Goal: Task Accomplishment & Management: Use online tool/utility

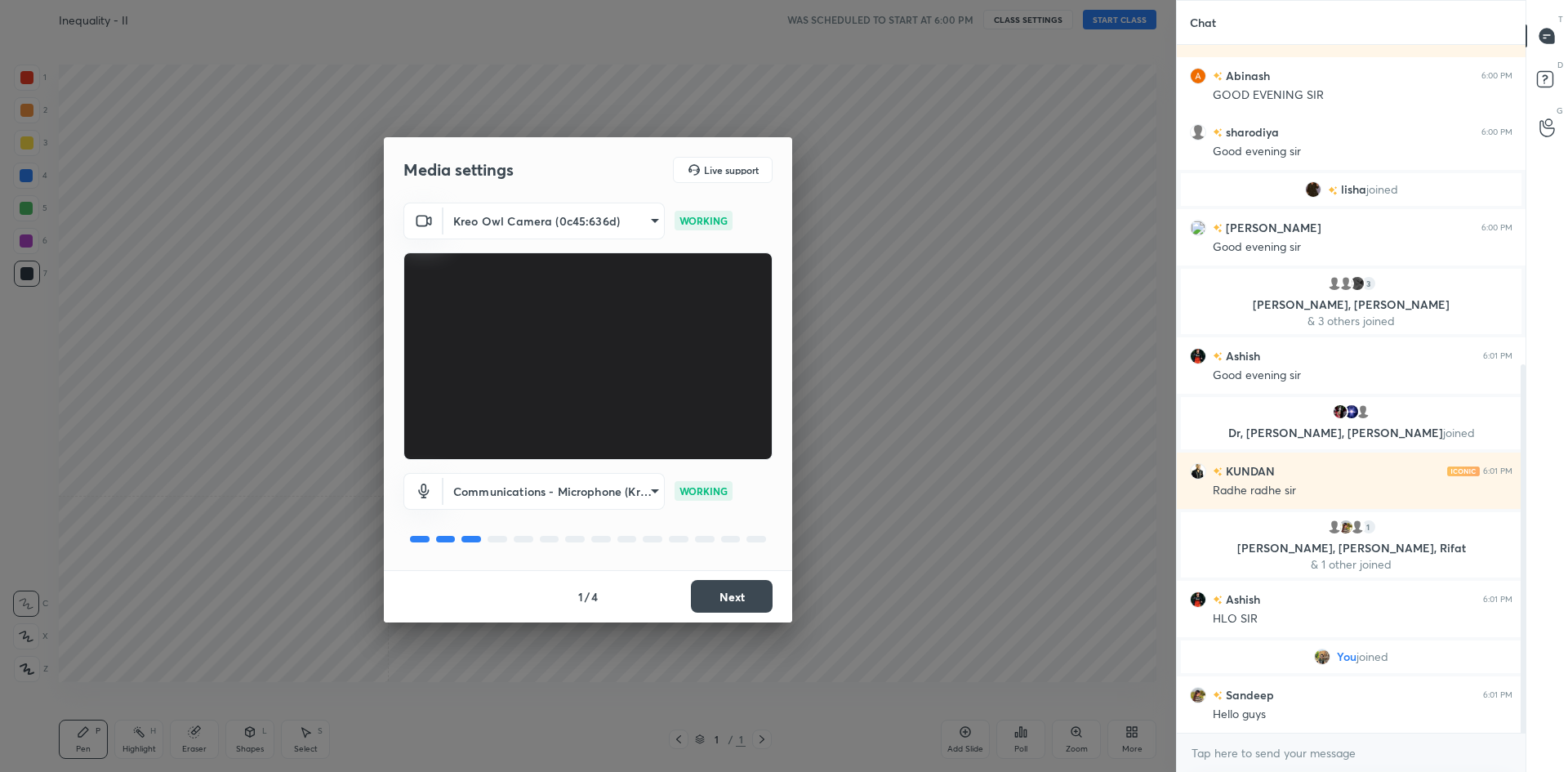
click at [741, 594] on button "Next" at bounding box center [732, 596] width 82 height 33
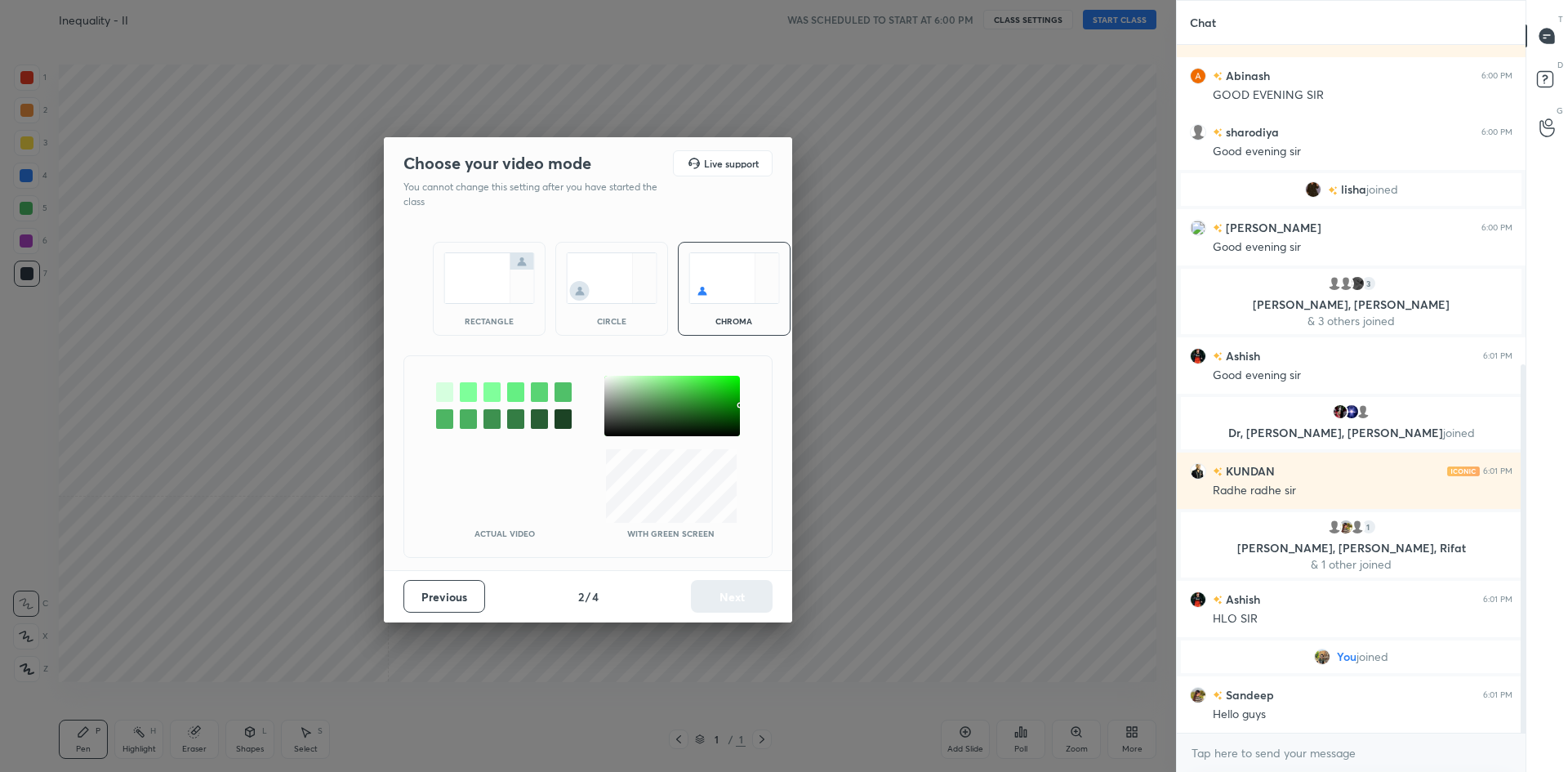
scroll to position [652, 0]
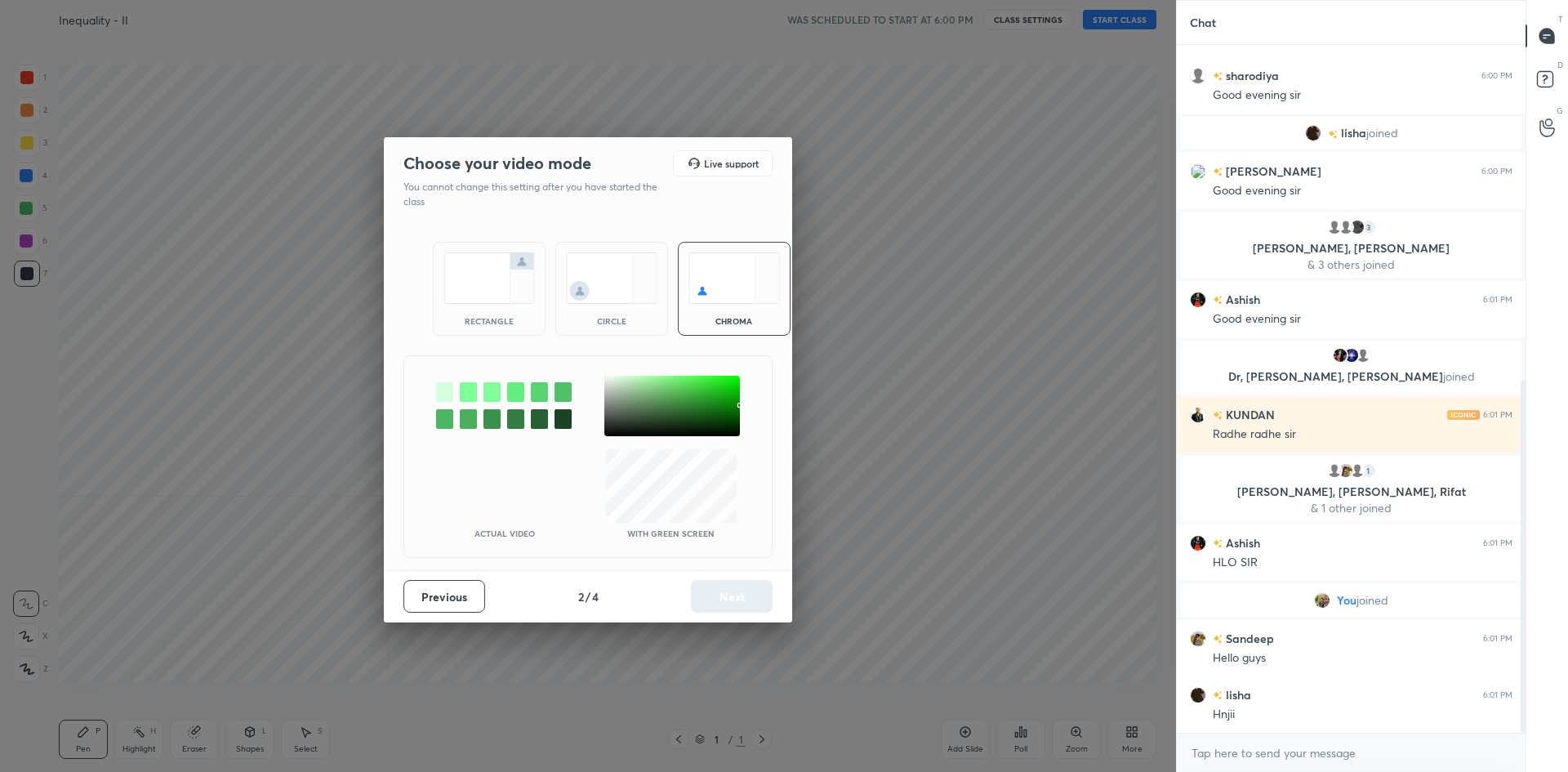
click at [471, 291] on img at bounding box center [489, 278] width 92 height 52
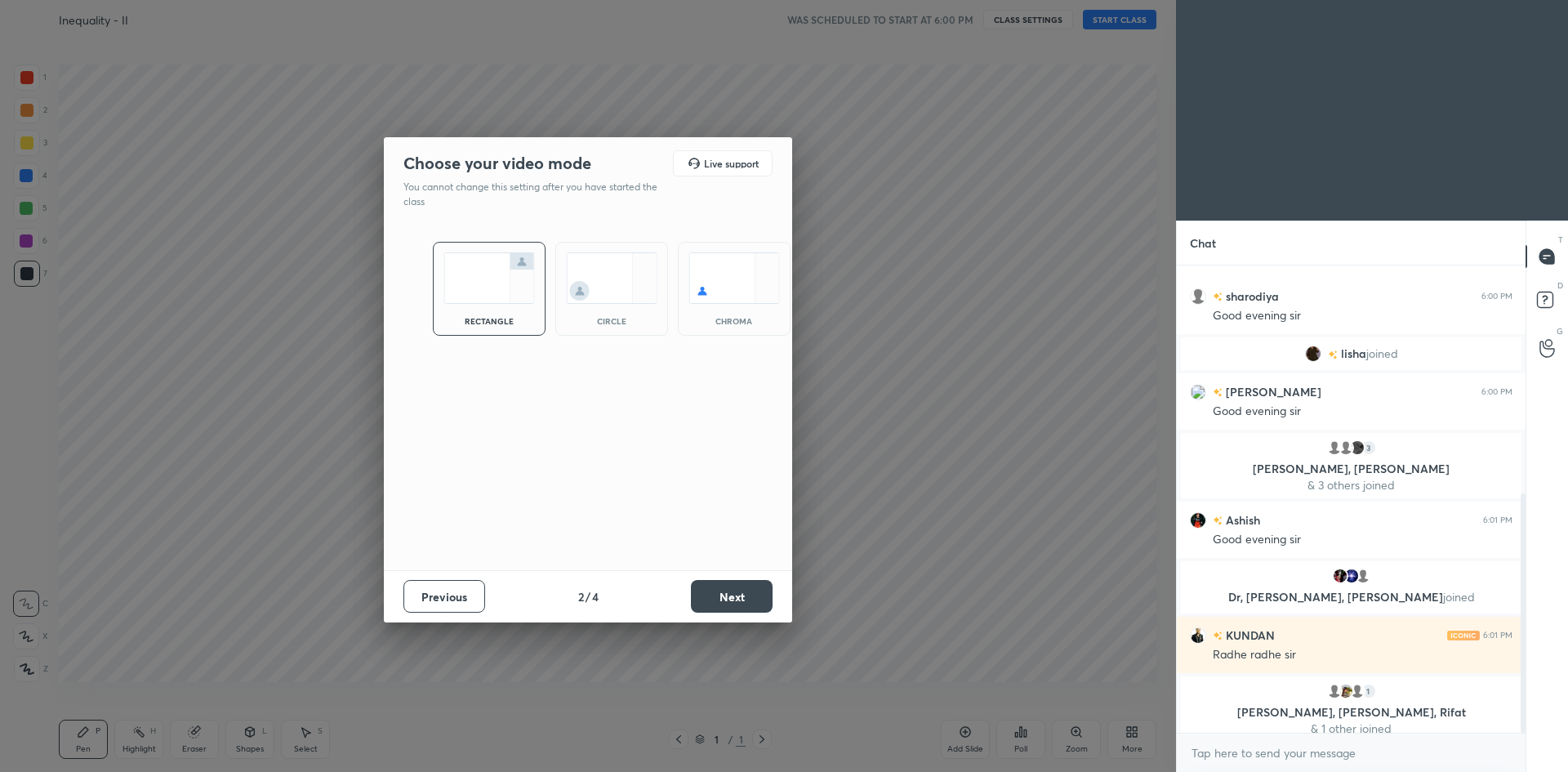
scroll to position [913, 0]
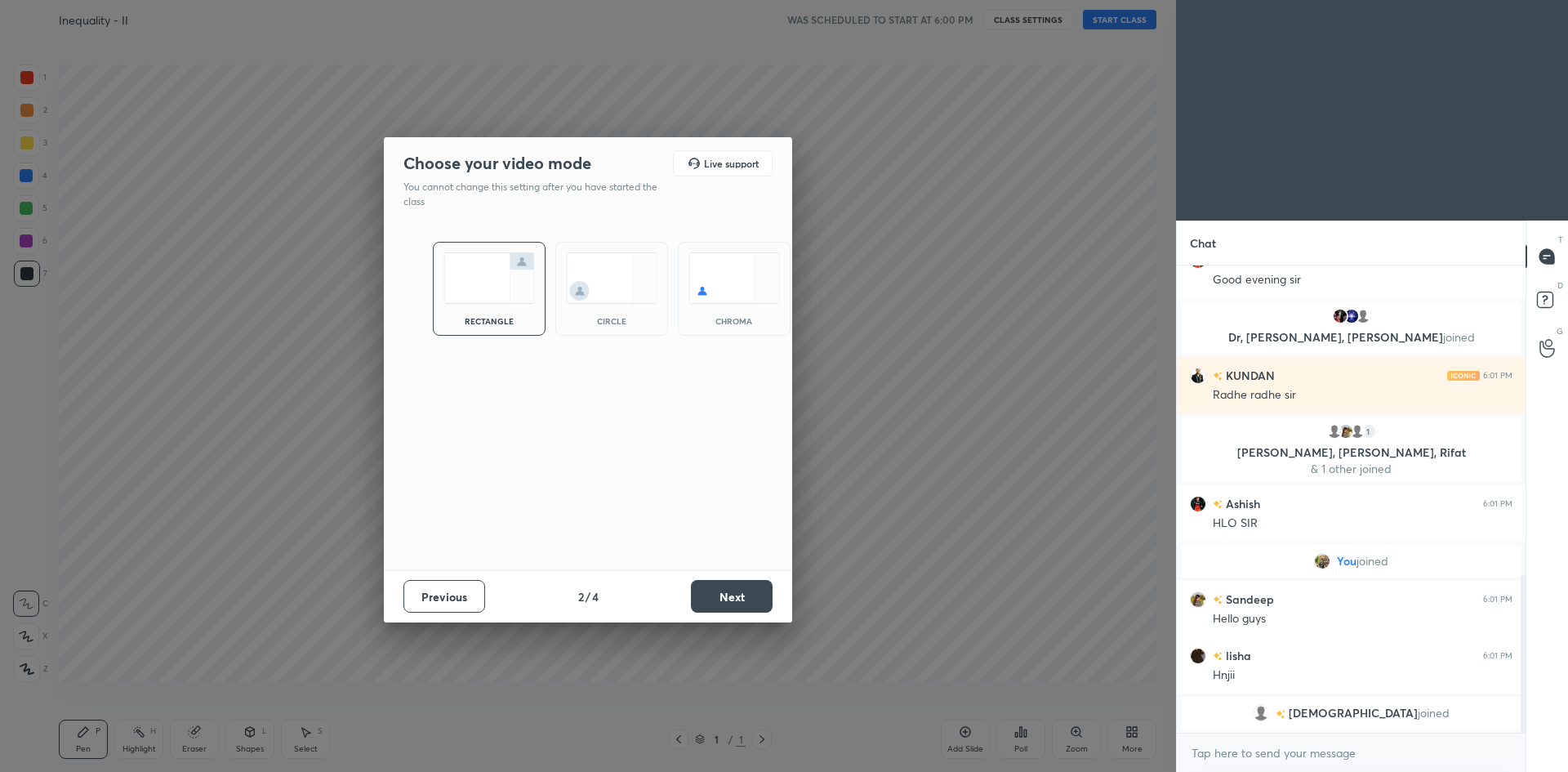
click at [708, 603] on button "Next" at bounding box center [732, 596] width 82 height 33
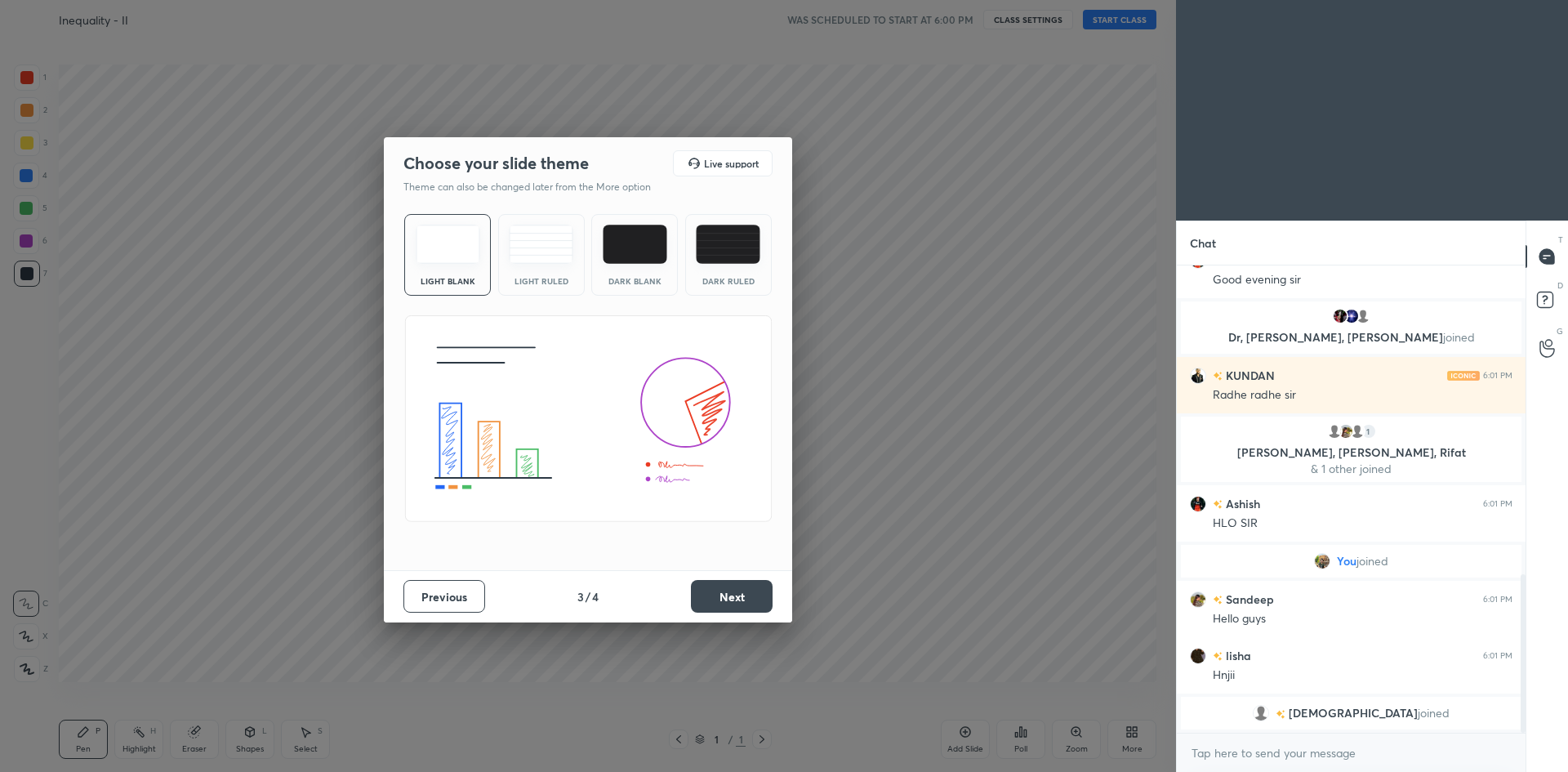
click at [708, 603] on button "Next" at bounding box center [732, 596] width 82 height 33
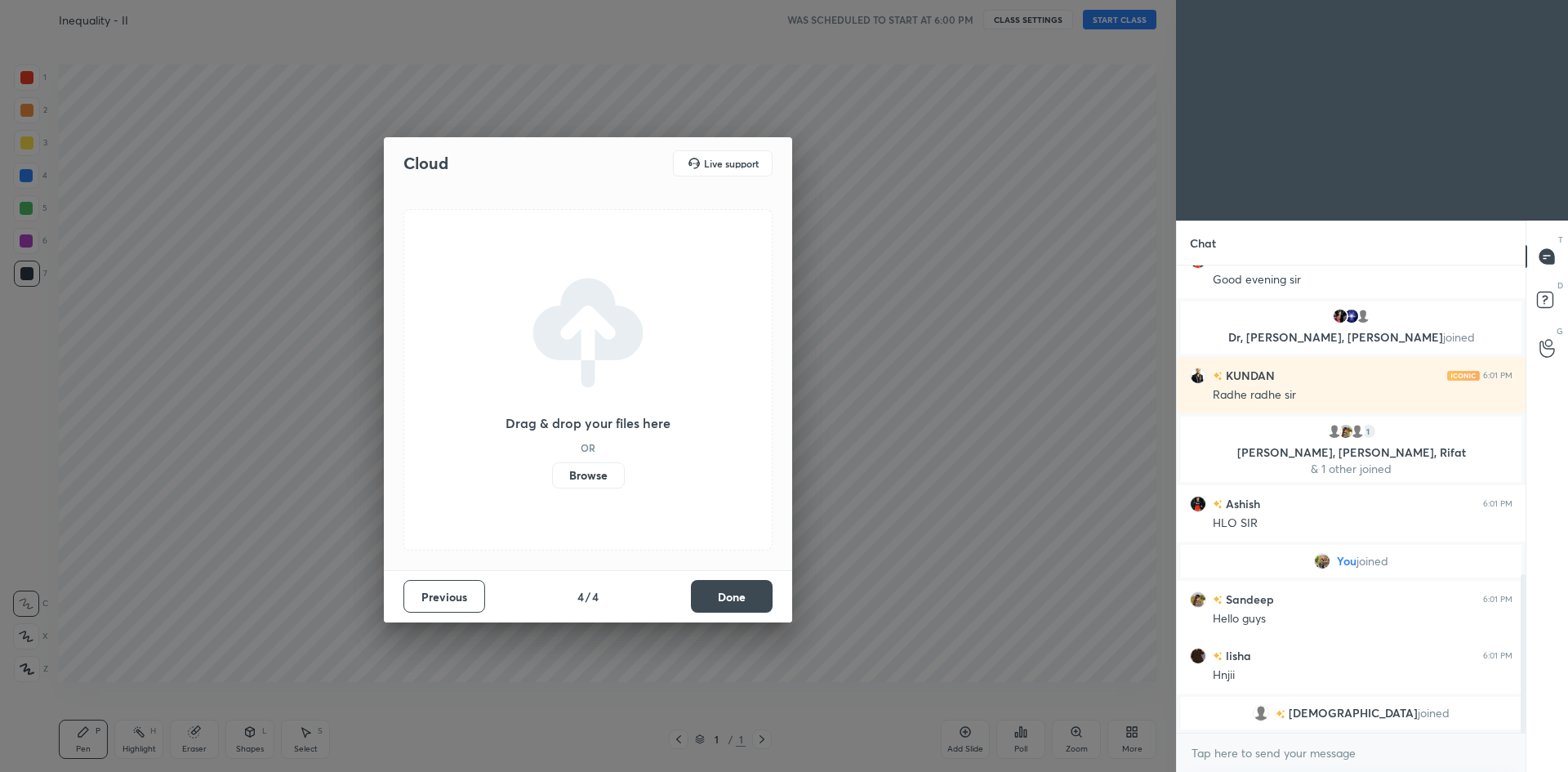
click at [708, 603] on button "Done" at bounding box center [732, 596] width 82 height 33
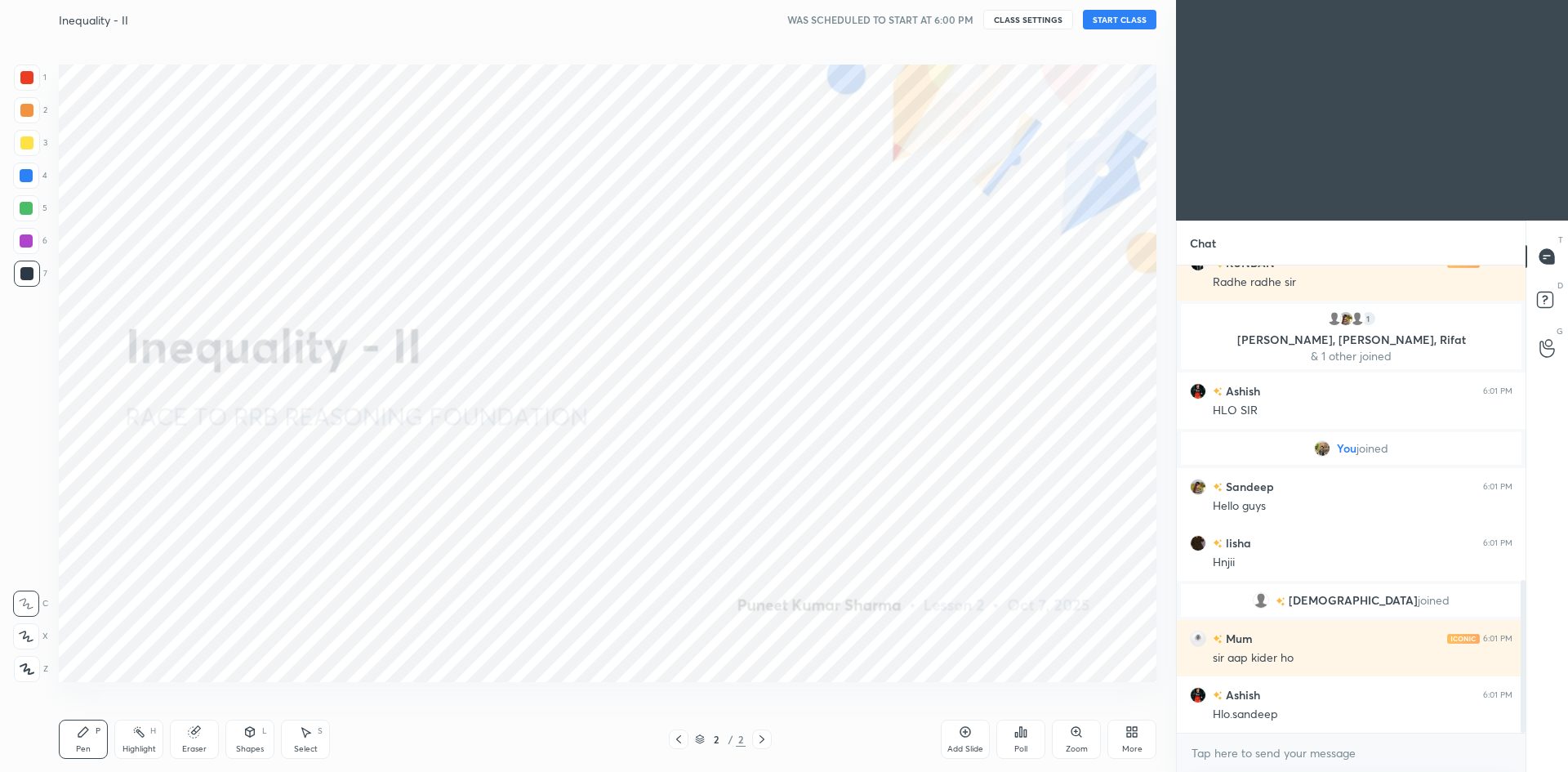
scroll to position [1003, 0]
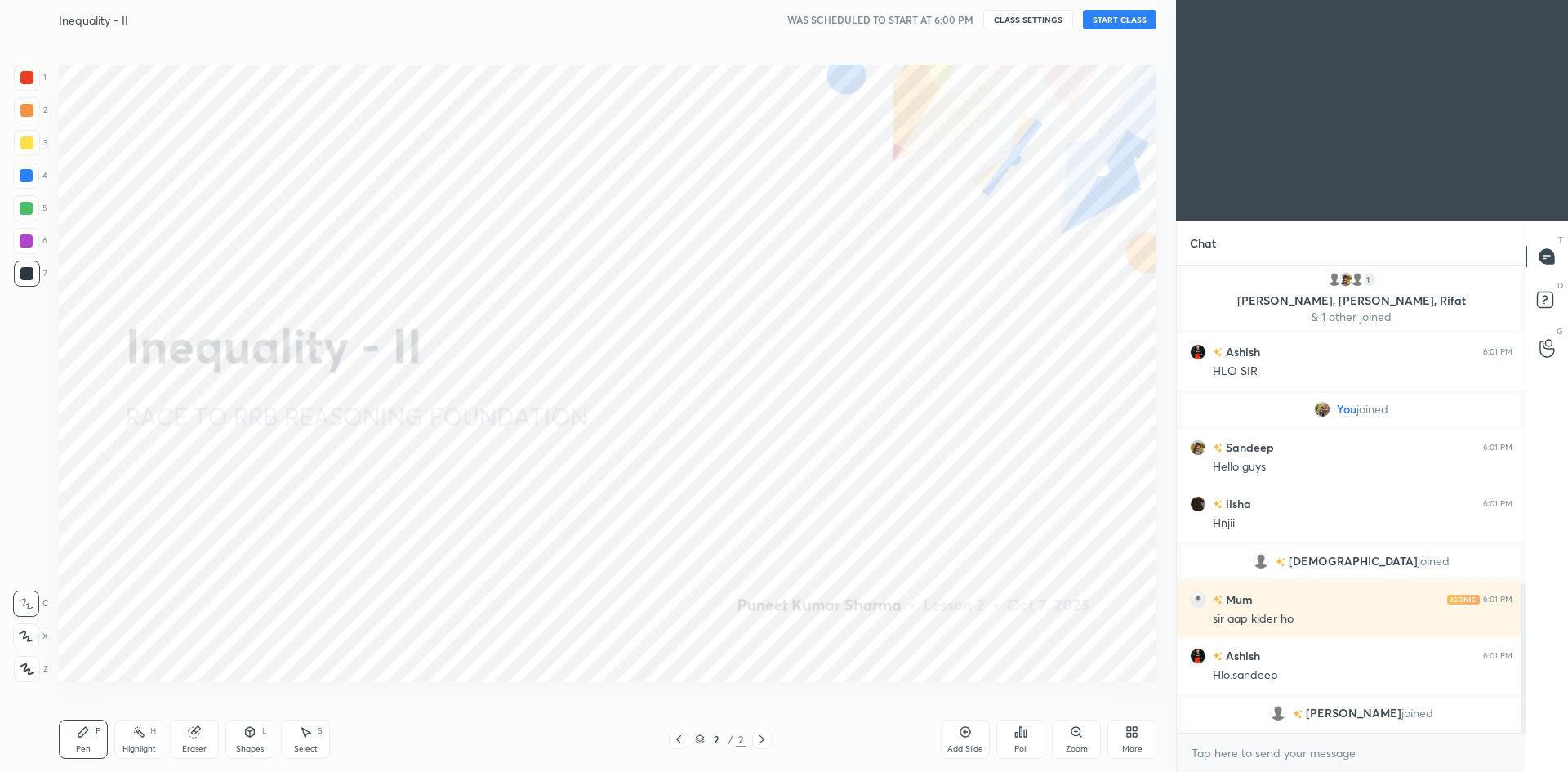
click at [1108, 29] on button "START CLASS" at bounding box center [1120, 20] width 74 height 20
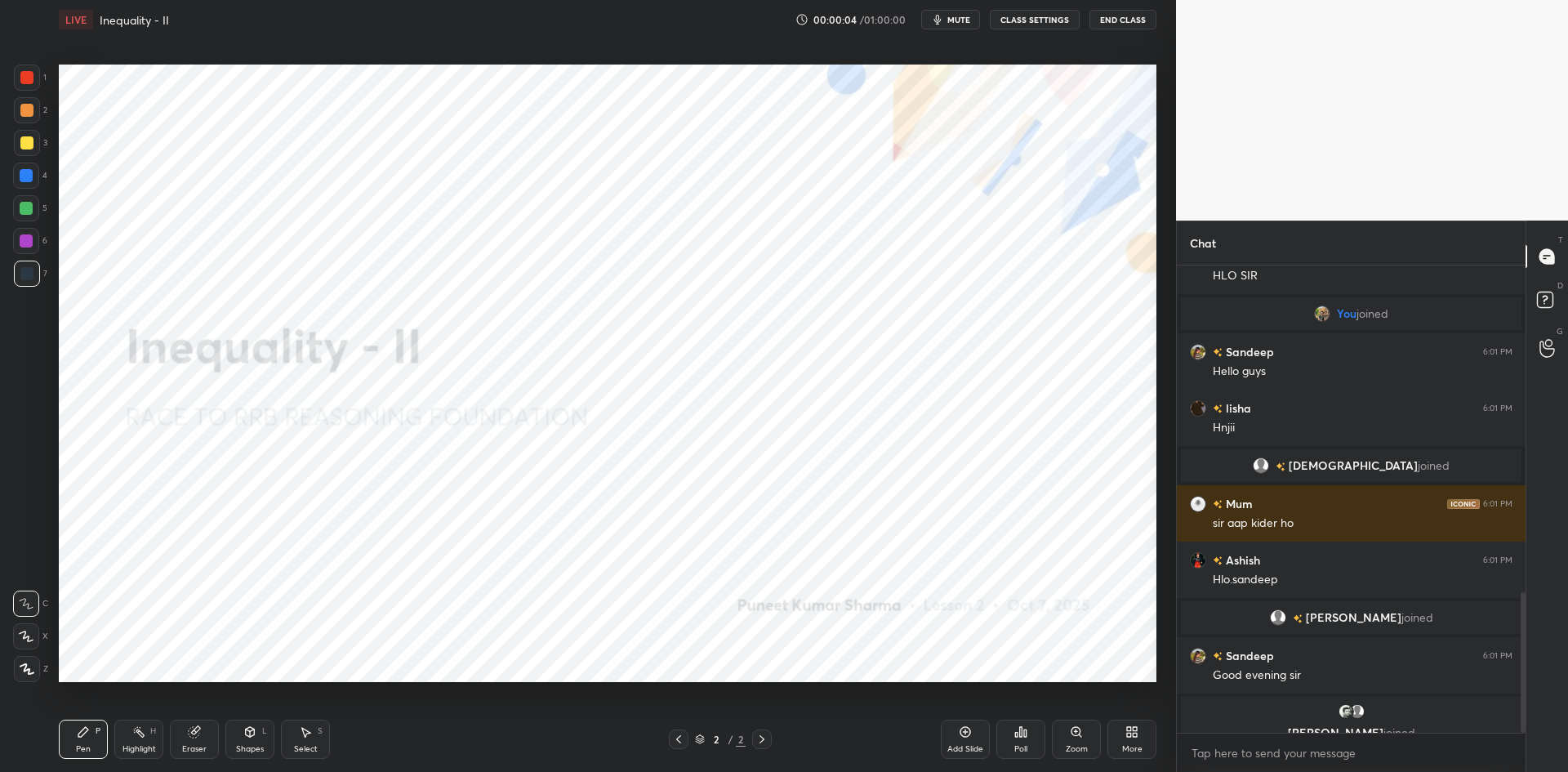
scroll to position [1088, 0]
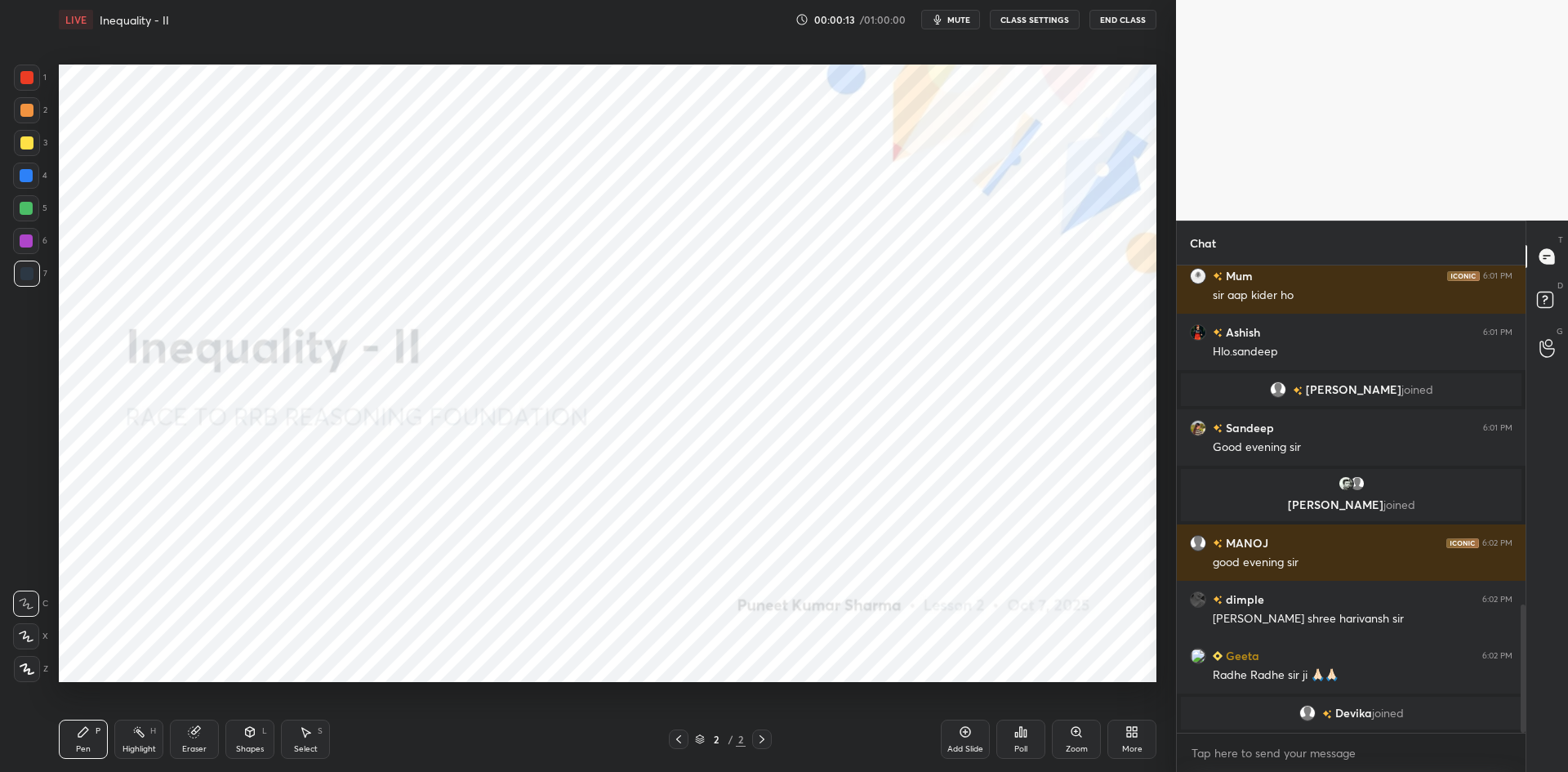
click at [33, 669] on icon at bounding box center [27, 669] width 15 height 12
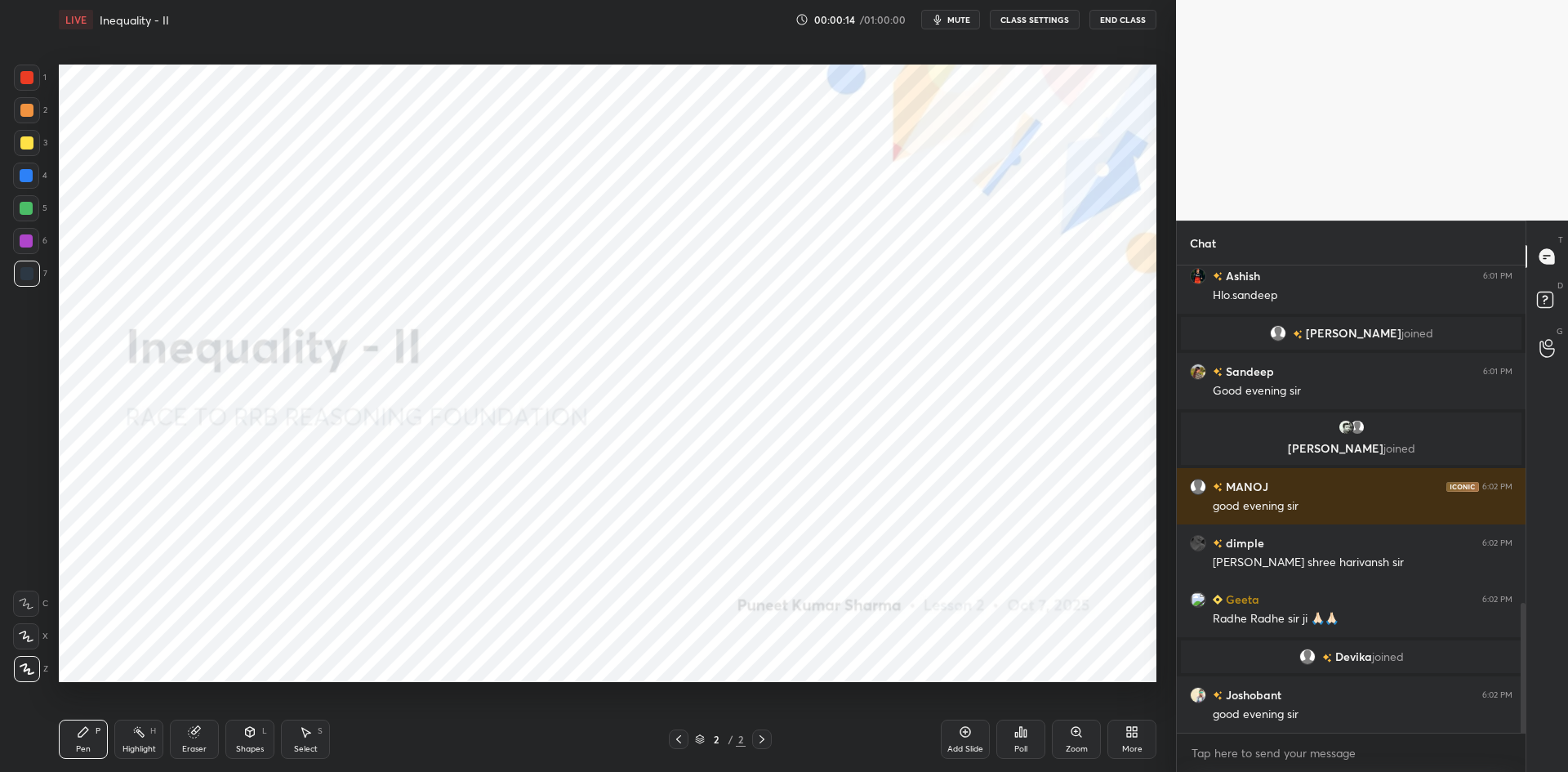
click at [29, 74] on div at bounding box center [27, 77] width 13 height 13
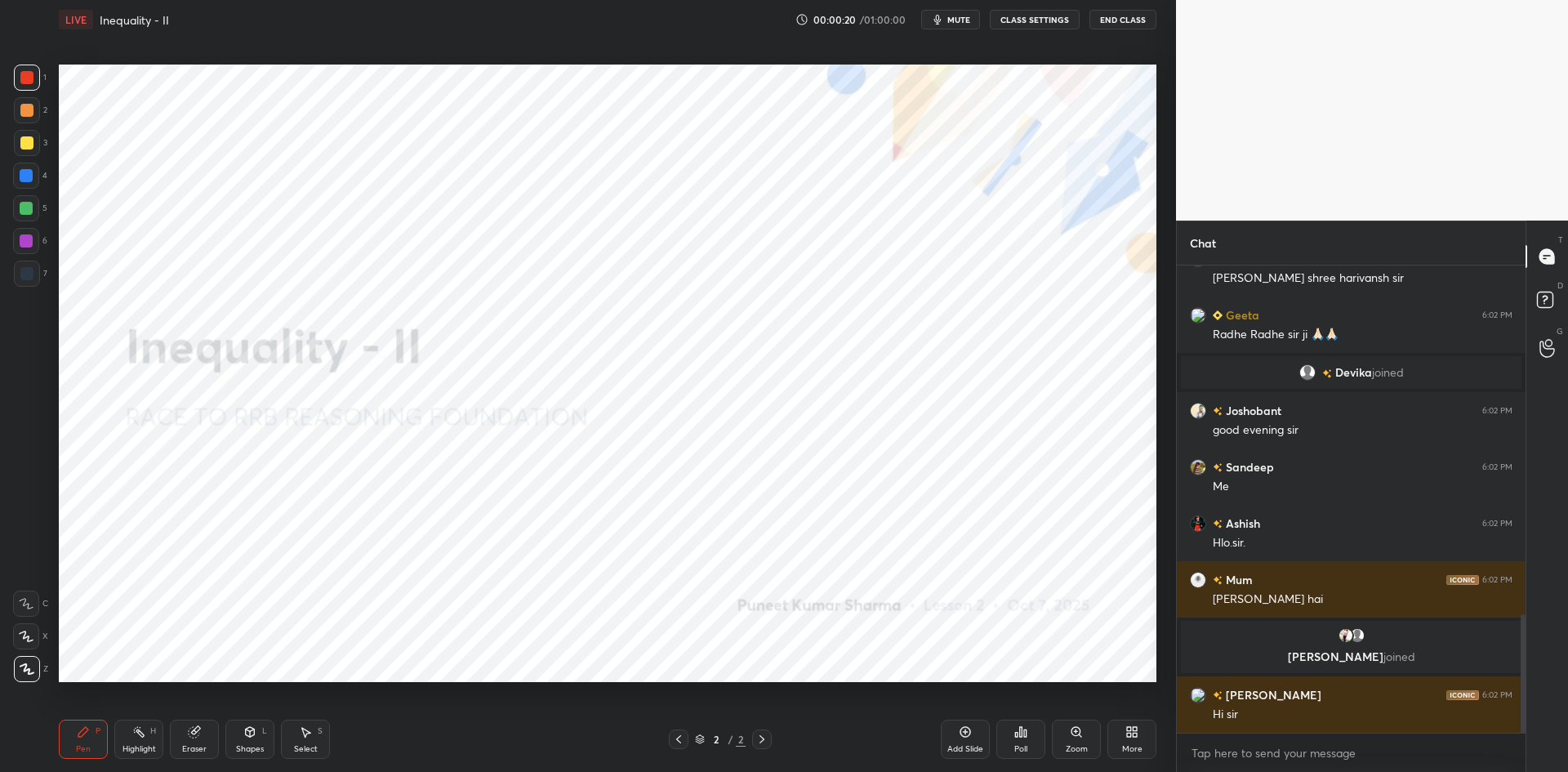
click at [34, 666] on div at bounding box center [26, 669] width 26 height 26
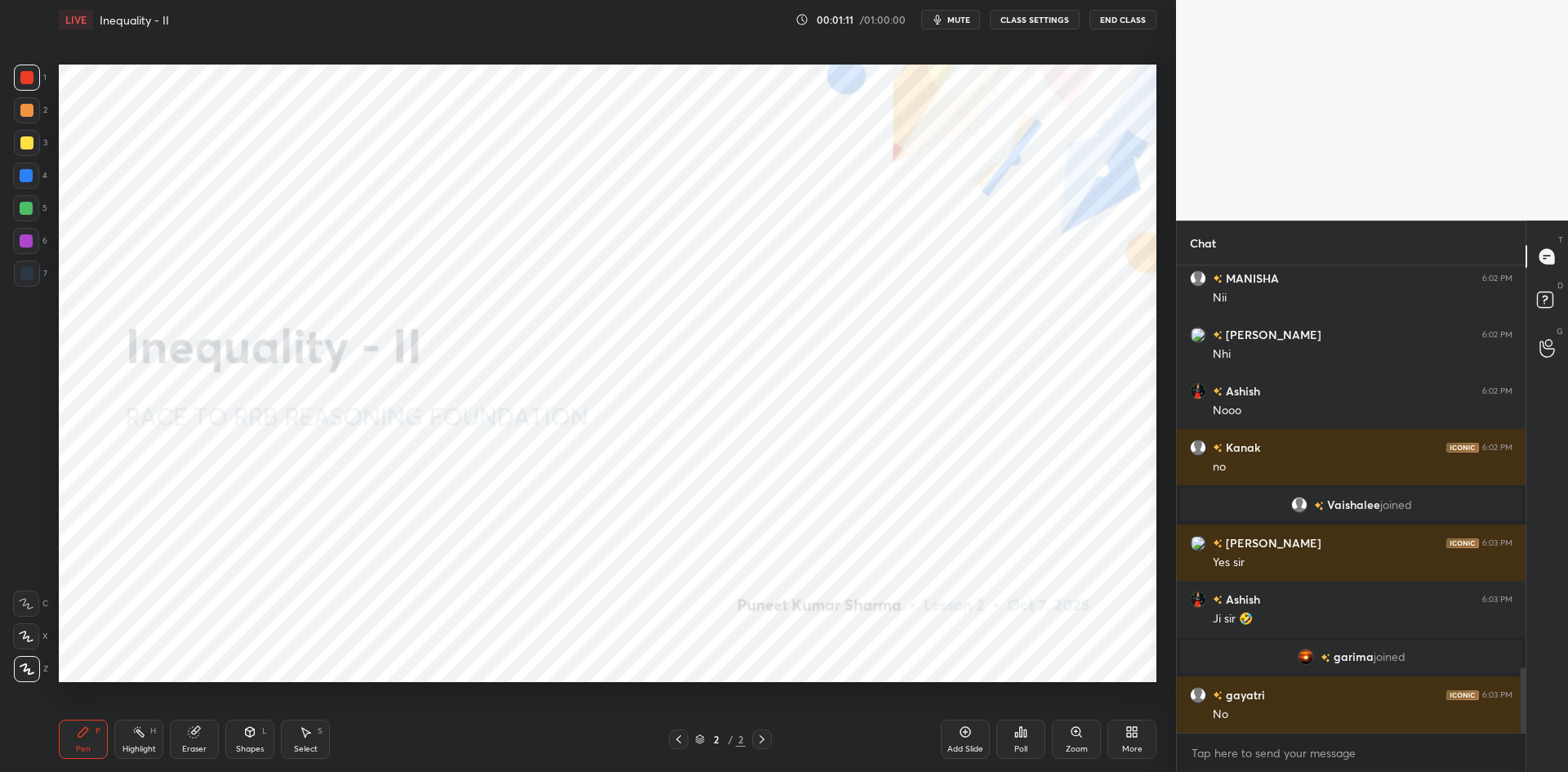
scroll to position [2909, 0]
click at [201, 739] on div "Eraser" at bounding box center [194, 738] width 49 height 39
click at [16, 668] on span "Erase all" at bounding box center [25, 668] width 24 height 12
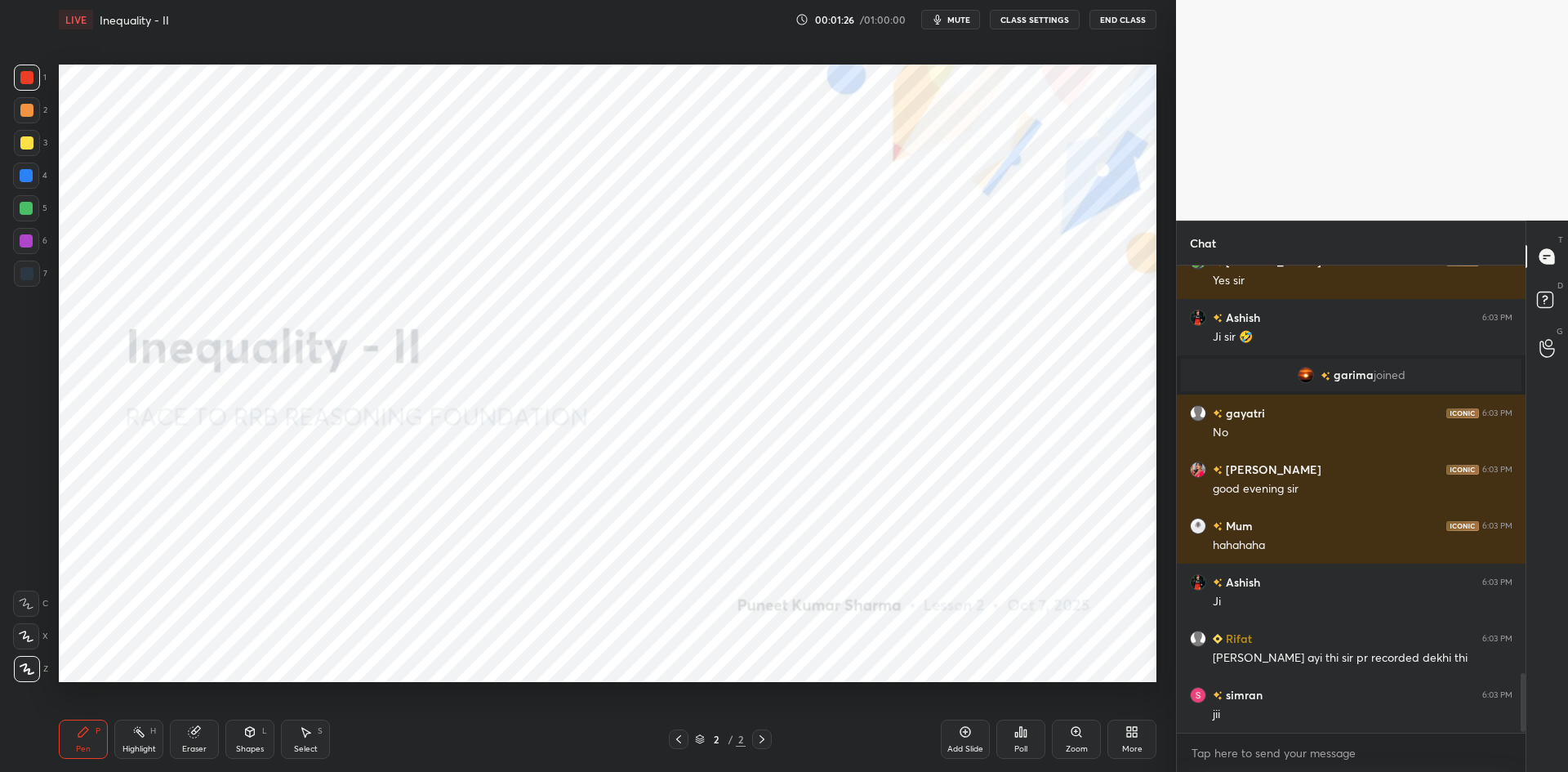
scroll to position [3247, 0]
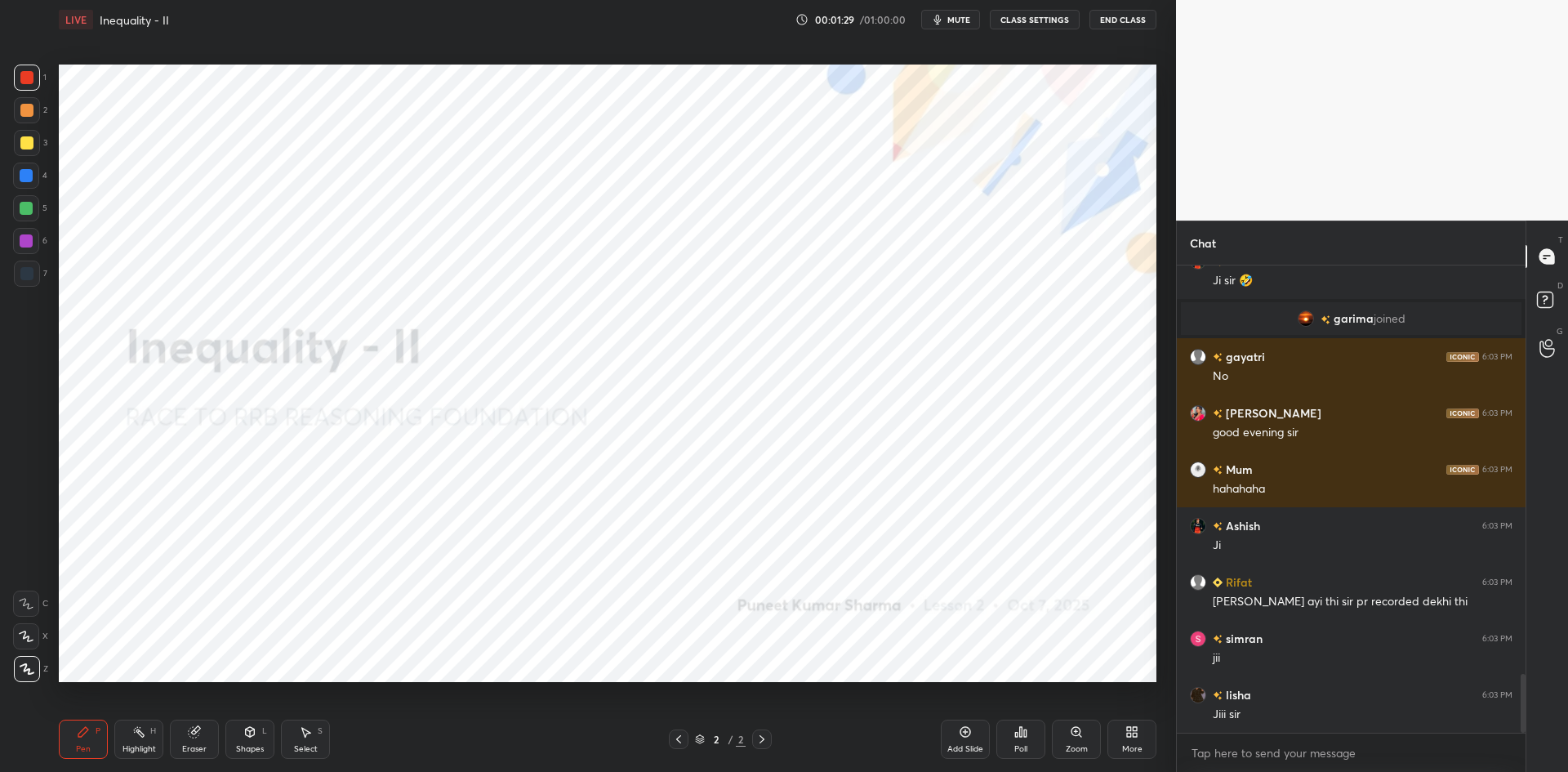
click at [977, 735] on div "Add Slide" at bounding box center [965, 738] width 49 height 39
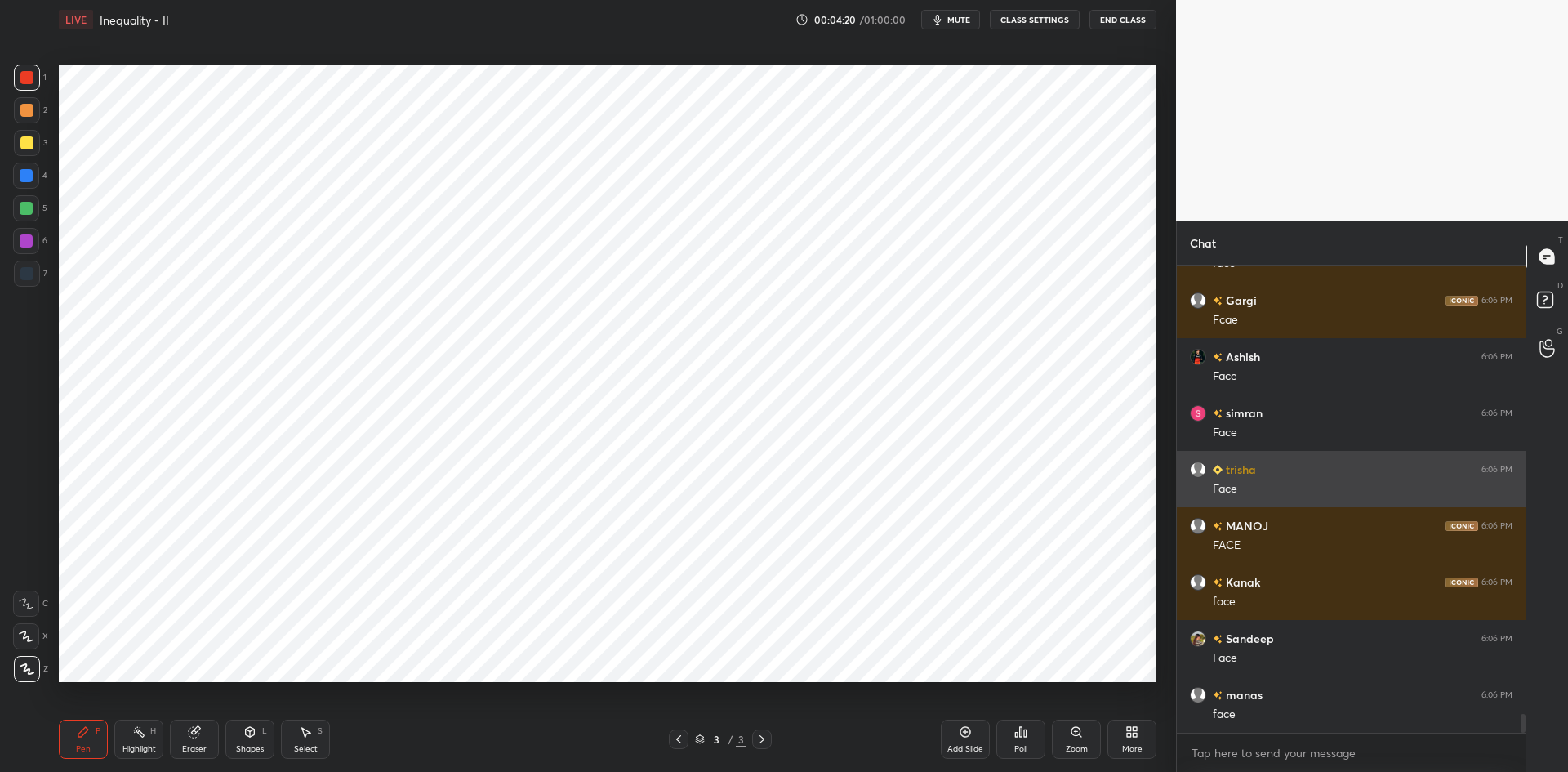
scroll to position [11212, 0]
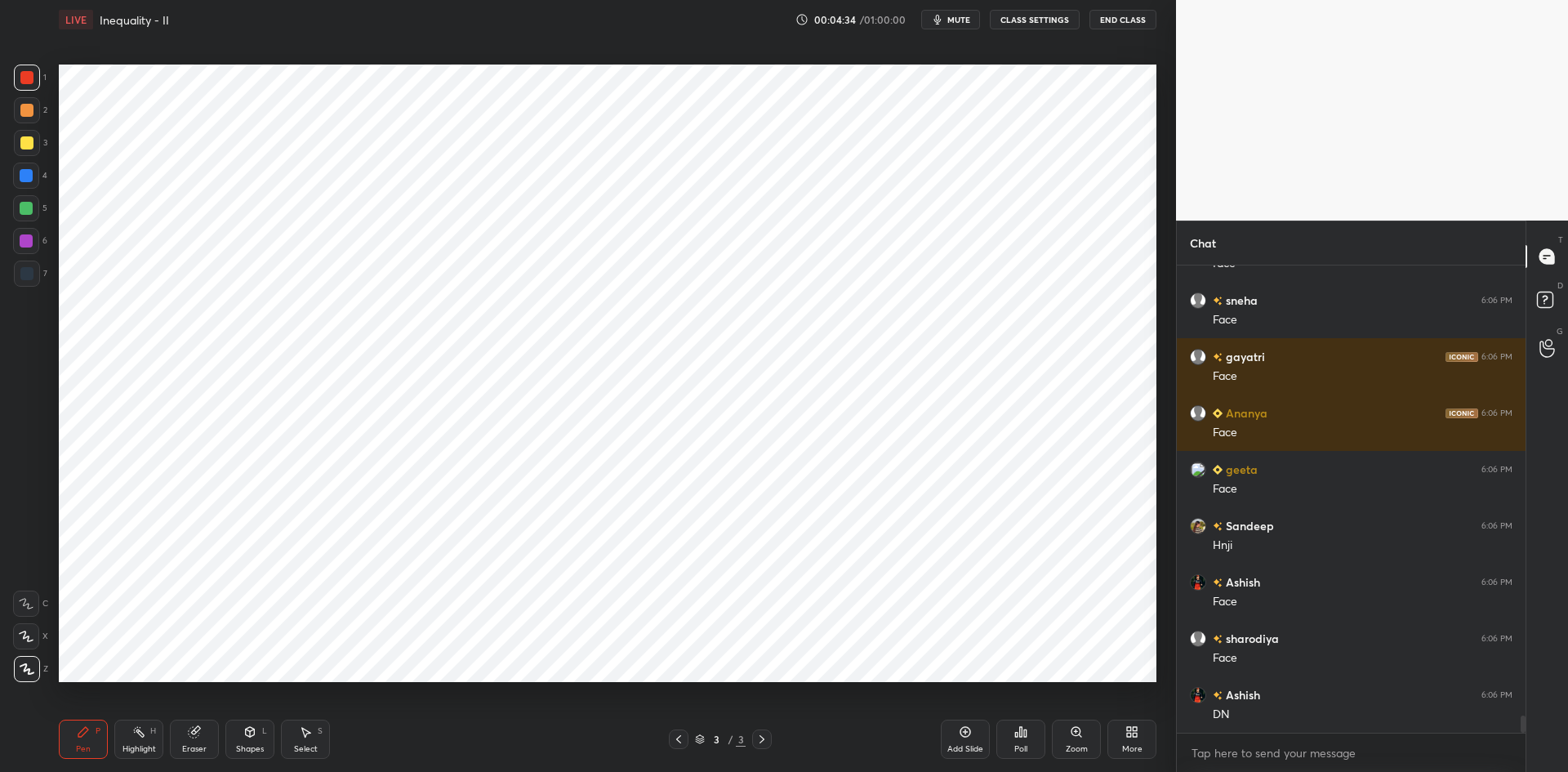
click at [950, 739] on div "Add Slide" at bounding box center [965, 738] width 49 height 39
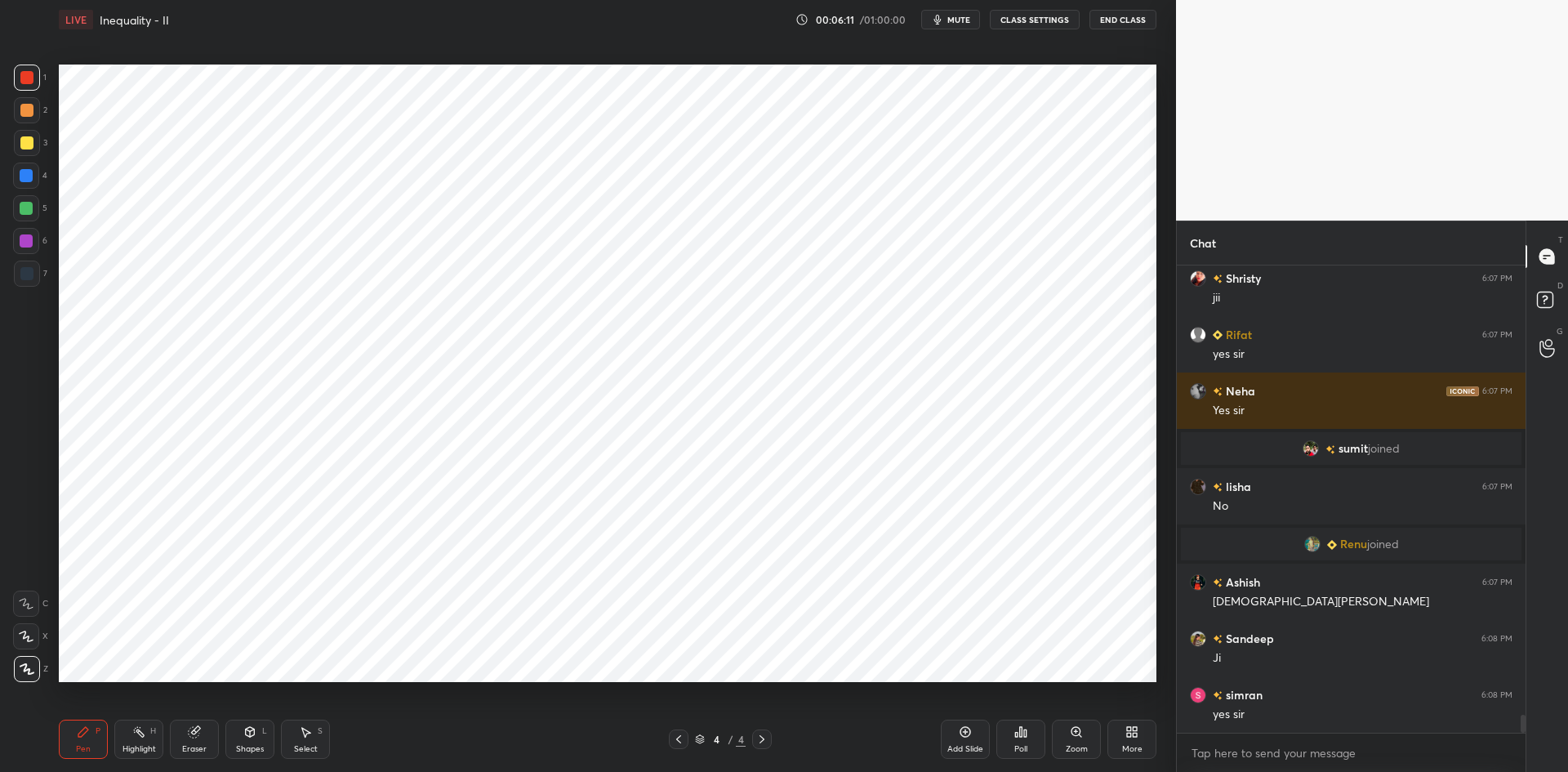
scroll to position [11663, 0]
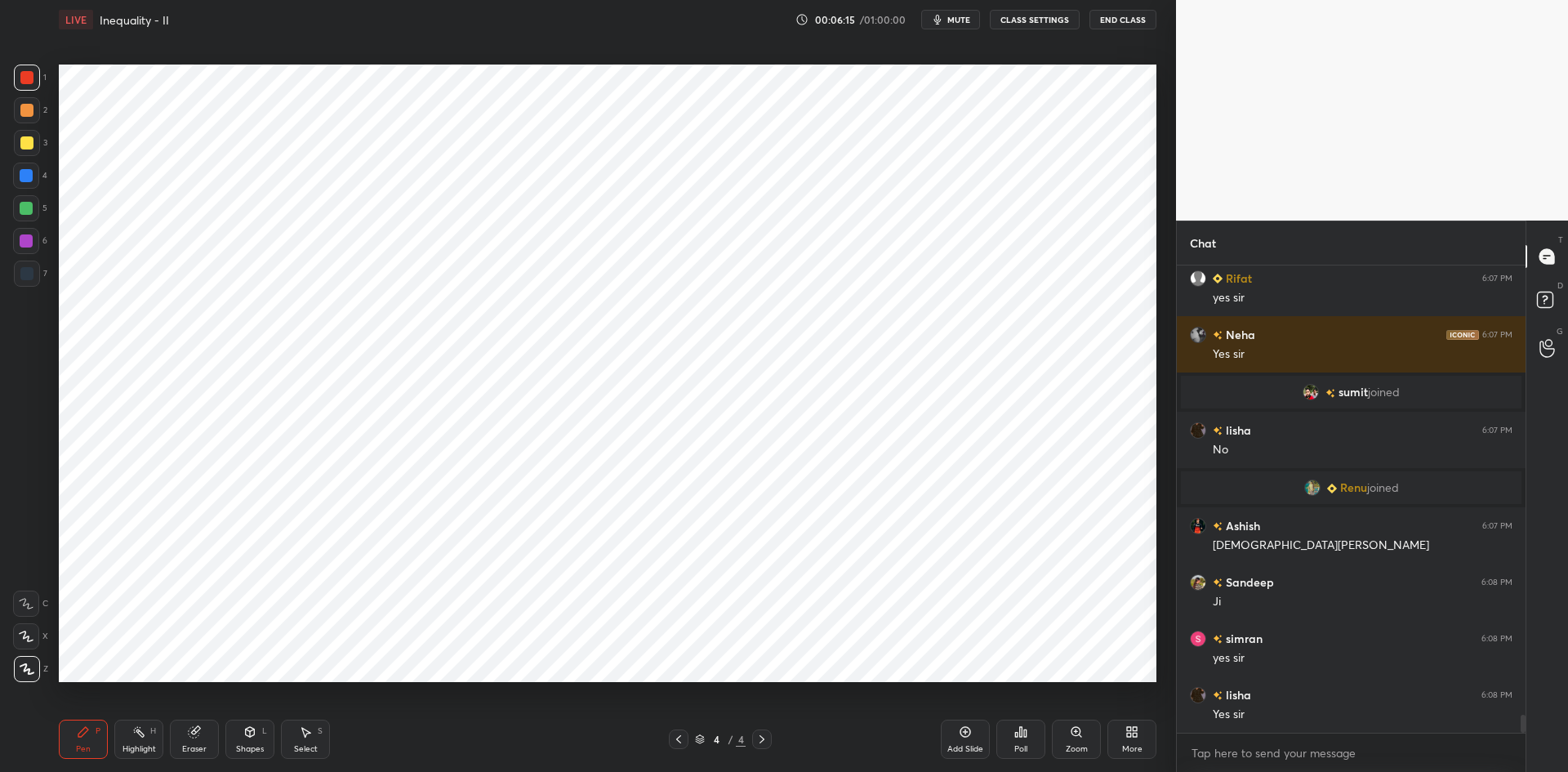
click at [974, 726] on div "Add Slide" at bounding box center [965, 738] width 49 height 39
click at [35, 214] on div at bounding box center [25, 208] width 26 height 26
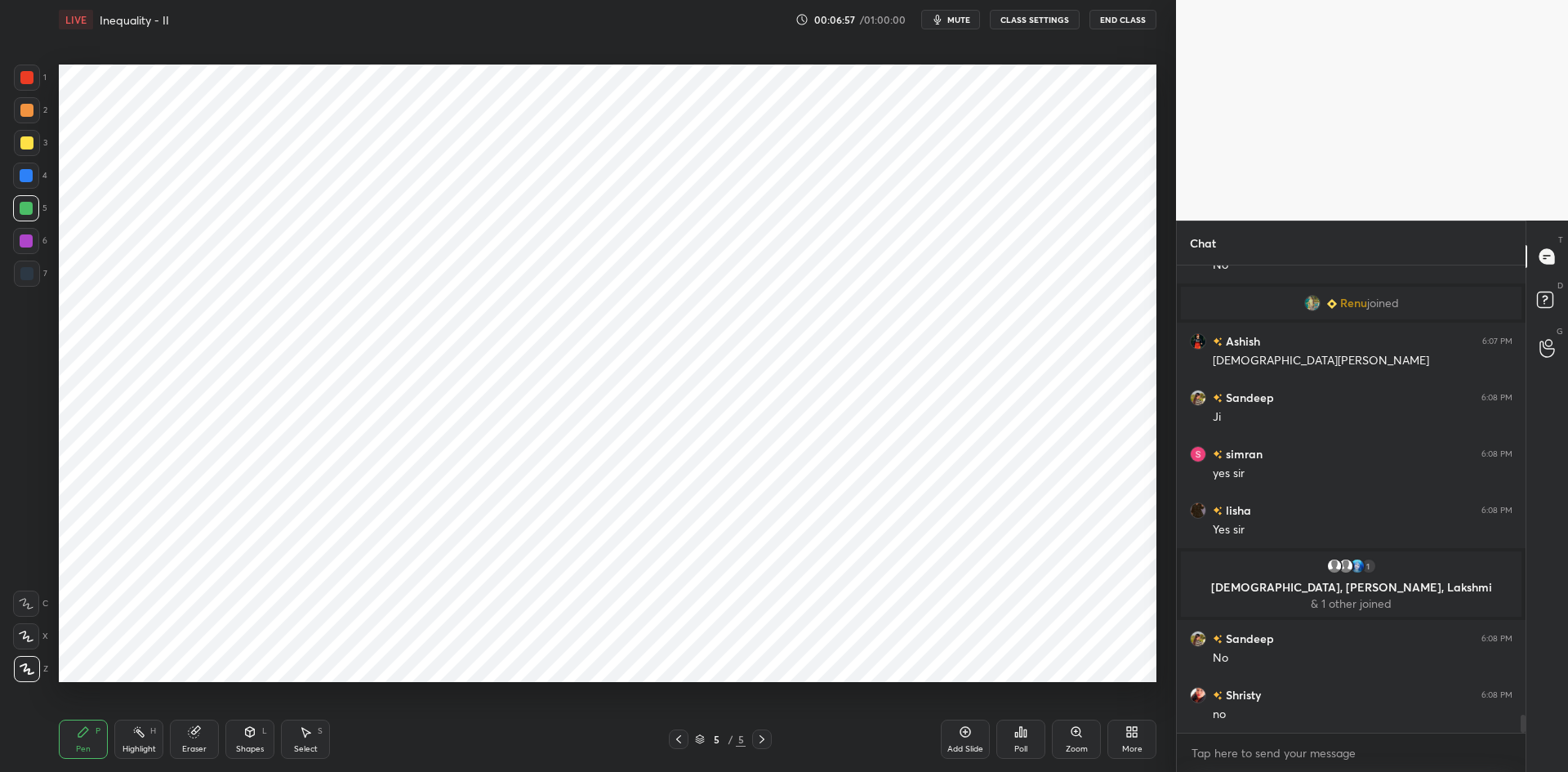
scroll to position [11810, 0]
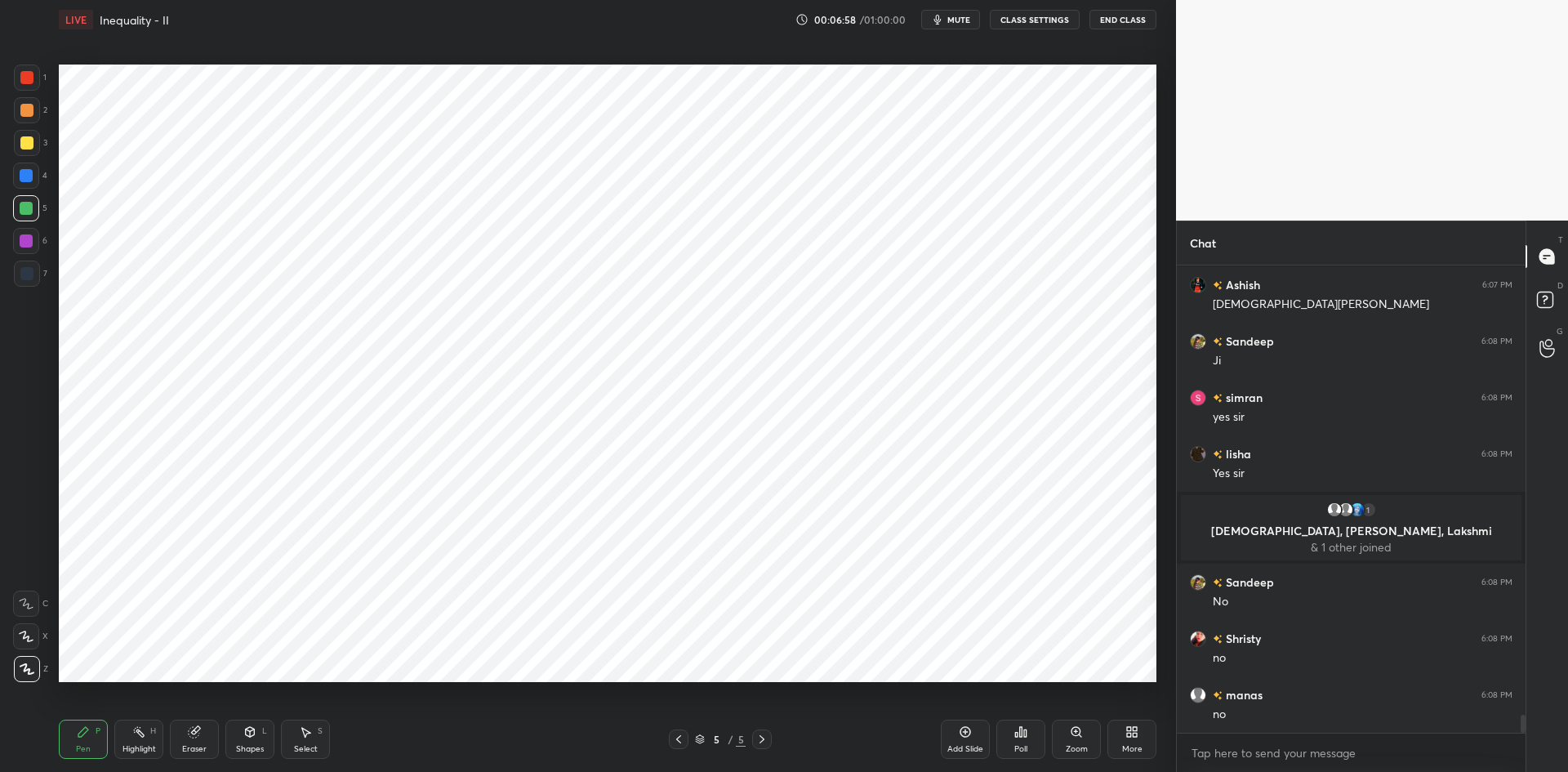
click at [33, 249] on div at bounding box center [25, 240] width 26 height 26
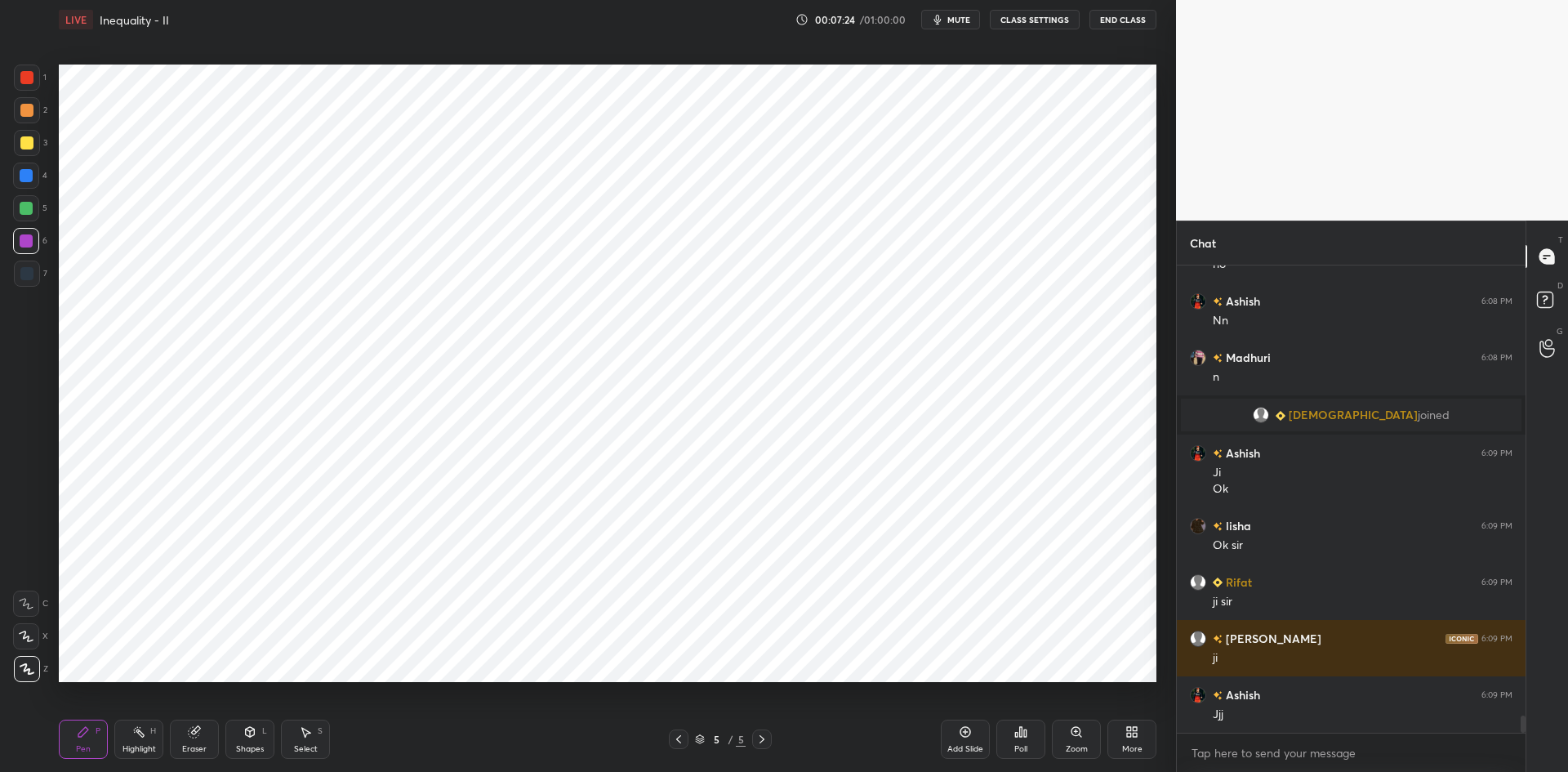
scroll to position [12330, 0]
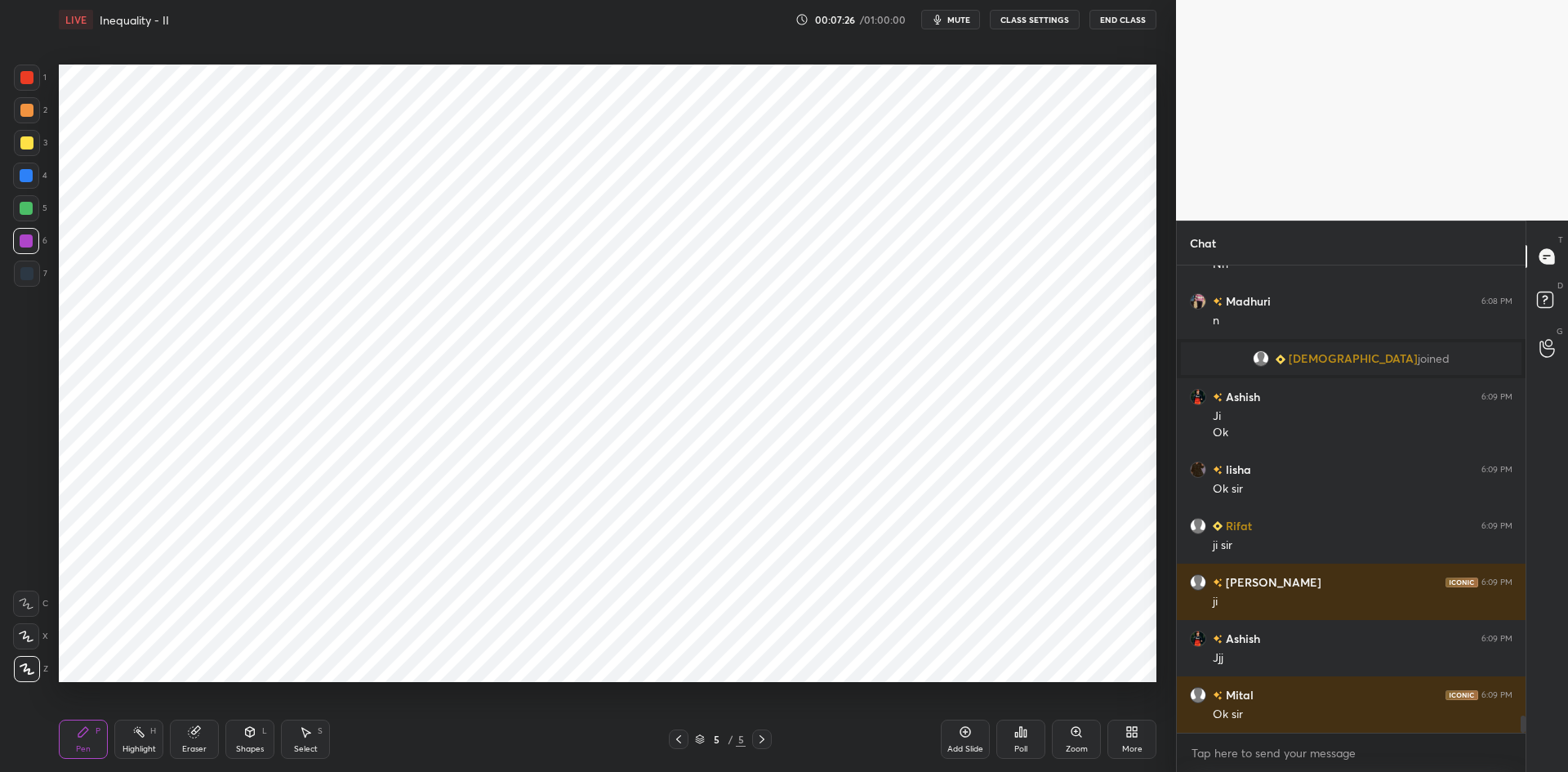
click at [33, 178] on div at bounding box center [26, 175] width 13 height 13
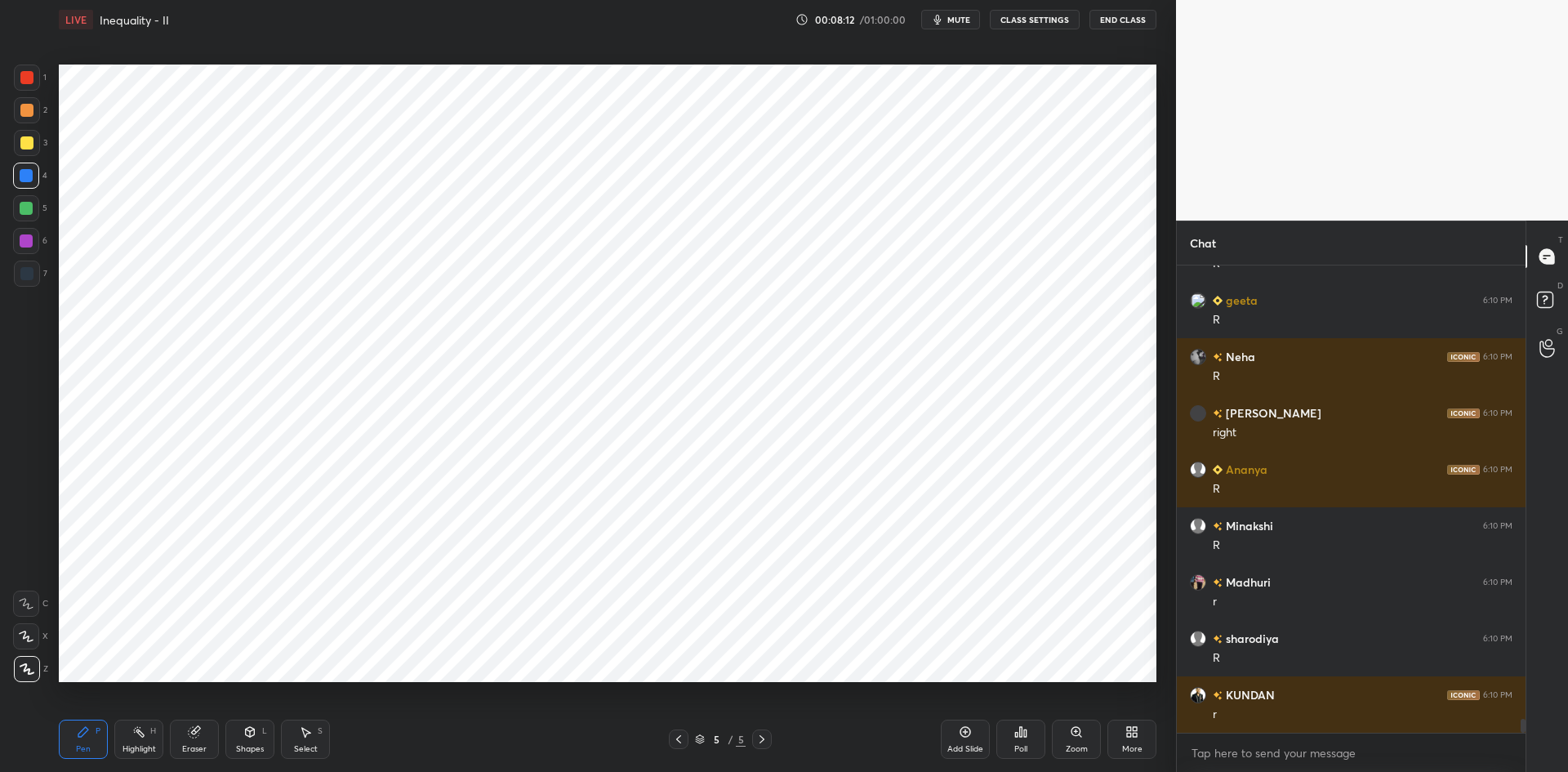
scroll to position [15274, 0]
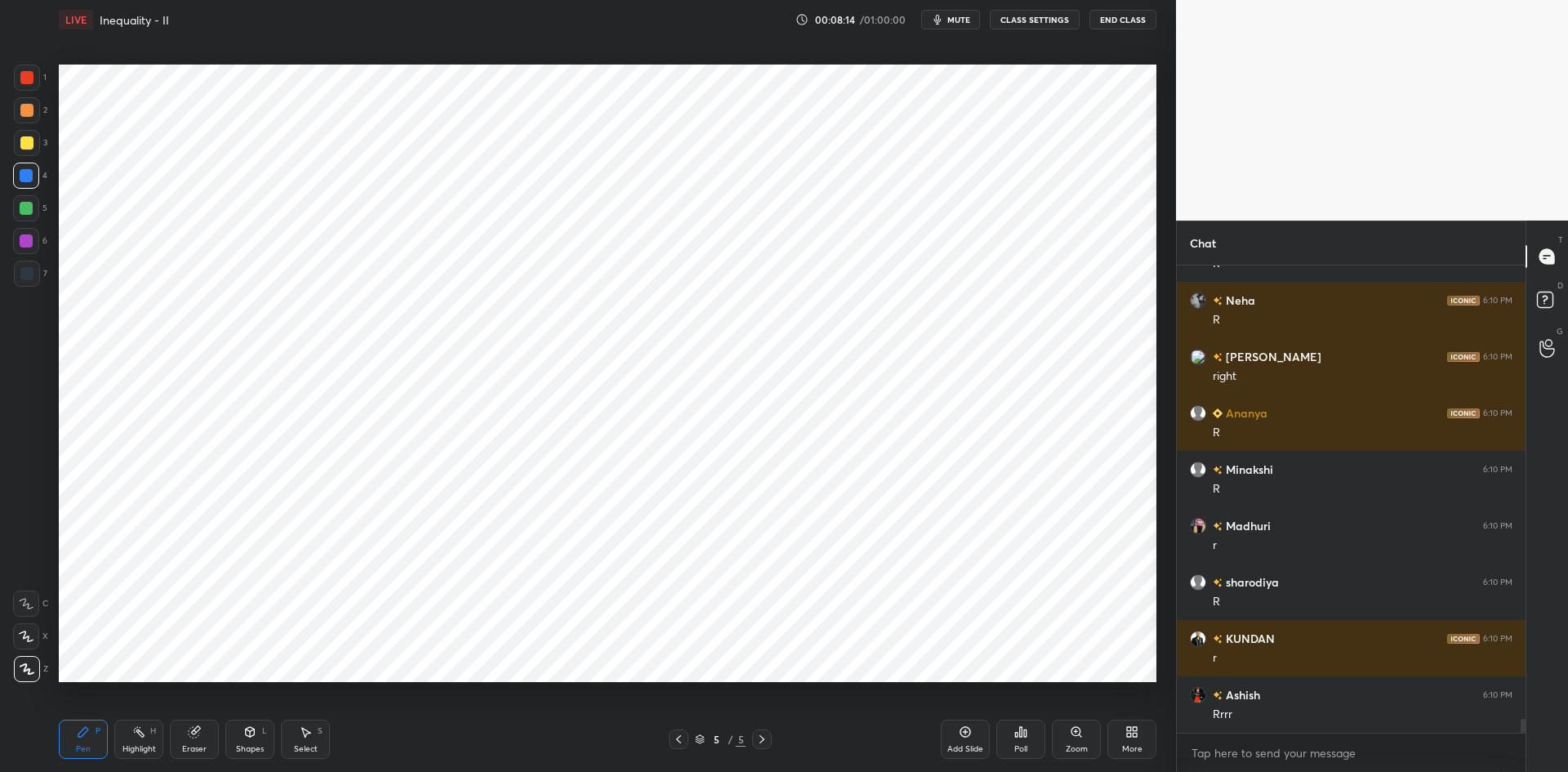
click at [37, 72] on div at bounding box center [26, 77] width 26 height 26
click at [27, 78] on div at bounding box center [27, 77] width 13 height 13
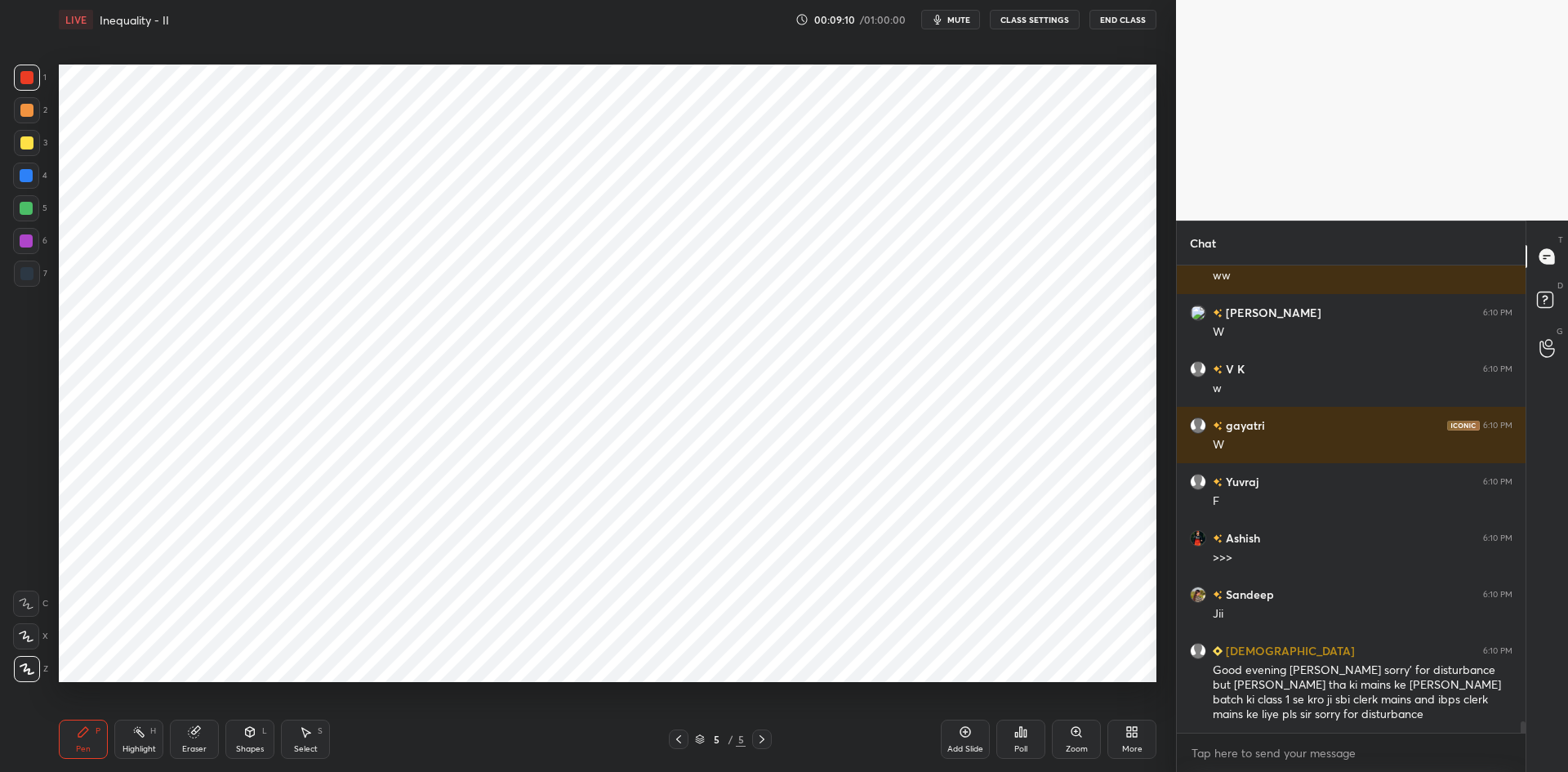
scroll to position [18118, 0]
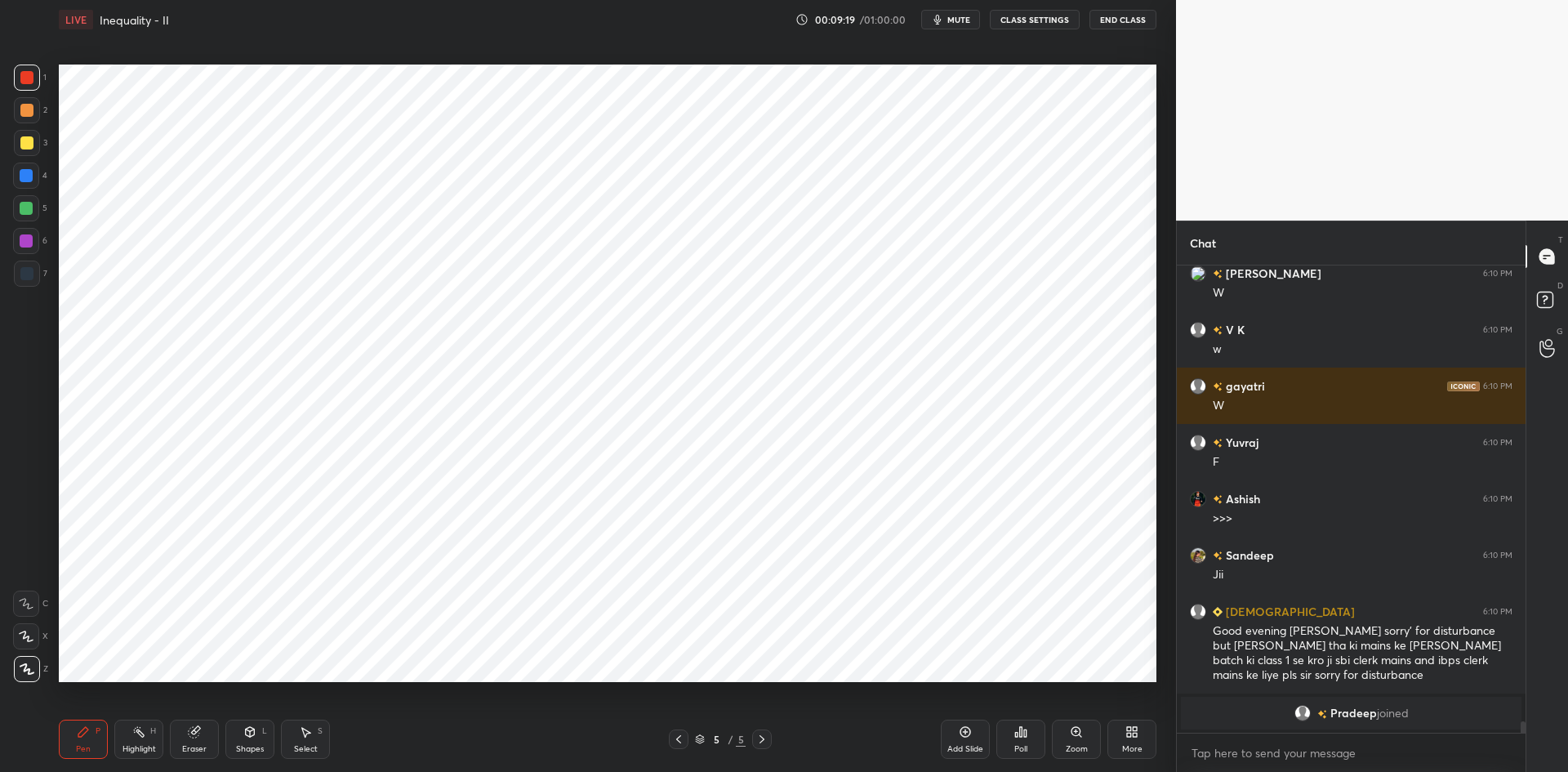
click at [34, 274] on div at bounding box center [26, 273] width 26 height 26
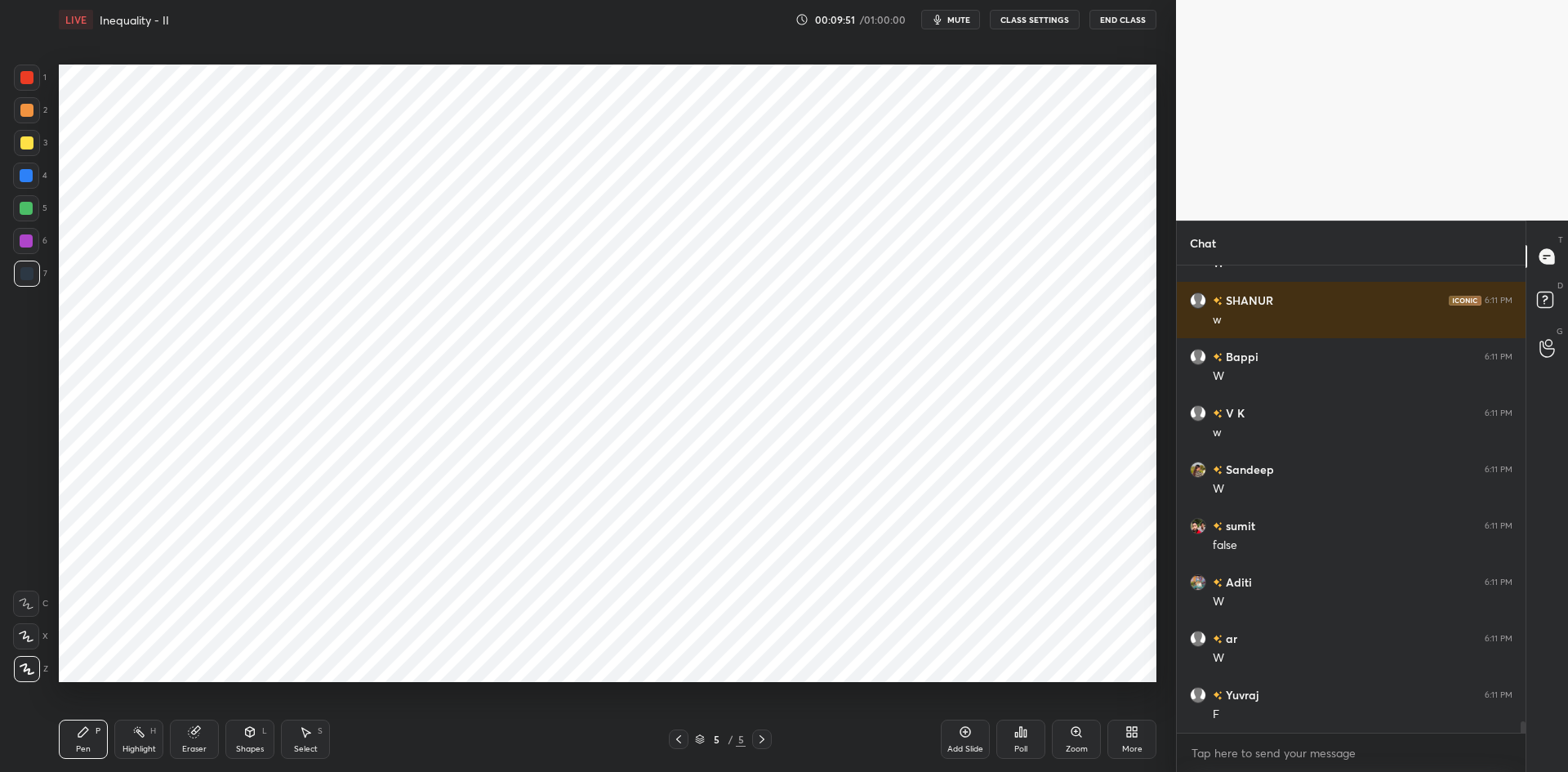
scroll to position [19146, 0]
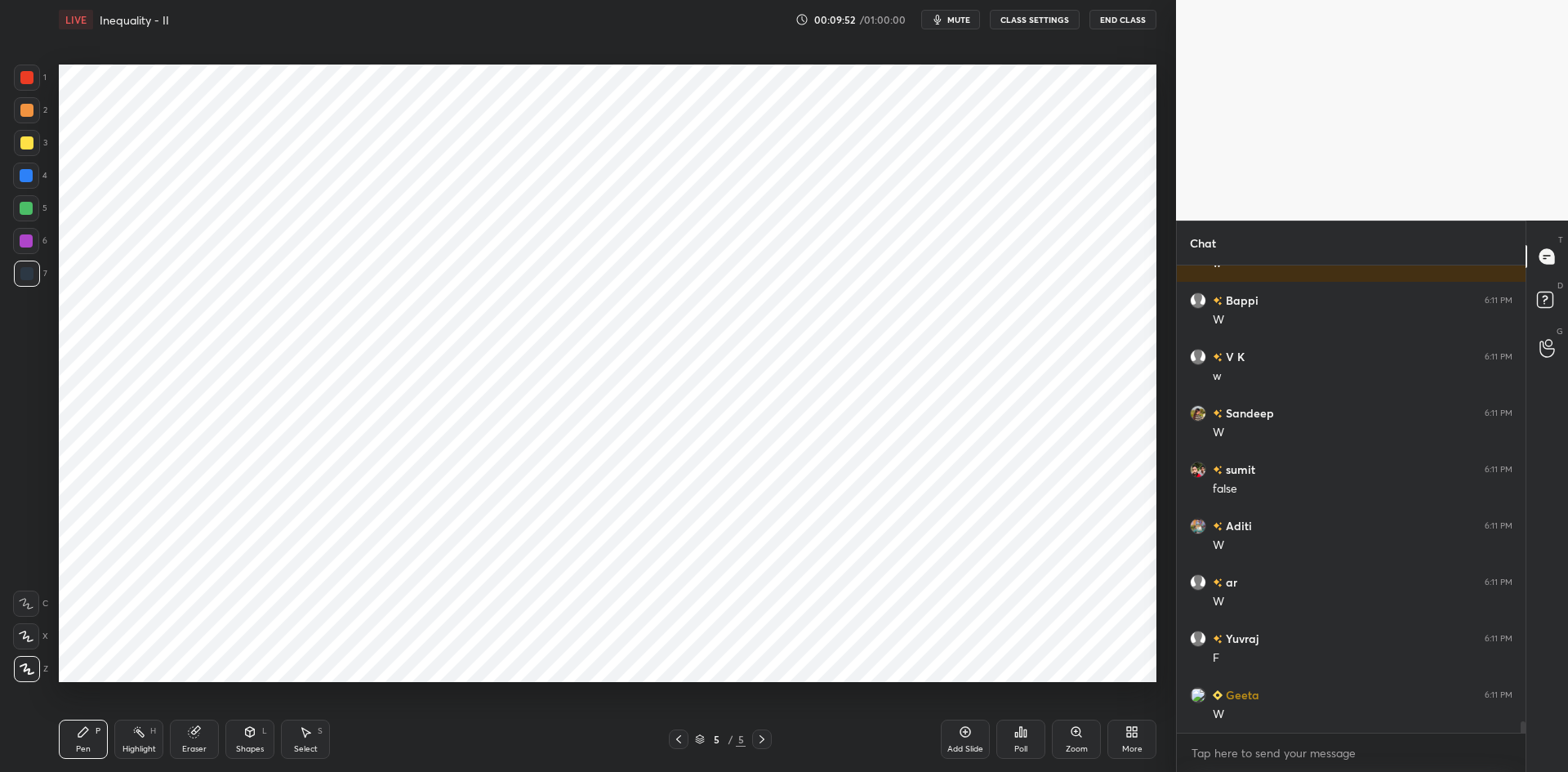
click at [29, 176] on div at bounding box center [26, 175] width 13 height 13
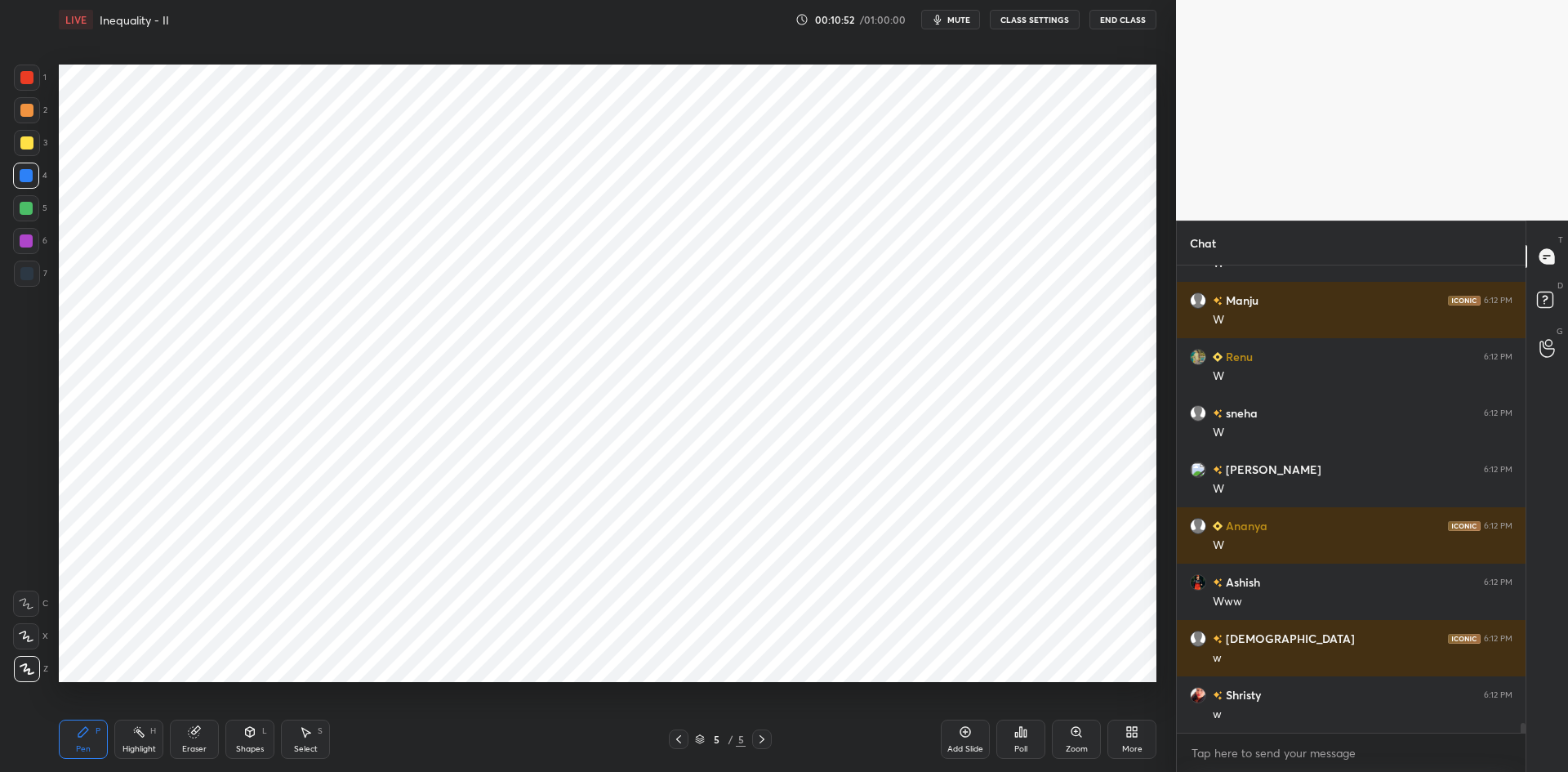
scroll to position [22046, 0]
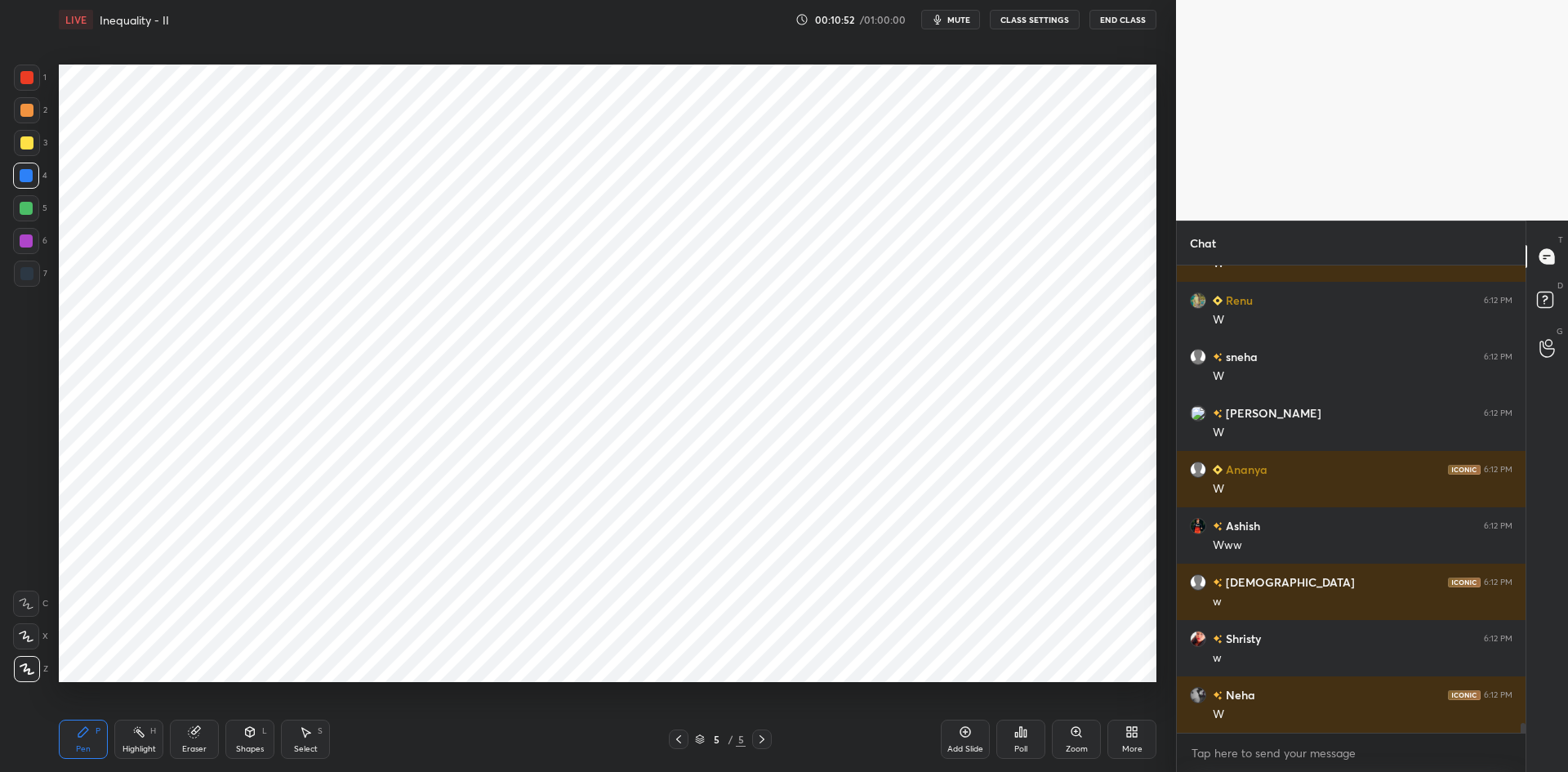
click at [24, 241] on div at bounding box center [26, 240] width 13 height 13
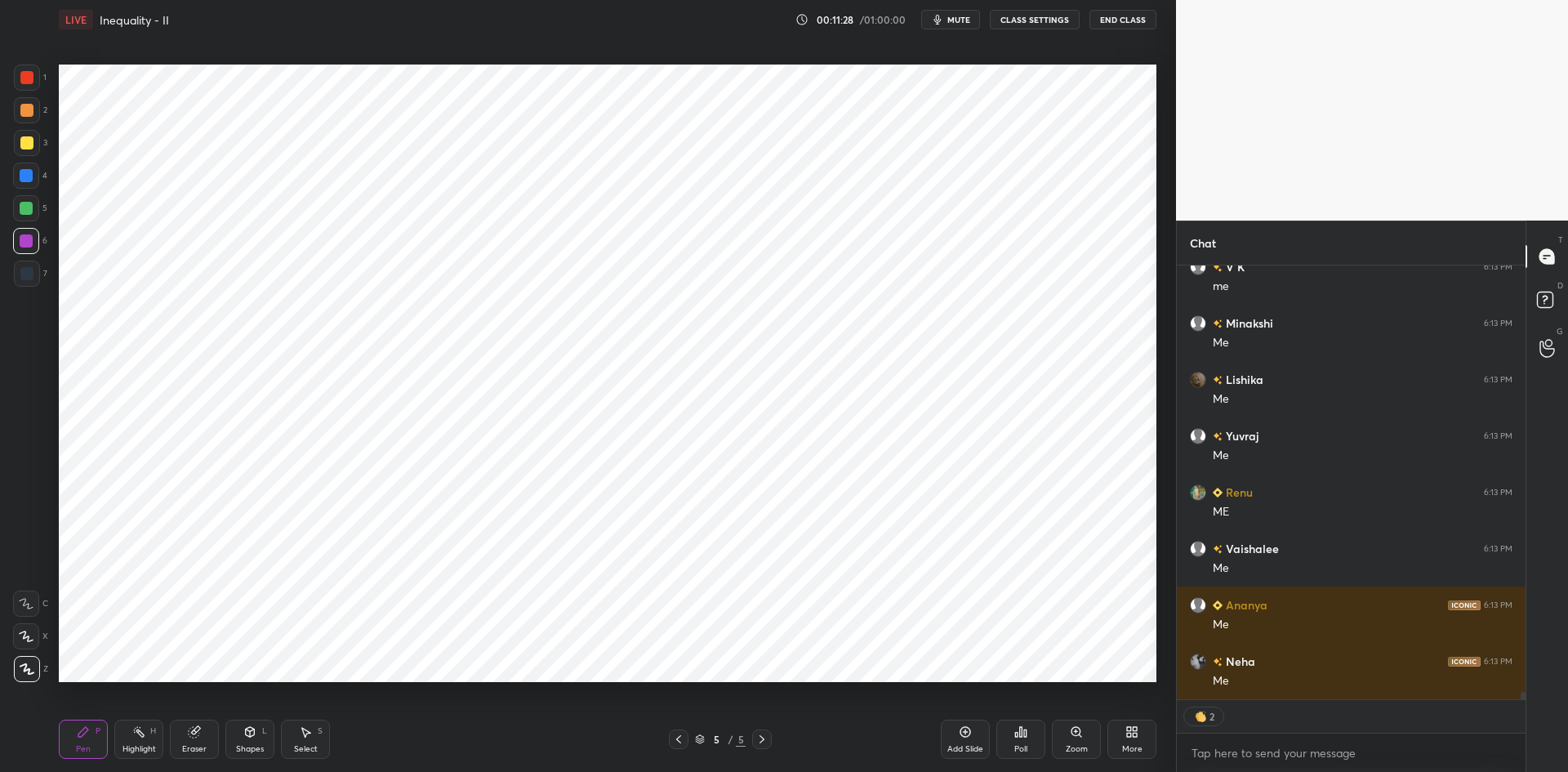
scroll to position [25471, 0]
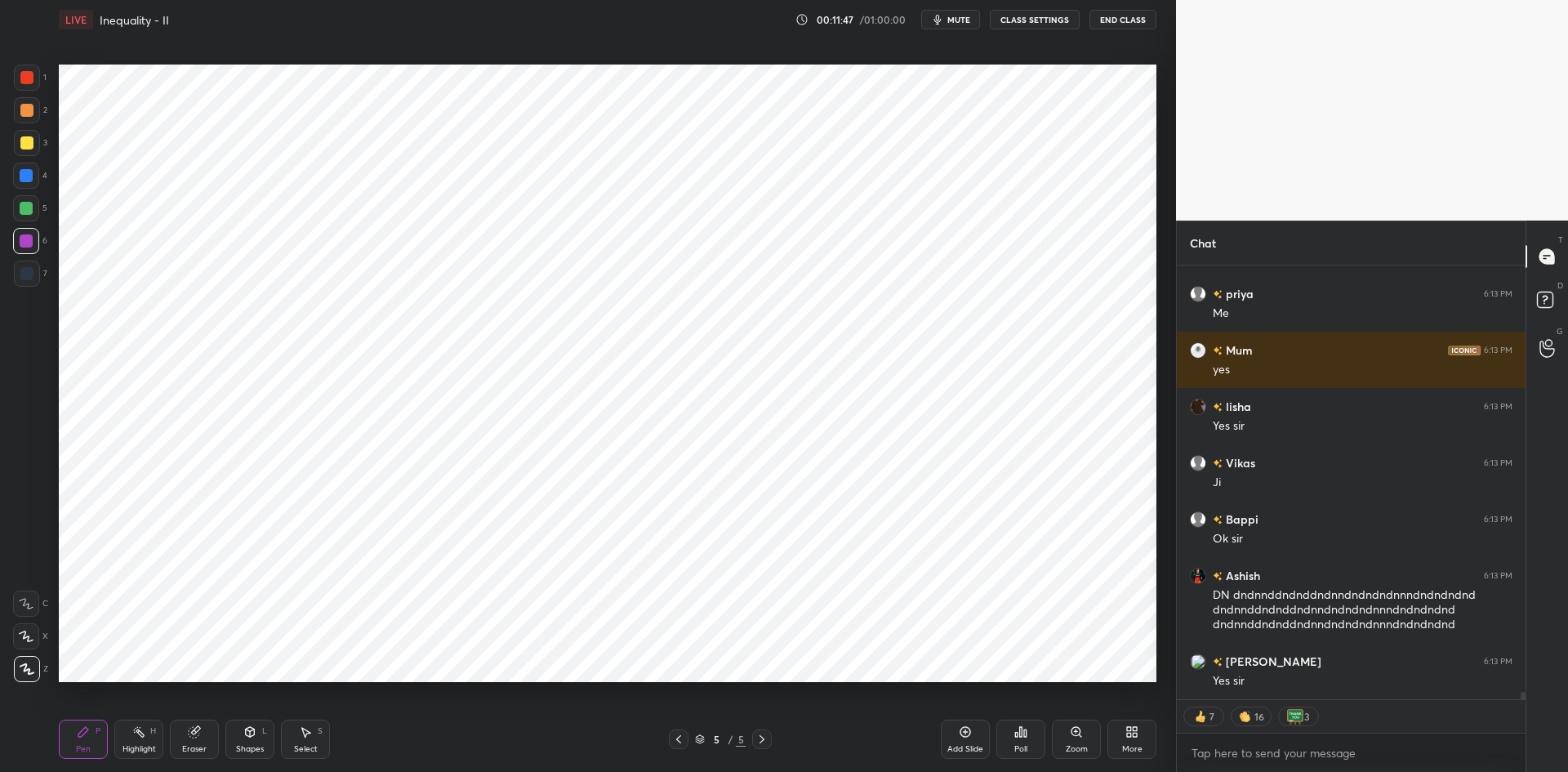
click at [1019, 18] on button "CLASS SETTINGS" at bounding box center [1034, 20] width 90 height 20
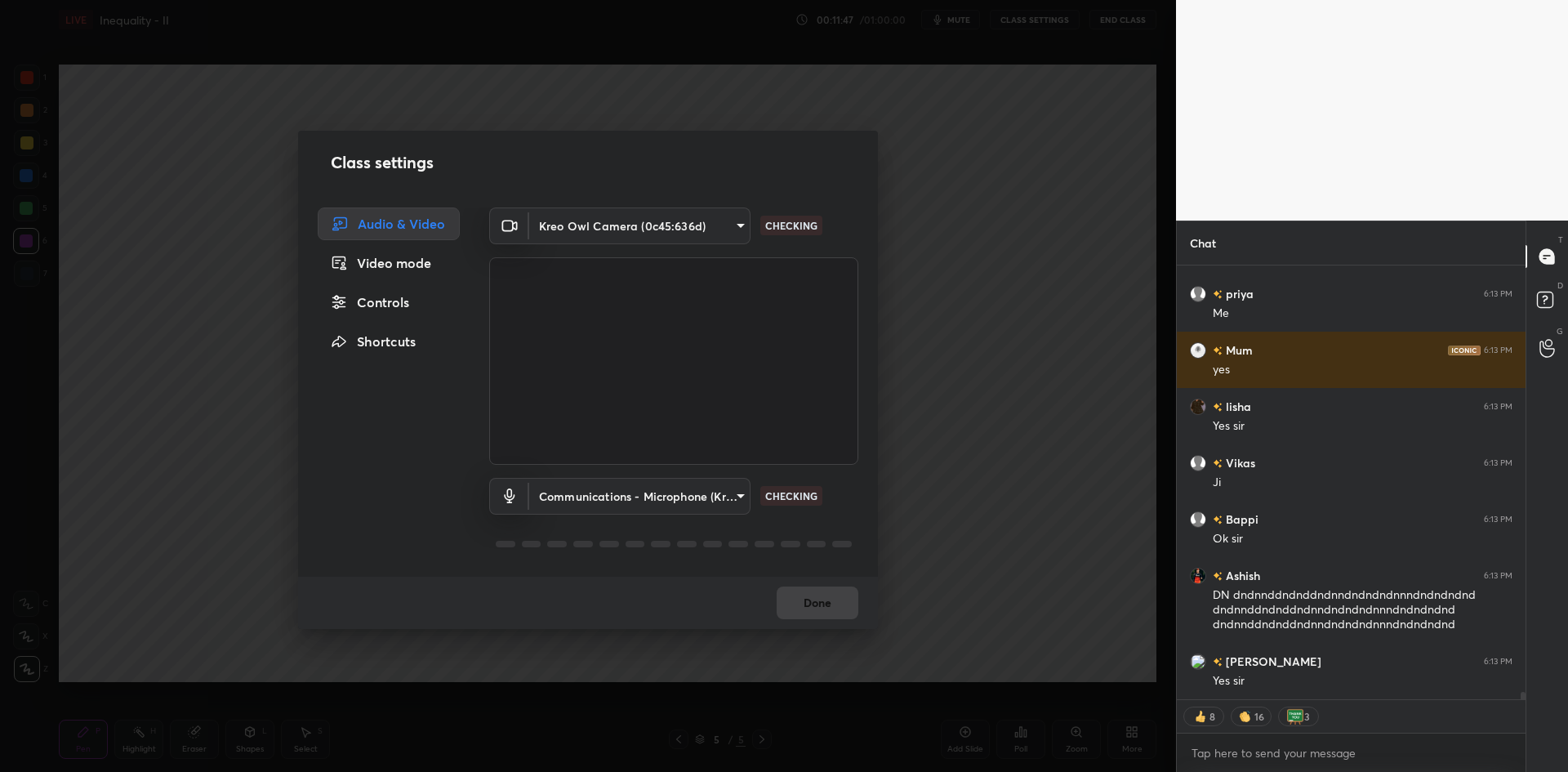
type textarea "x"
click at [414, 307] on div "Controls" at bounding box center [388, 302] width 142 height 33
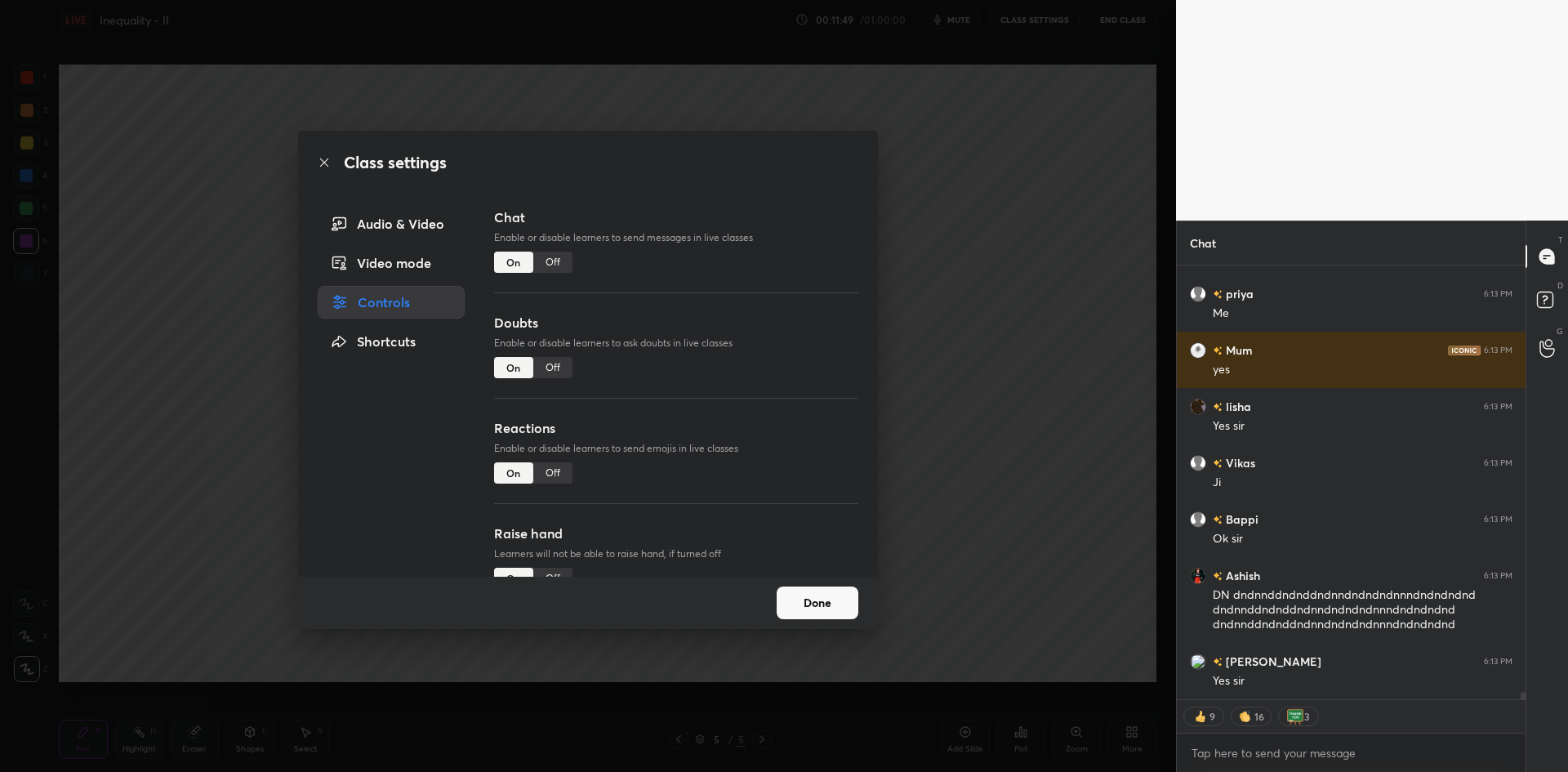
click at [556, 262] on div "Off" at bounding box center [553, 261] width 39 height 21
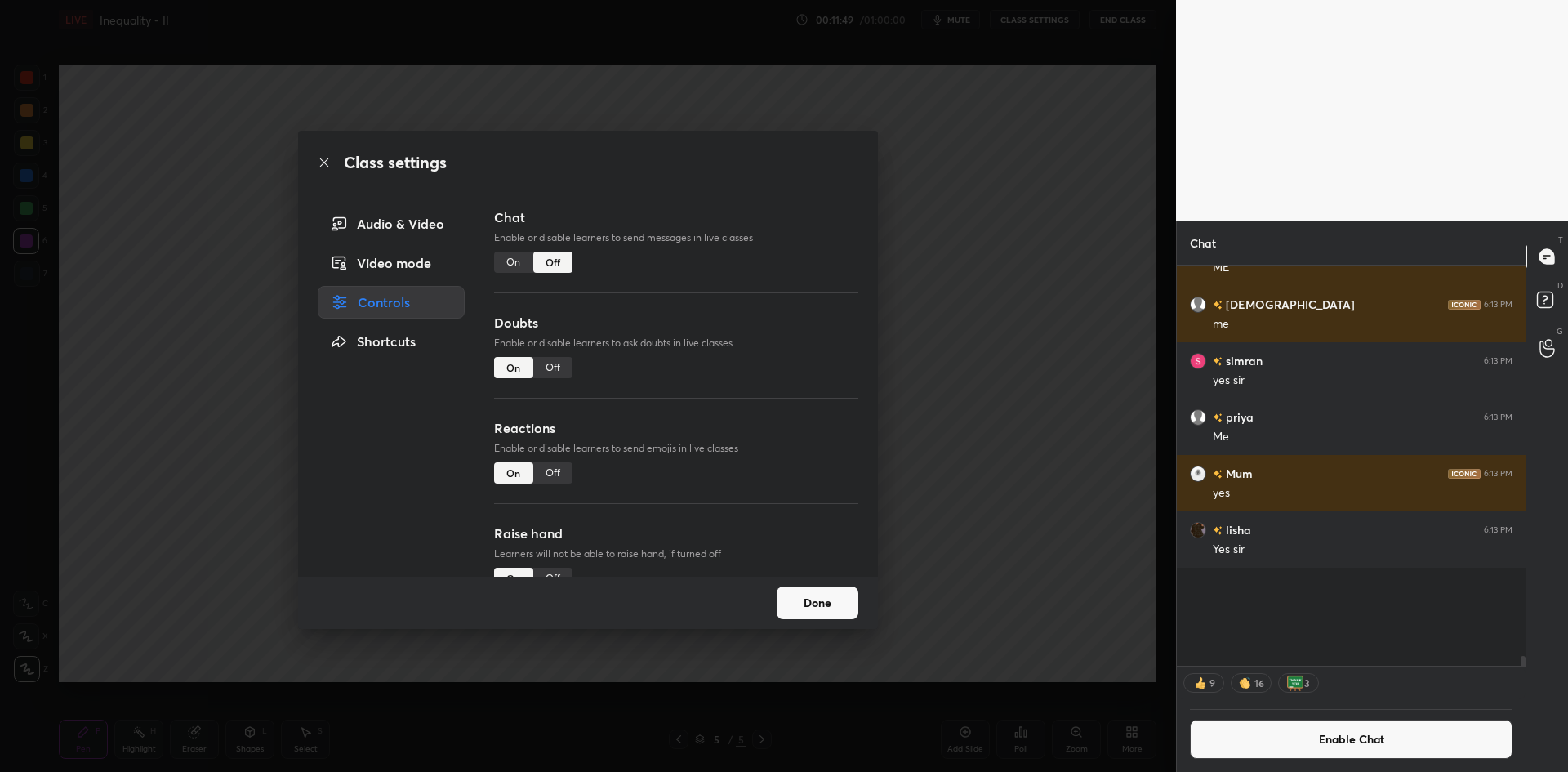
scroll to position [396, 344]
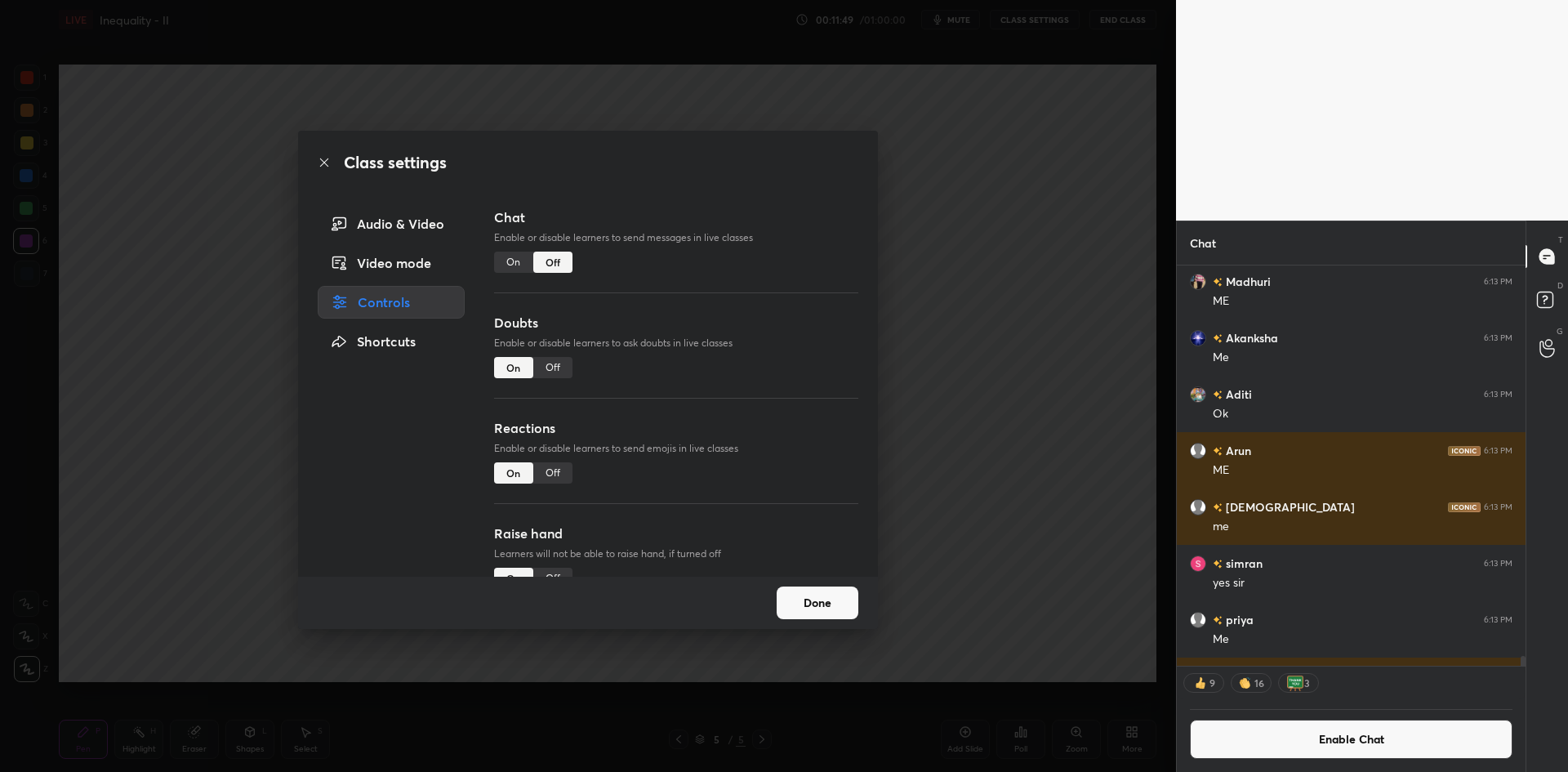
click at [930, 349] on div "Class settings Audio & Video Video mode Controls Shortcuts Chat Enable or disab…" at bounding box center [588, 386] width 1176 height 772
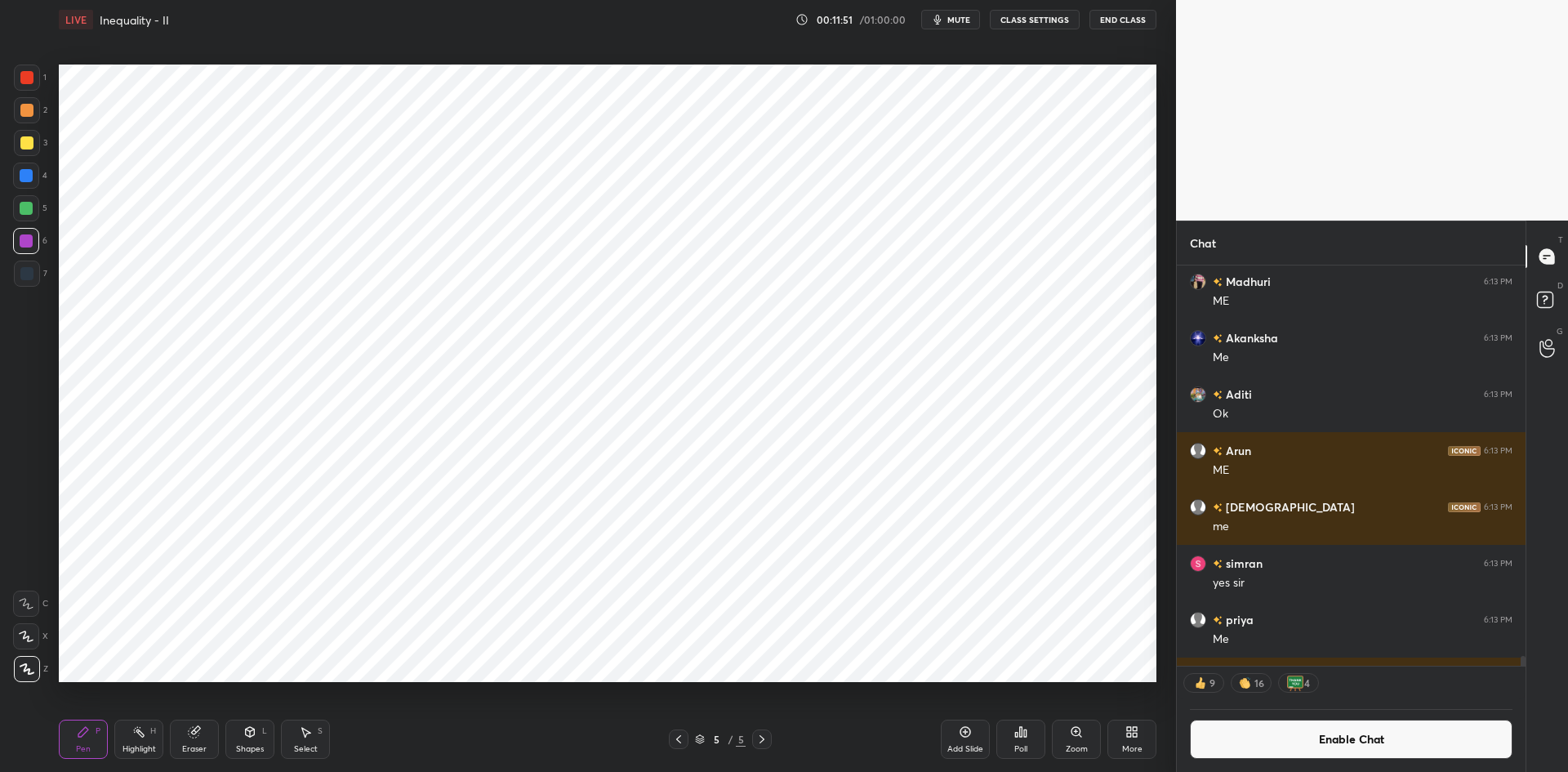
click at [972, 735] on div "Add Slide" at bounding box center [965, 738] width 49 height 39
click at [37, 82] on div at bounding box center [26, 77] width 26 height 26
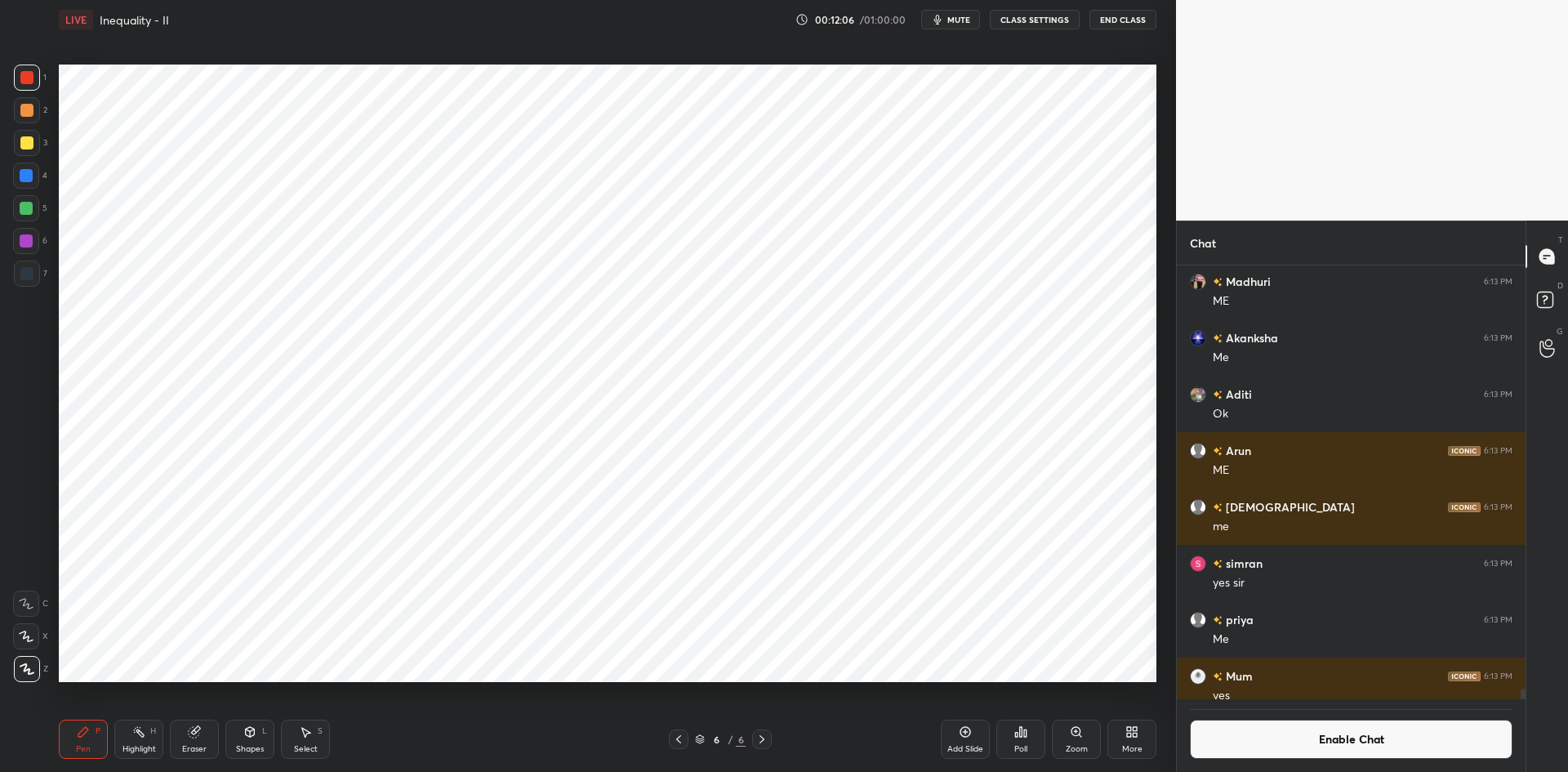
scroll to position [24983, 0]
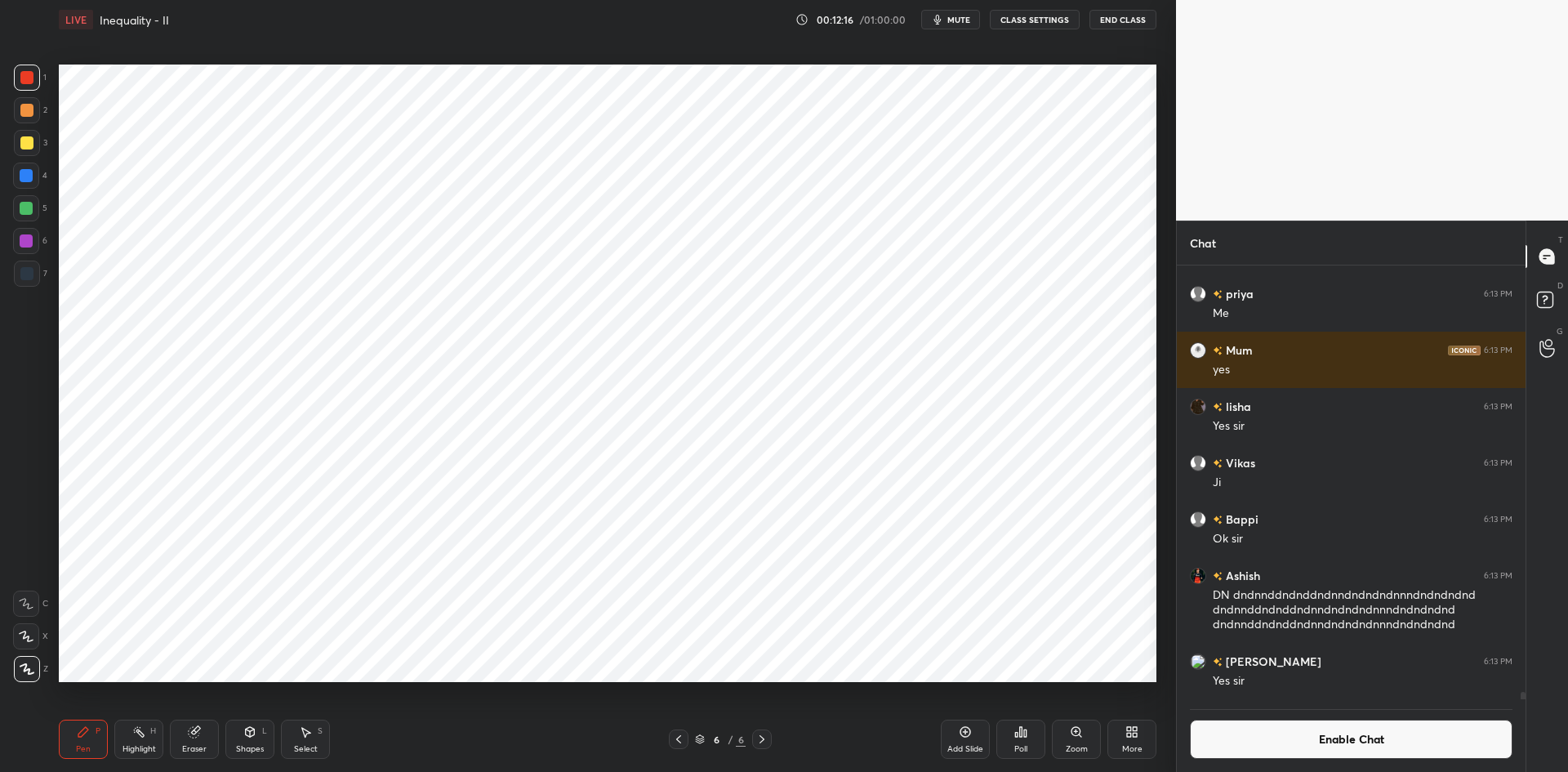
click at [674, 738] on icon at bounding box center [679, 739] width 13 height 13
click at [1268, 722] on button "Enable Chat" at bounding box center [1352, 738] width 323 height 39
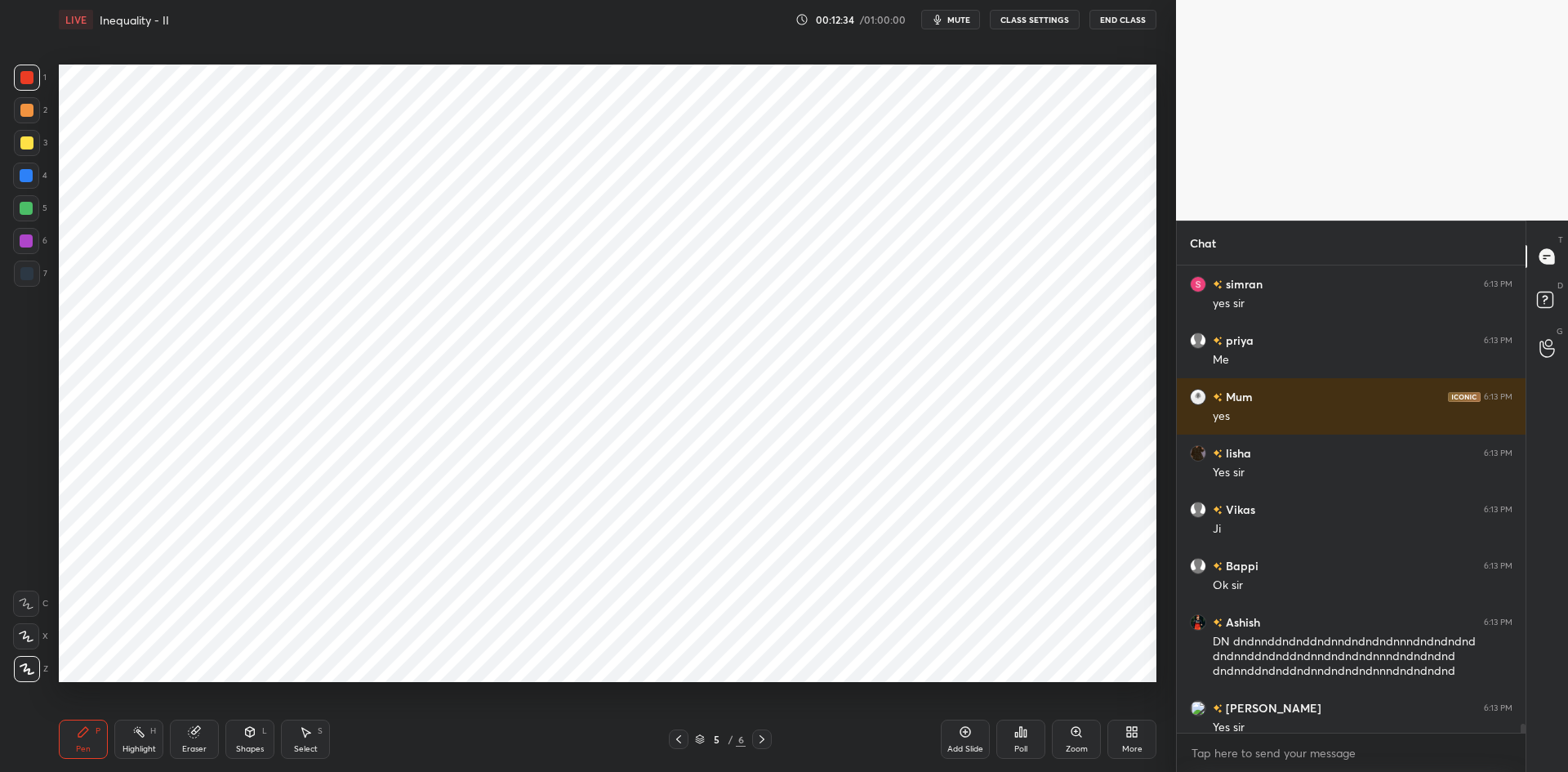
scroll to position [24872, 0]
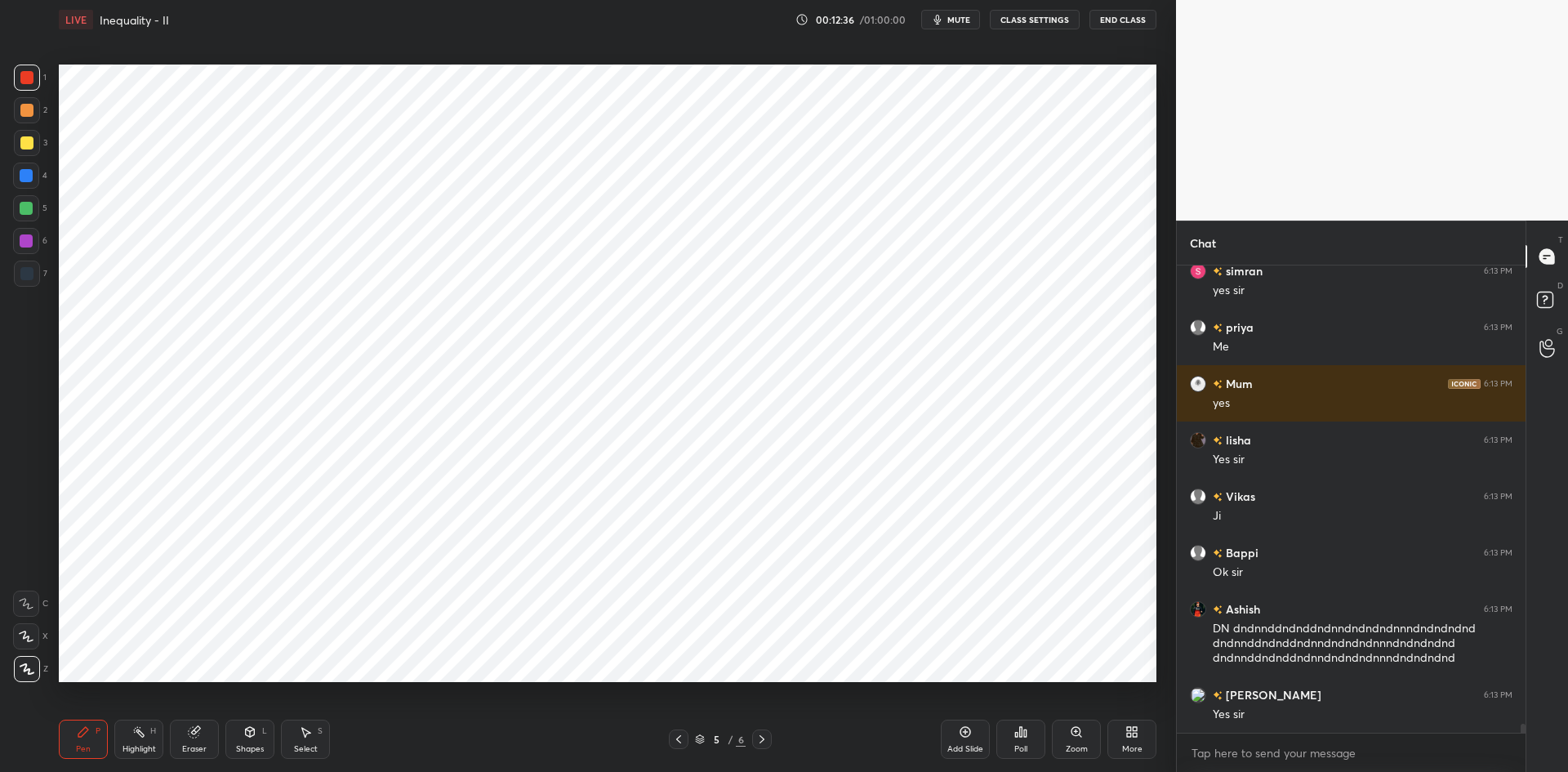
click at [22, 181] on div at bounding box center [26, 175] width 13 height 13
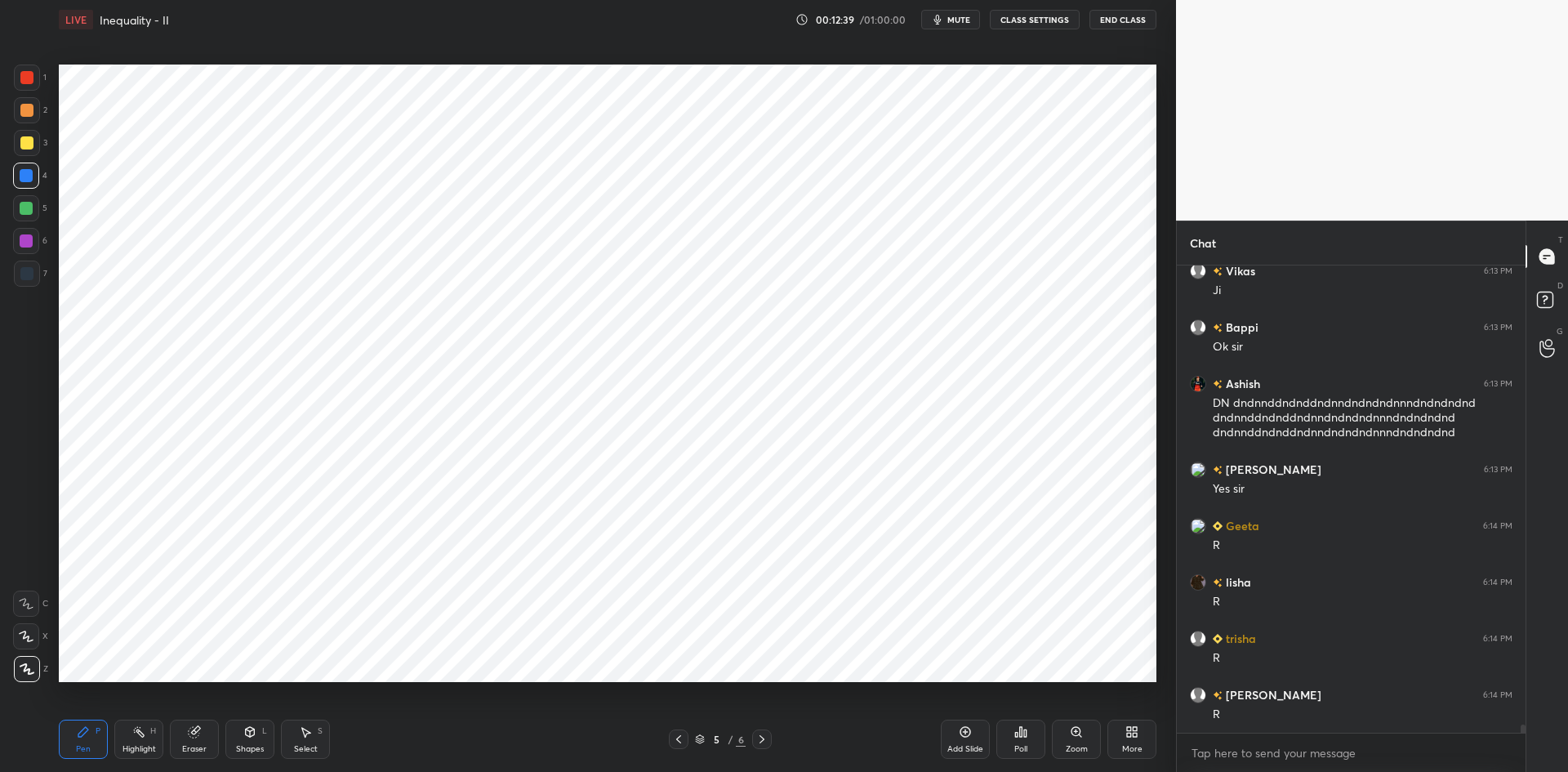
scroll to position [25323, 0]
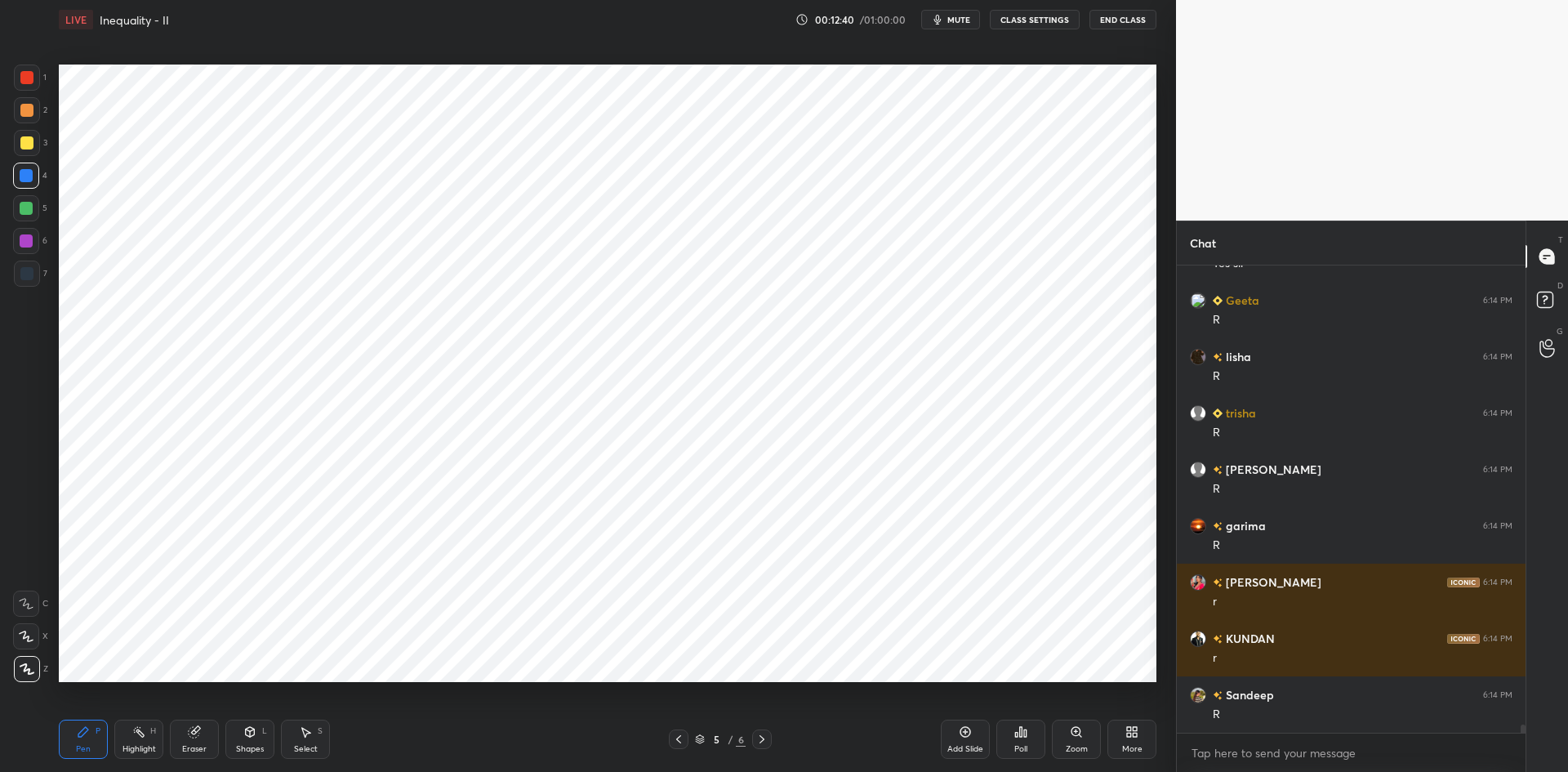
click at [27, 210] on div at bounding box center [26, 208] width 13 height 13
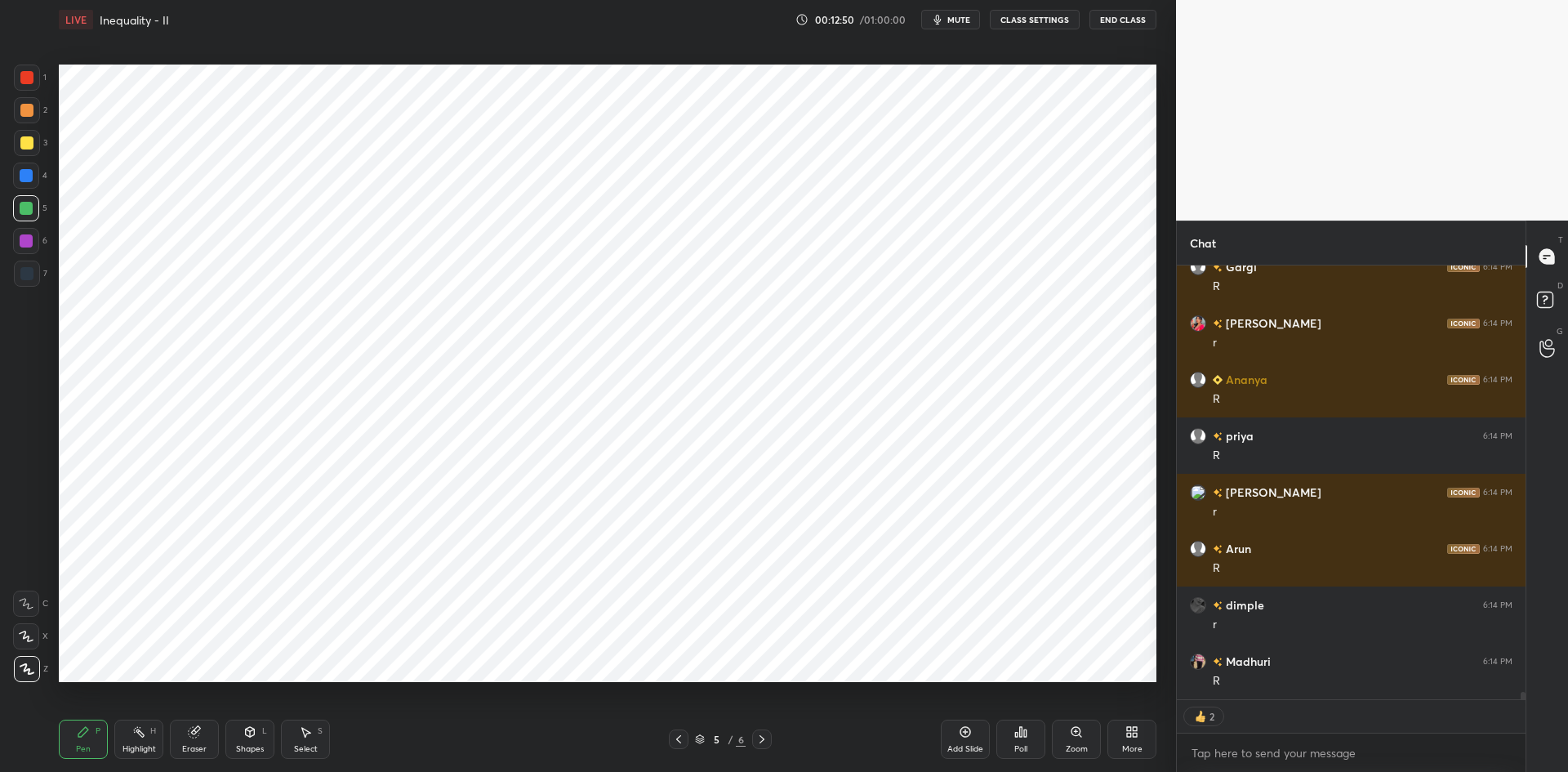
scroll to position [26709, 0]
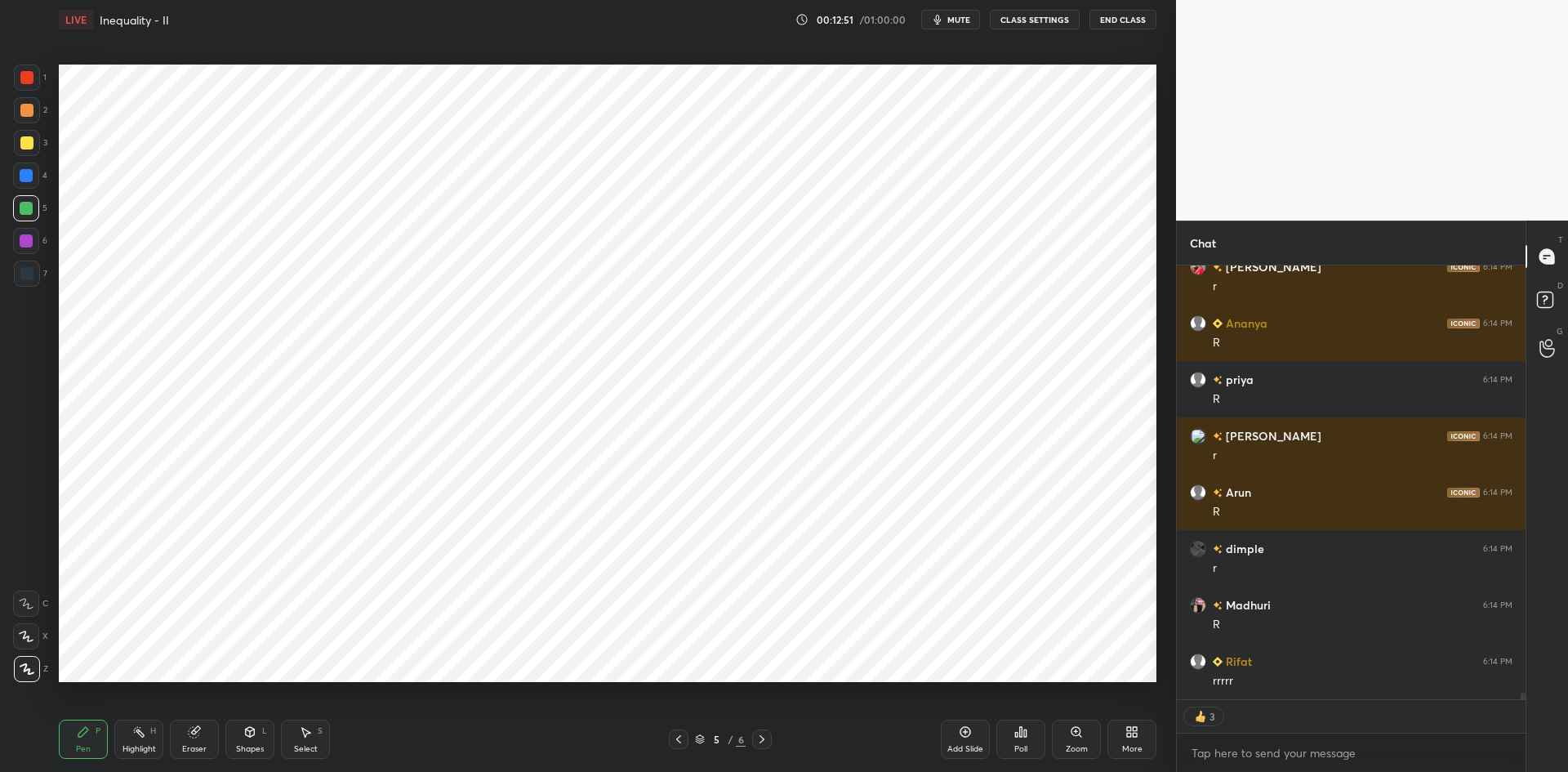
click at [31, 239] on div at bounding box center [26, 240] width 13 height 13
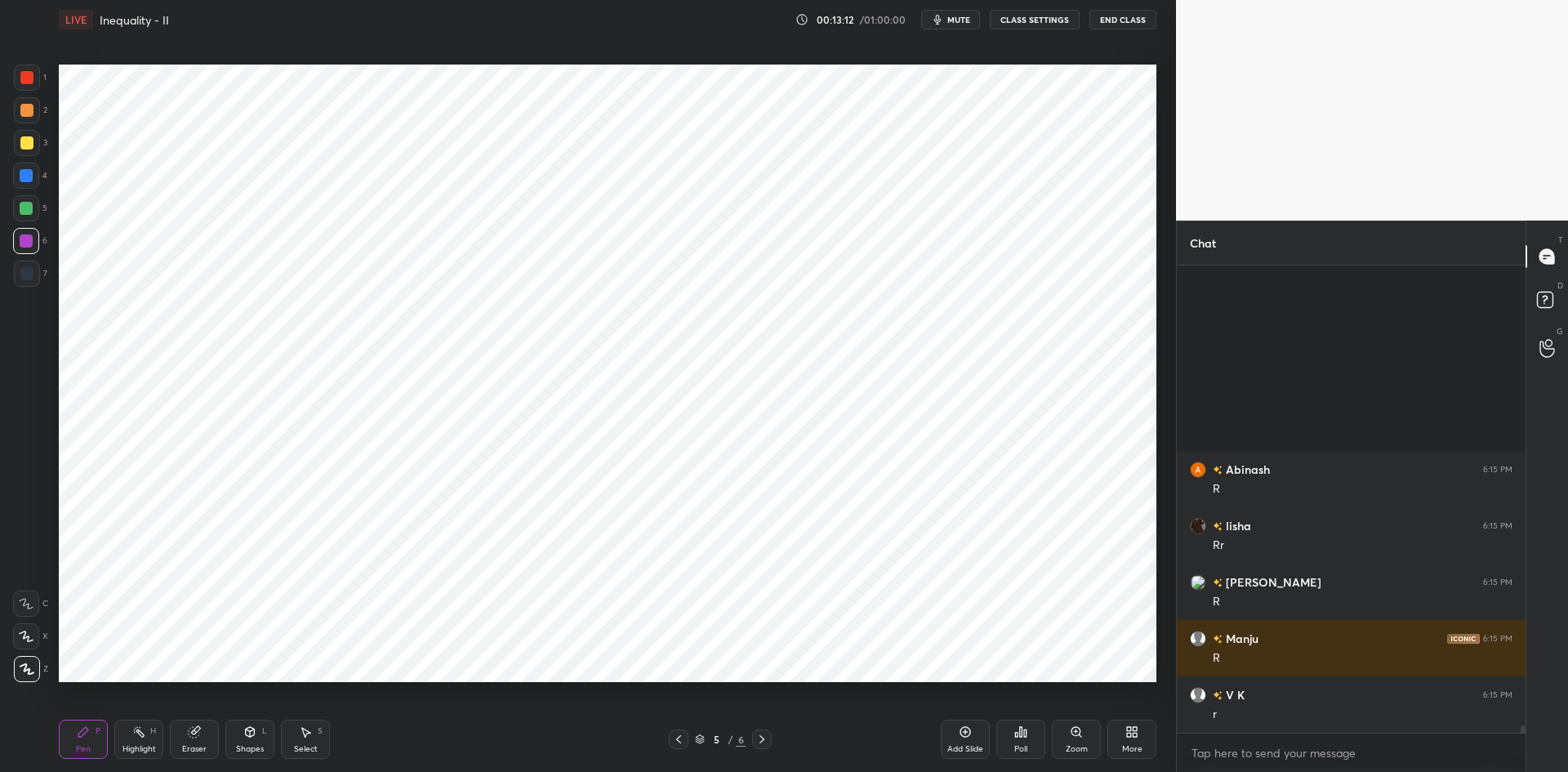
scroll to position [28253, 0]
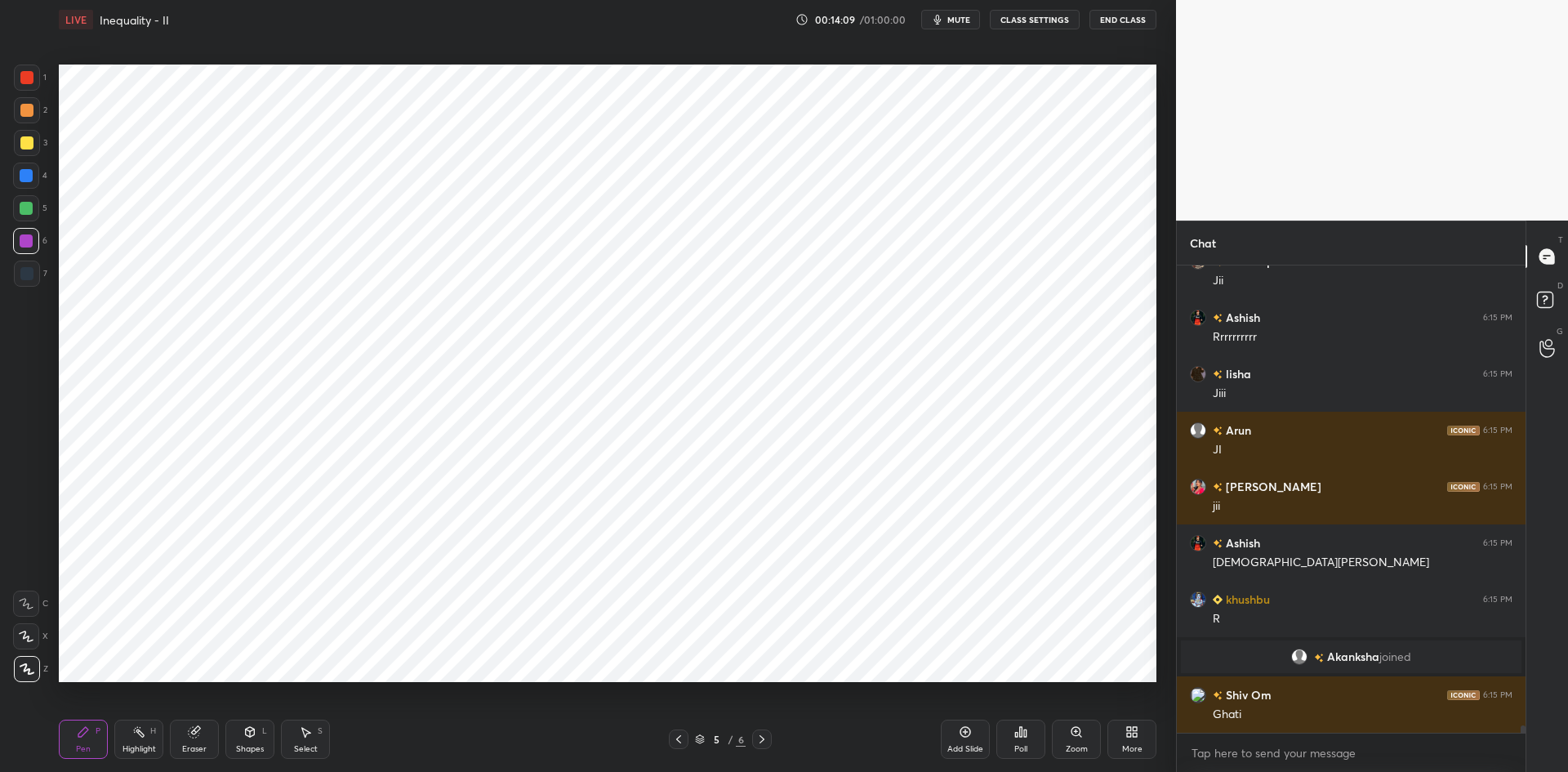
click at [28, 283] on div at bounding box center [26, 273] width 26 height 26
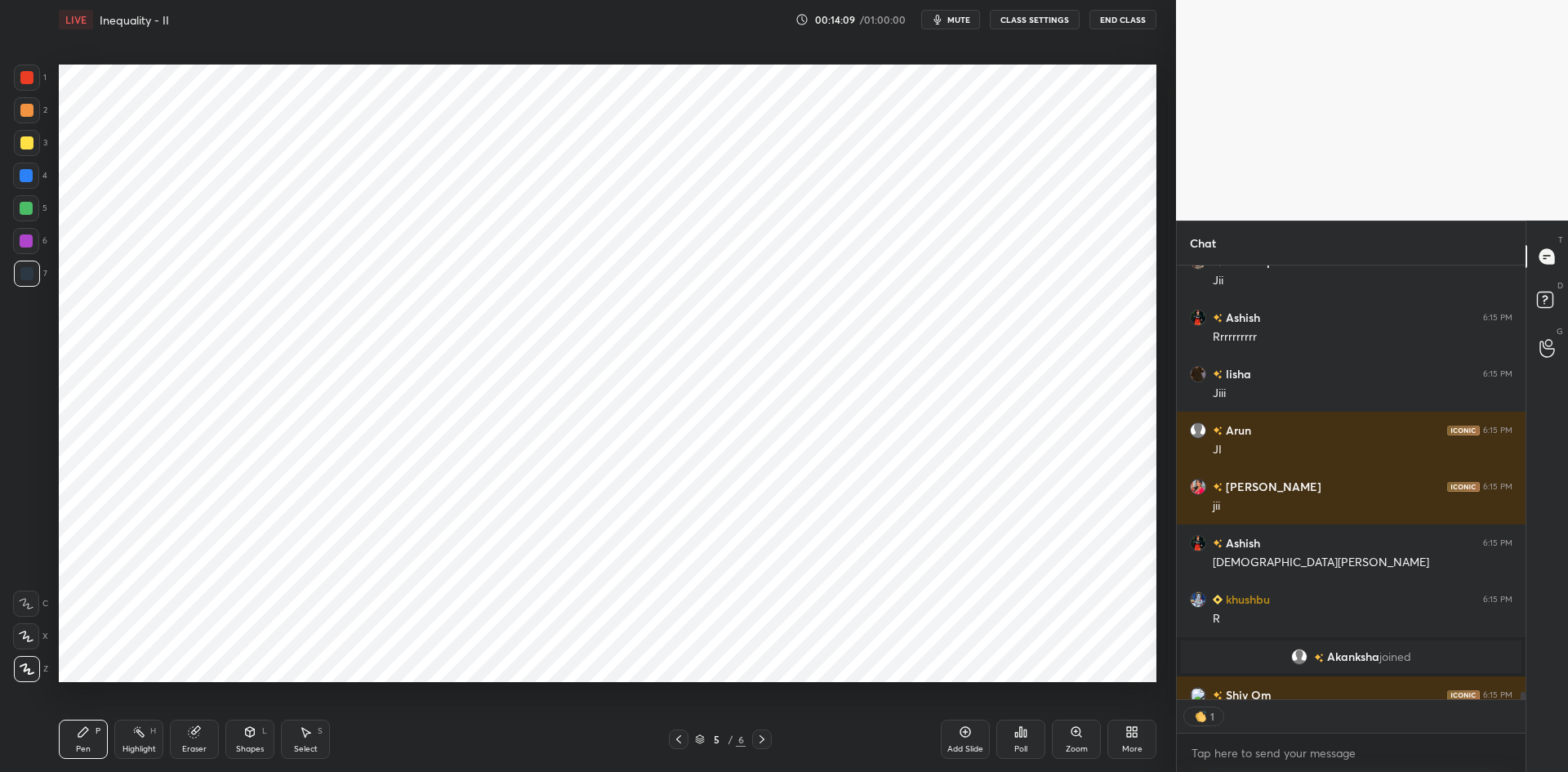
scroll to position [28471, 0]
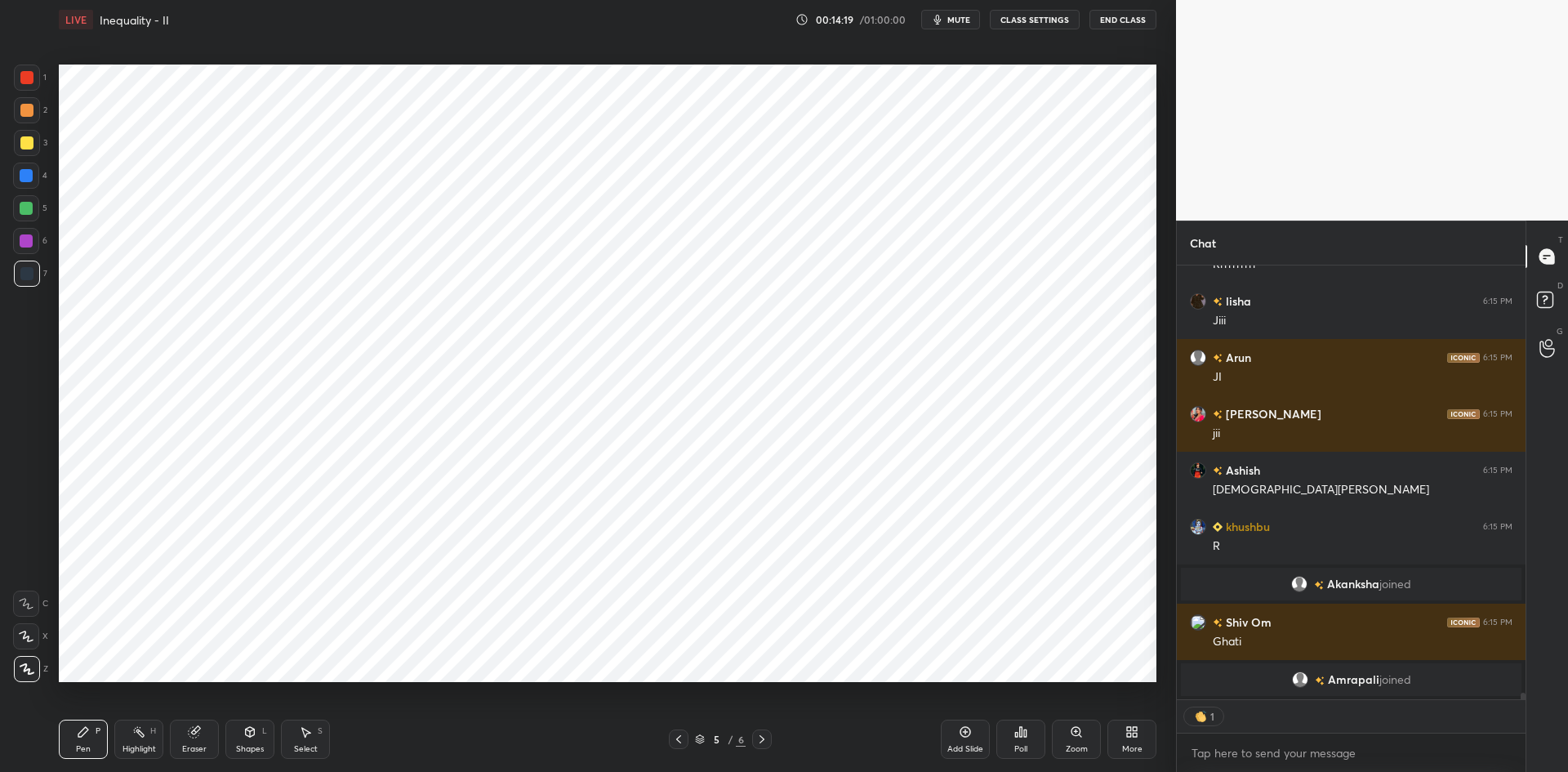
type textarea "x"
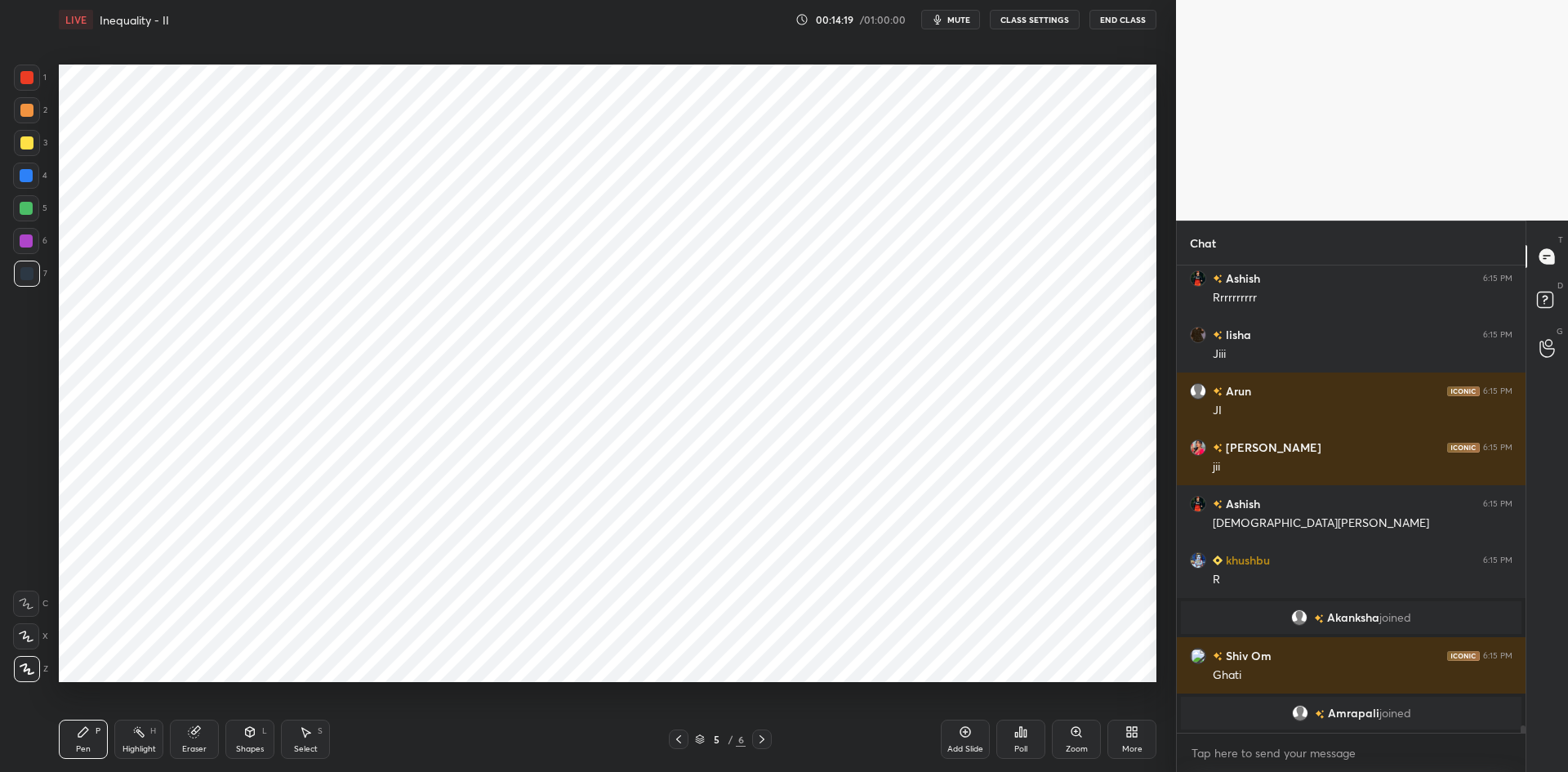
scroll to position [28439, 0]
click at [764, 740] on icon at bounding box center [761, 738] width 5 height 8
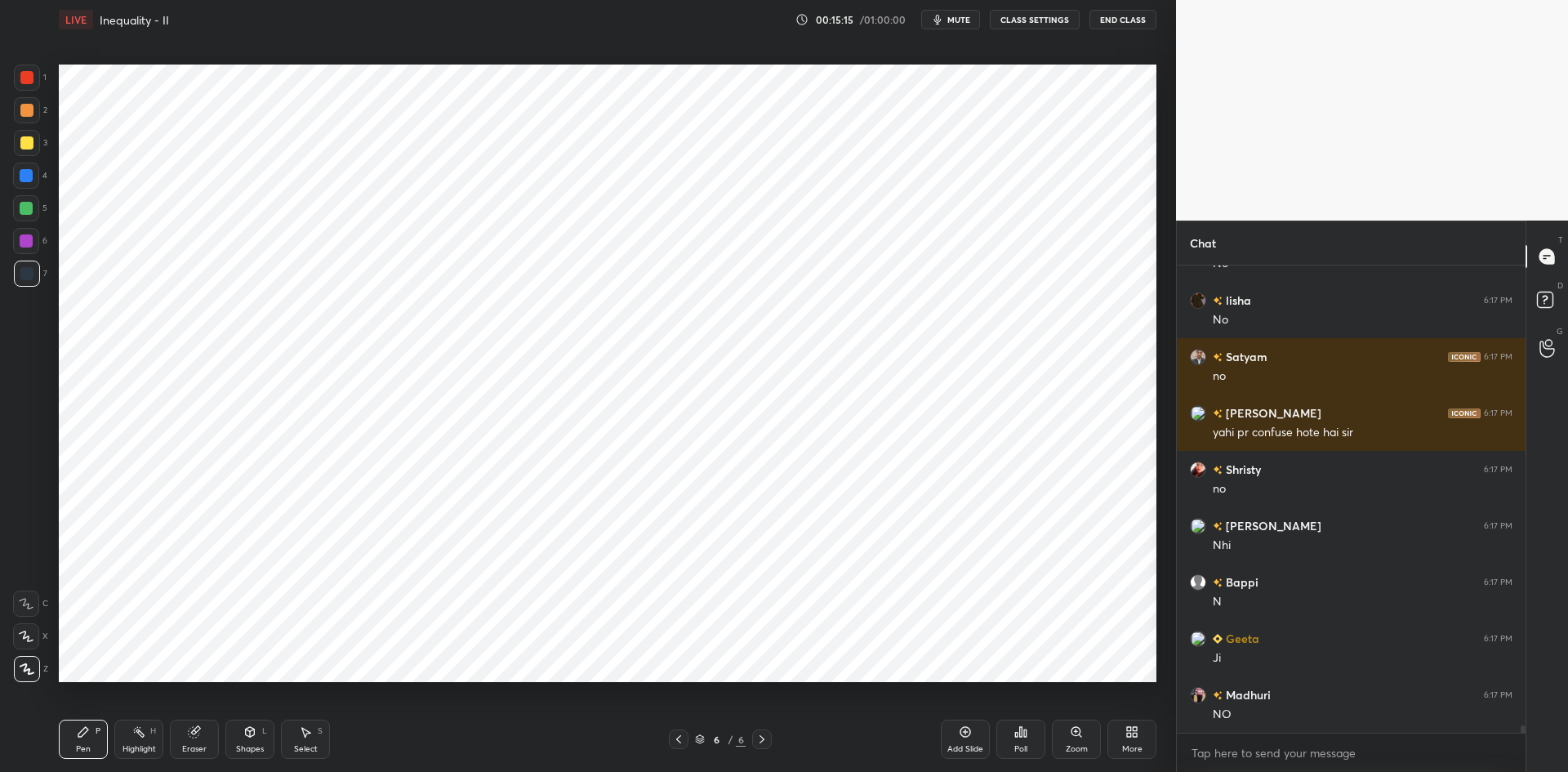
scroll to position [29692, 0]
click at [965, 741] on div "Add Slide" at bounding box center [965, 738] width 49 height 39
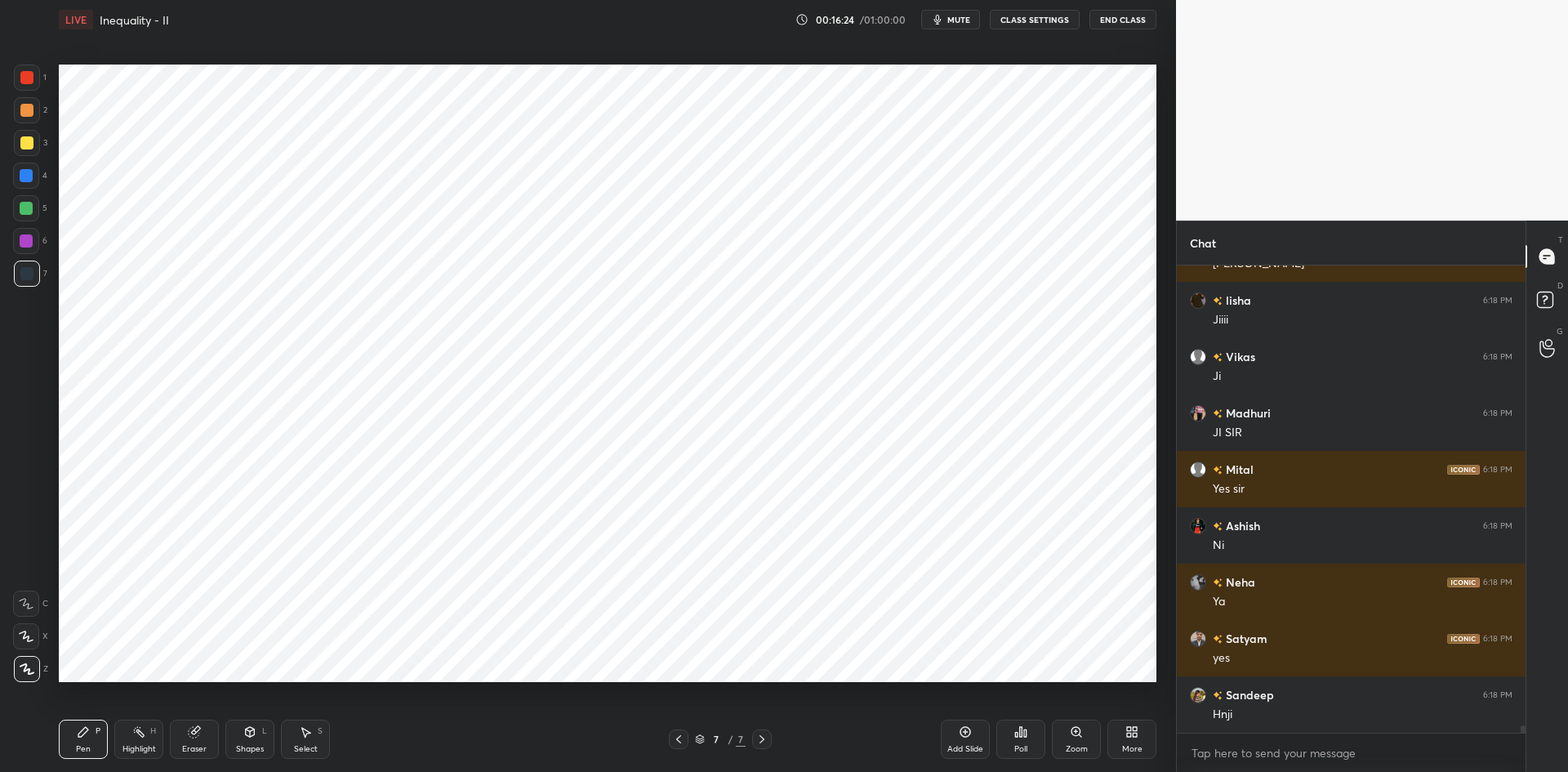
scroll to position [30532, 0]
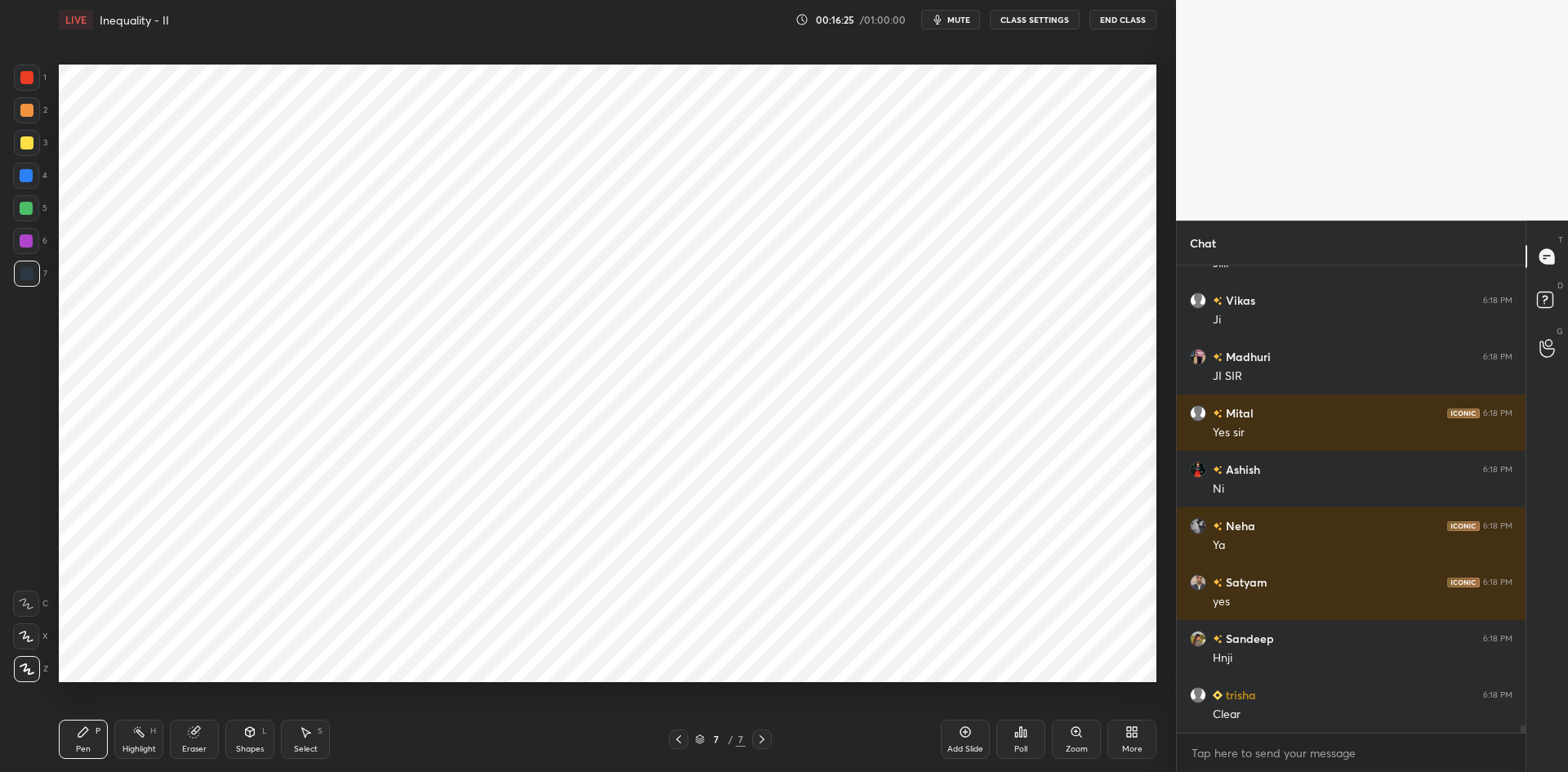
click at [677, 738] on icon at bounding box center [678, 738] width 5 height 8
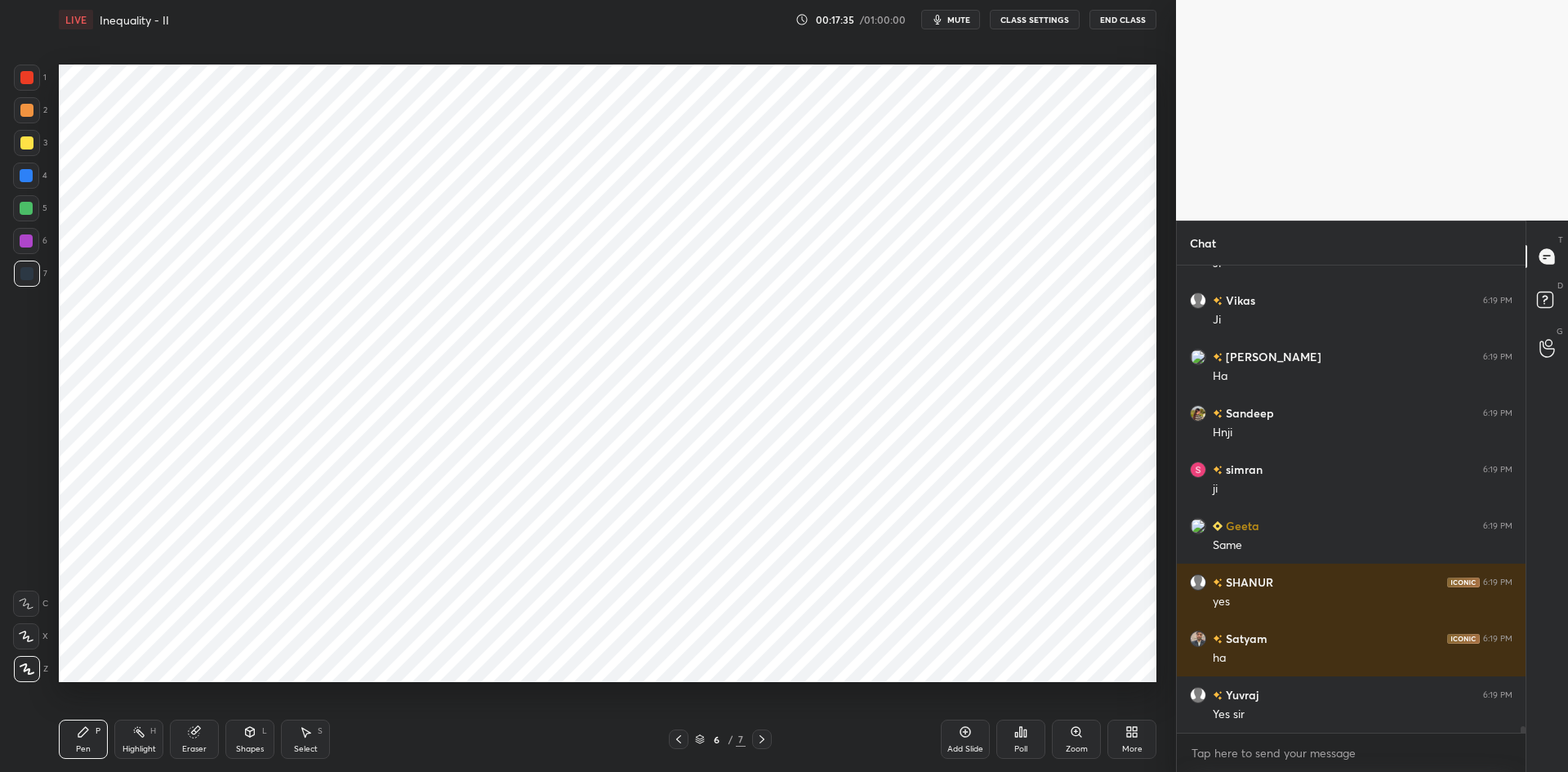
scroll to position [34545, 0]
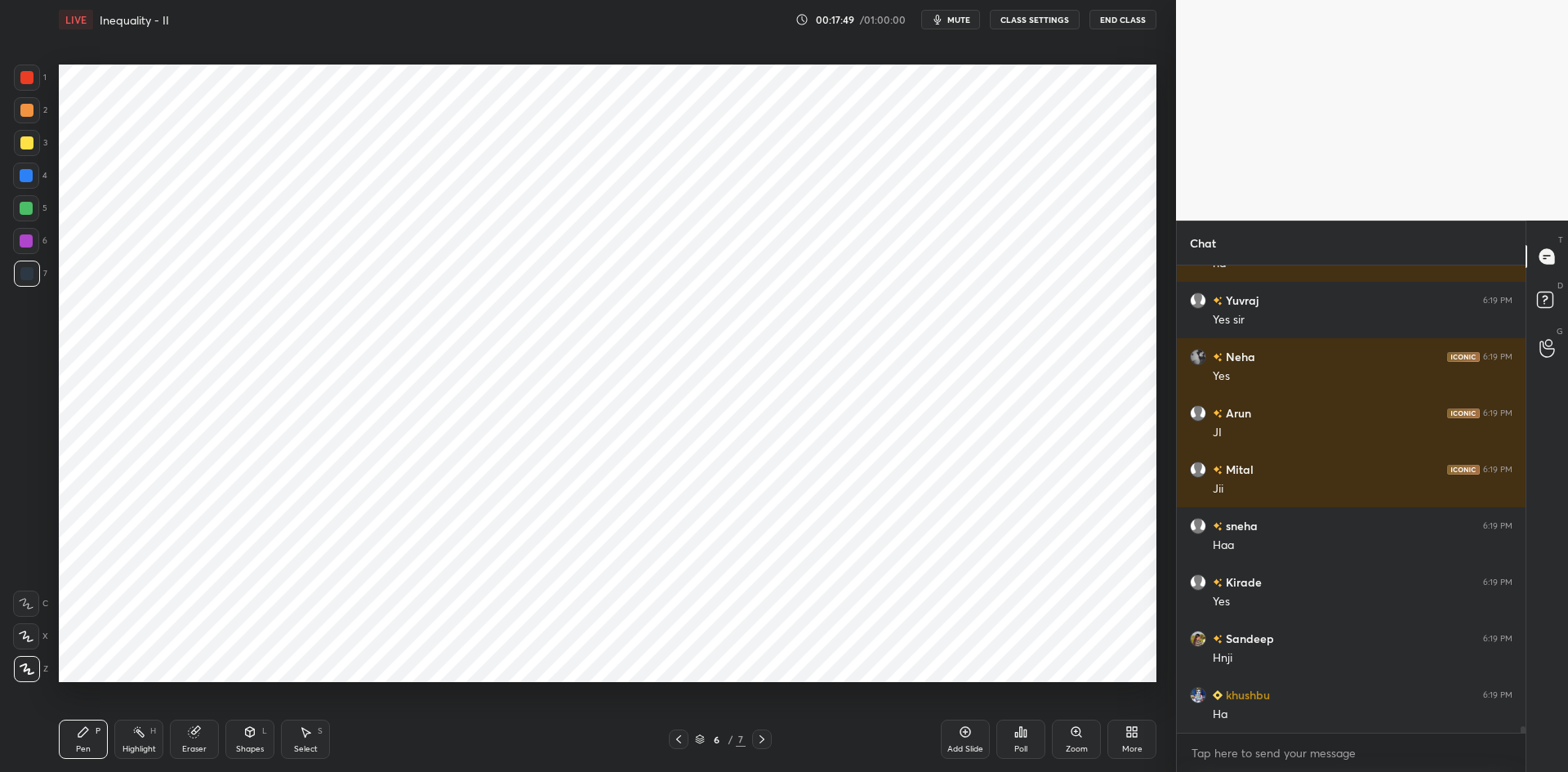
click at [29, 242] on div at bounding box center [26, 240] width 13 height 13
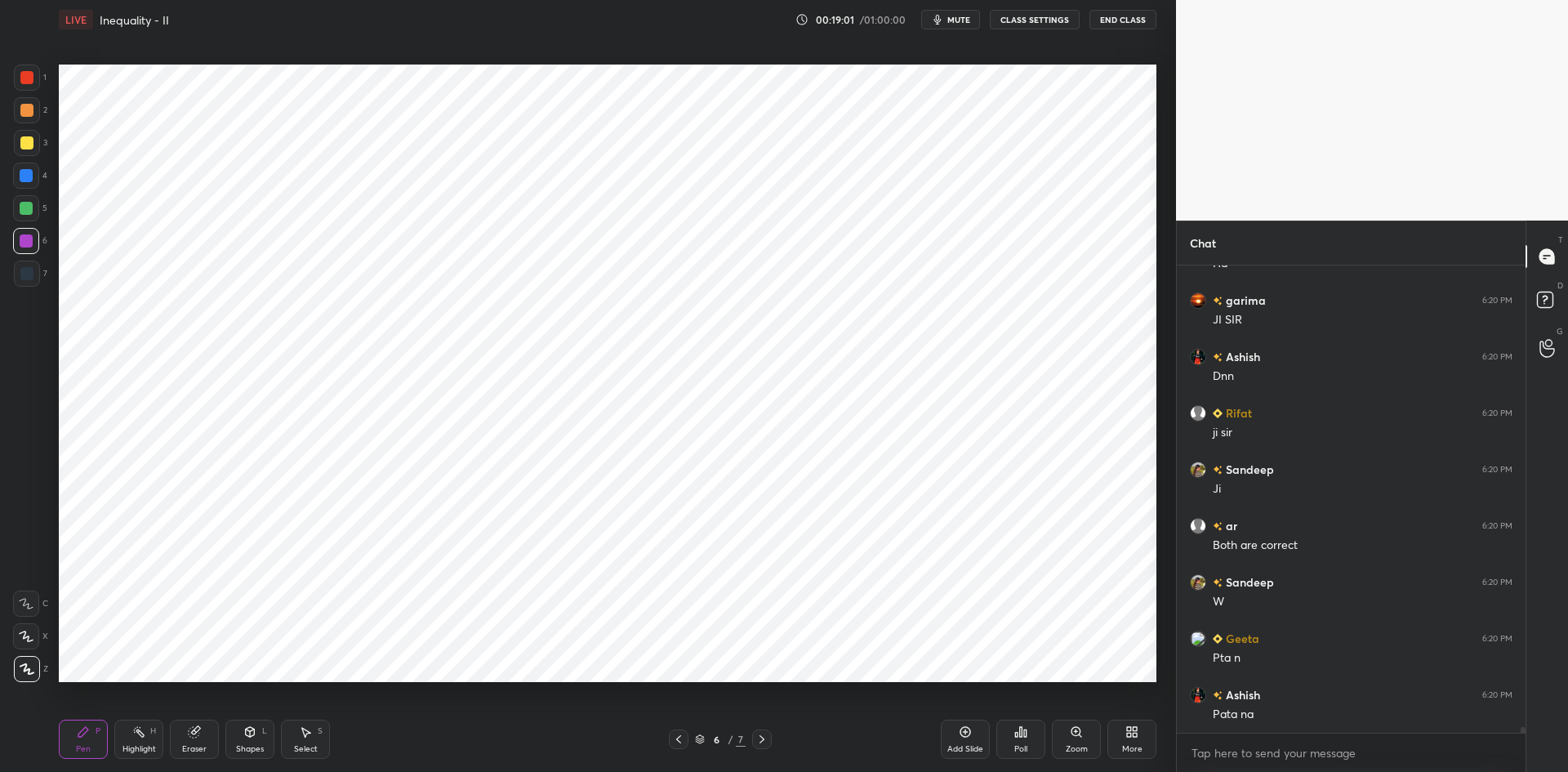
scroll to position [35333, 0]
click at [34, 273] on div at bounding box center [26, 273] width 26 height 26
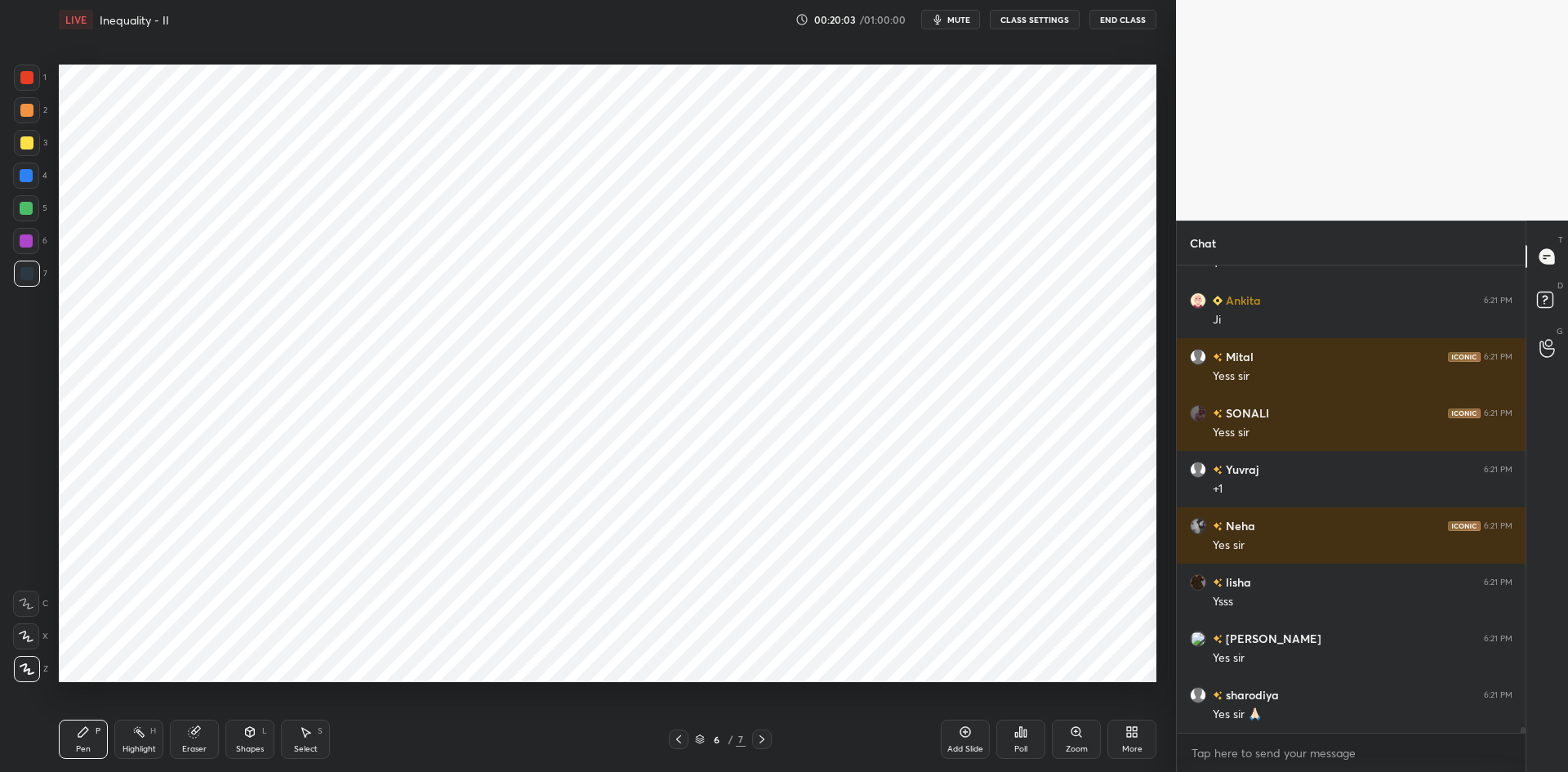
scroll to position [38310, 0]
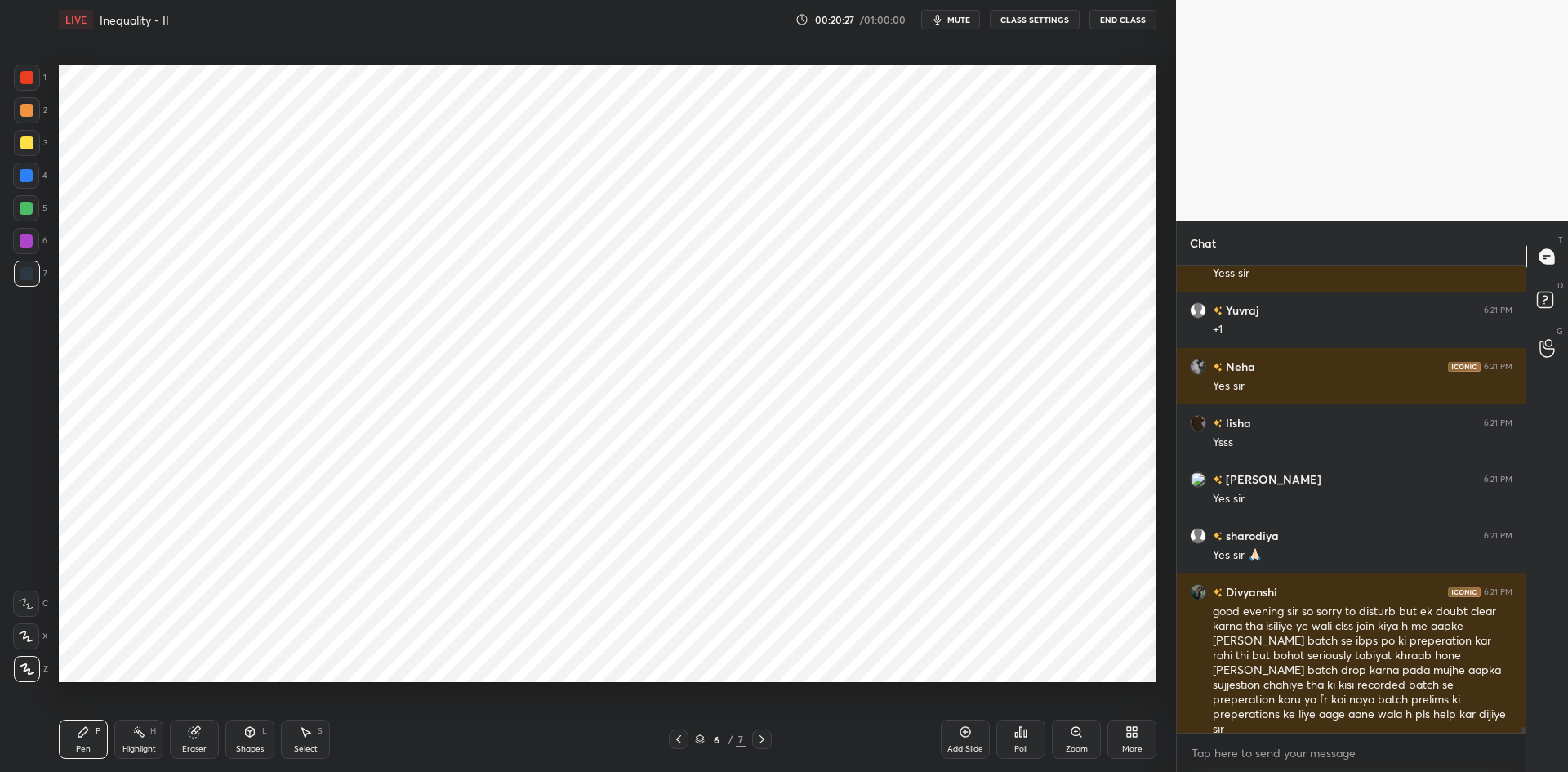
click at [1027, 19] on button "CLASS SETTINGS" at bounding box center [1034, 20] width 90 height 20
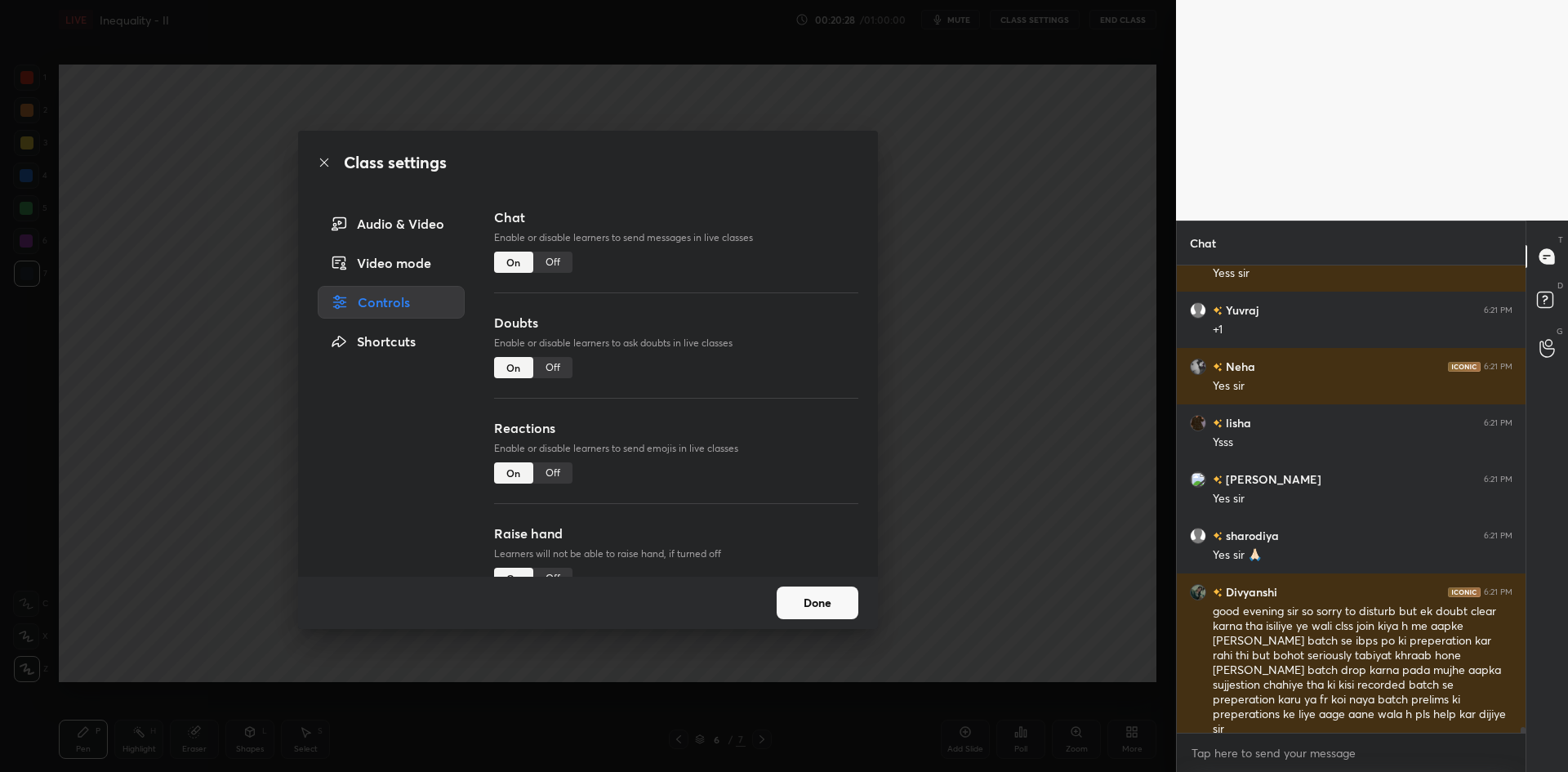
click at [550, 256] on div "Off" at bounding box center [553, 261] width 39 height 21
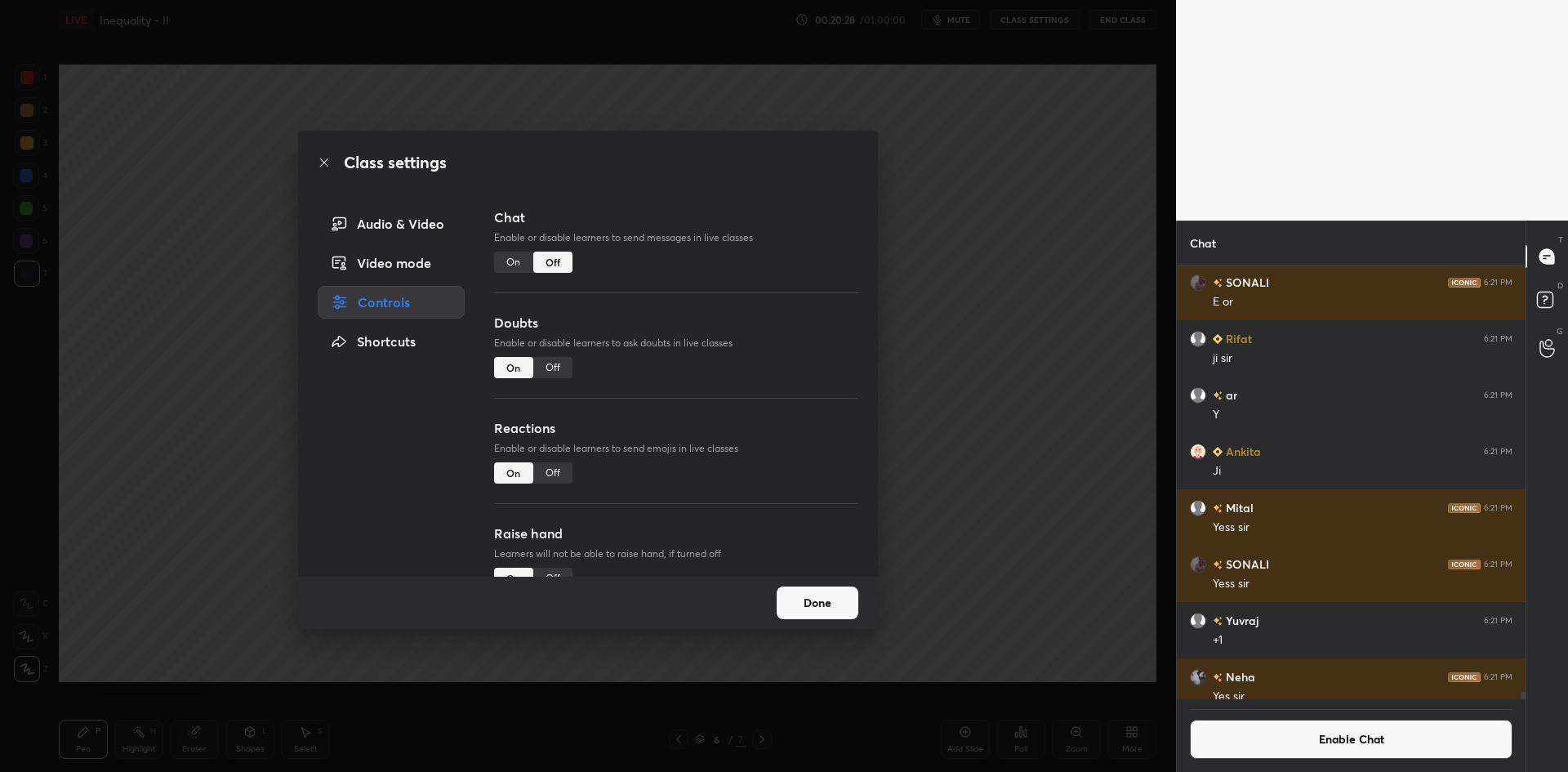
click at [969, 404] on div "Class settings Audio & Video Video mode Controls Shortcuts Chat Enable or disab…" at bounding box center [588, 386] width 1176 height 772
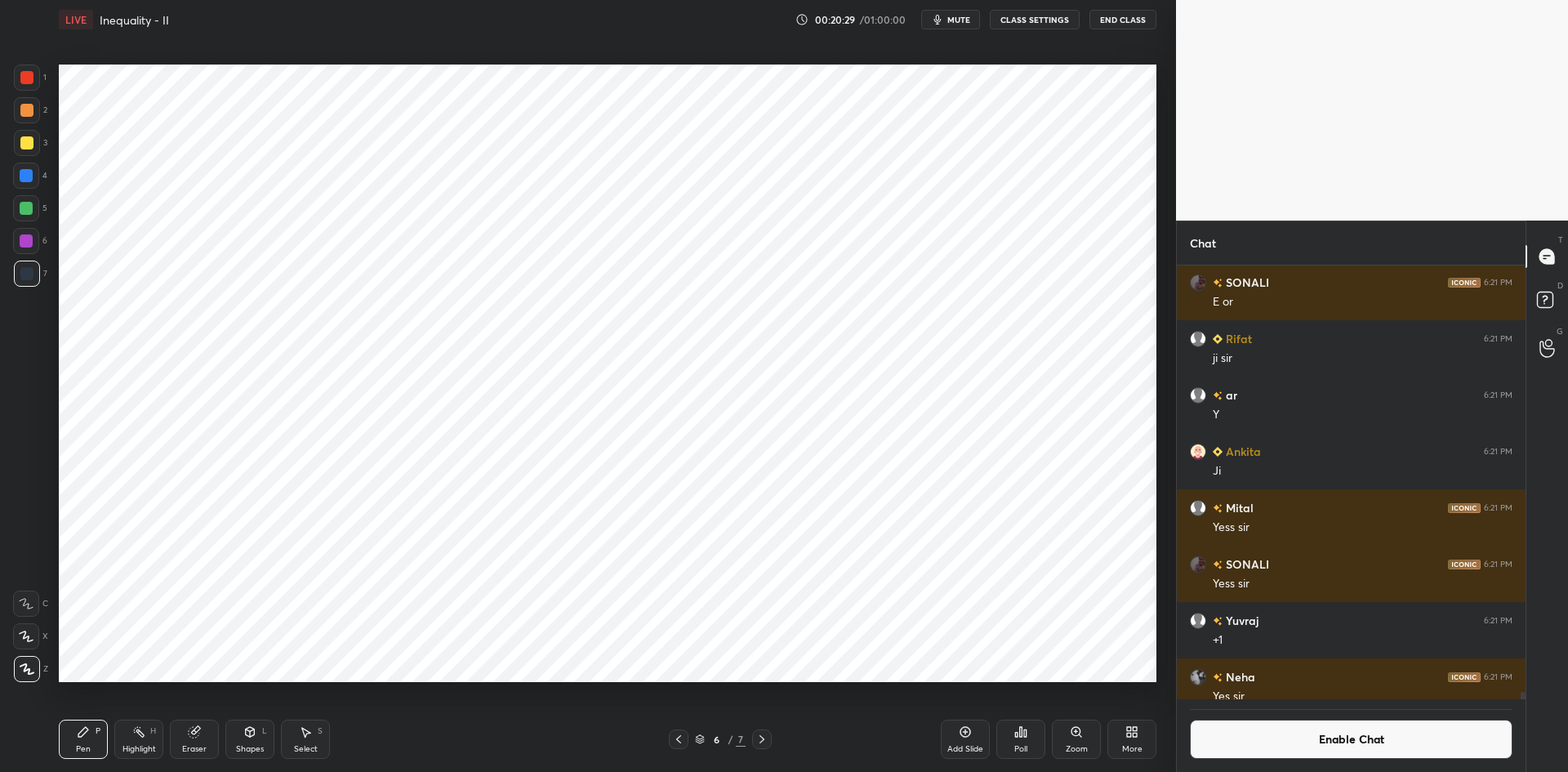
click at [969, 740] on div "Add Slide" at bounding box center [965, 738] width 49 height 39
click at [1269, 757] on button "Enable Chat" at bounding box center [1352, 738] width 323 height 39
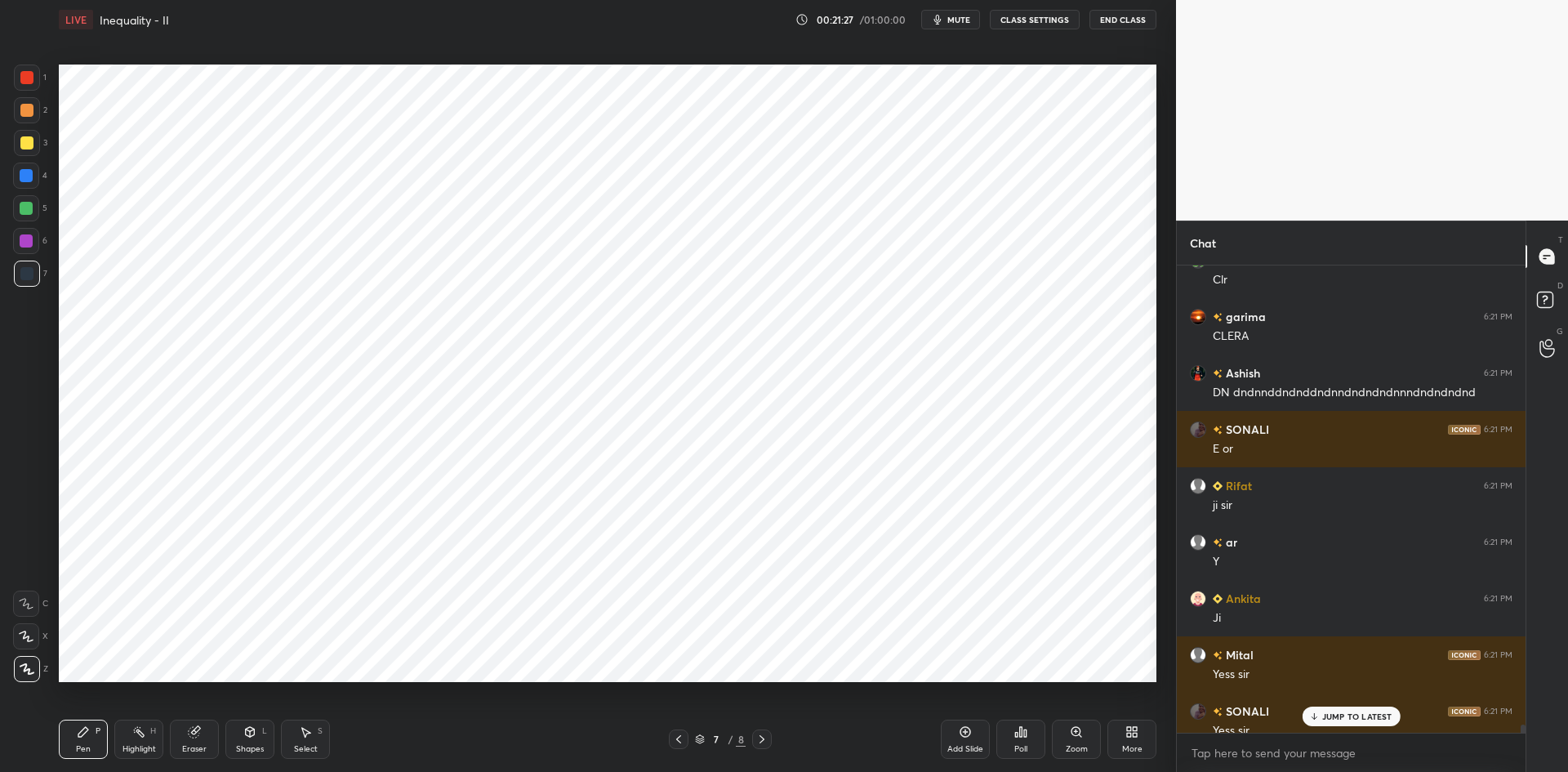
click at [1327, 716] on p "JUMP TO LATEST" at bounding box center [1357, 716] width 70 height 10
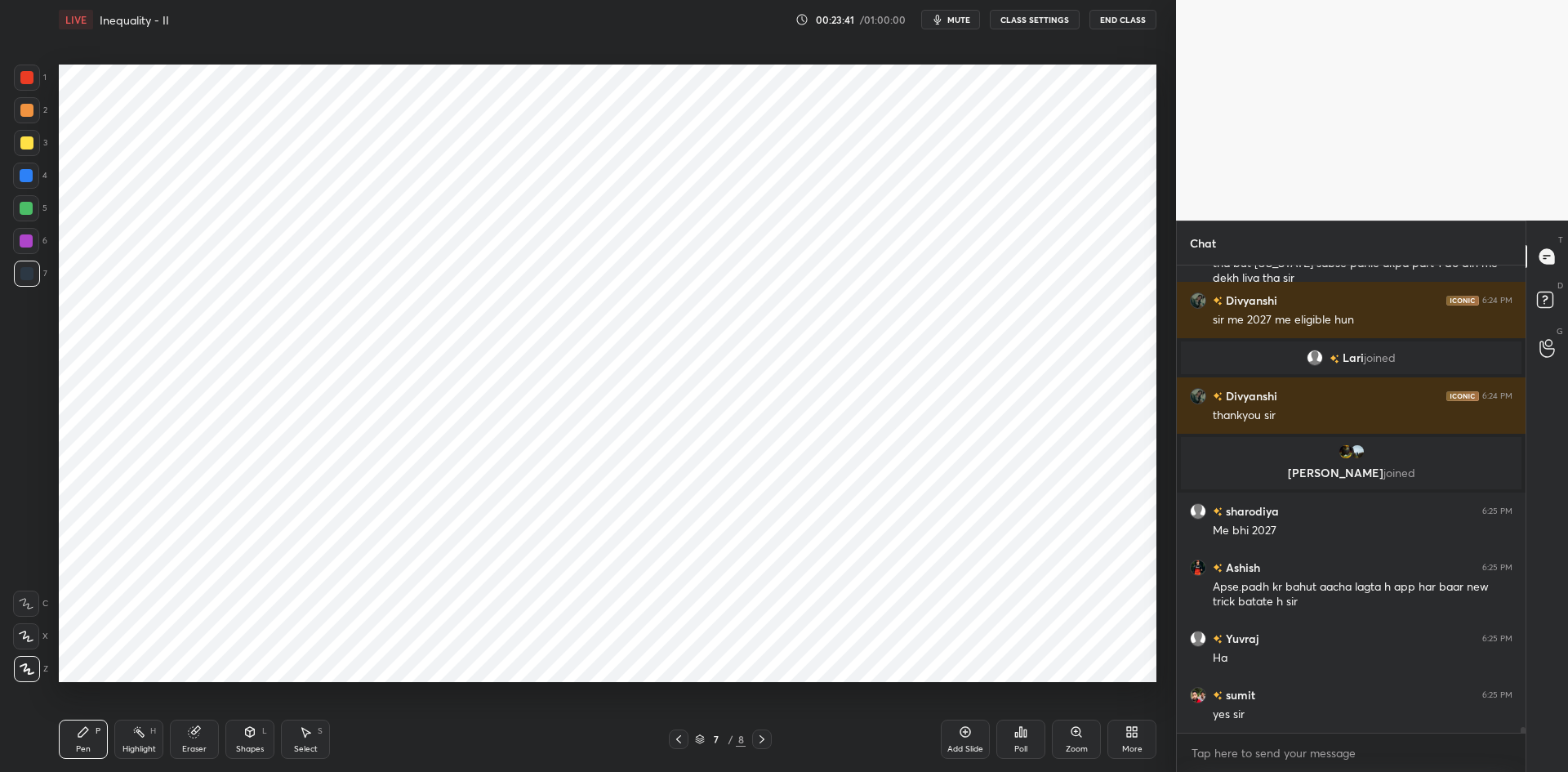
scroll to position [36747, 0]
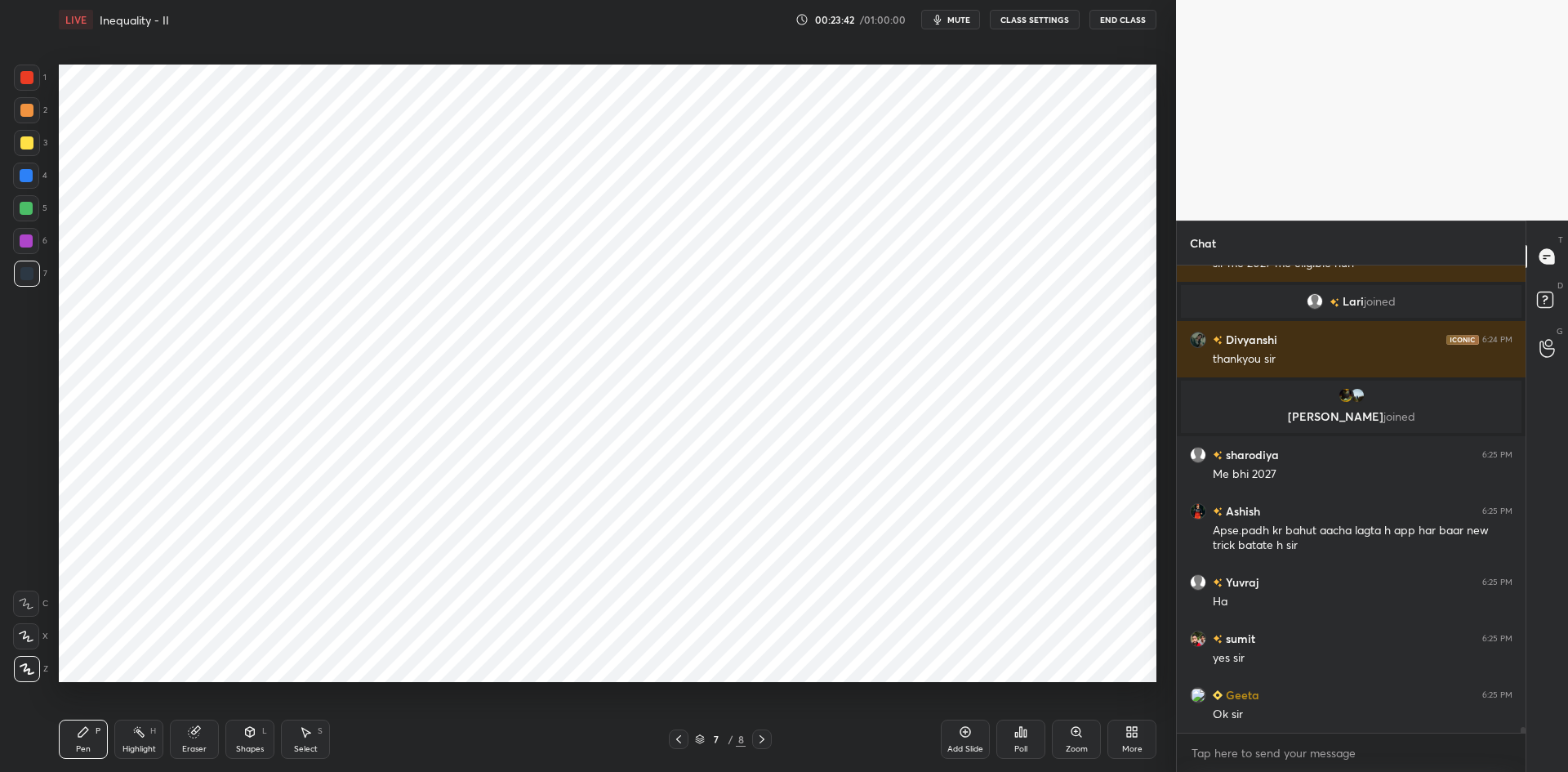
click at [973, 753] on div "Add Slide" at bounding box center [965, 748] width 36 height 8
click at [27, 183] on div at bounding box center [25, 175] width 26 height 26
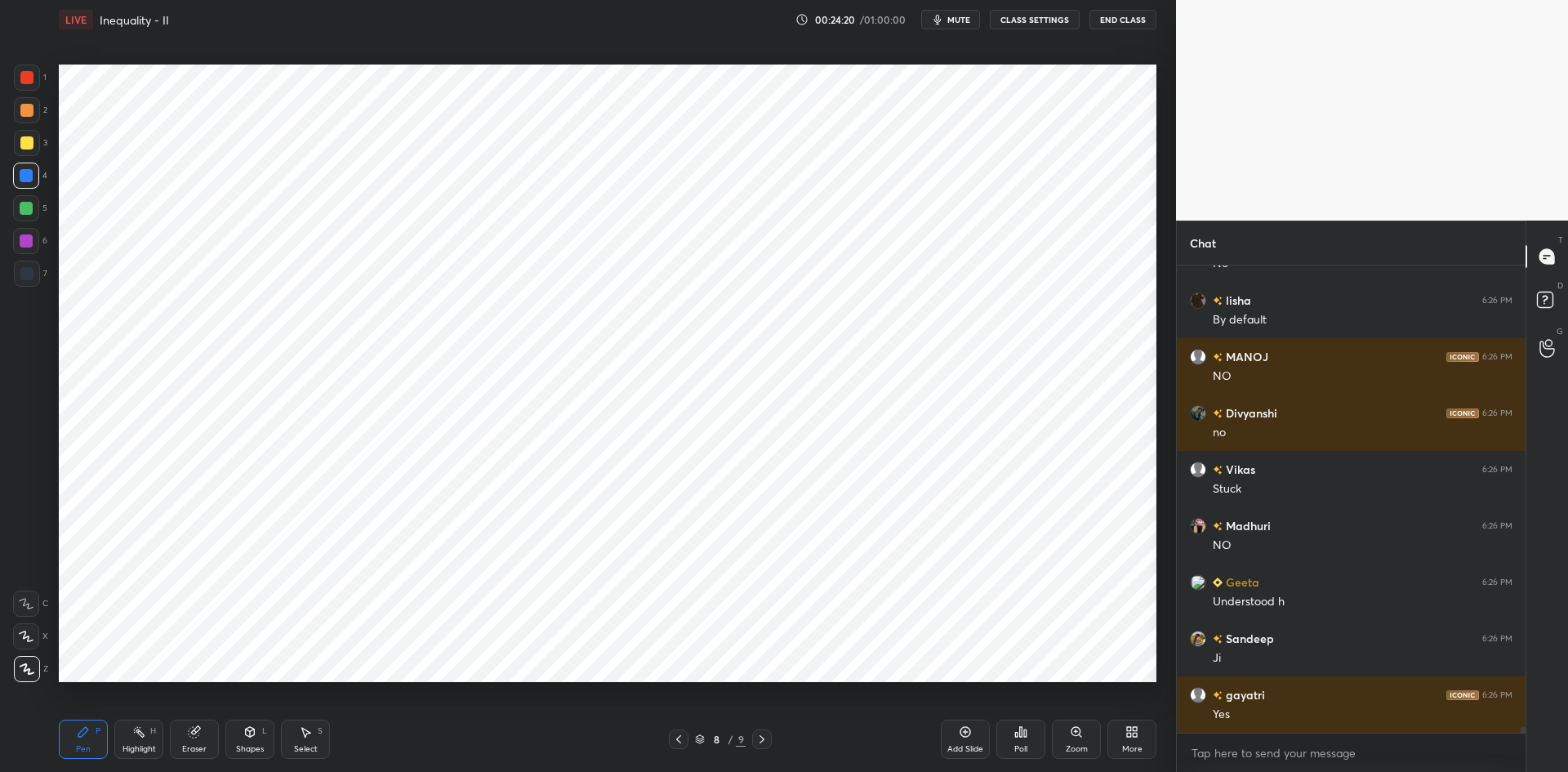
scroll to position [38212, 0]
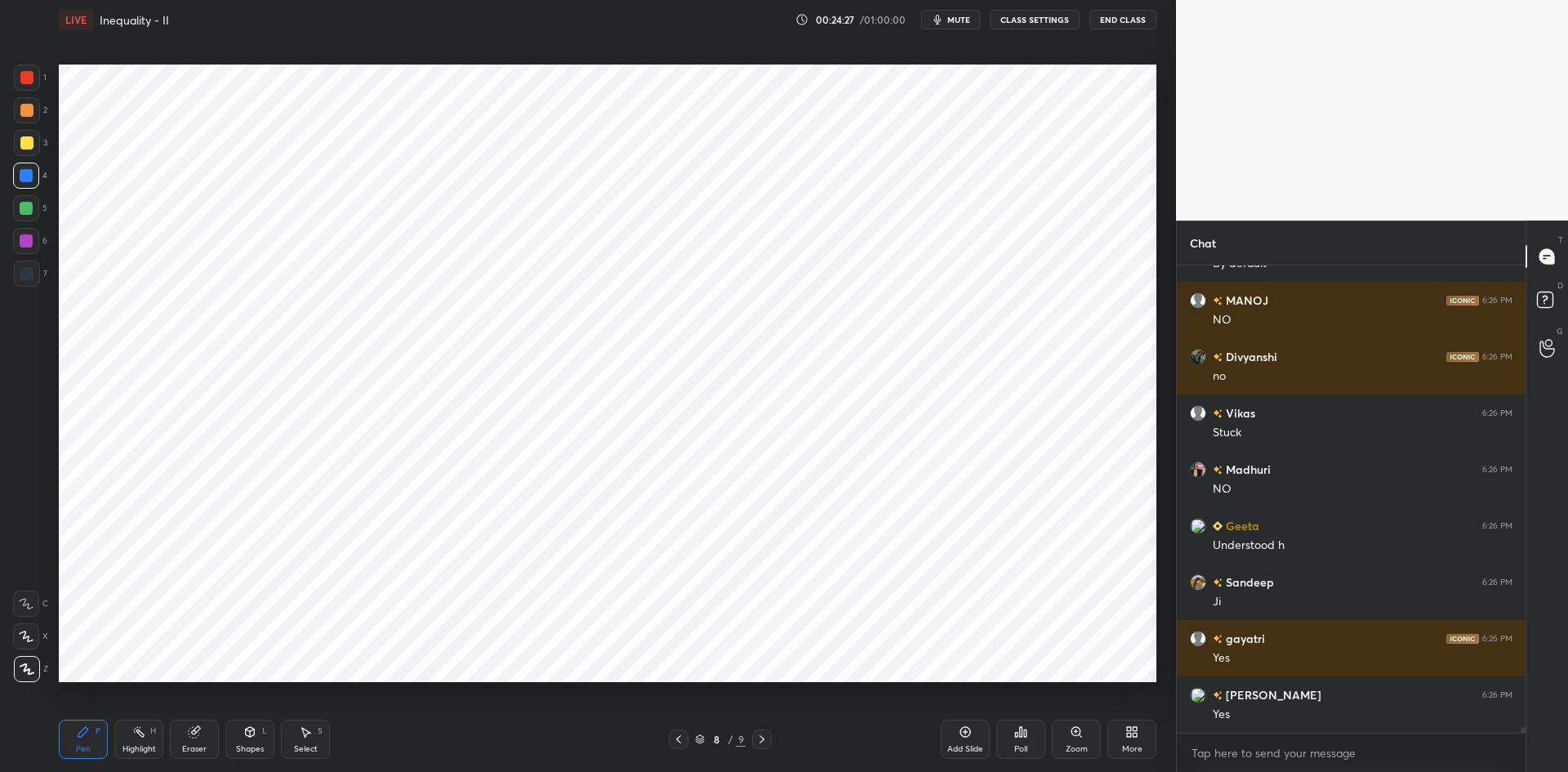
click at [30, 269] on div at bounding box center [27, 273] width 13 height 13
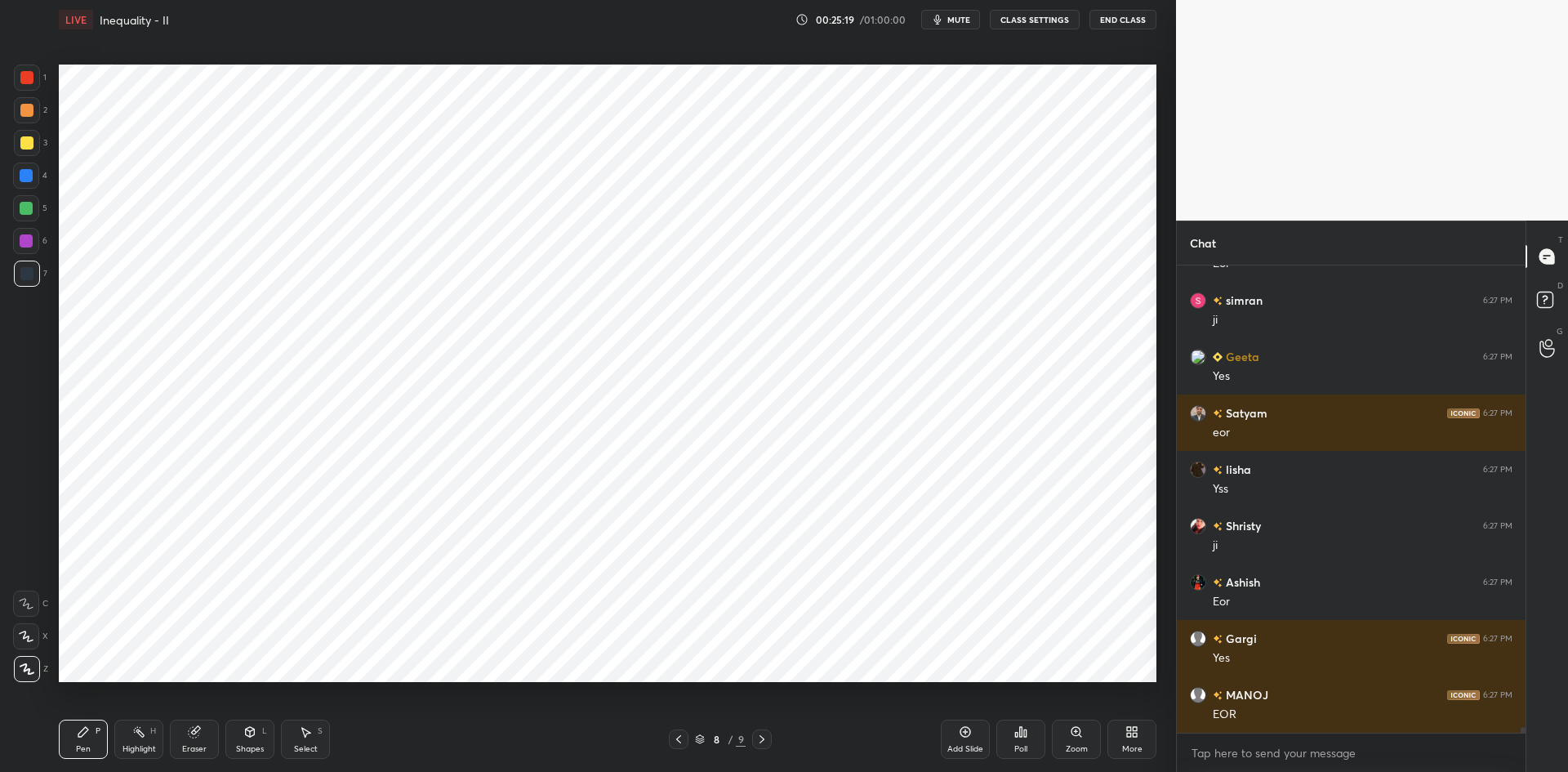
scroll to position [40197, 0]
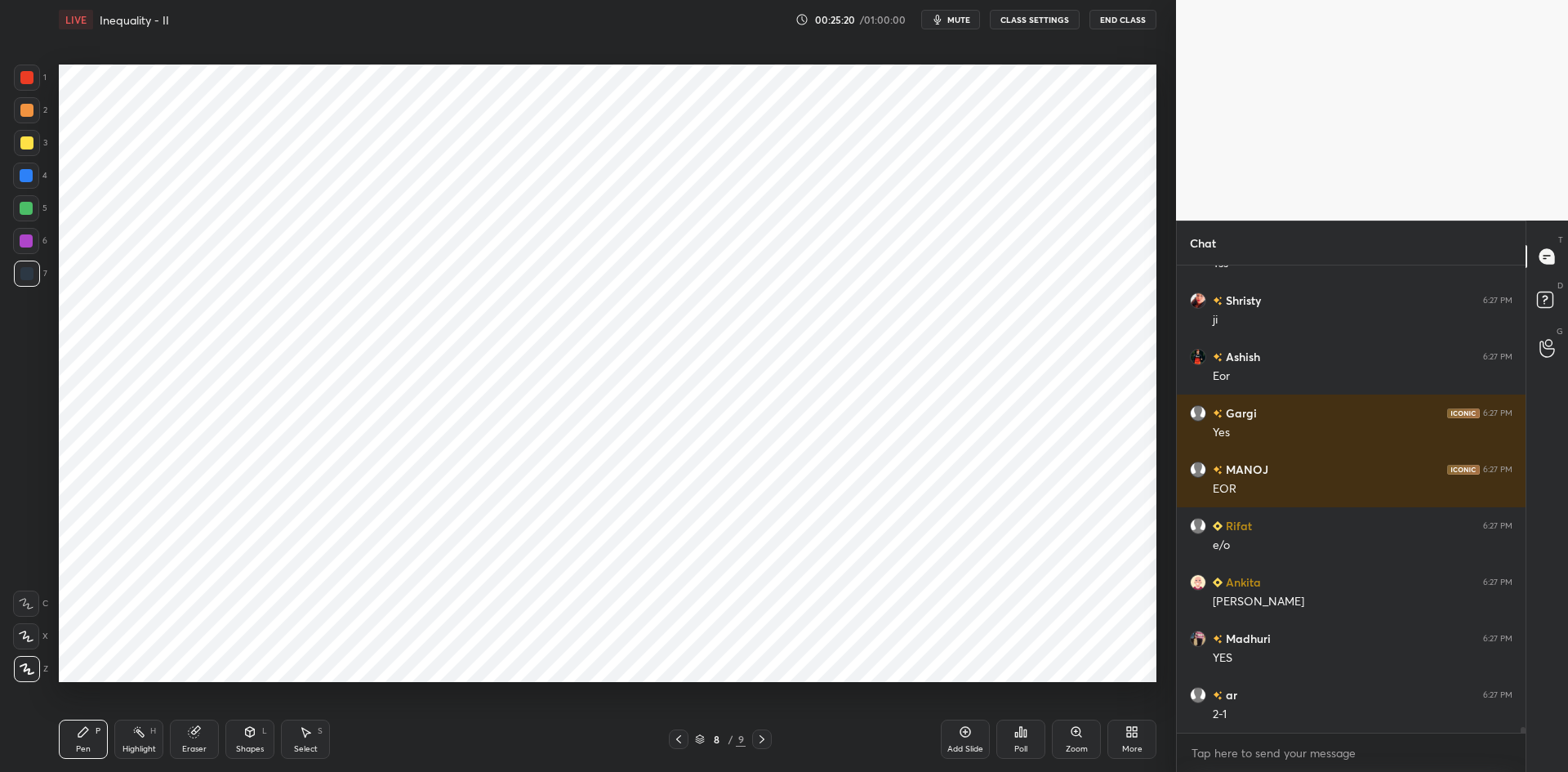
click at [31, 241] on div at bounding box center [26, 240] width 13 height 13
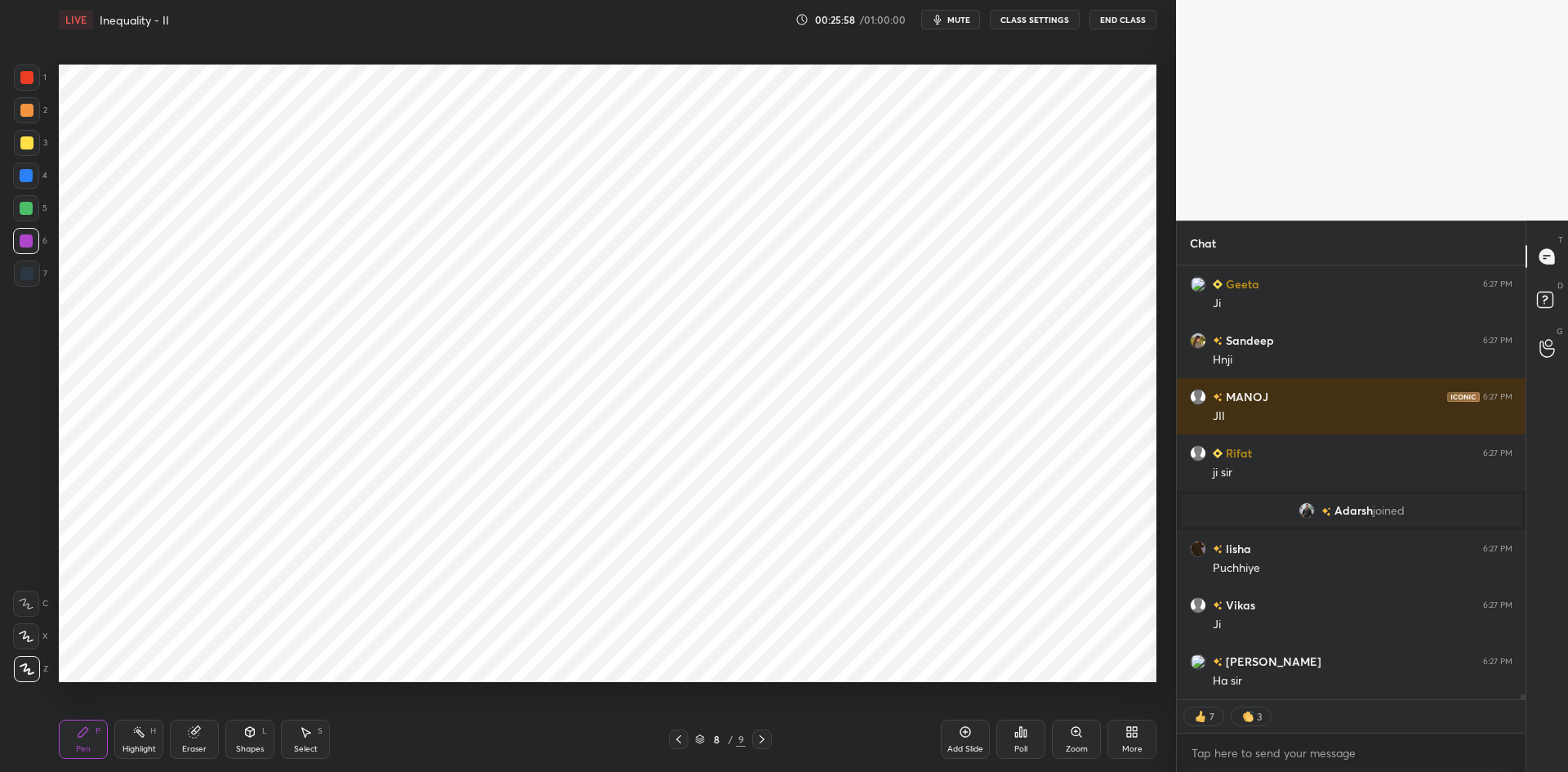
scroll to position [5, 5]
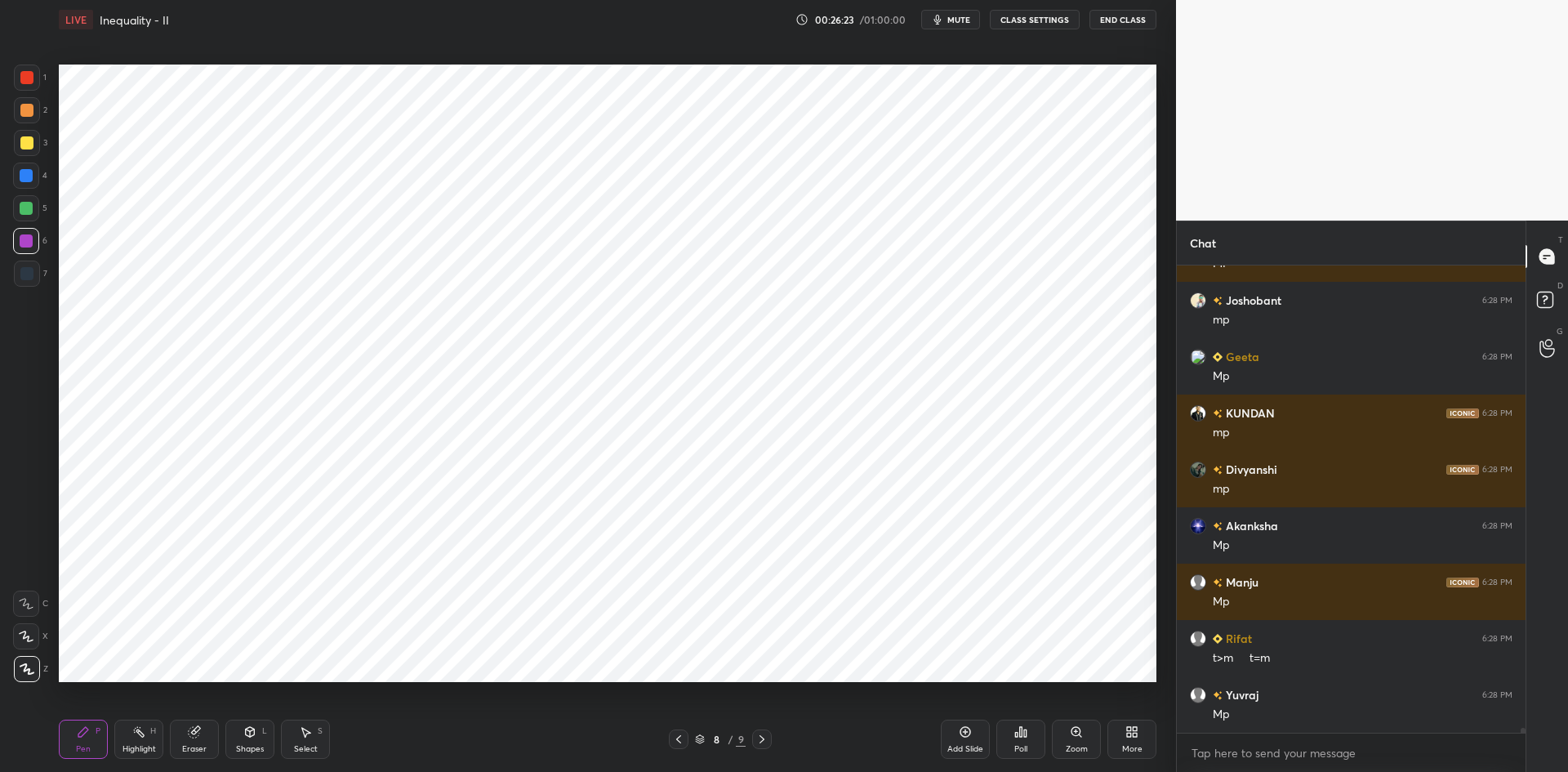
click at [964, 734] on icon at bounding box center [965, 731] width 13 height 13
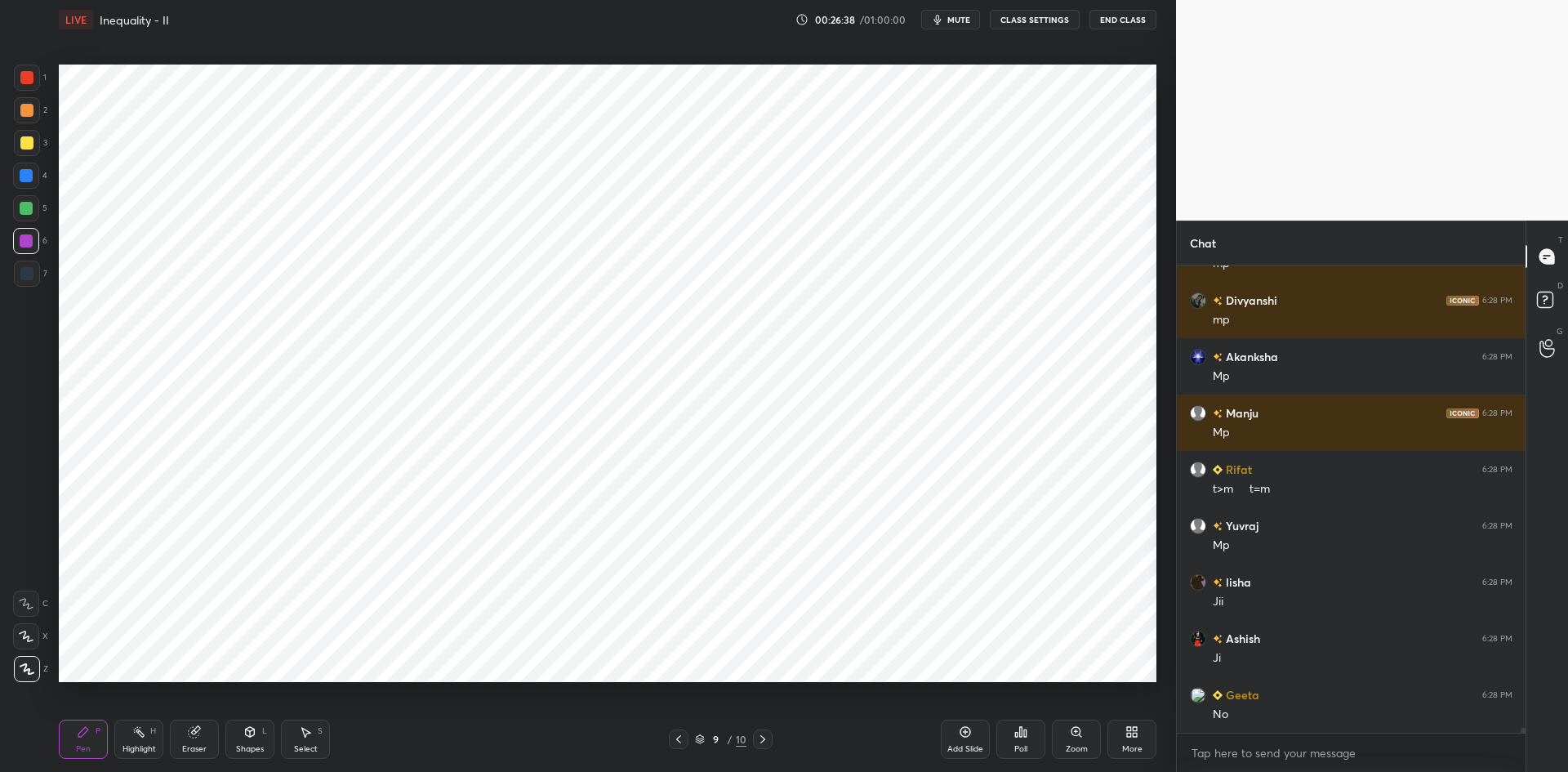
click at [976, 24] on button "mute" at bounding box center [950, 20] width 59 height 20
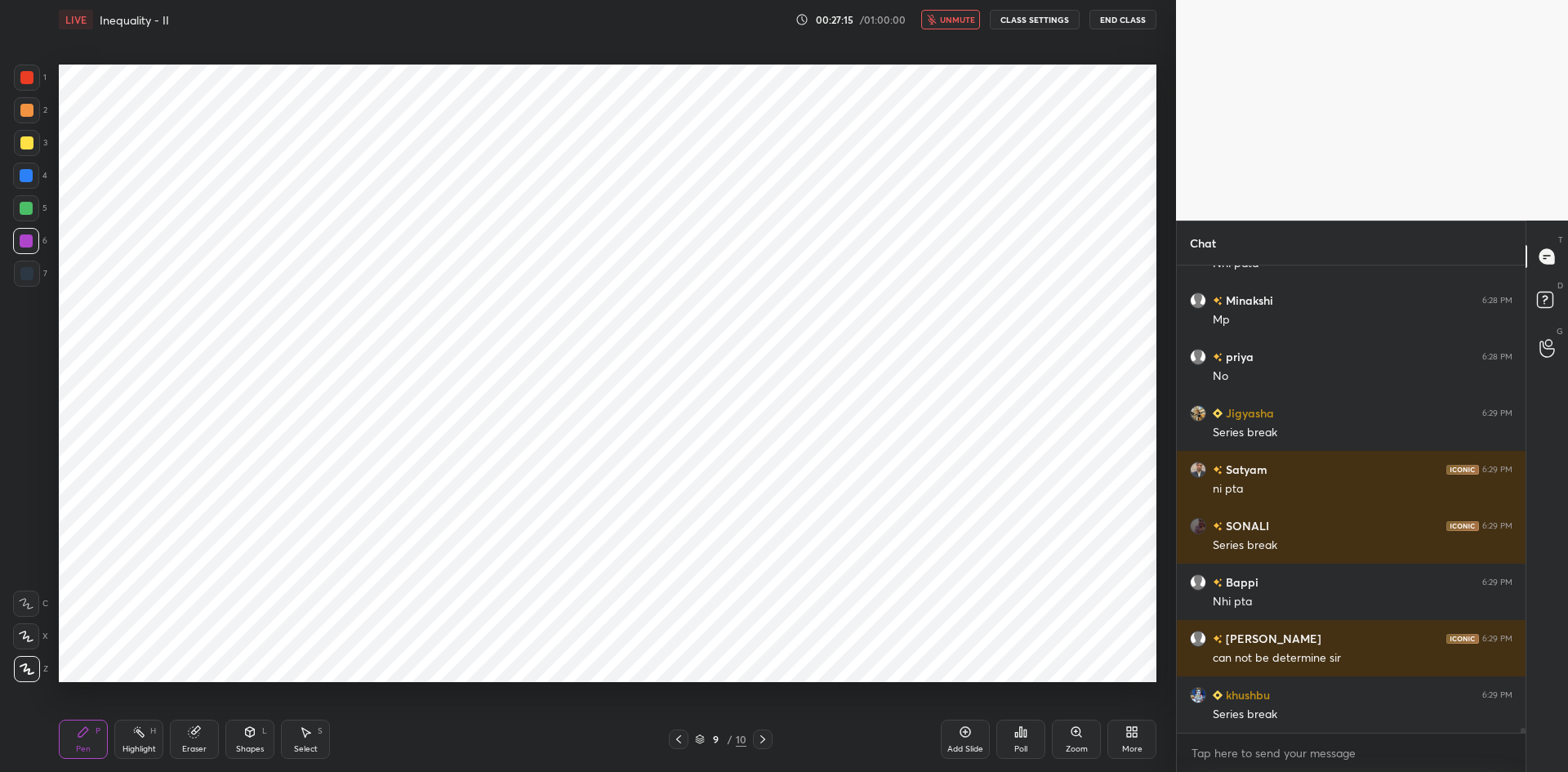
scroll to position [46228, 0]
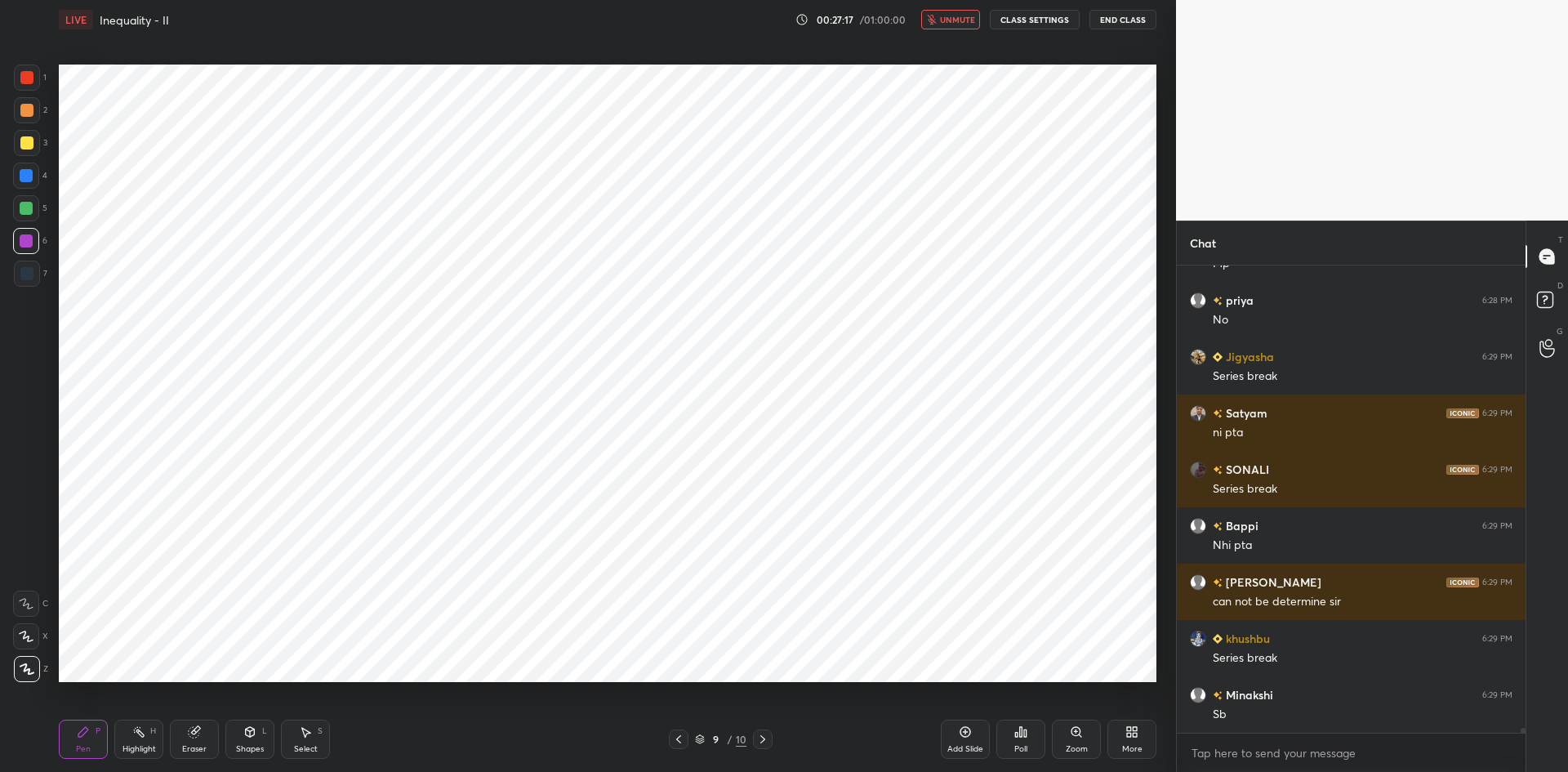
click at [971, 21] on span "unmute" at bounding box center [957, 19] width 35 height 12
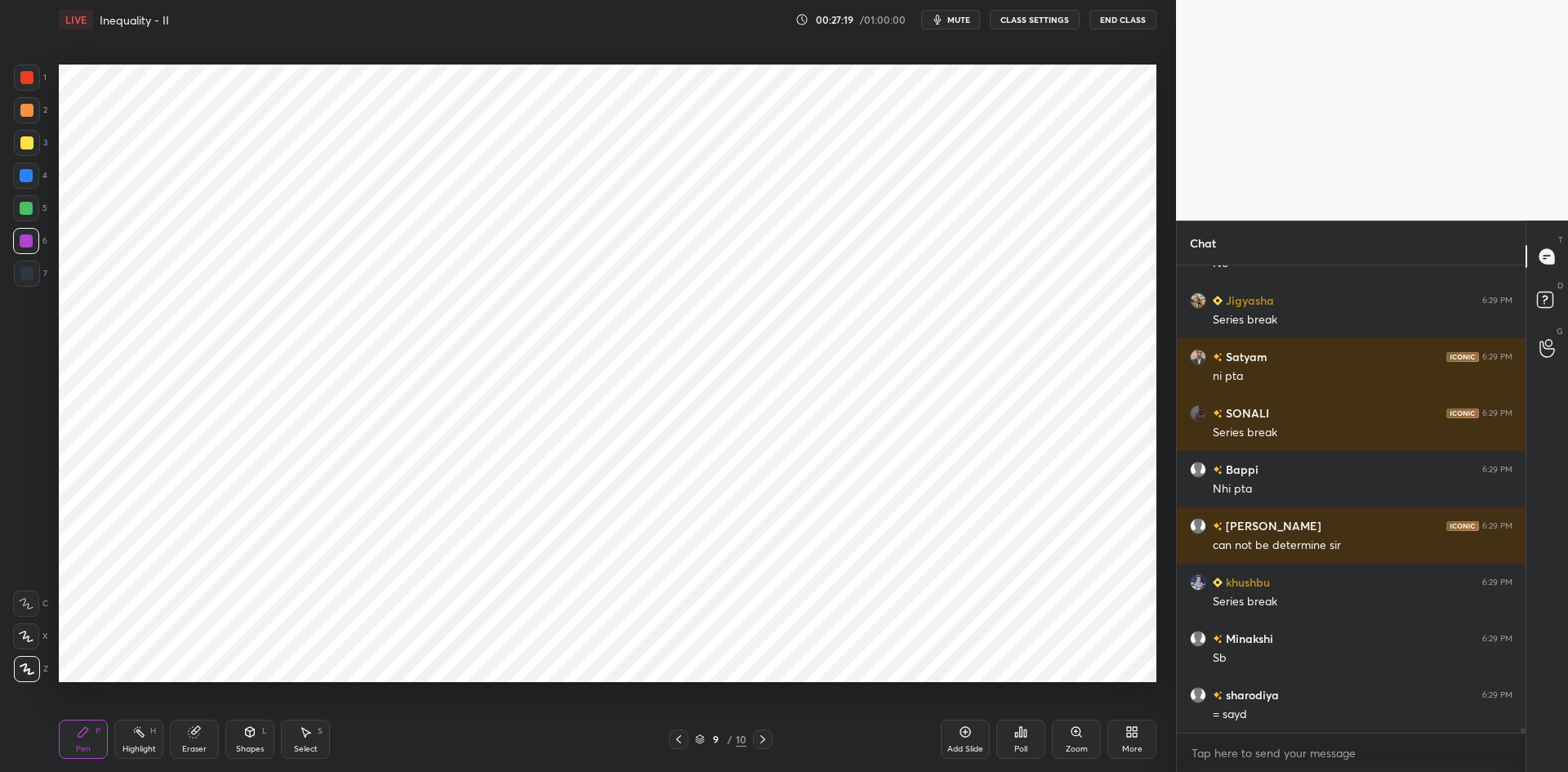
scroll to position [46341, 0]
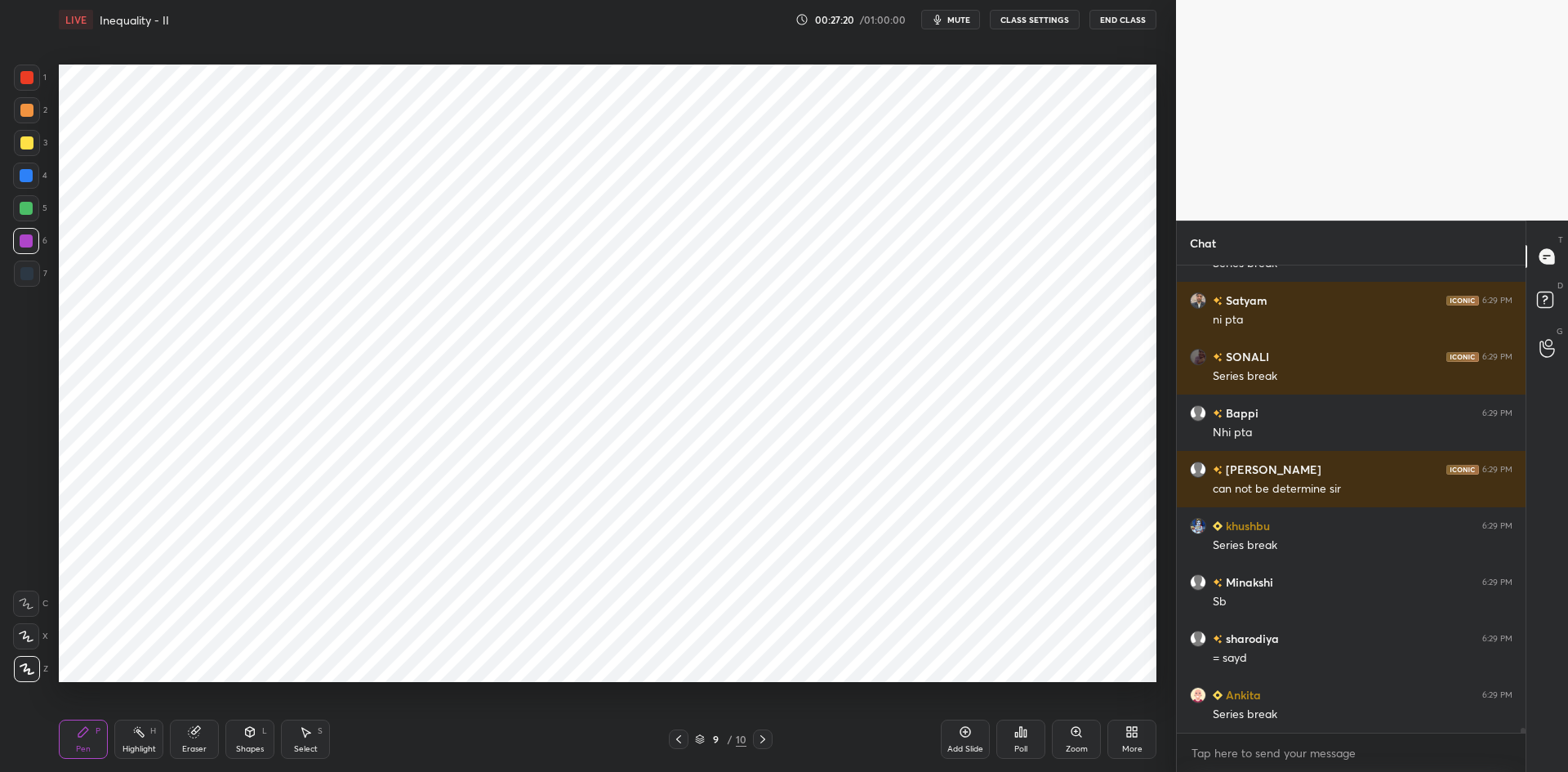
click at [689, 738] on div "9 / 10" at bounding box center [720, 739] width 103 height 20
click at [687, 737] on div at bounding box center [679, 739] width 20 height 20
click at [766, 738] on icon at bounding box center [763, 739] width 13 height 13
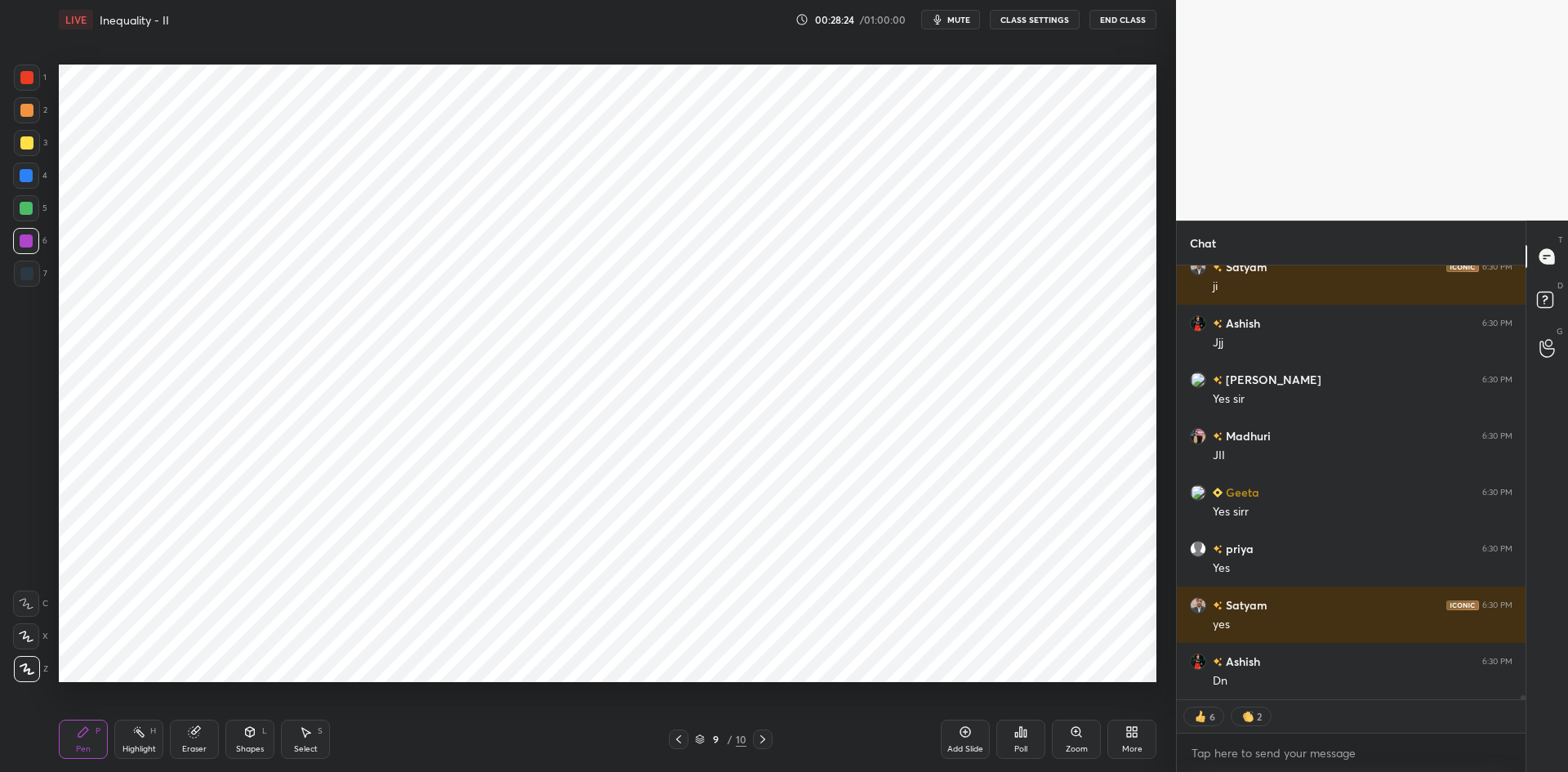
scroll to position [47896, 0]
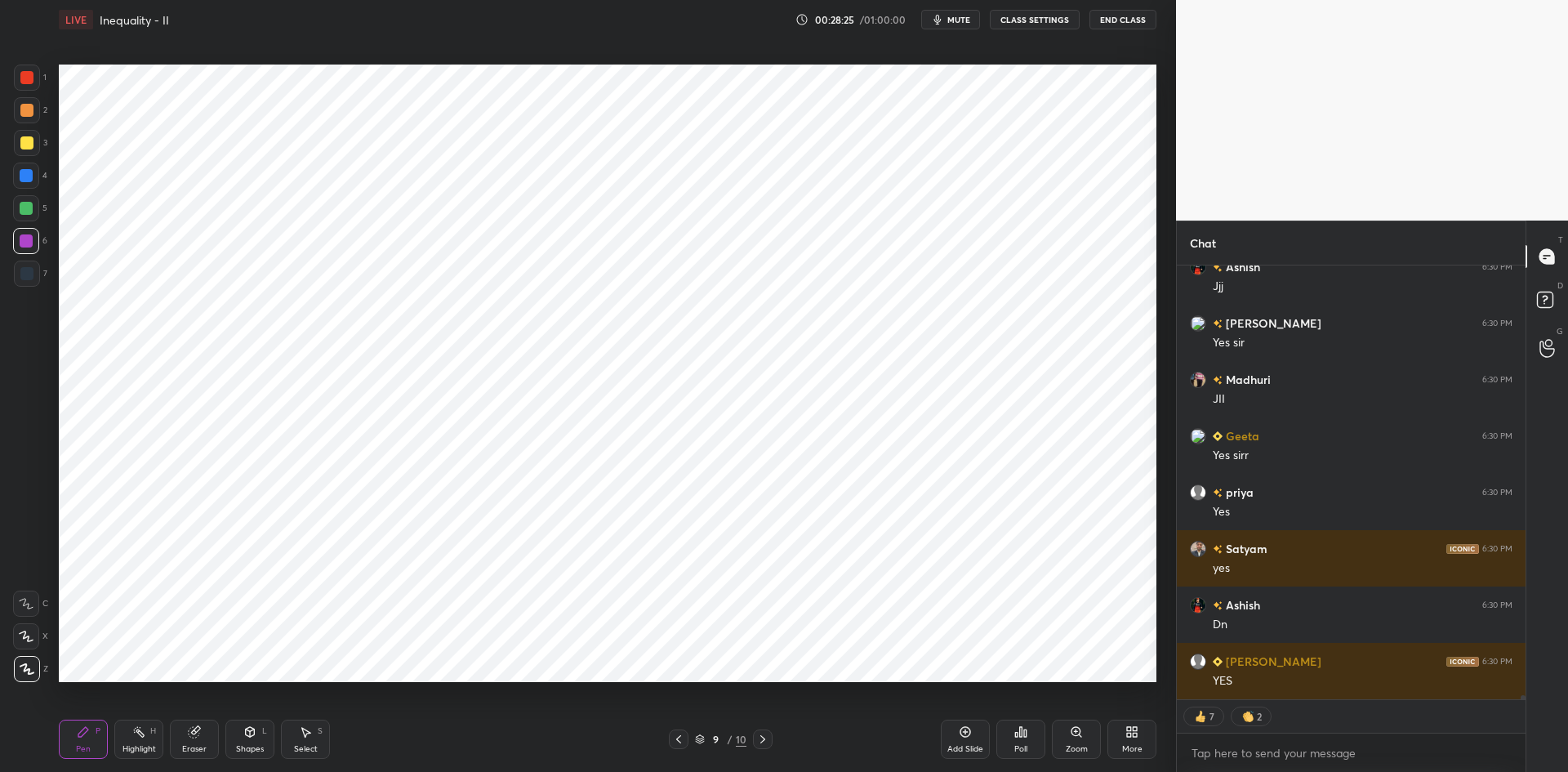
click at [956, 22] on span "mute" at bounding box center [958, 19] width 23 height 12
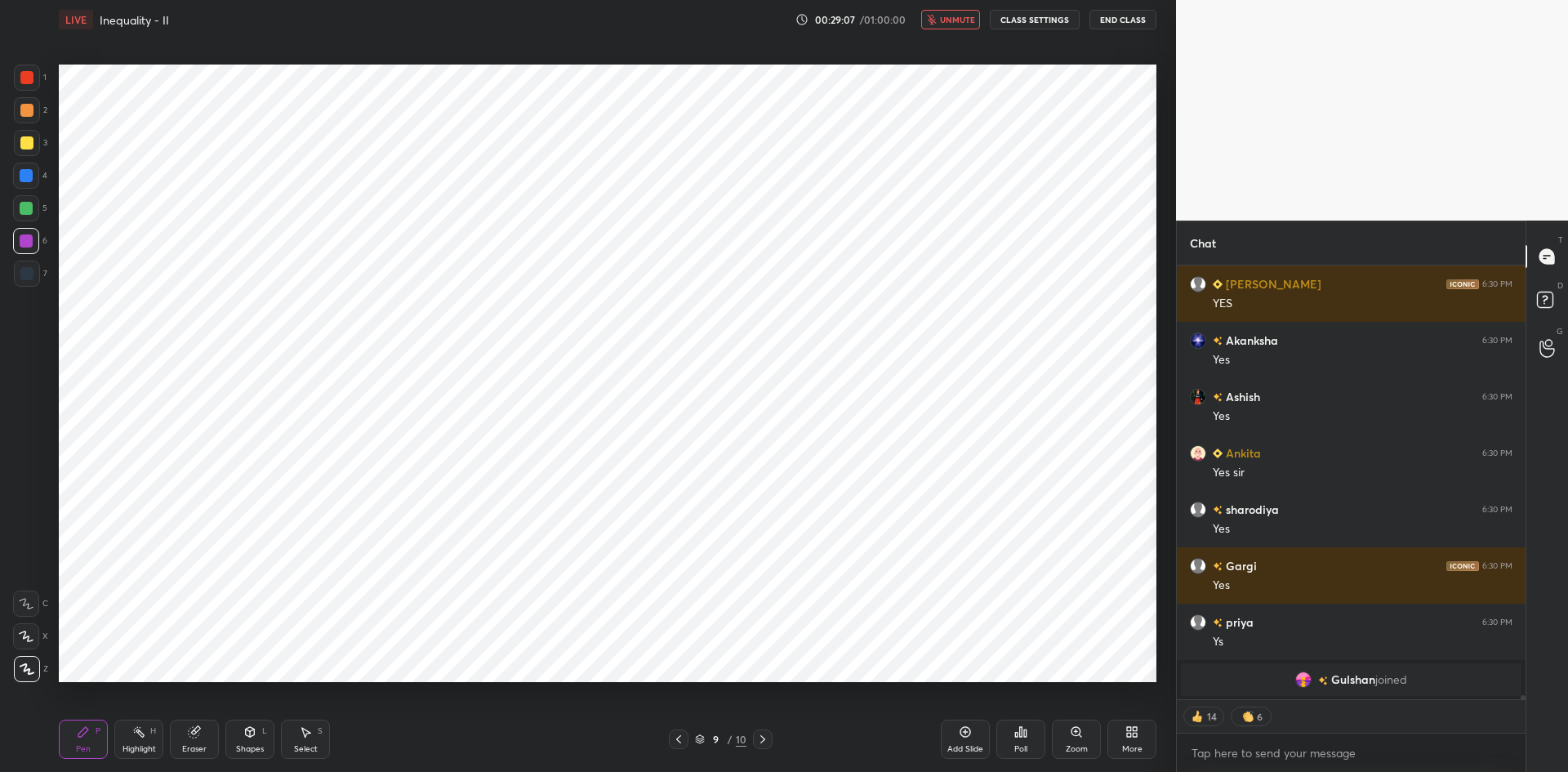
scroll to position [48240, 0]
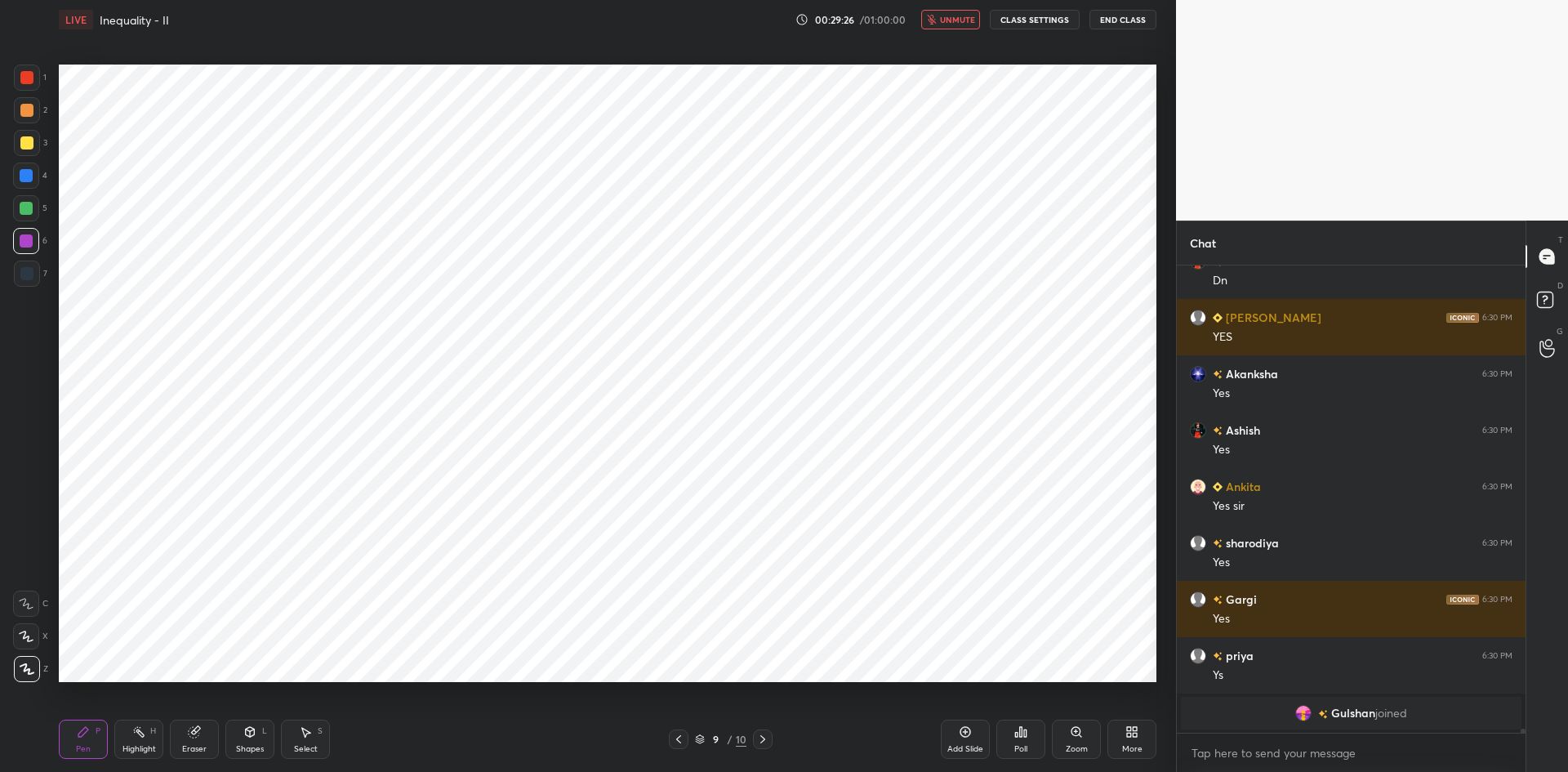
click at [947, 23] on span "unmute" at bounding box center [957, 19] width 35 height 12
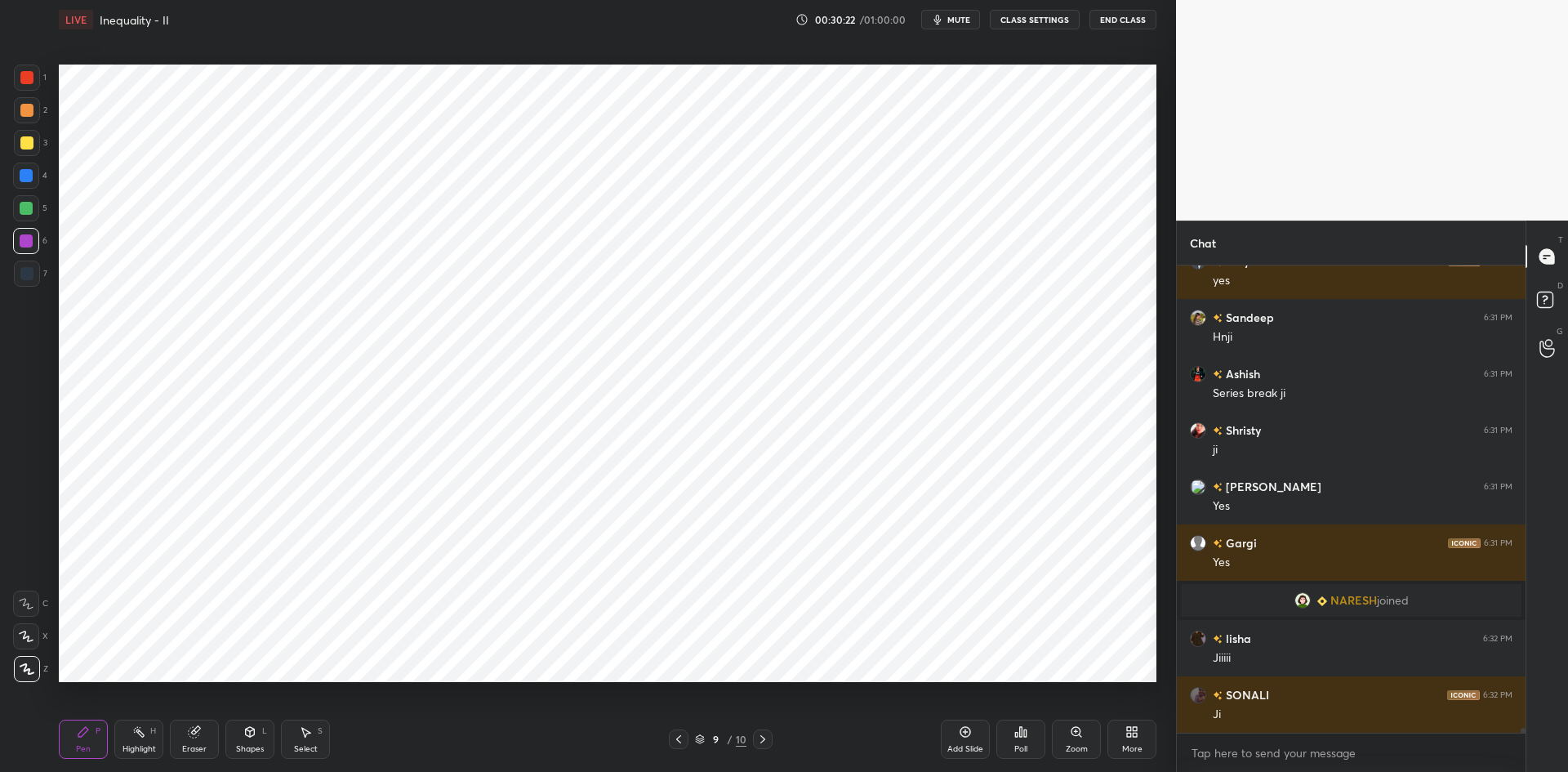
scroll to position [46895, 0]
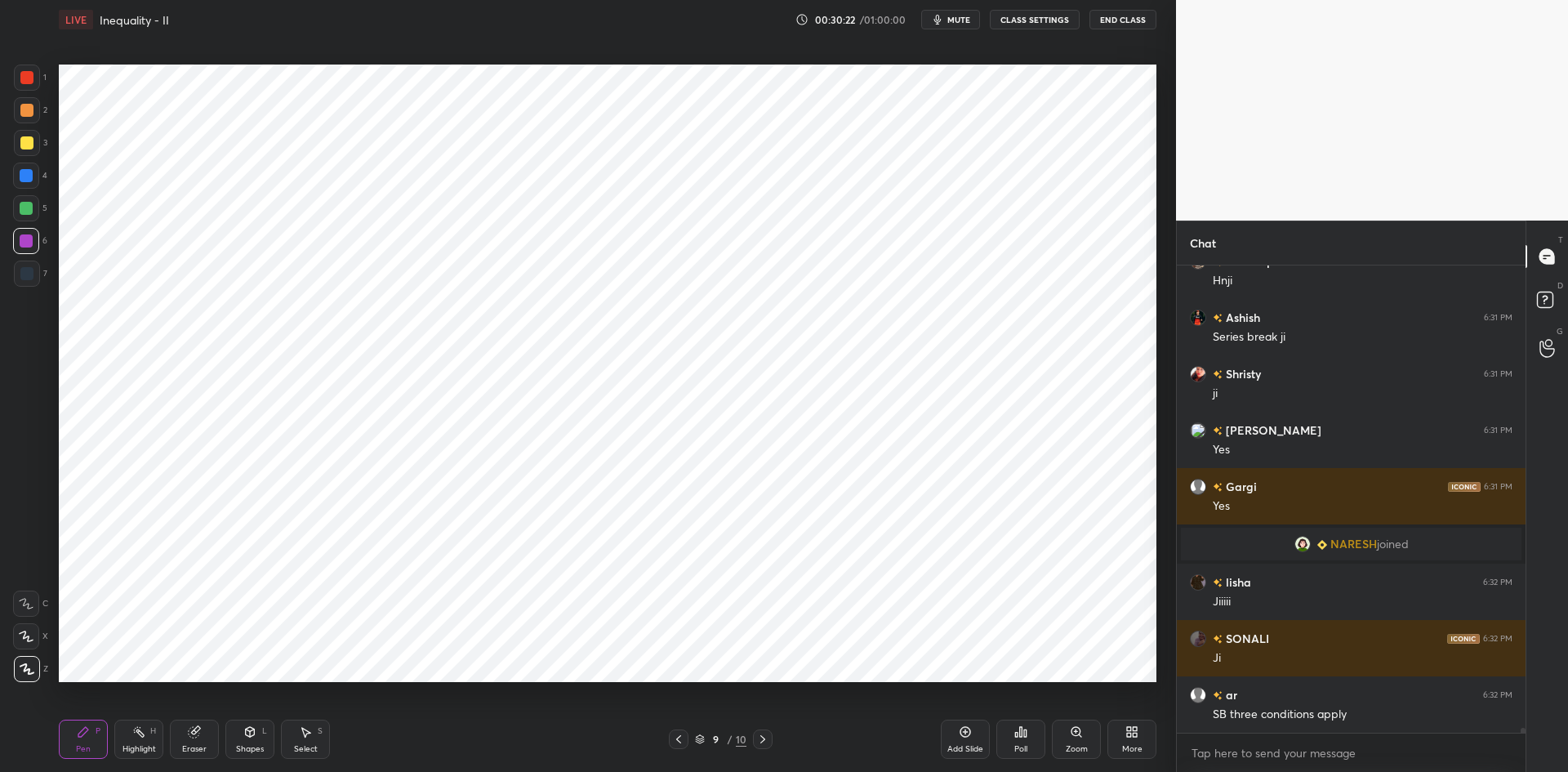
click at [974, 733] on div "Add Slide" at bounding box center [965, 738] width 49 height 39
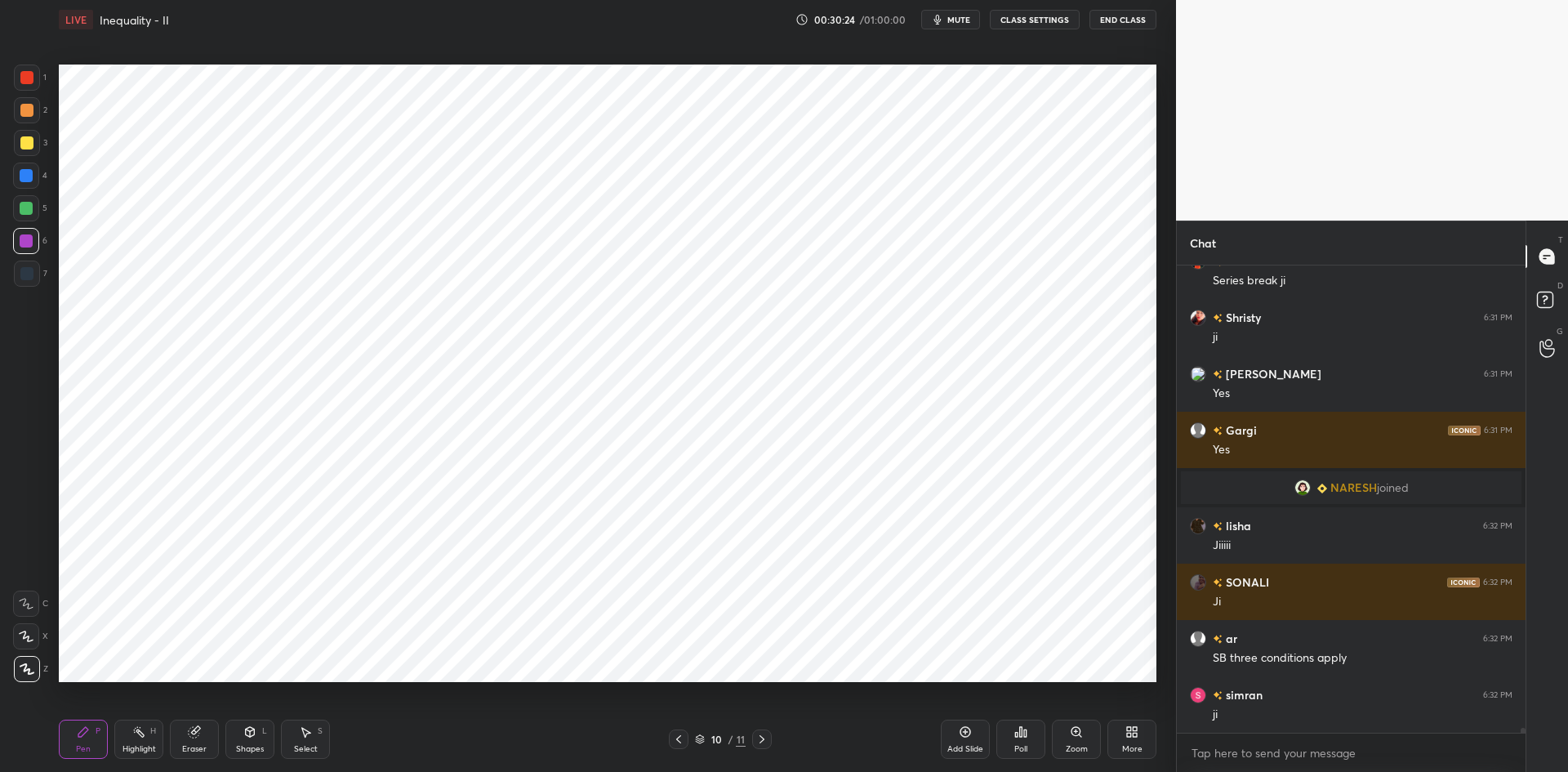
click at [30, 202] on div at bounding box center [26, 208] width 13 height 13
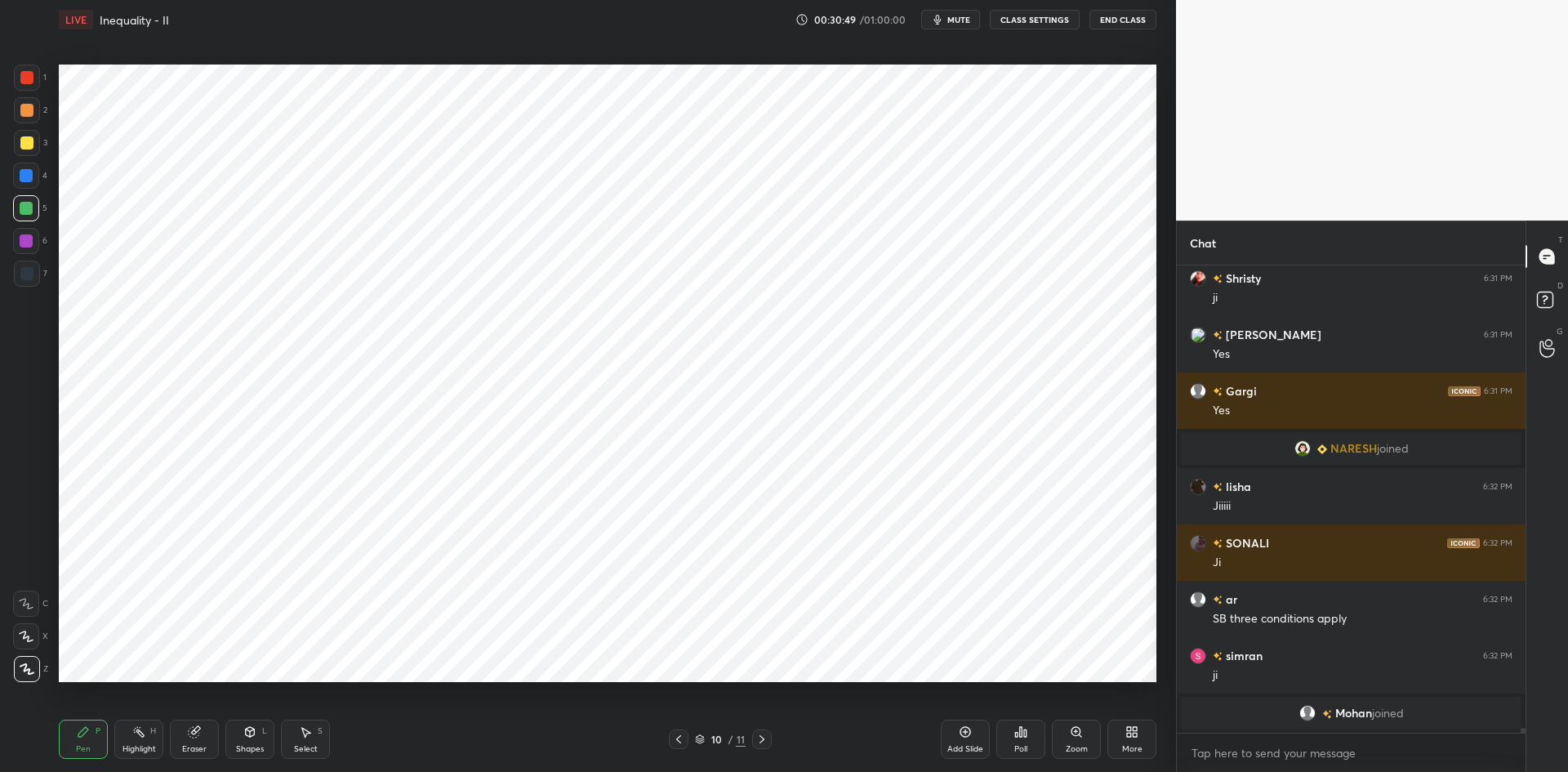
click at [29, 280] on div at bounding box center [26, 273] width 26 height 26
click at [31, 82] on div at bounding box center [27, 77] width 13 height 13
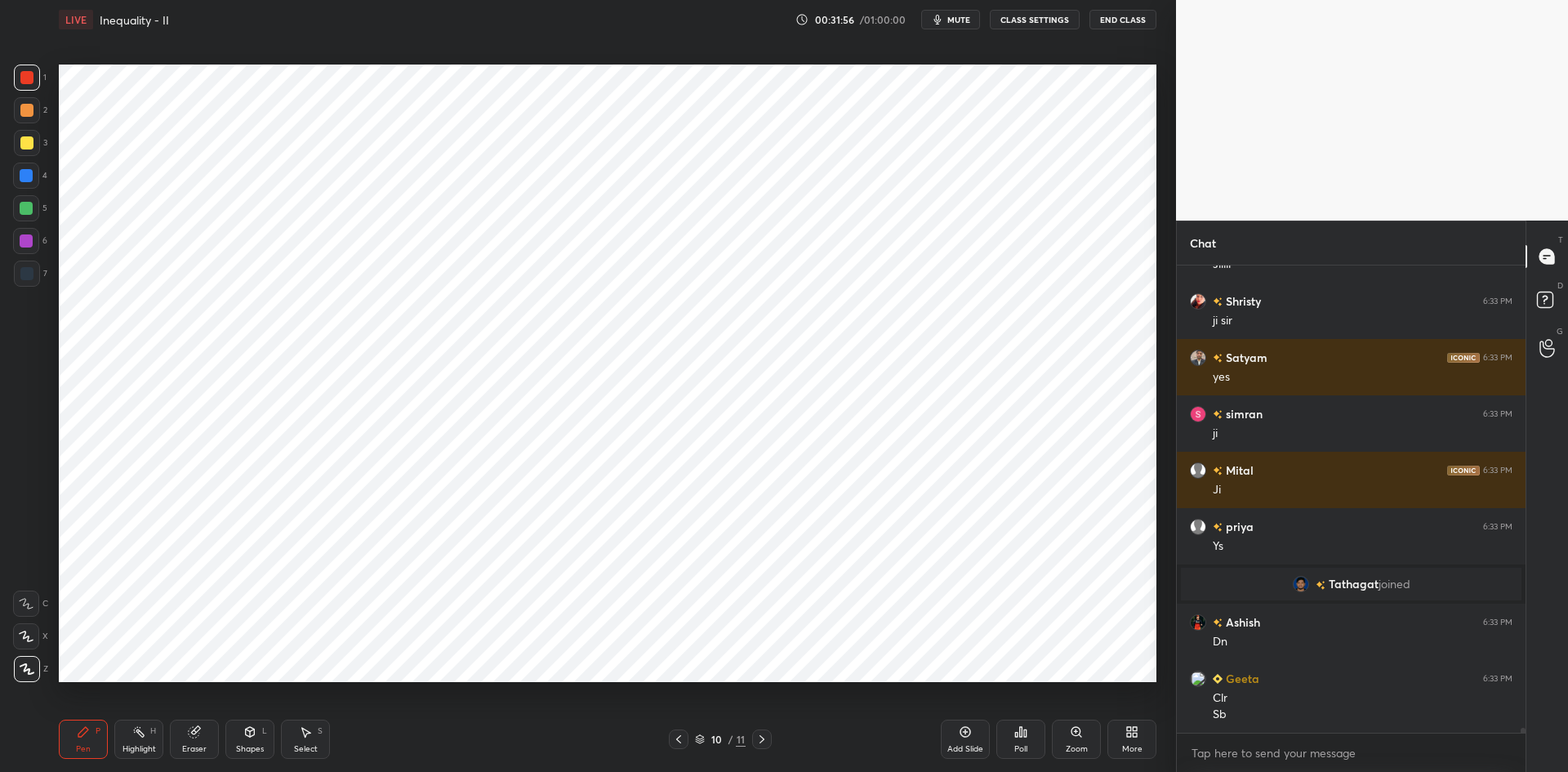
scroll to position [47612, 0]
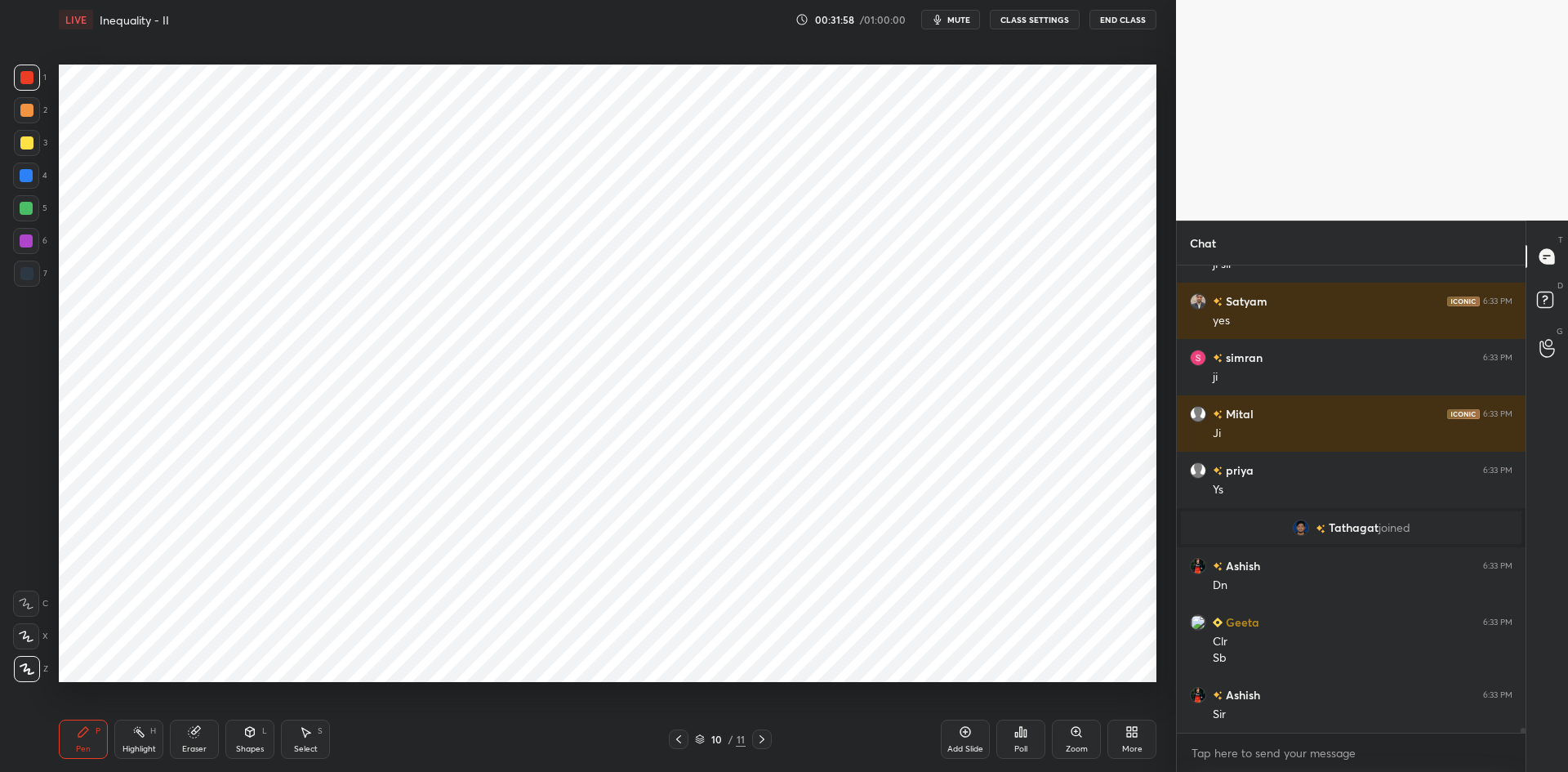
click at [37, 172] on div at bounding box center [25, 175] width 26 height 26
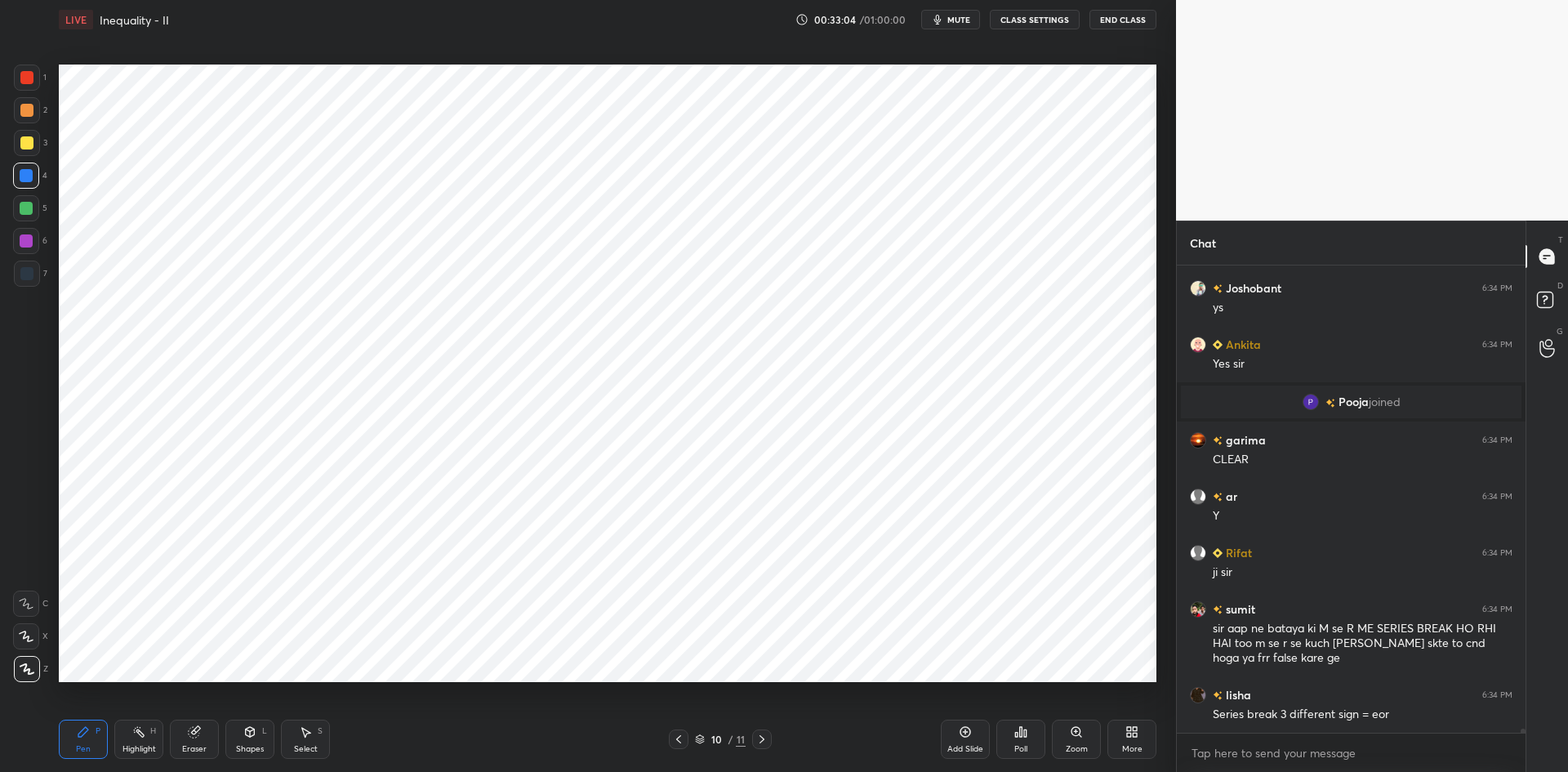
scroll to position [48787, 0]
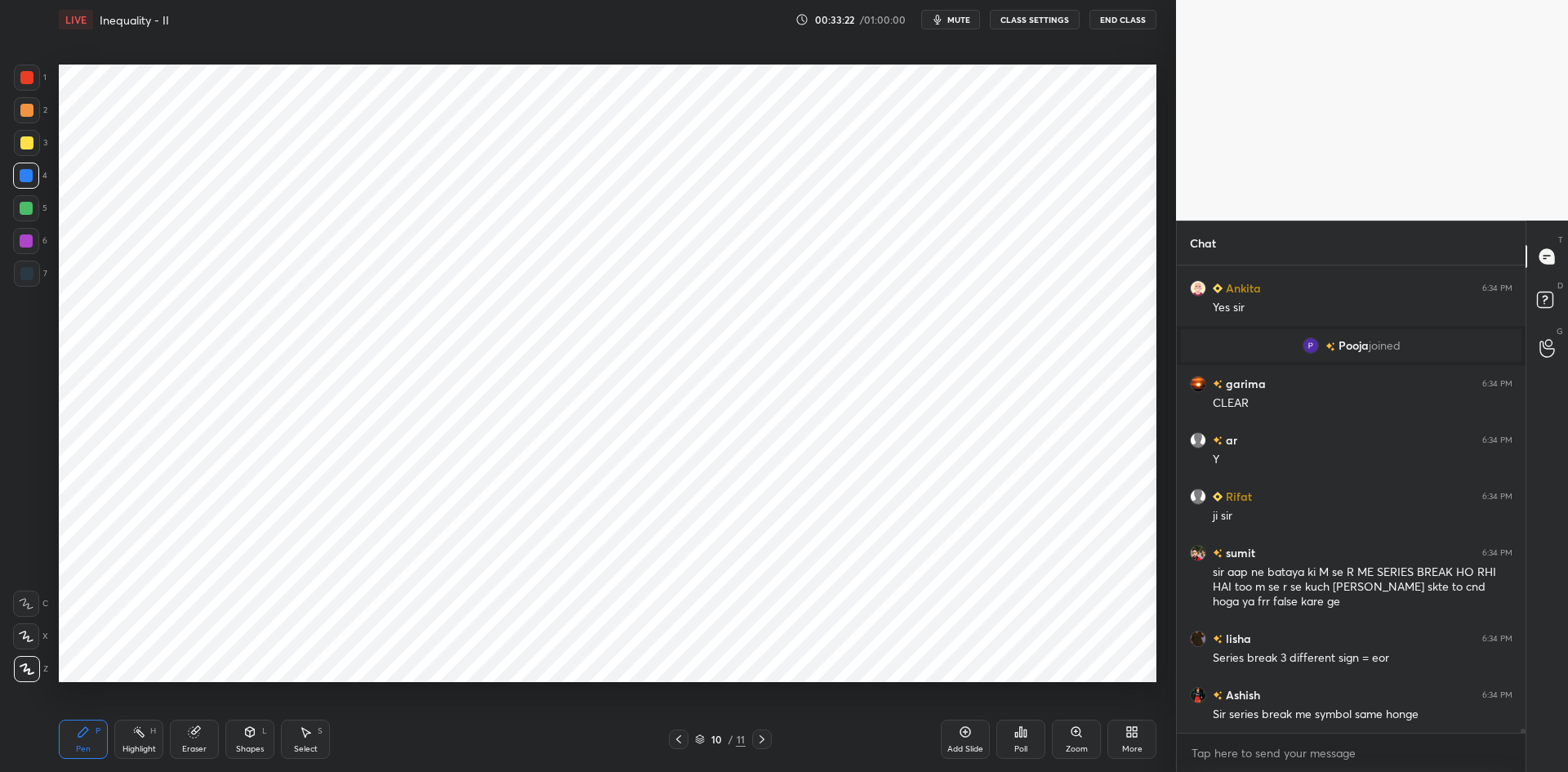
click at [964, 741] on div "Add Slide" at bounding box center [965, 738] width 49 height 39
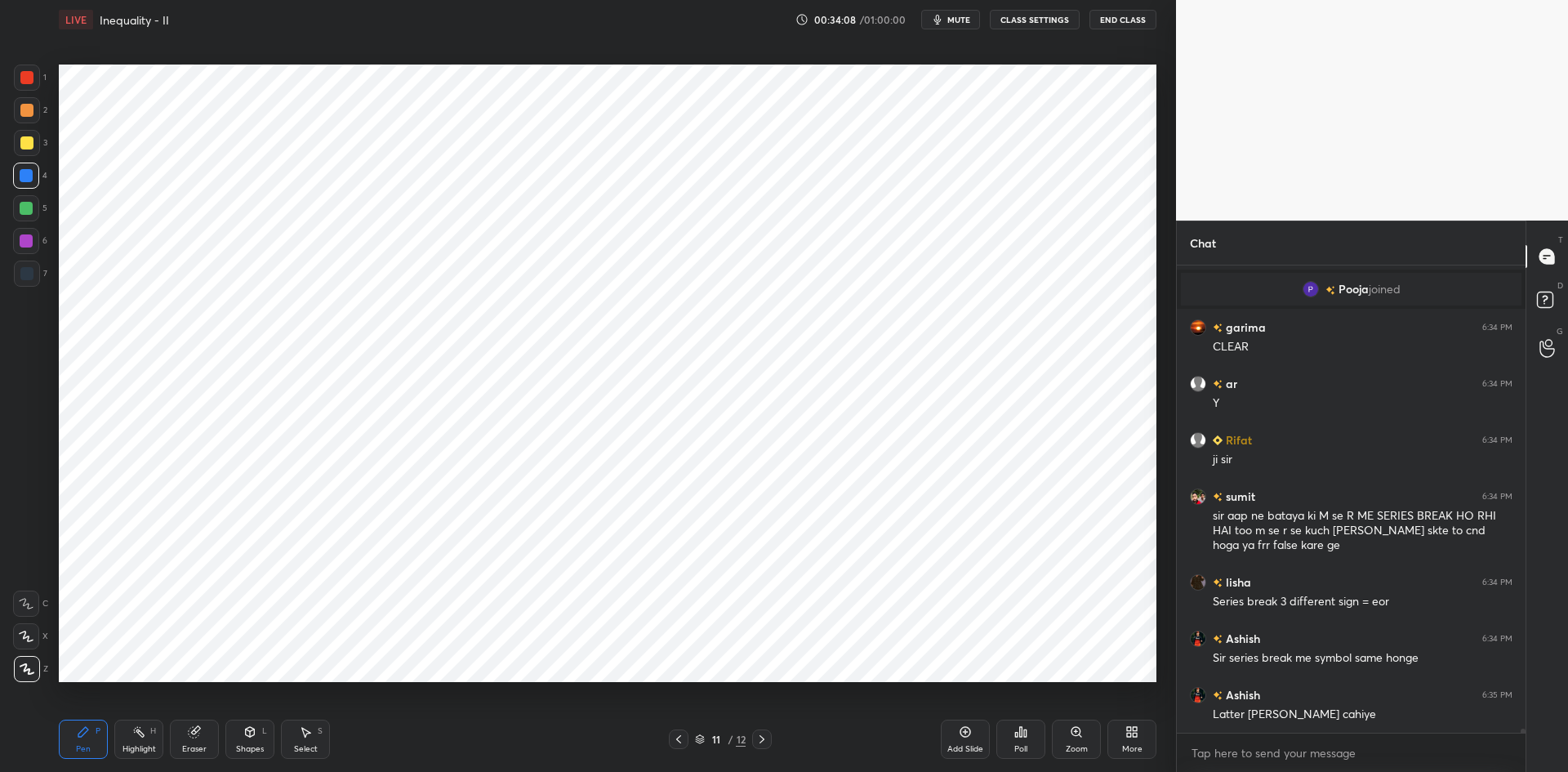
click at [684, 733] on icon at bounding box center [679, 739] width 13 height 13
click at [678, 741] on icon at bounding box center [679, 739] width 13 height 13
click at [682, 744] on icon at bounding box center [679, 739] width 13 height 13
click at [962, 19] on span "mute" at bounding box center [958, 19] width 23 height 12
click at [767, 741] on icon at bounding box center [762, 739] width 13 height 13
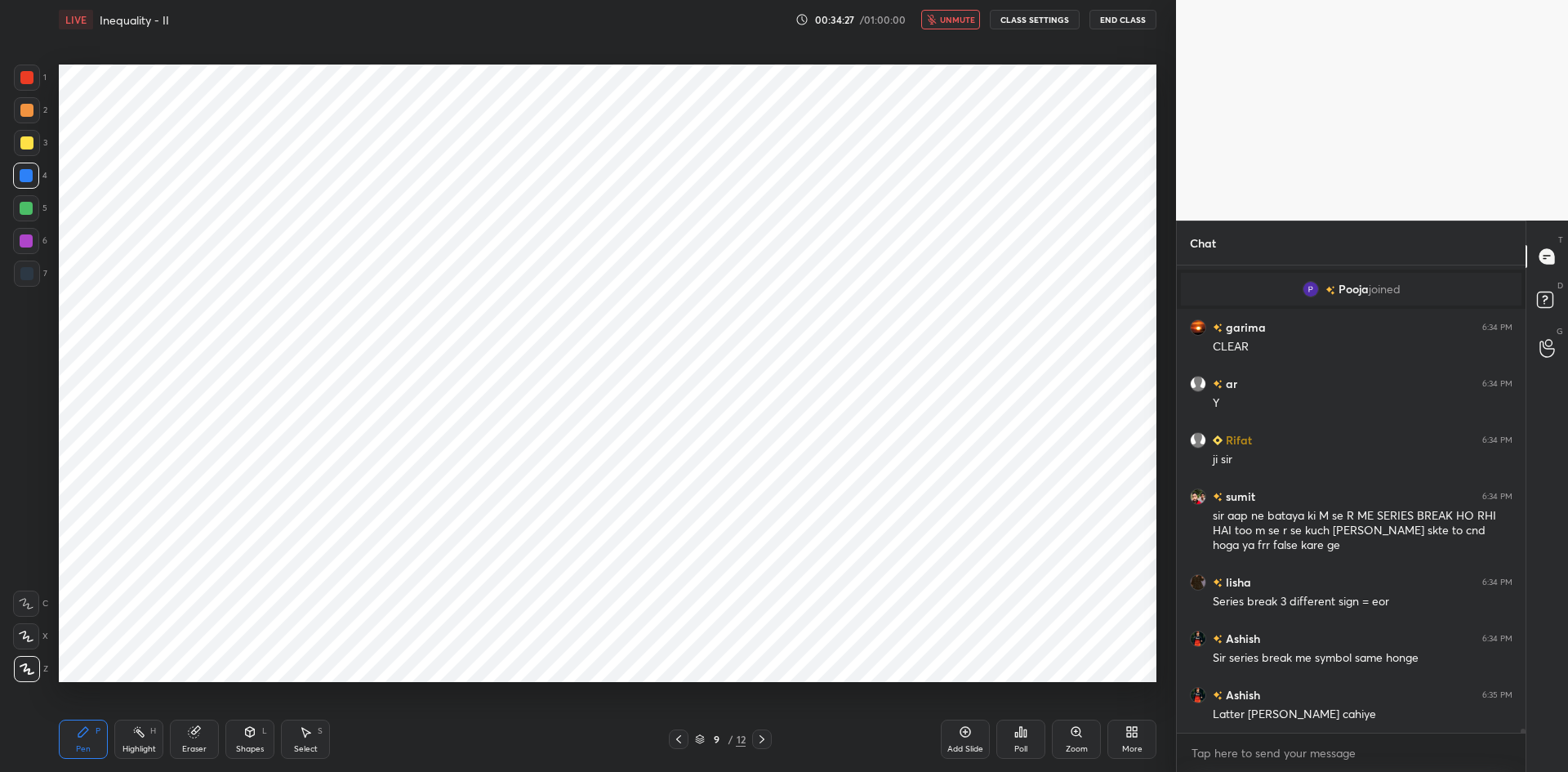
click at [763, 735] on icon at bounding box center [762, 739] width 13 height 13
click at [765, 738] on icon at bounding box center [762, 739] width 13 height 13
click at [761, 739] on icon at bounding box center [762, 739] width 13 height 13
click at [766, 736] on icon at bounding box center [762, 739] width 13 height 13
click at [960, 734] on icon at bounding box center [965, 731] width 13 height 13
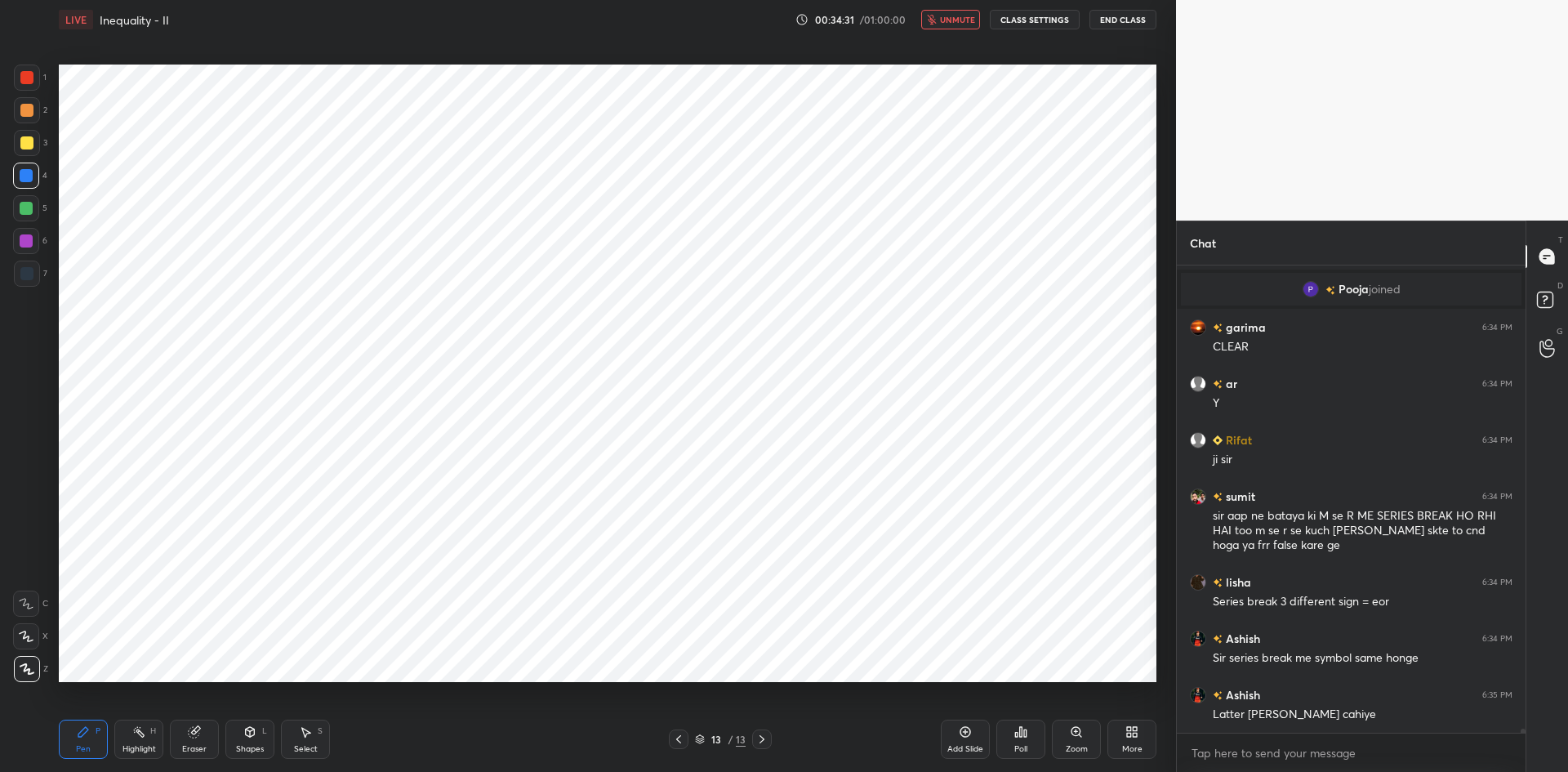
click at [31, 75] on div at bounding box center [27, 77] width 13 height 13
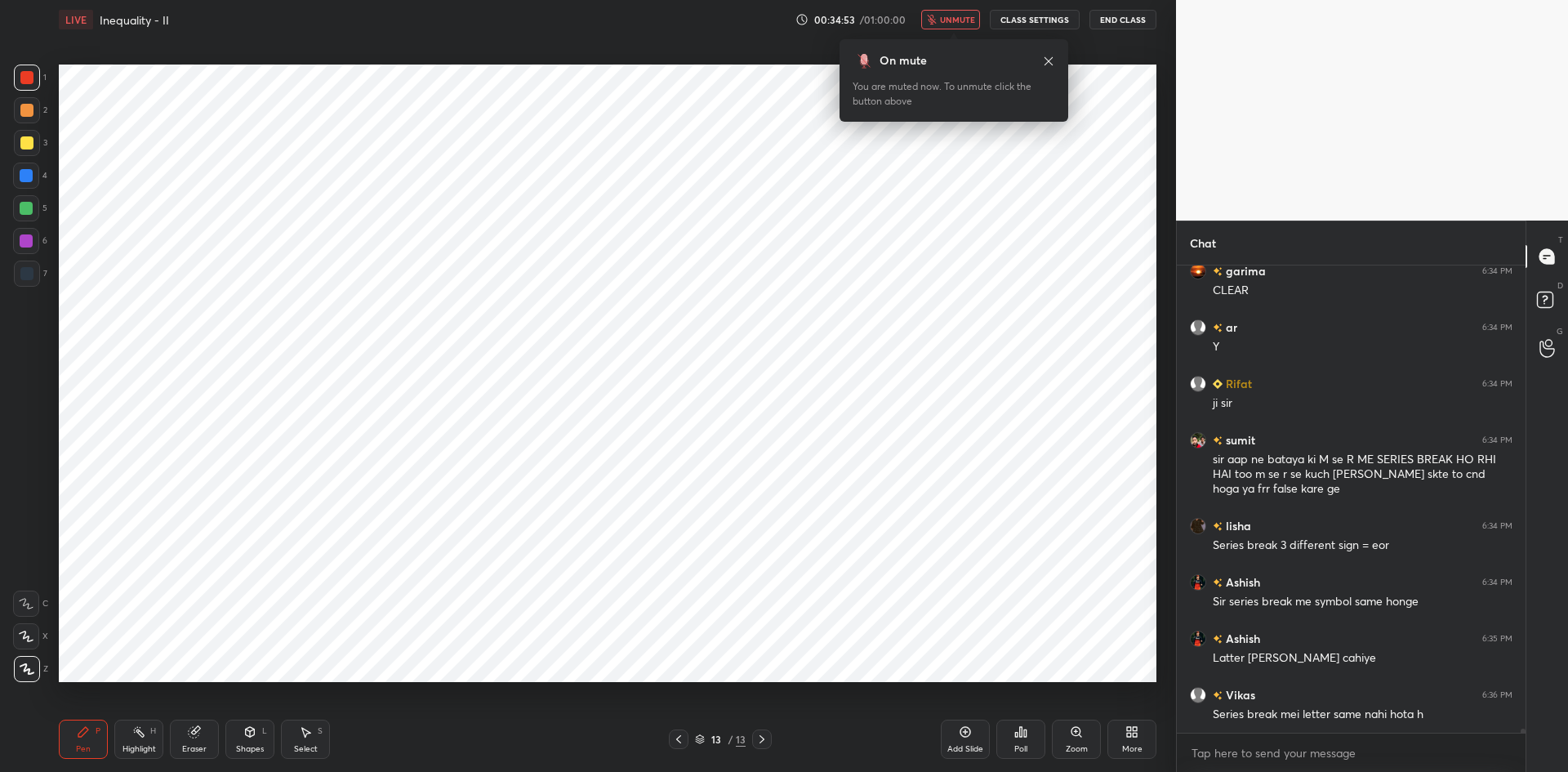
scroll to position [48970, 0]
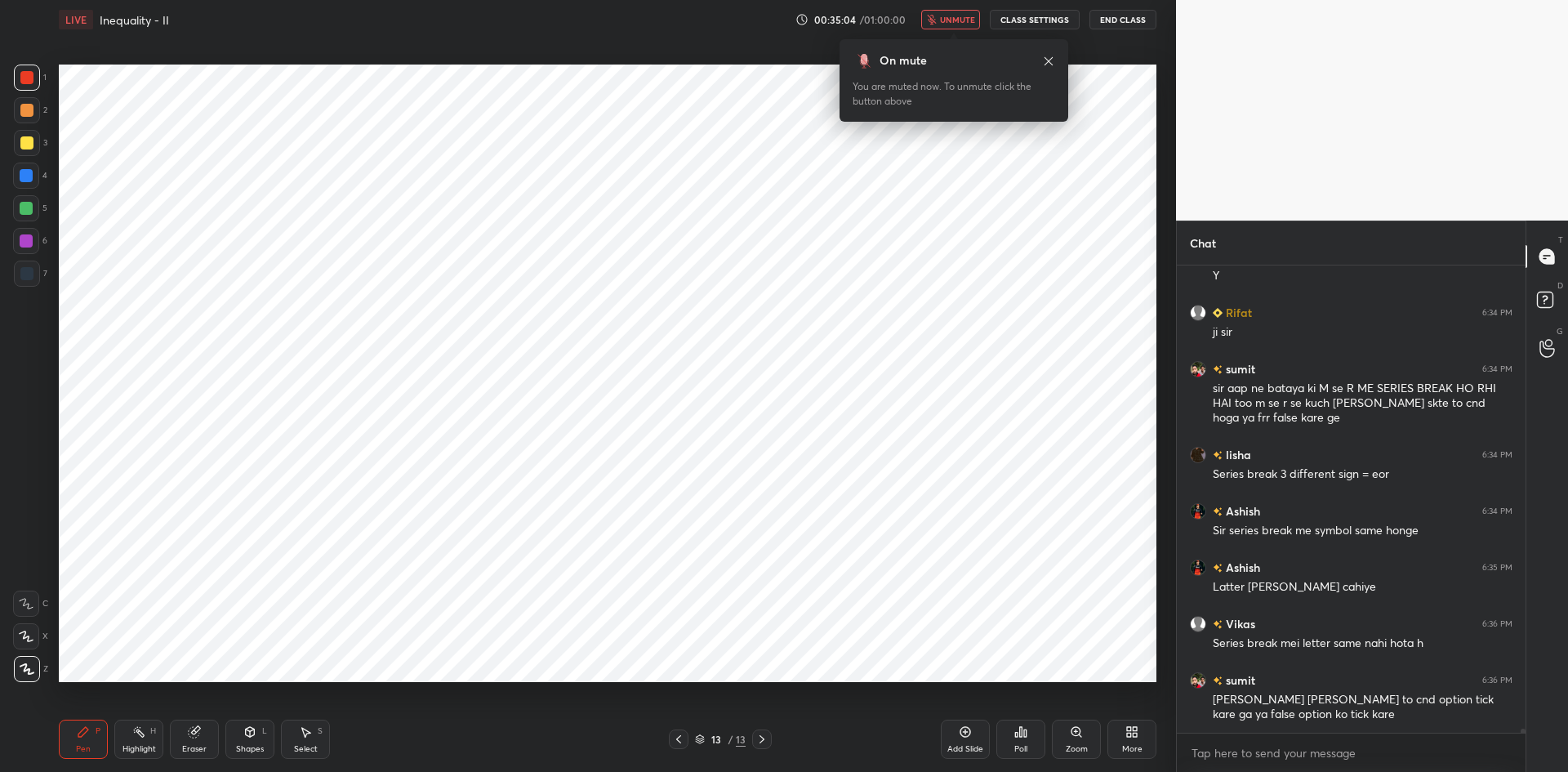
click at [966, 17] on span "unmute" at bounding box center [957, 19] width 35 height 12
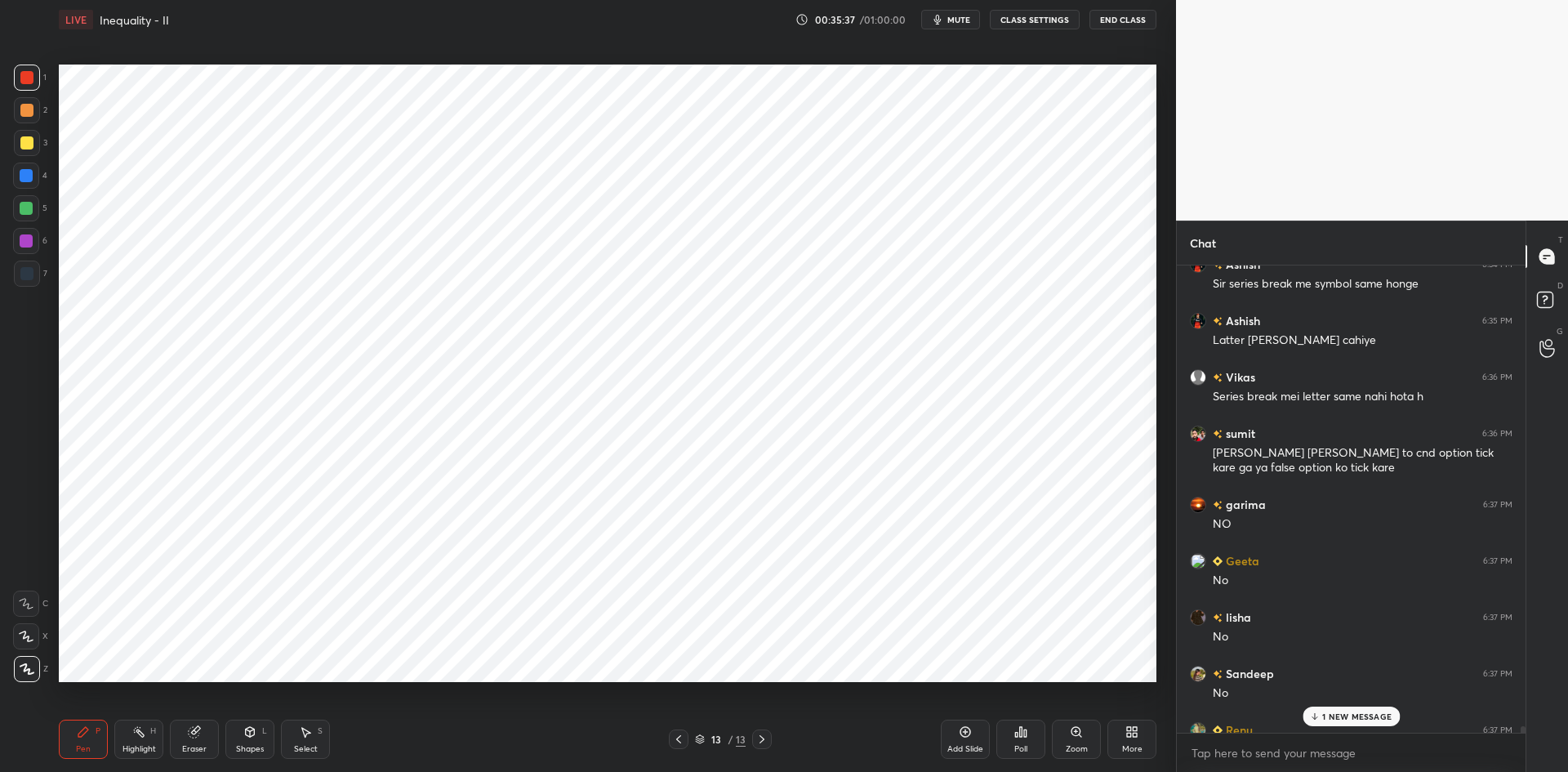
scroll to position [49178, 0]
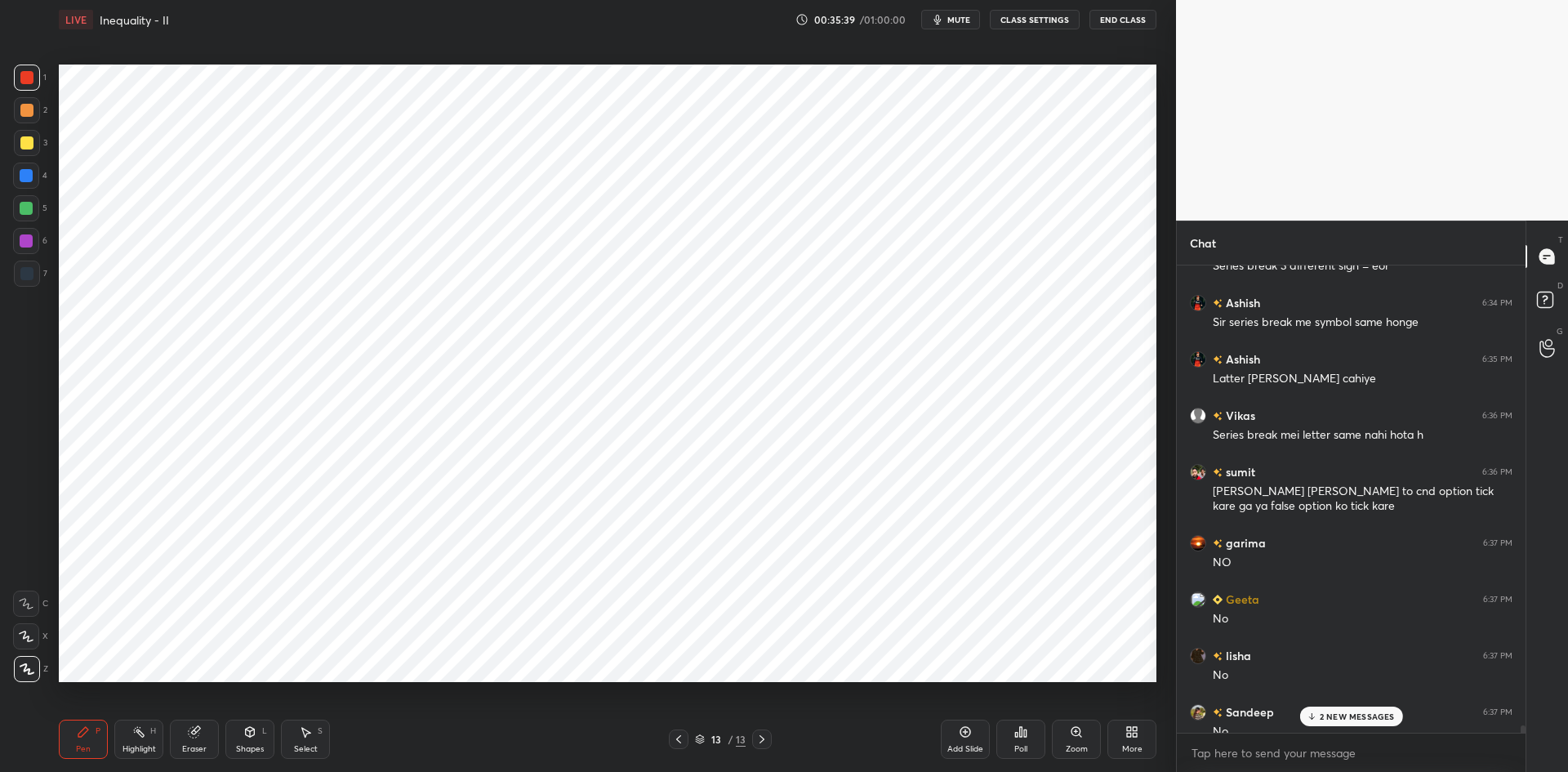
click at [29, 275] on div at bounding box center [27, 273] width 13 height 13
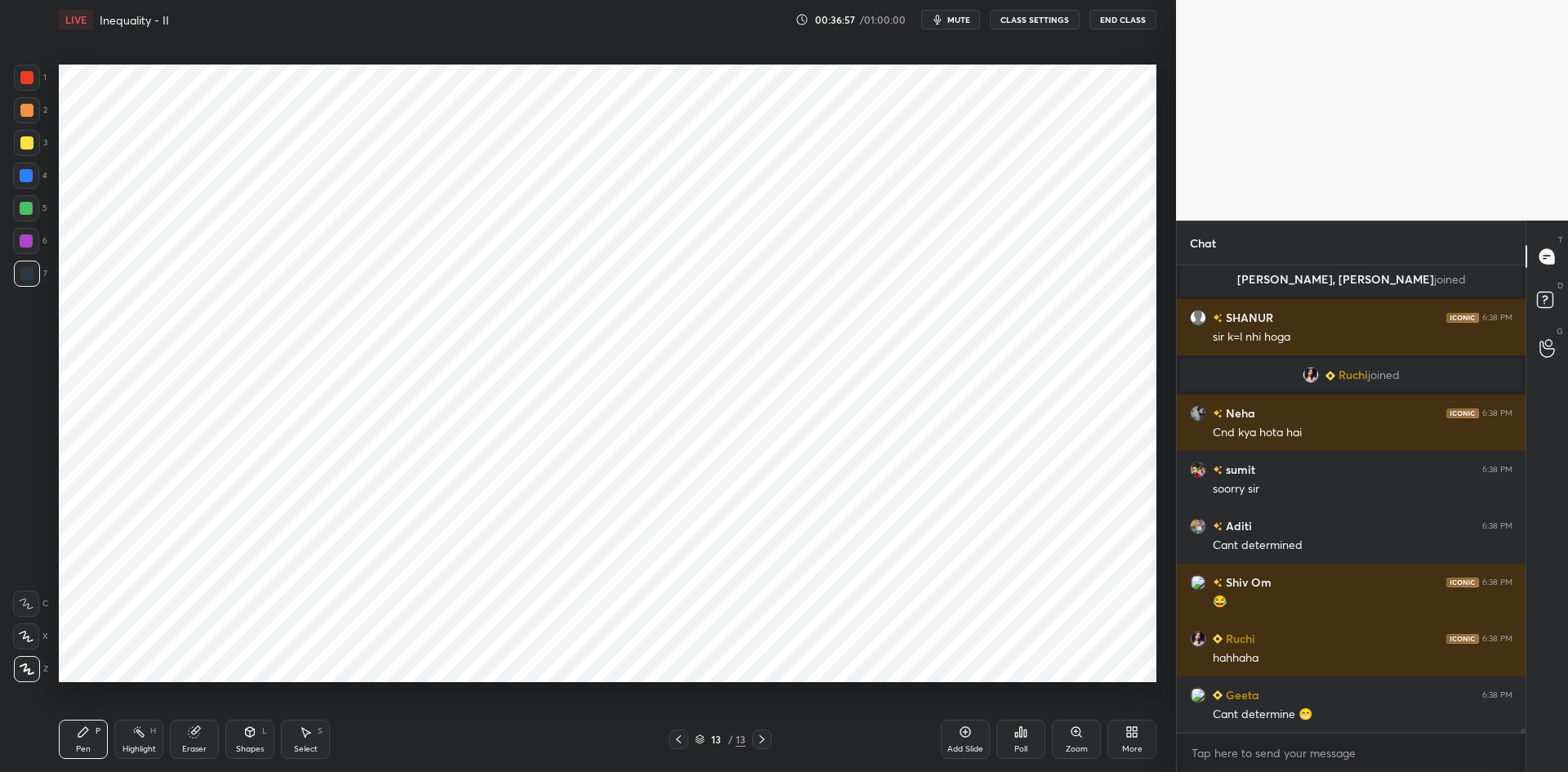
scroll to position [429, 344]
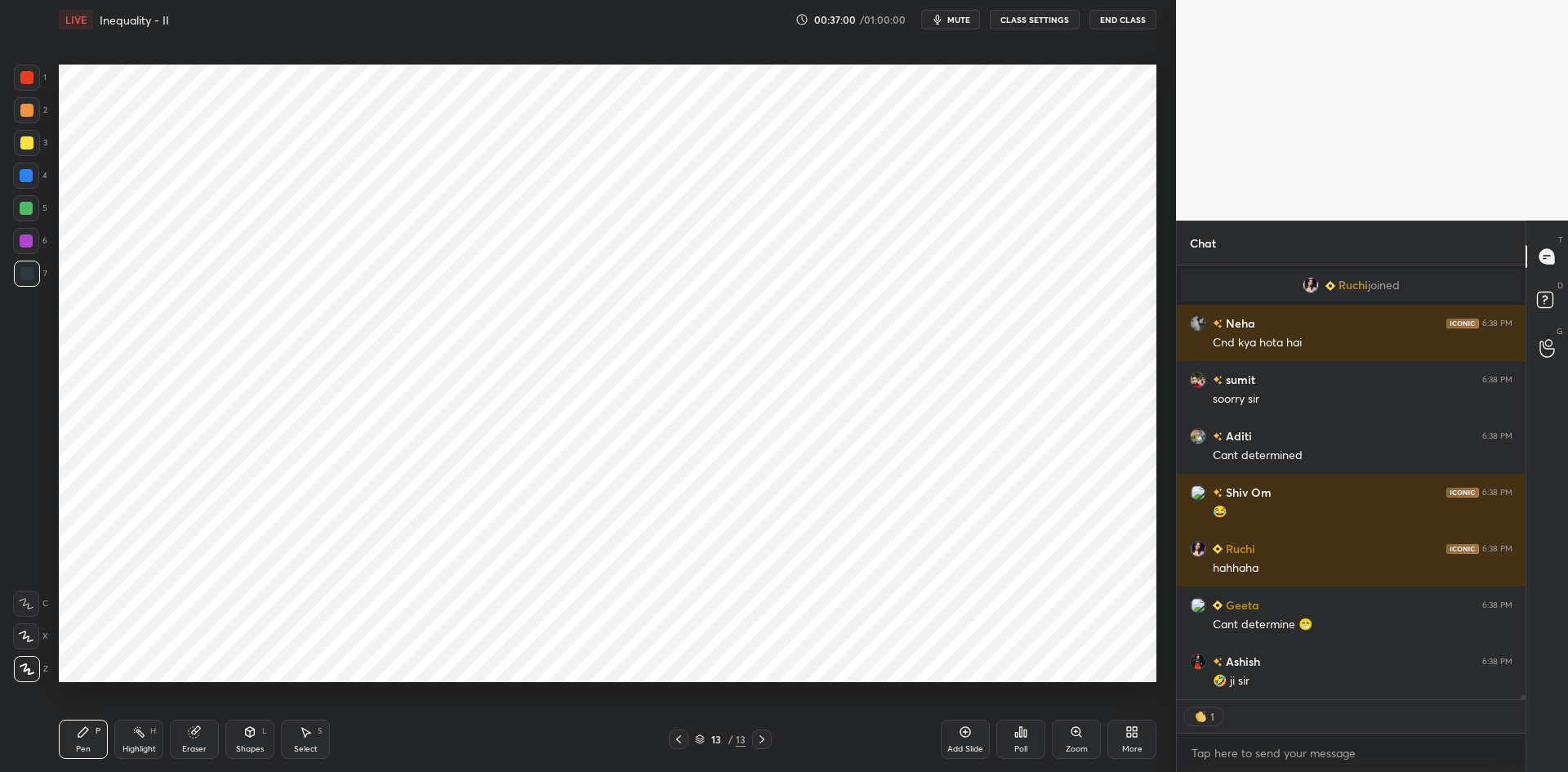
click at [30, 178] on div at bounding box center [26, 175] width 13 height 13
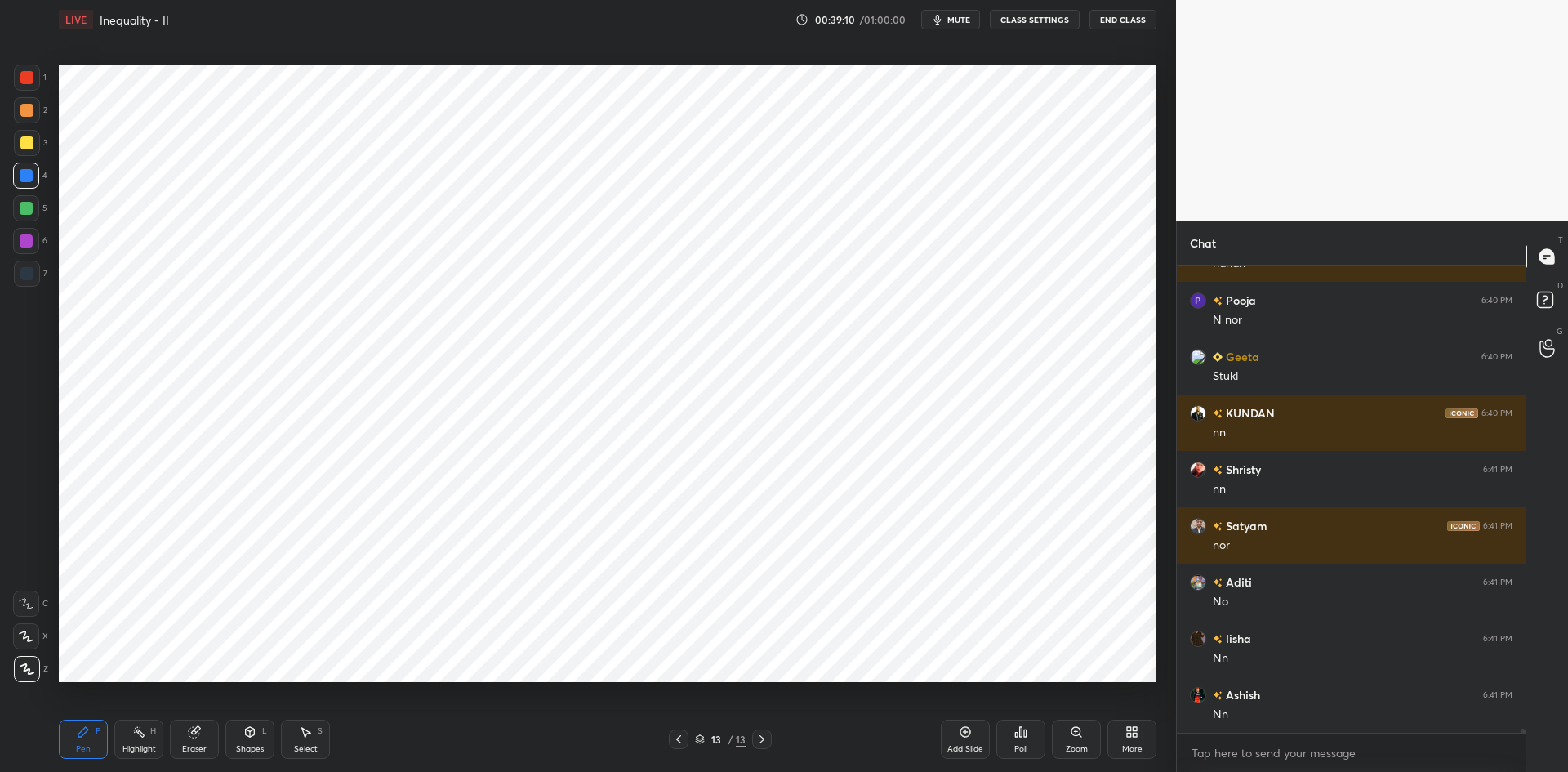
scroll to position [54954, 0]
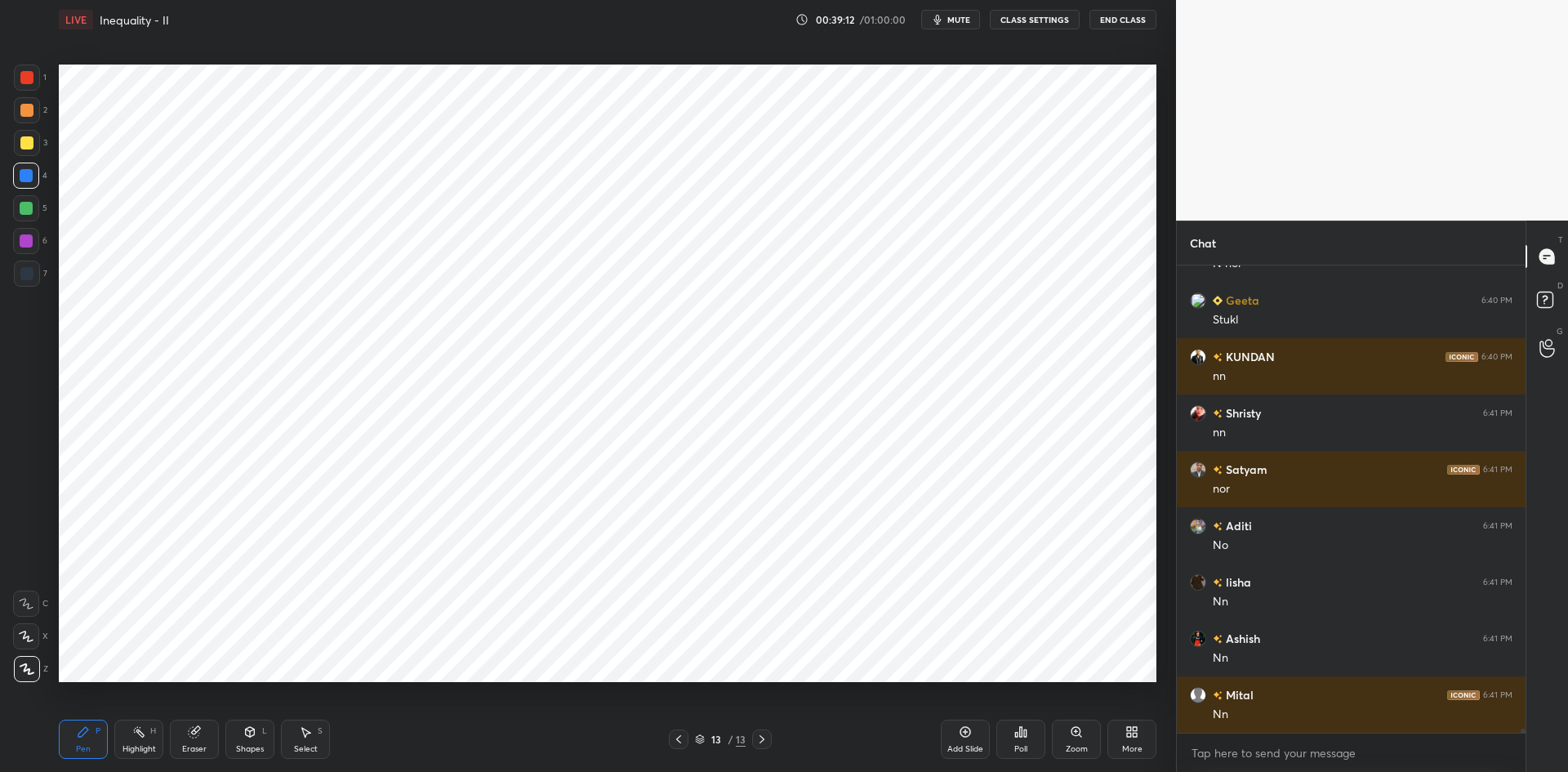
click at [6, 268] on div "1 2 3 4 5 6 7 C X Z C X Z E E Erase all H H" at bounding box center [26, 373] width 53 height 618
click at [36, 266] on div at bounding box center [26, 273] width 26 height 26
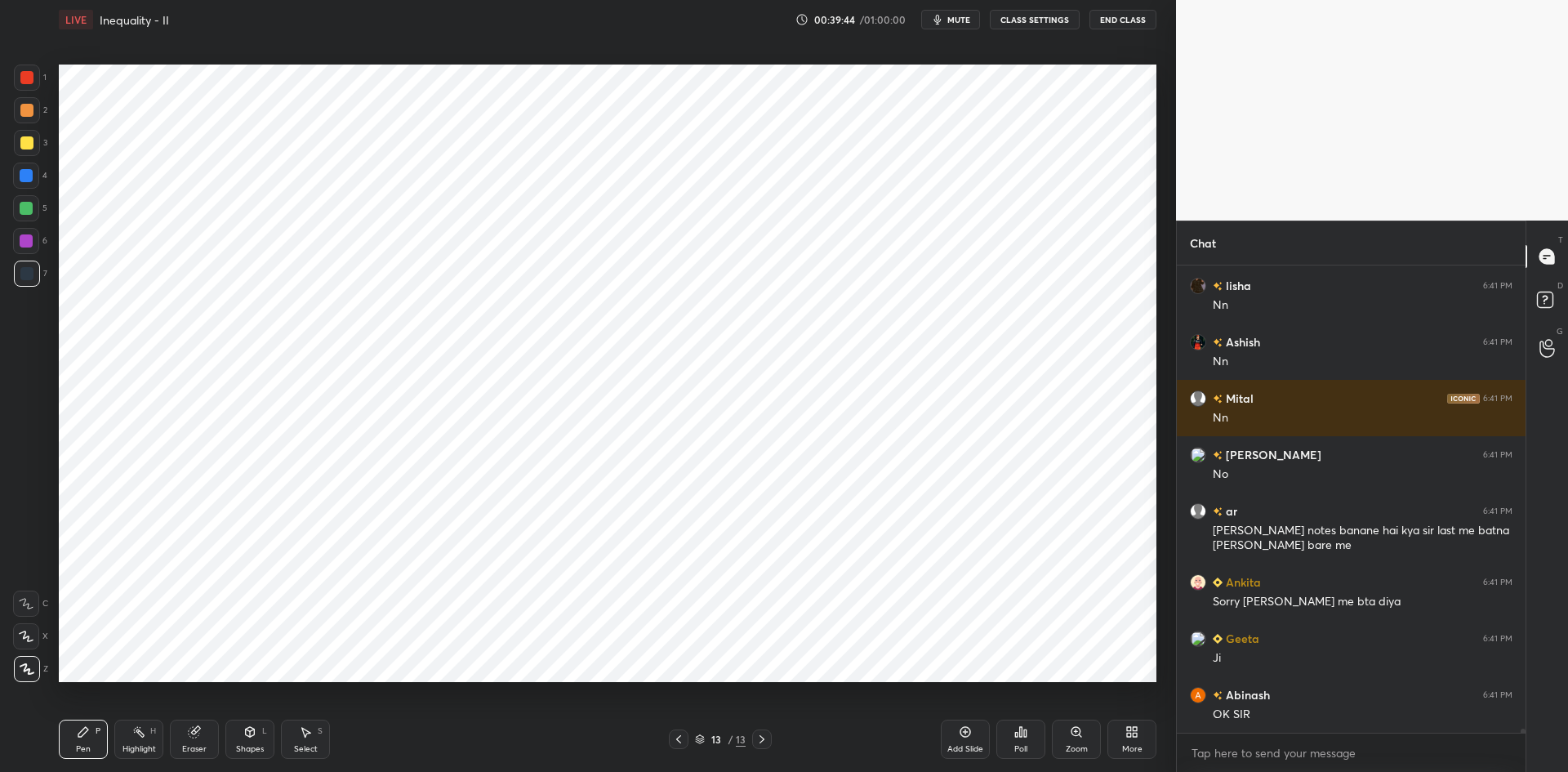
scroll to position [55306, 0]
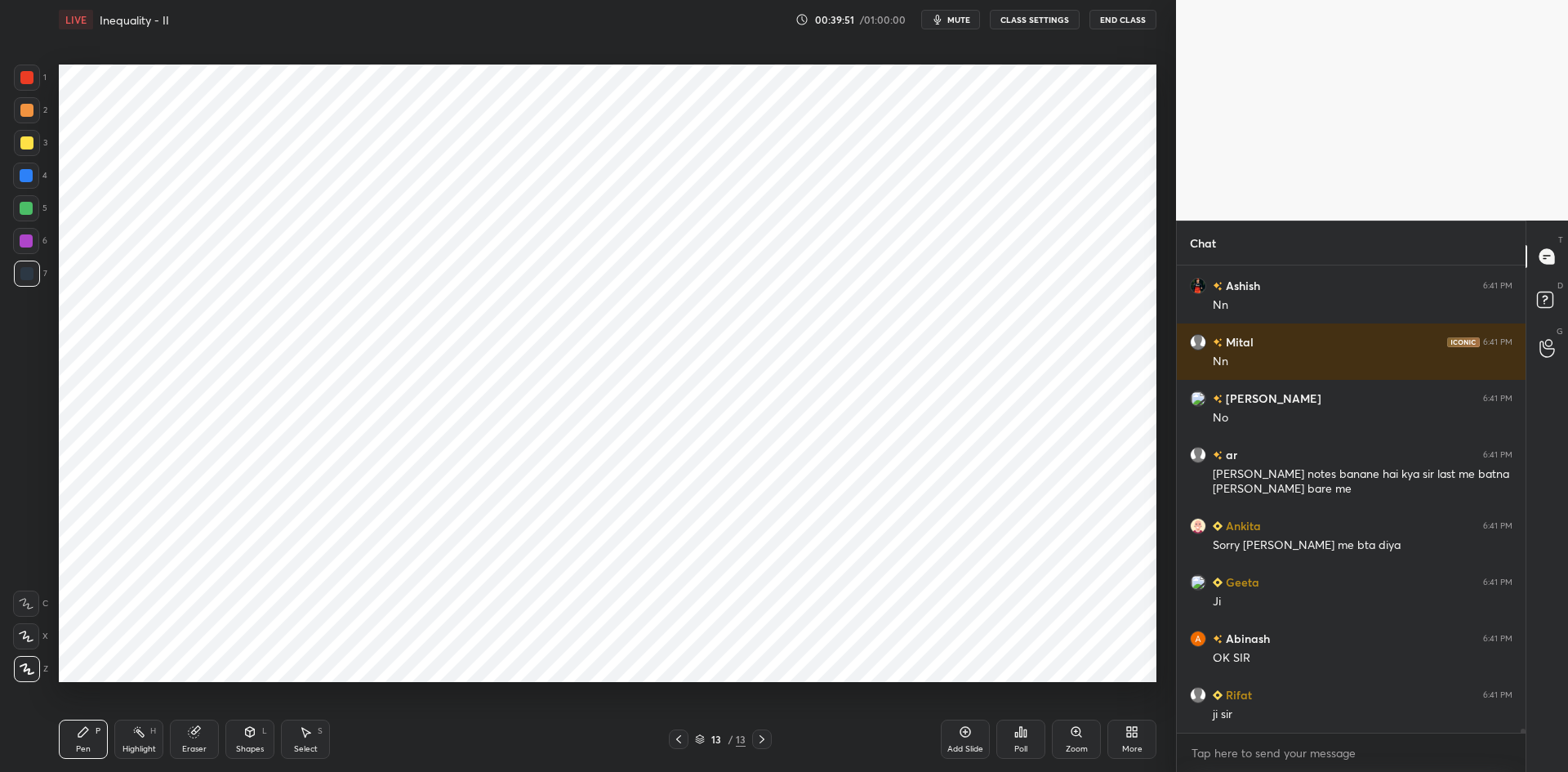
click at [30, 84] on div at bounding box center [26, 77] width 26 height 26
click at [22, 180] on div at bounding box center [26, 175] width 13 height 13
click at [975, 742] on div "Add Slide" at bounding box center [965, 738] width 49 height 39
click at [685, 737] on div at bounding box center [679, 739] width 20 height 20
click at [765, 743] on icon at bounding box center [762, 739] width 13 height 13
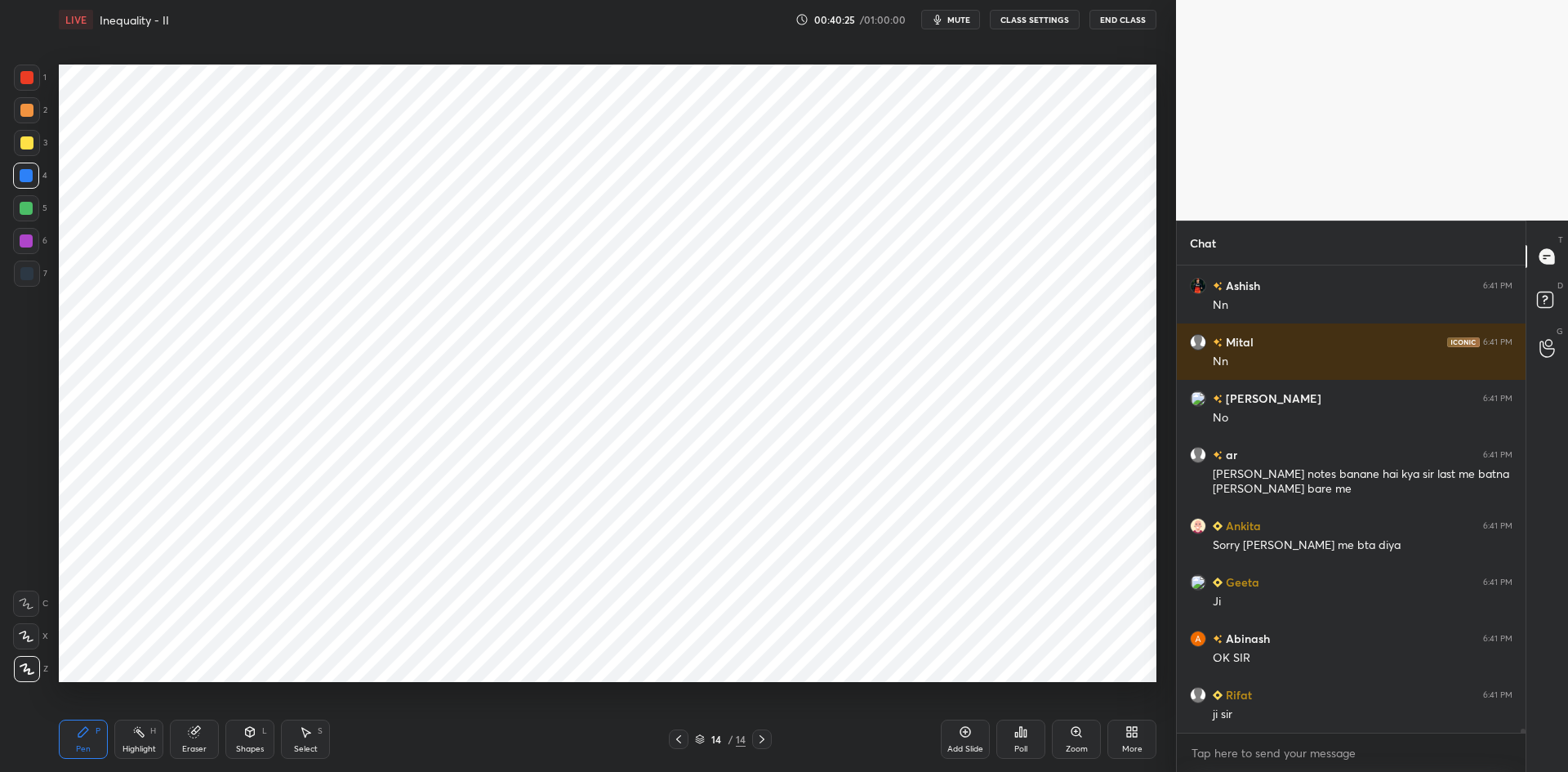
click at [765, 740] on icon at bounding box center [762, 739] width 13 height 13
click at [959, 734] on icon at bounding box center [965, 731] width 13 height 13
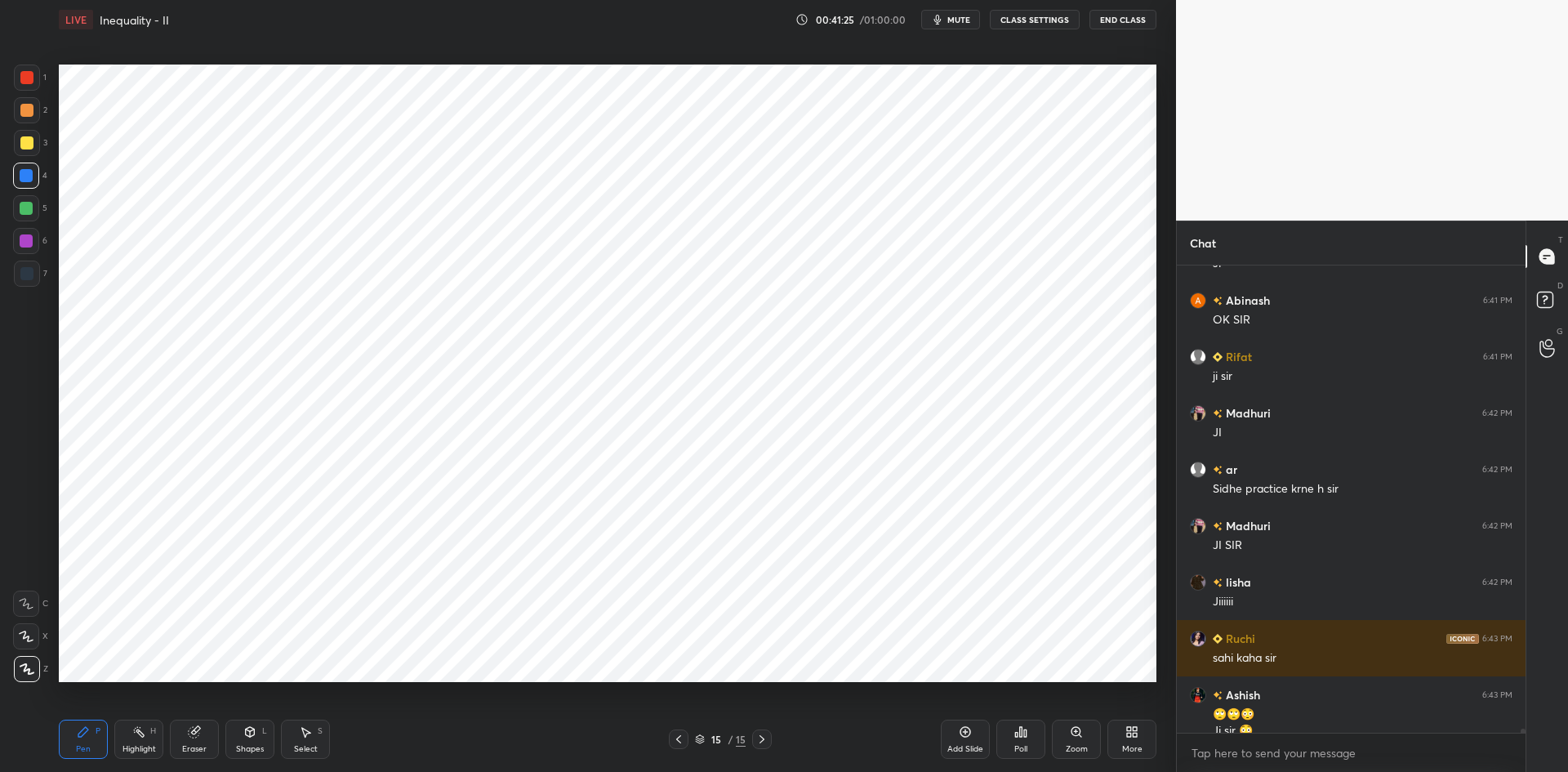
scroll to position [55661, 0]
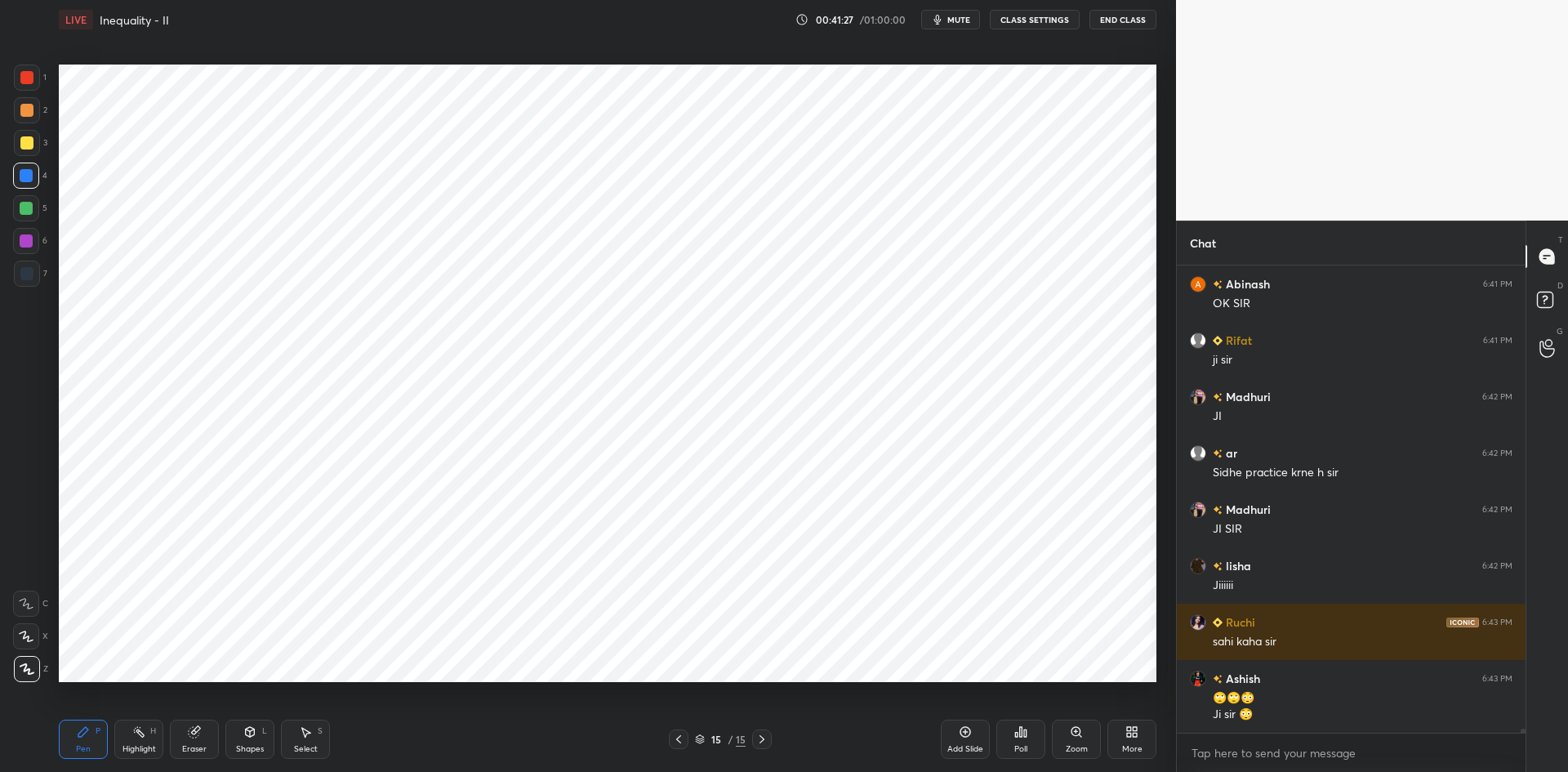
click at [681, 743] on icon at bounding box center [679, 739] width 13 height 13
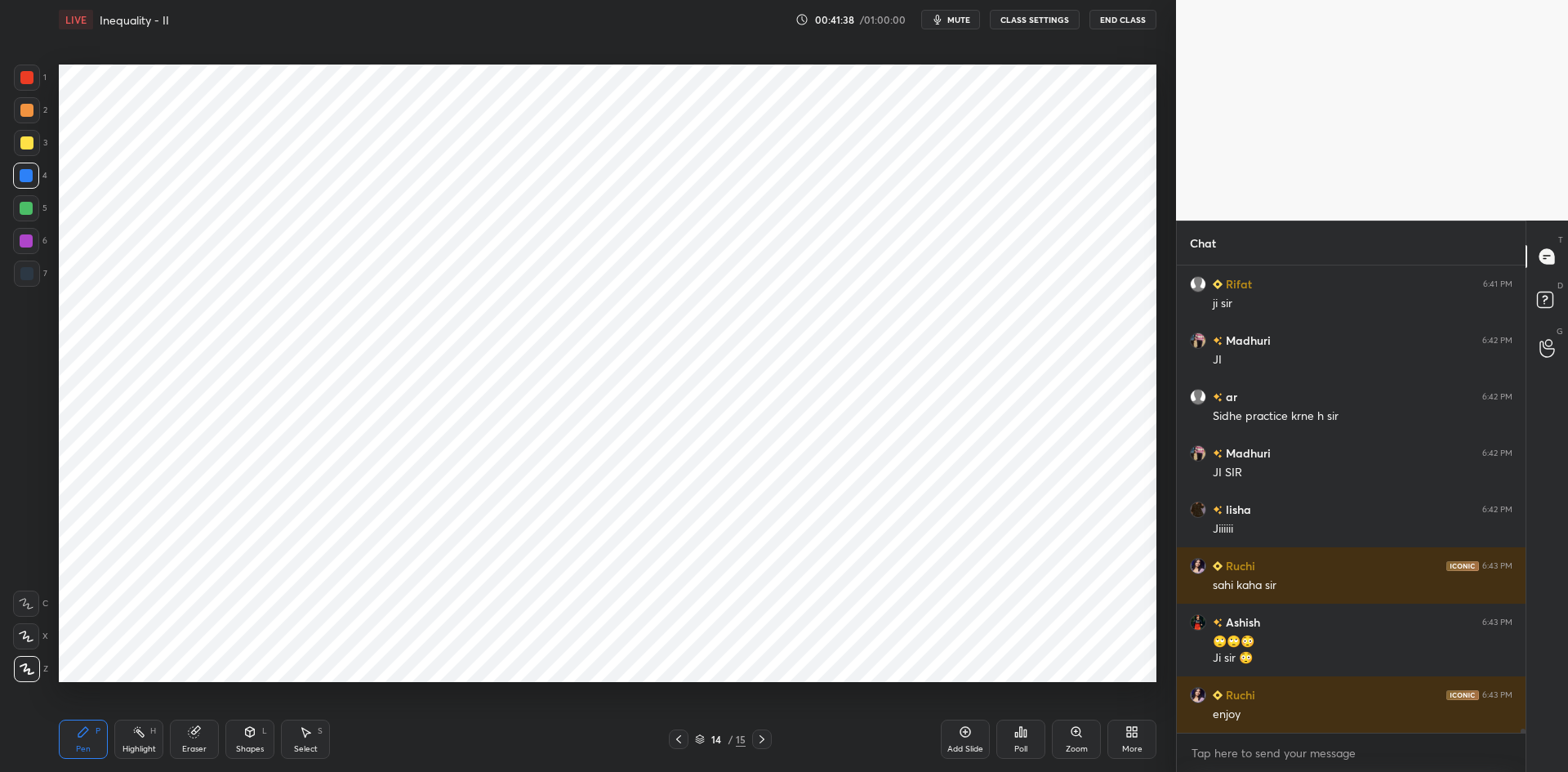
scroll to position [55774, 0]
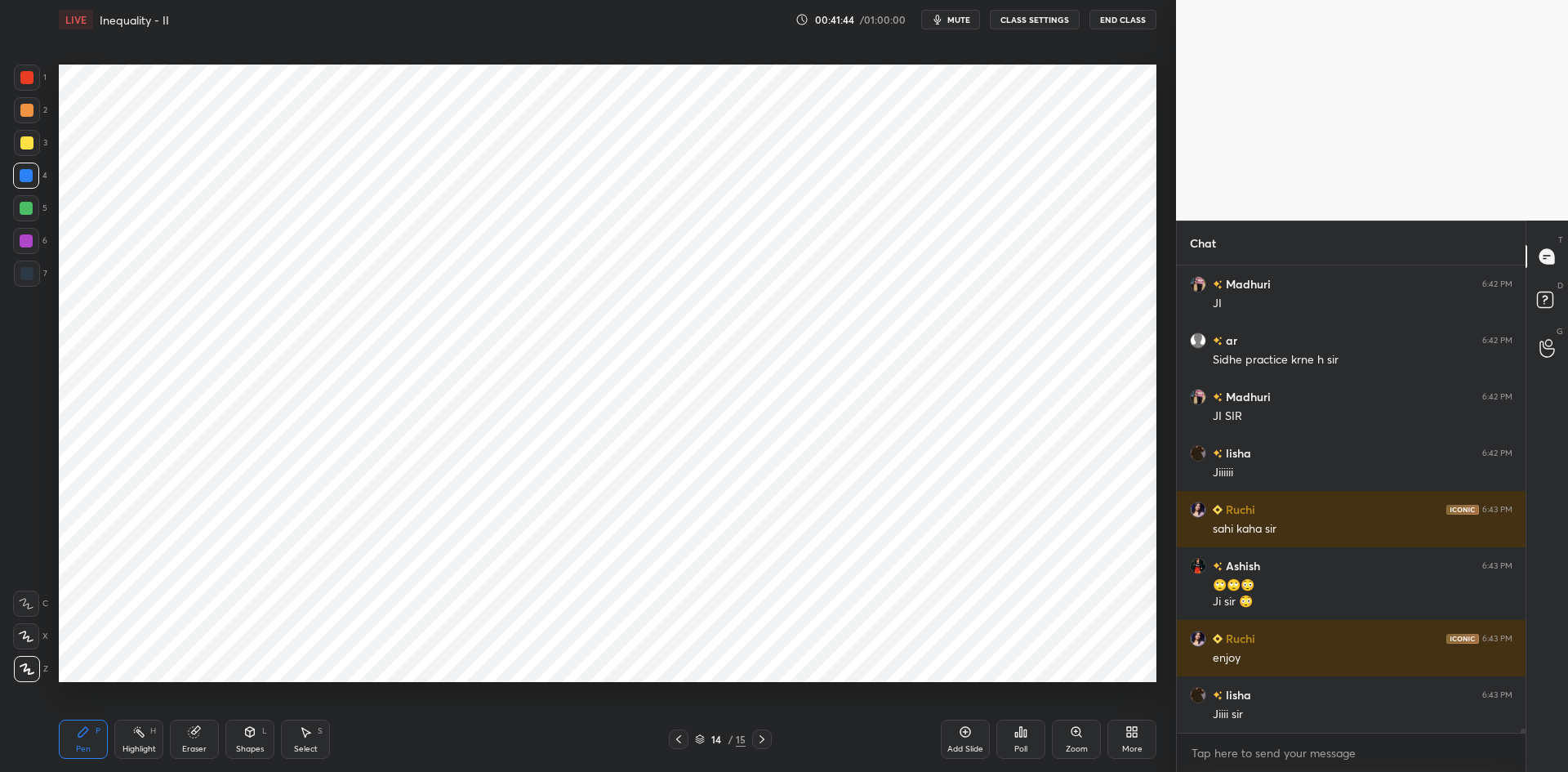
click at [680, 739] on icon at bounding box center [679, 739] width 13 height 13
click at [683, 742] on icon at bounding box center [679, 739] width 13 height 13
click at [679, 741] on icon at bounding box center [678, 738] width 5 height 8
click at [672, 744] on icon at bounding box center [679, 739] width 13 height 13
click at [765, 739] on icon at bounding box center [761, 738] width 5 height 8
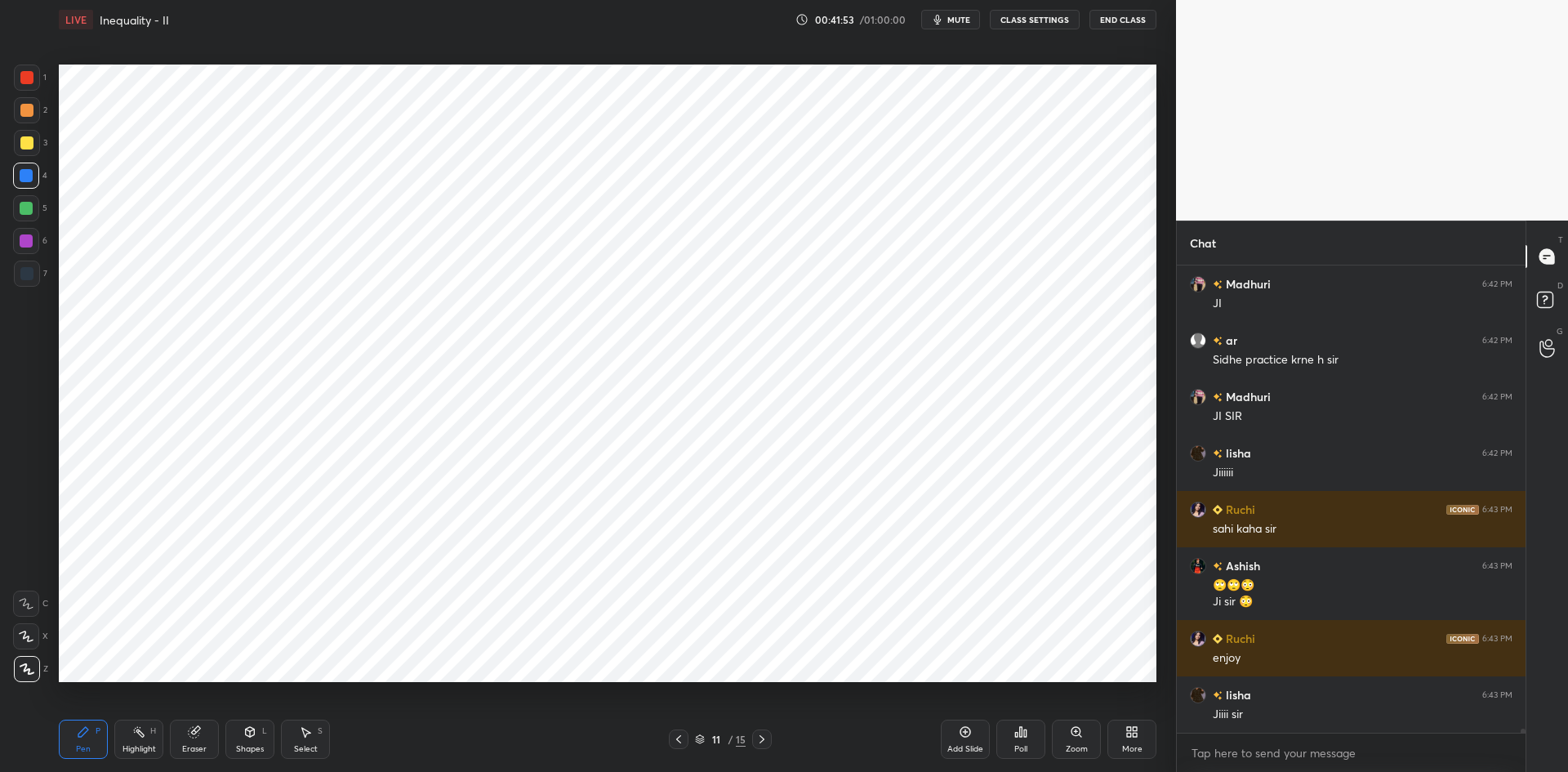
click at [765, 740] on icon at bounding box center [762, 739] width 13 height 13
click at [766, 741] on icon at bounding box center [762, 739] width 13 height 13
click at [766, 739] on icon at bounding box center [762, 739] width 13 height 13
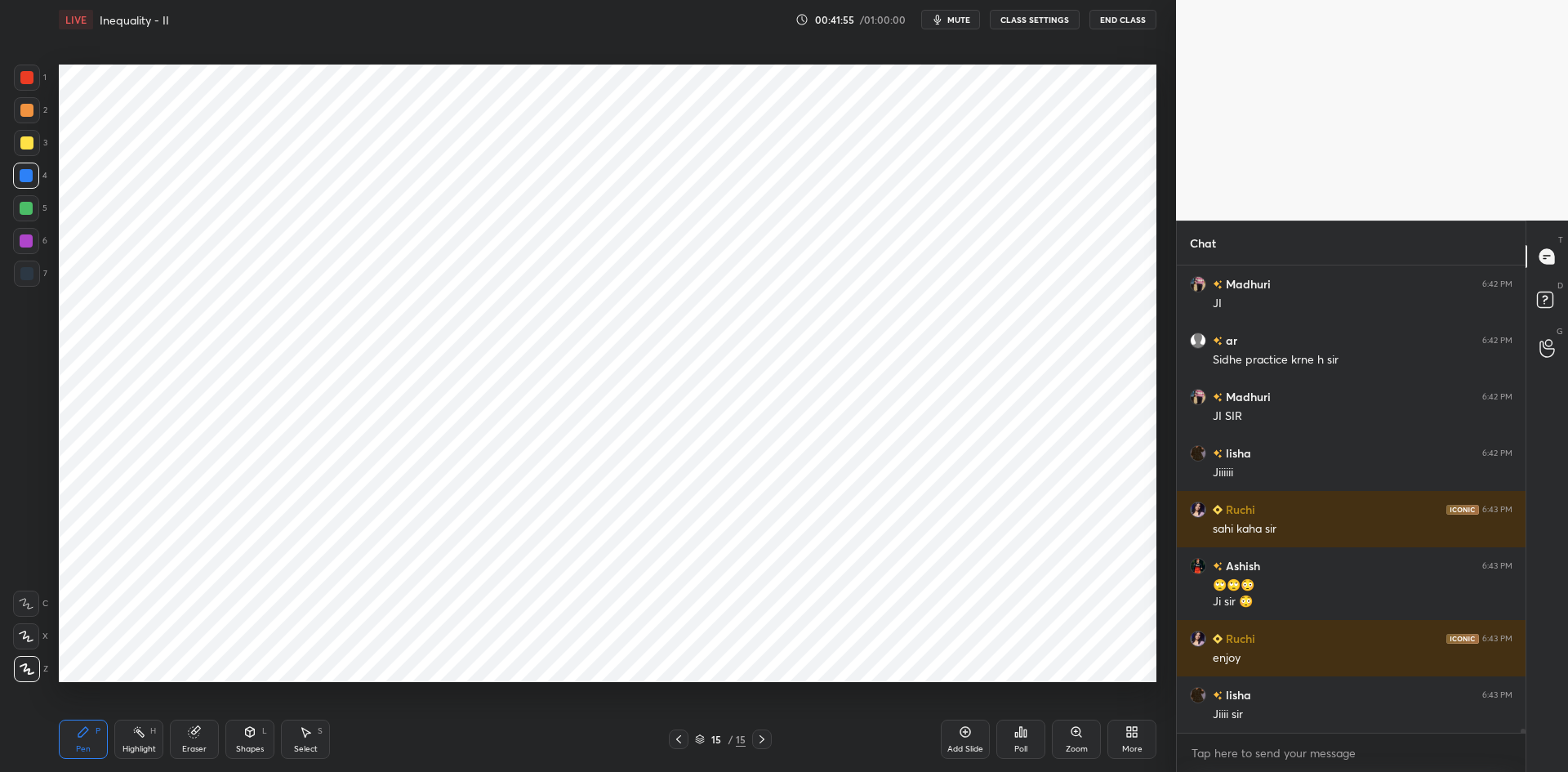
click at [681, 738] on icon at bounding box center [679, 739] width 13 height 13
click at [676, 739] on icon at bounding box center [678, 738] width 5 height 8
click at [28, 283] on div at bounding box center [26, 273] width 26 height 26
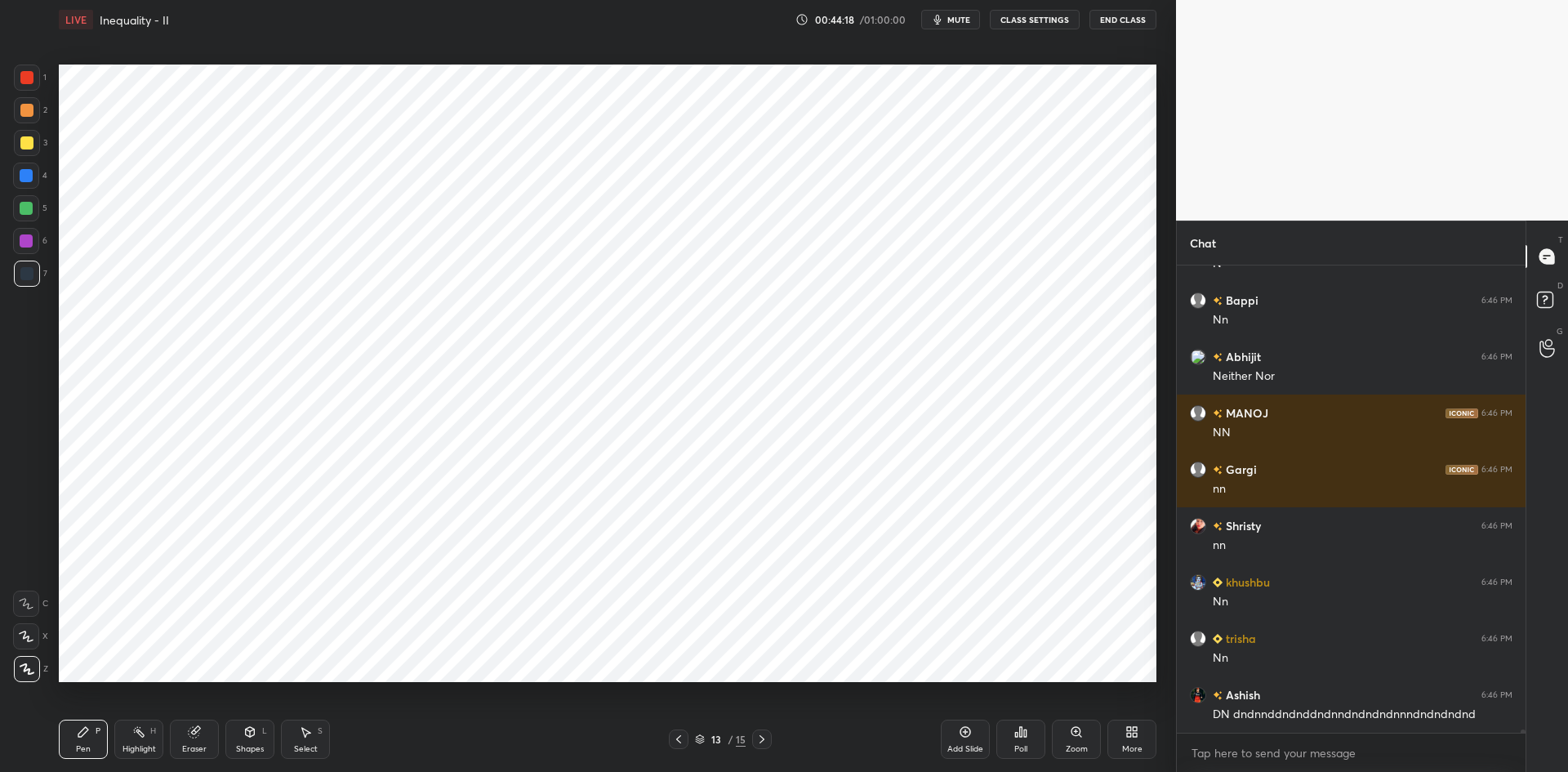
scroll to position [59508, 0]
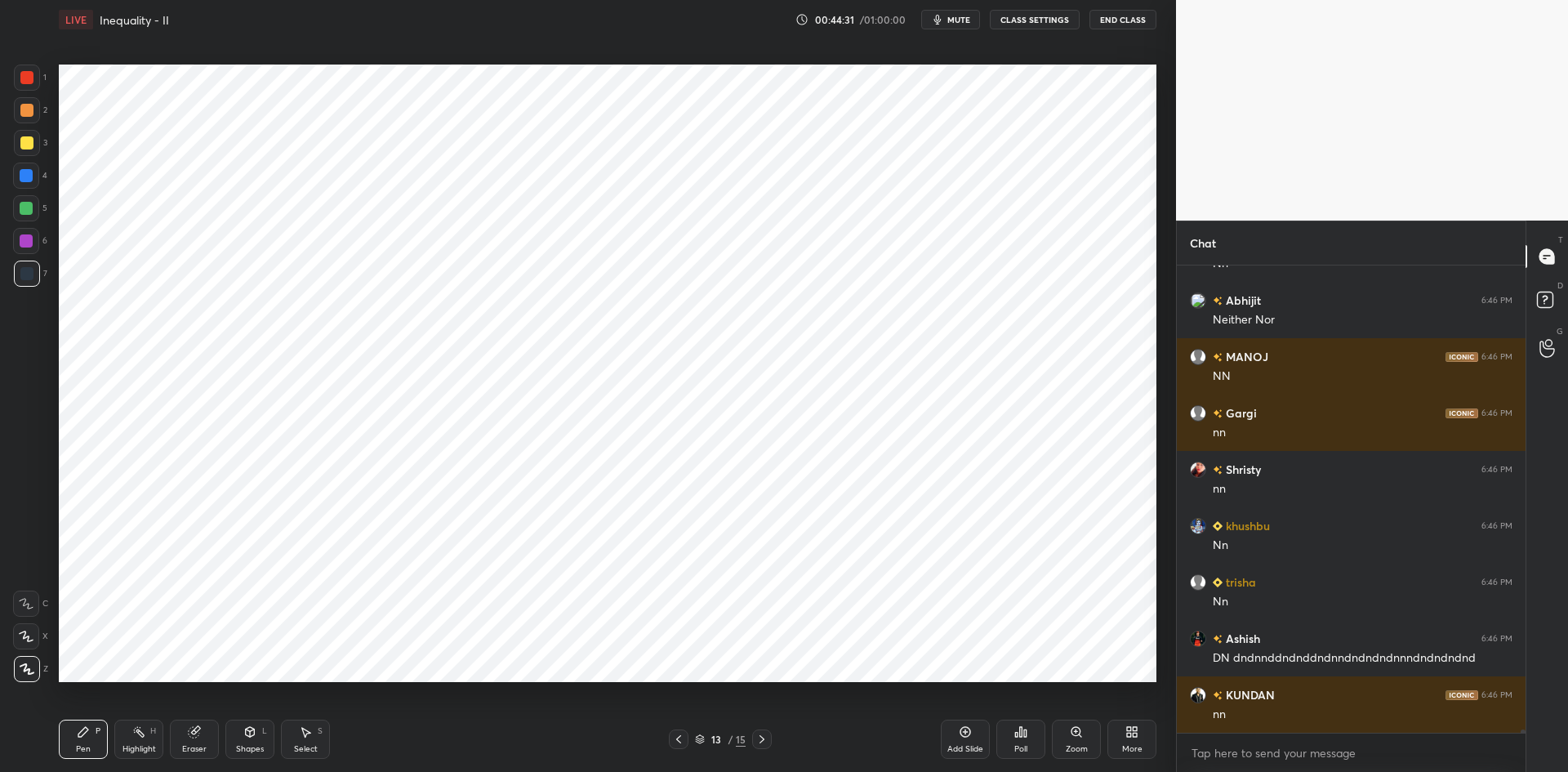
click at [962, 21] on span "mute" at bounding box center [958, 19] width 23 height 12
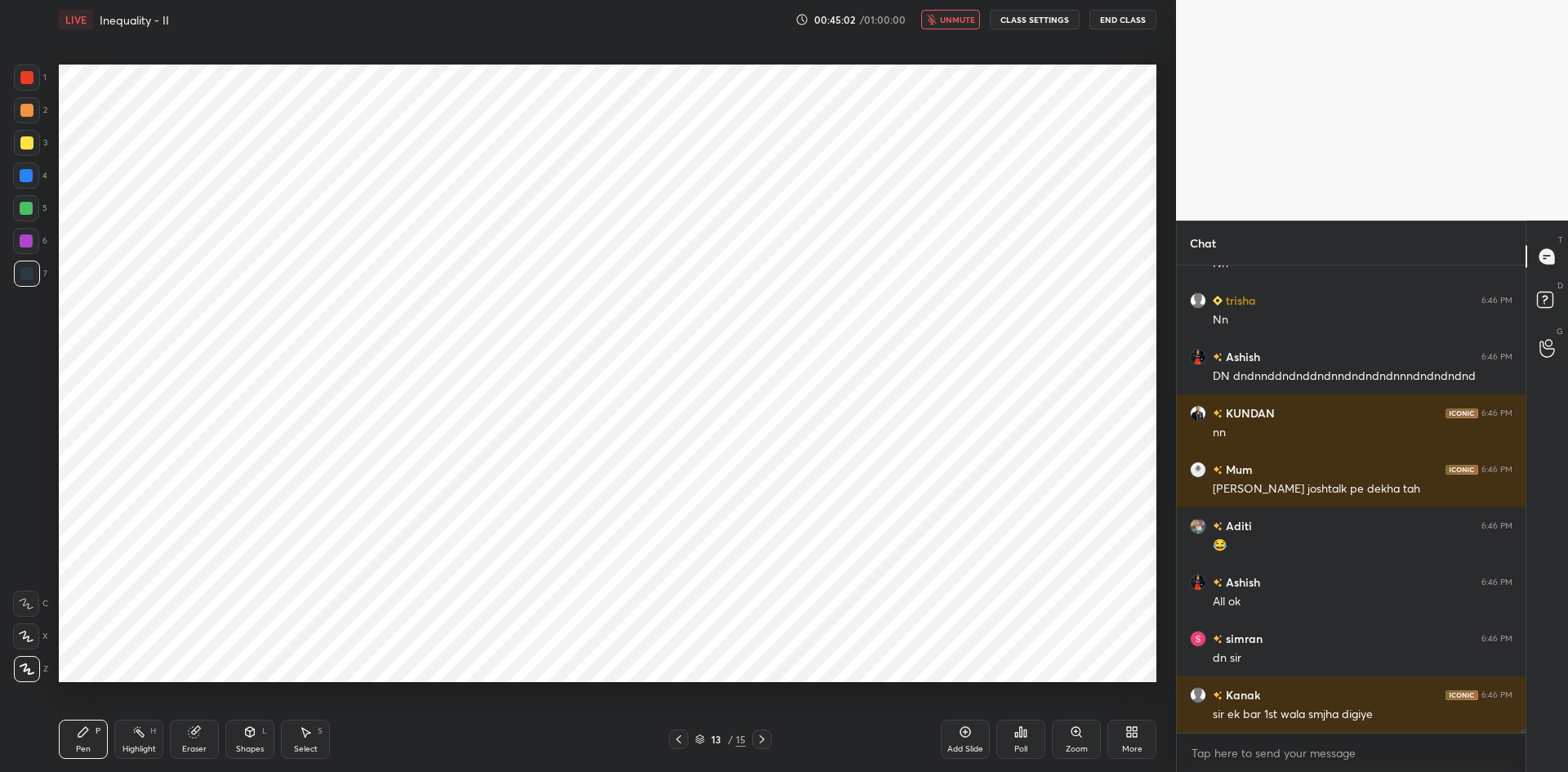
scroll to position [59847, 0]
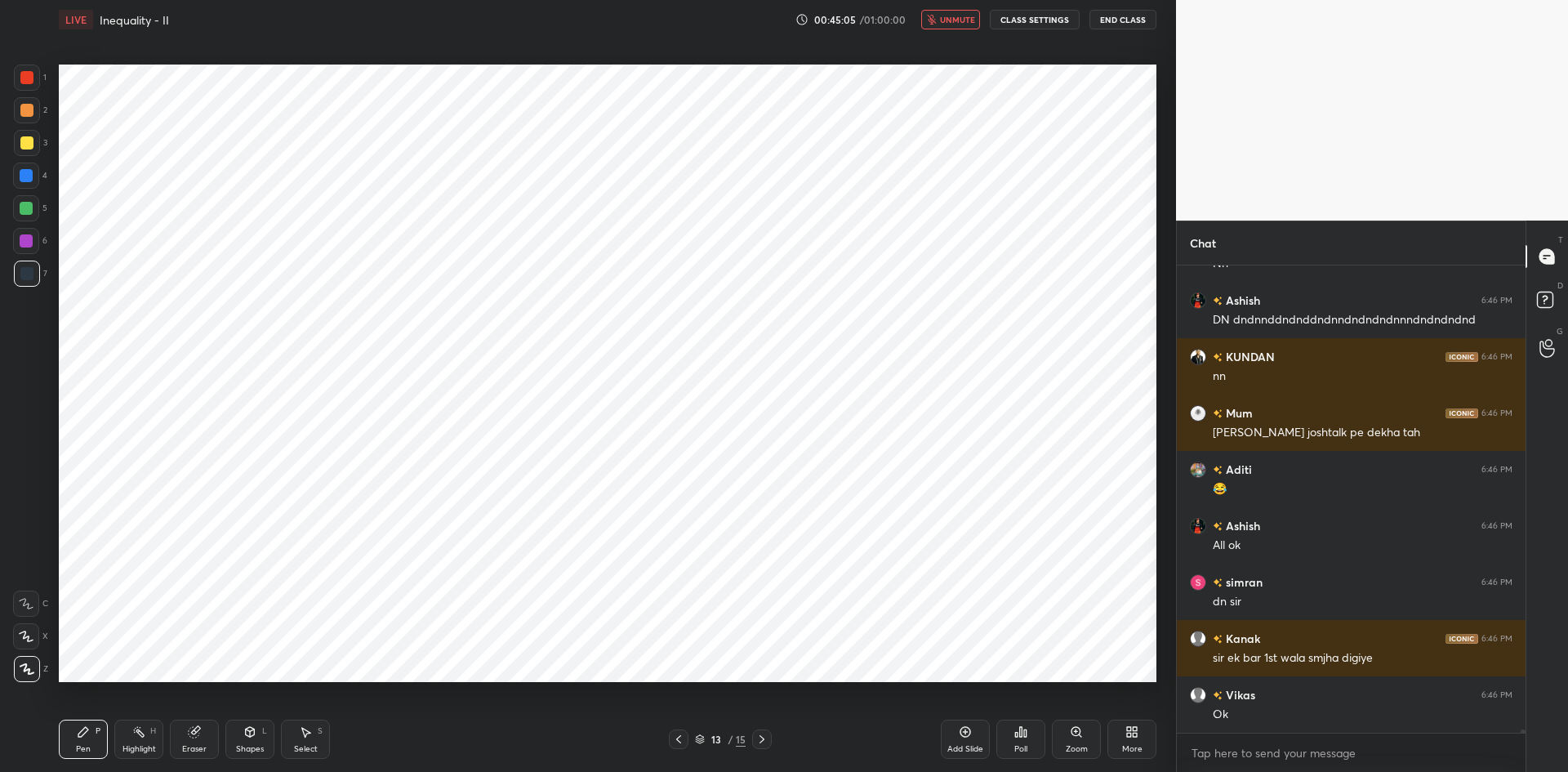
click at [941, 29] on button "unmute" at bounding box center [950, 20] width 59 height 20
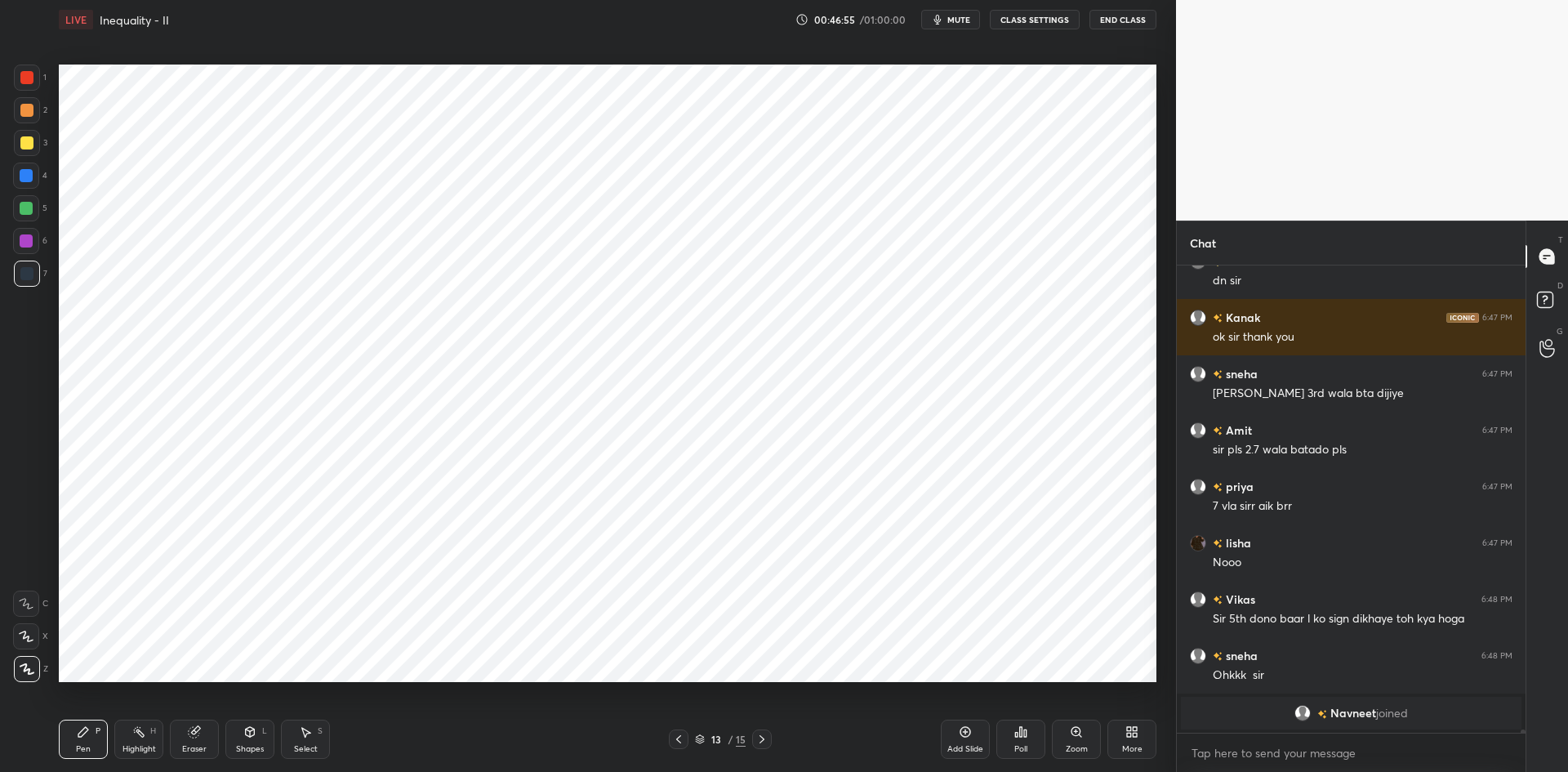
scroll to position [57553, 0]
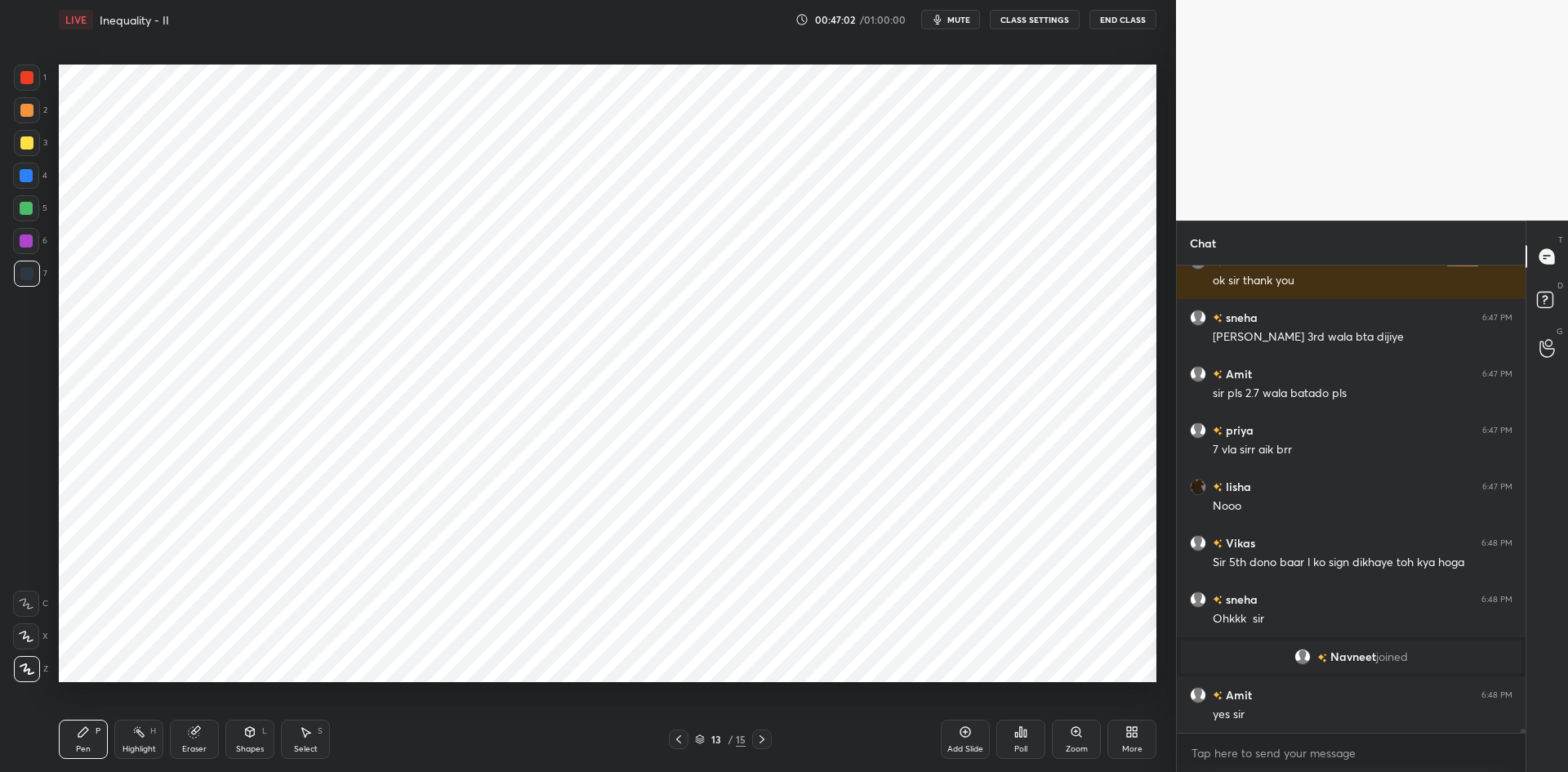
click at [26, 82] on div at bounding box center [27, 77] width 13 height 13
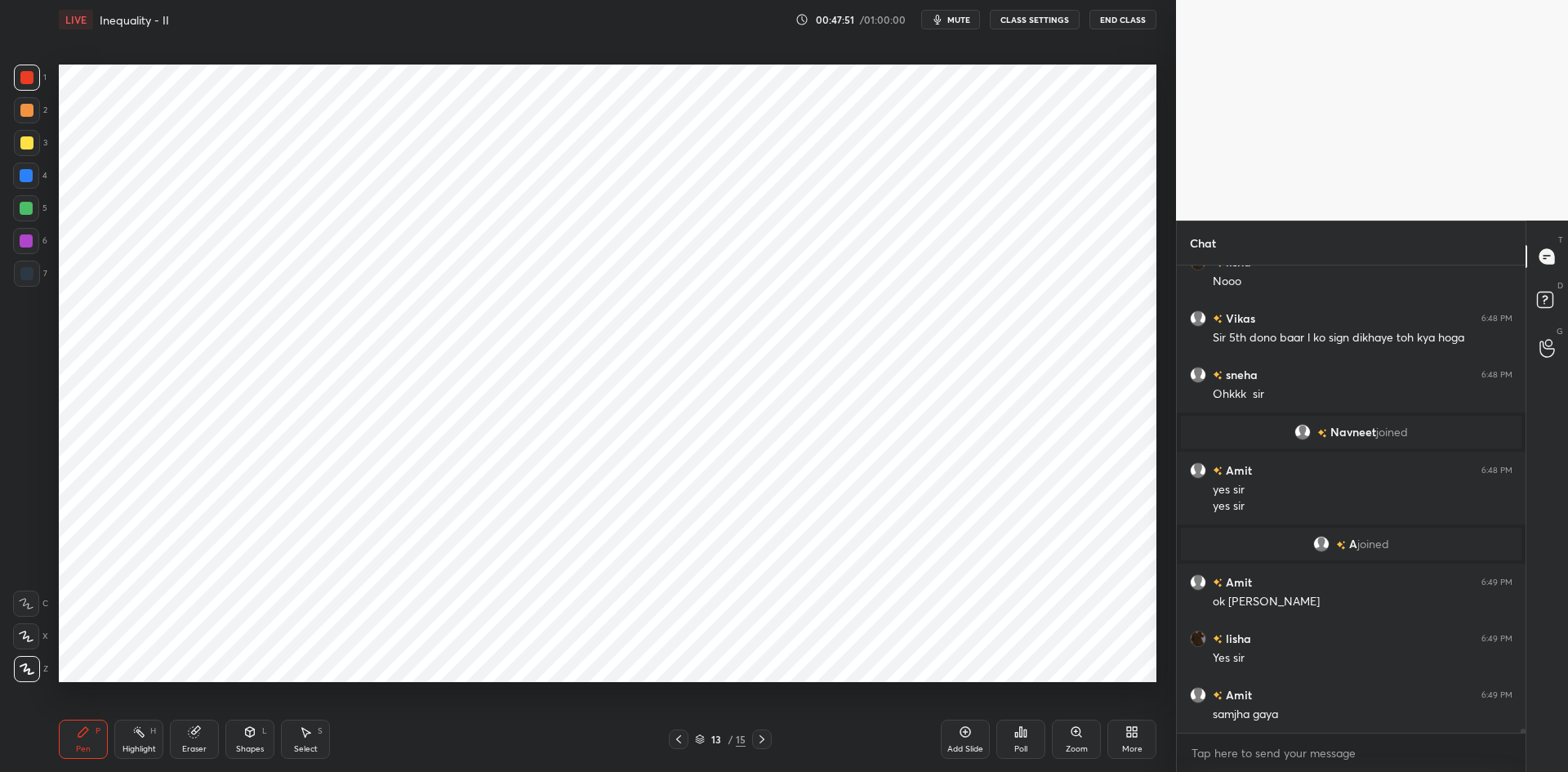
scroll to position [57804, 0]
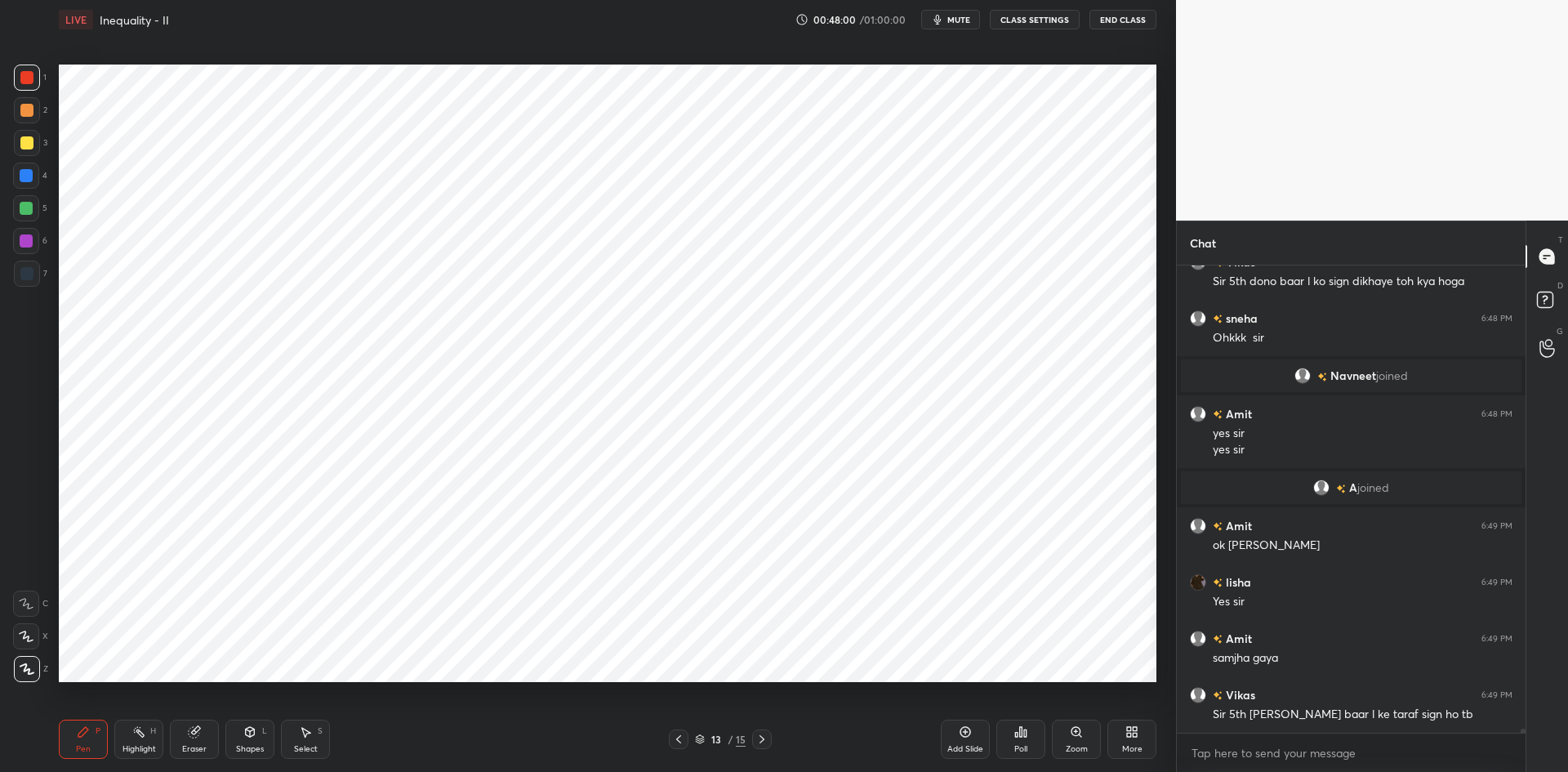
click at [675, 738] on icon at bounding box center [679, 739] width 13 height 13
click at [678, 736] on icon at bounding box center [679, 739] width 13 height 13
click at [676, 733] on icon at bounding box center [679, 739] width 13 height 13
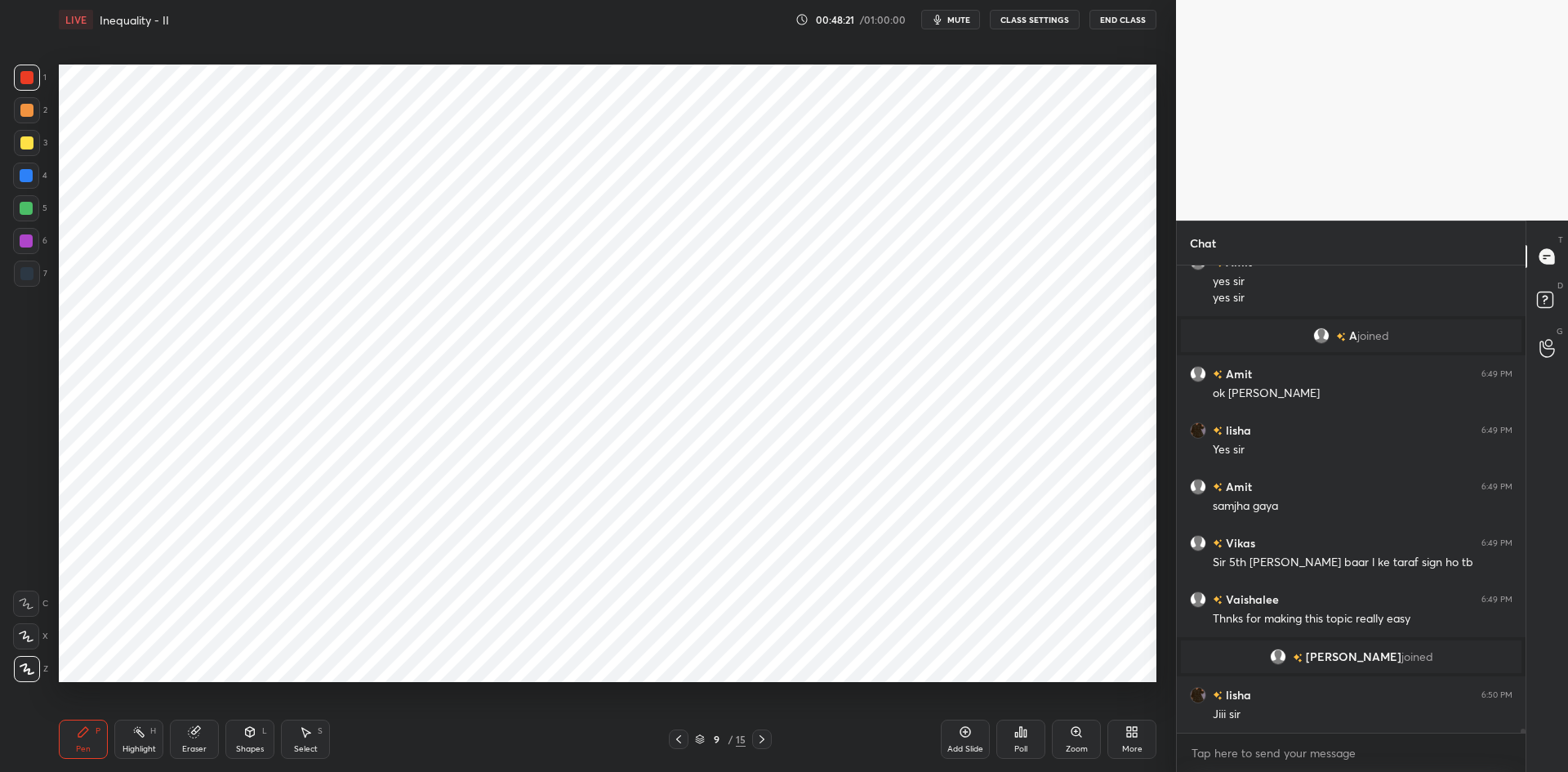
scroll to position [57863, 0]
click at [762, 736] on icon at bounding box center [762, 739] width 13 height 13
click at [766, 741] on icon at bounding box center [762, 739] width 13 height 13
click at [768, 741] on icon at bounding box center [762, 739] width 13 height 13
click at [766, 738] on icon at bounding box center [762, 739] width 13 height 13
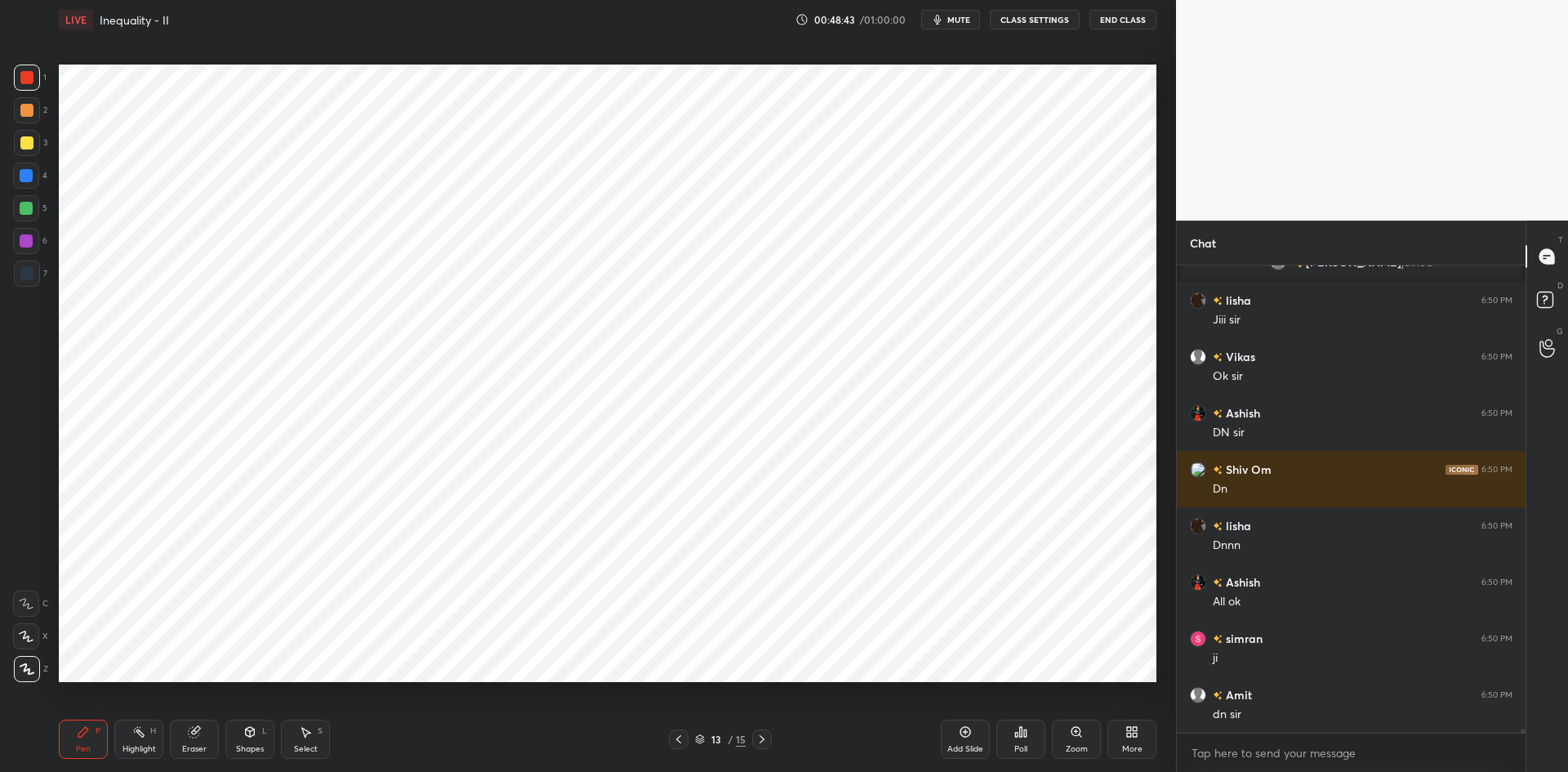
scroll to position [58314, 0]
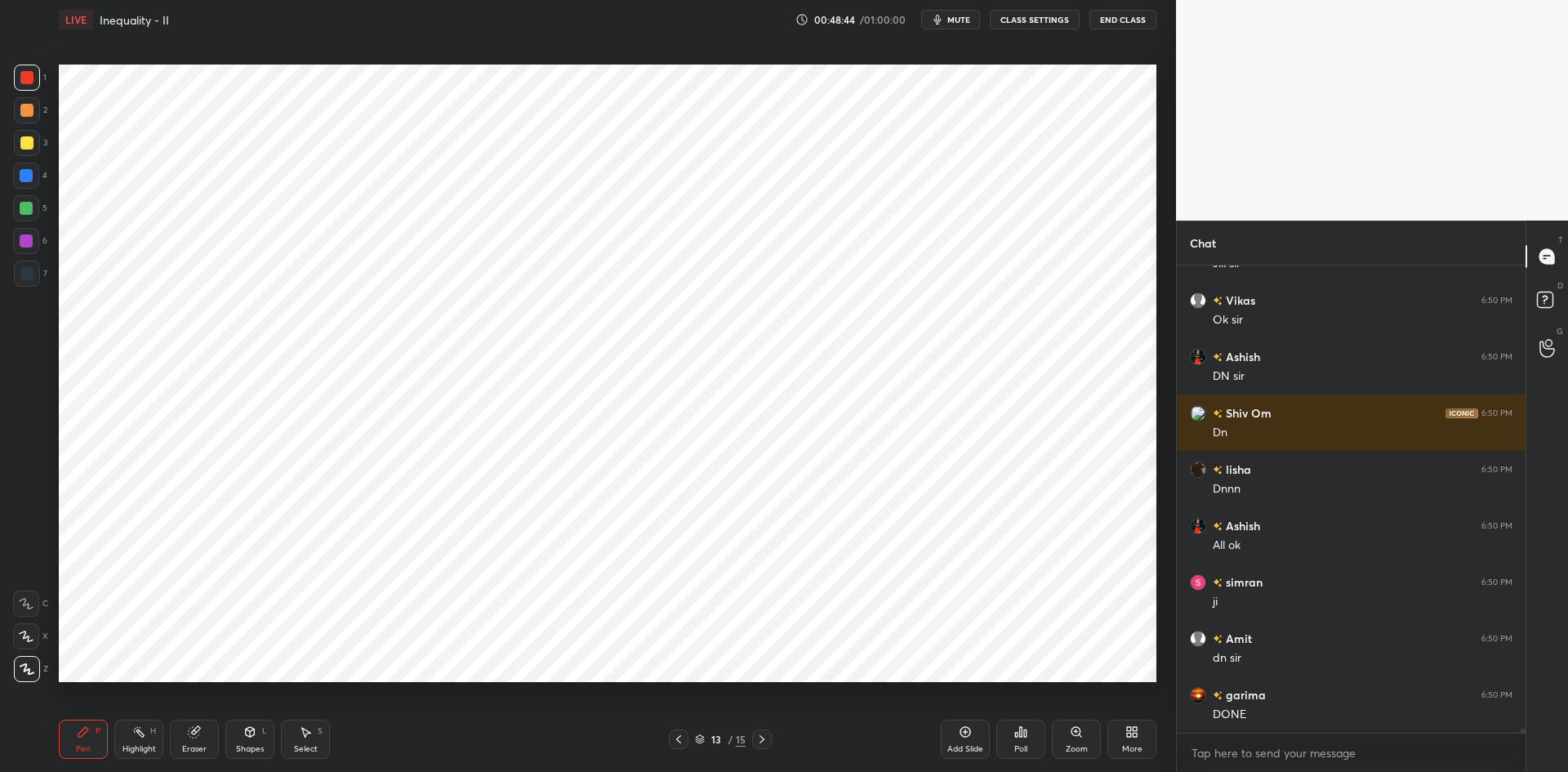
click at [965, 738] on div "Add Slide" at bounding box center [965, 738] width 49 height 39
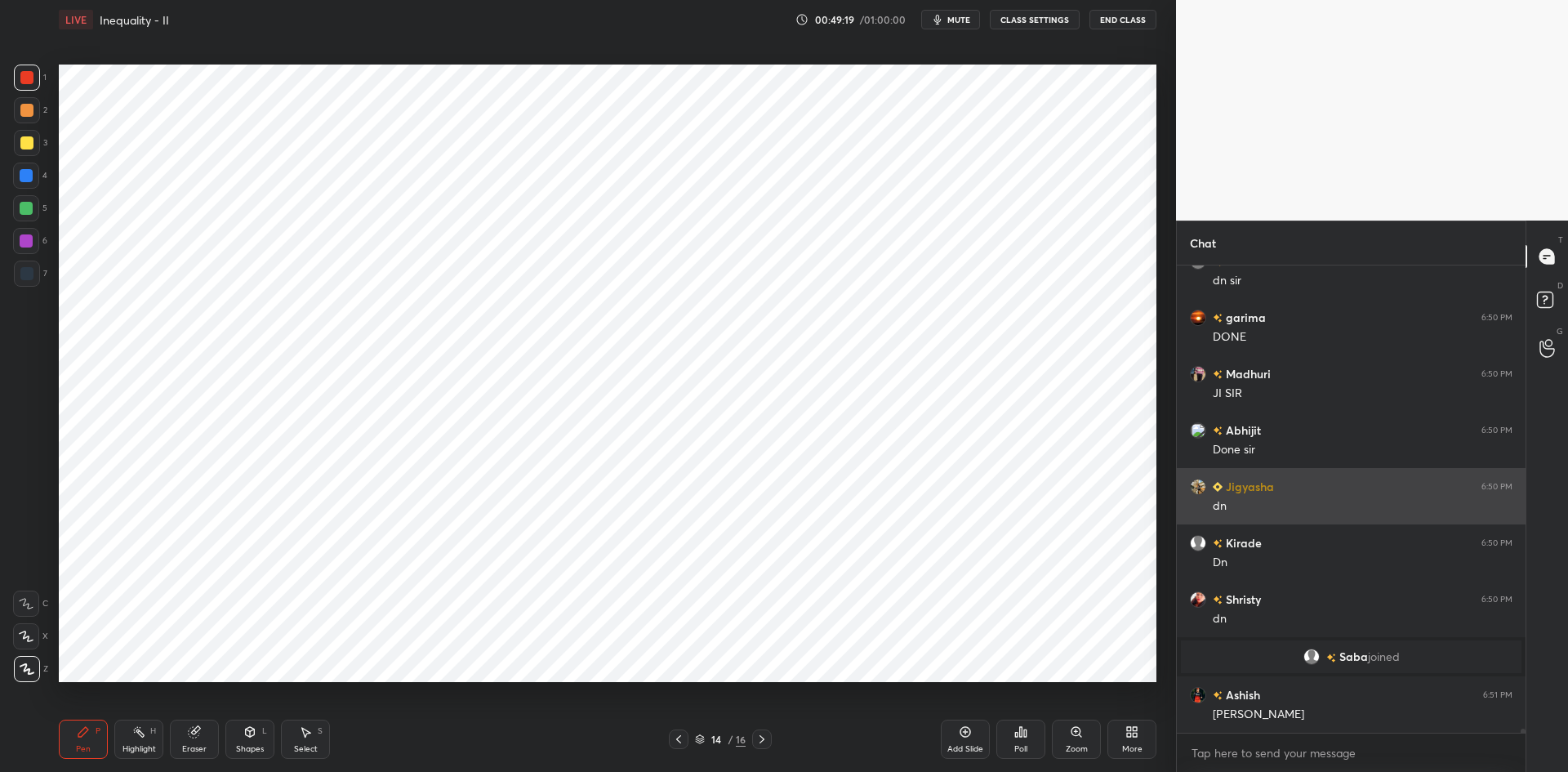
scroll to position [58445, 0]
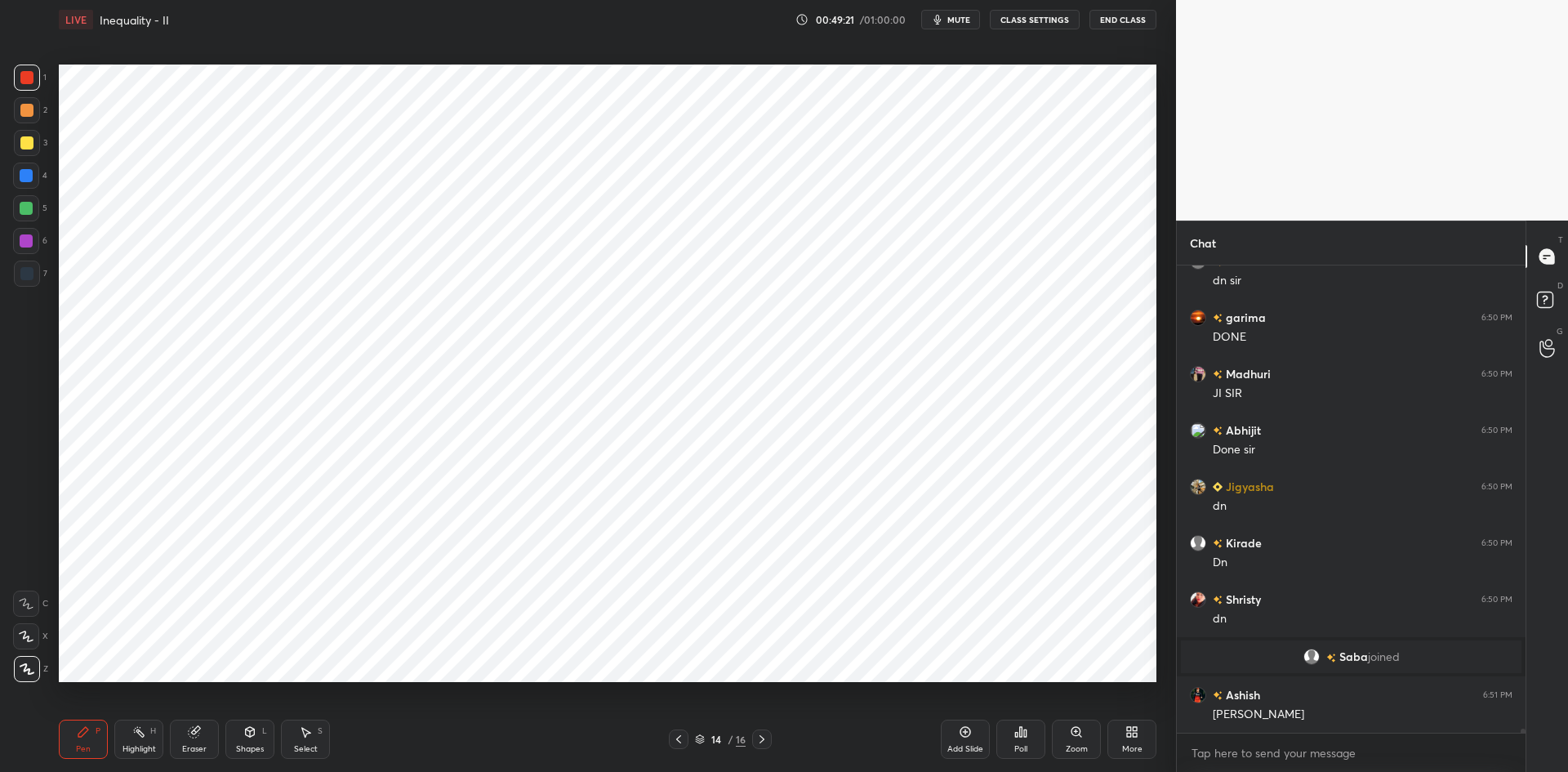
click at [26, 176] on div at bounding box center [26, 175] width 13 height 13
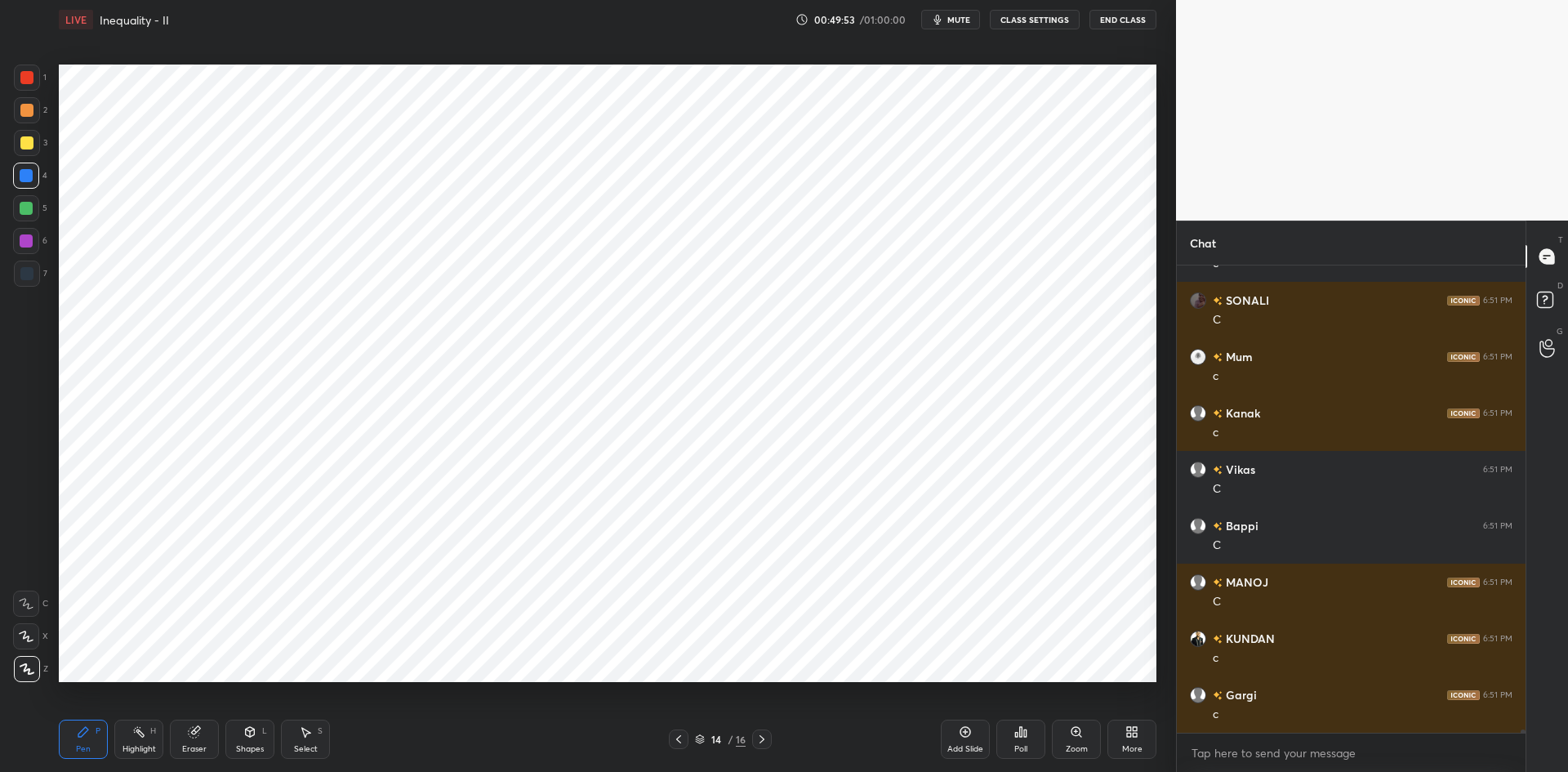
scroll to position [59257, 0]
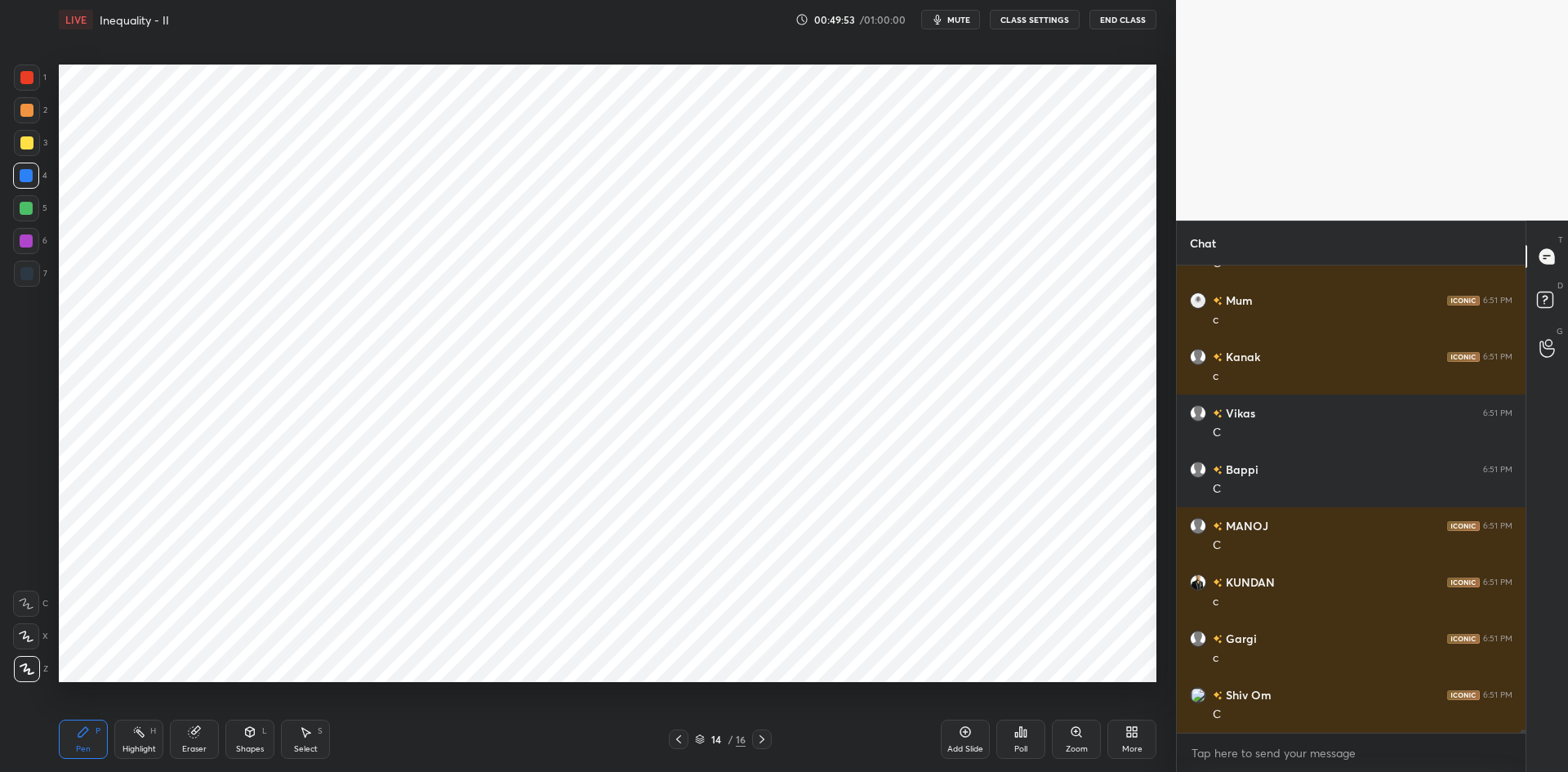
click at [35, 282] on div at bounding box center [26, 273] width 26 height 26
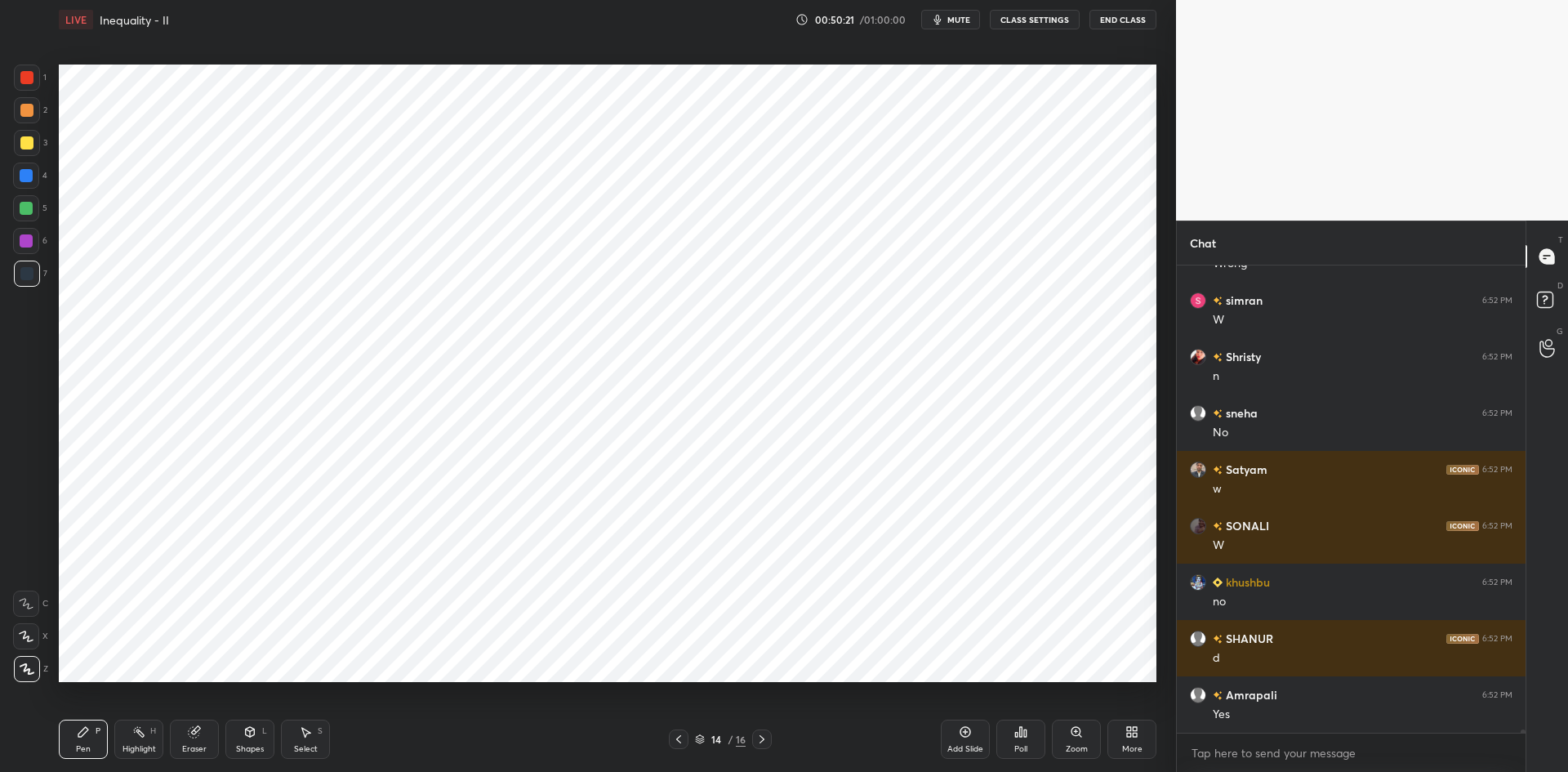
scroll to position [61568, 0]
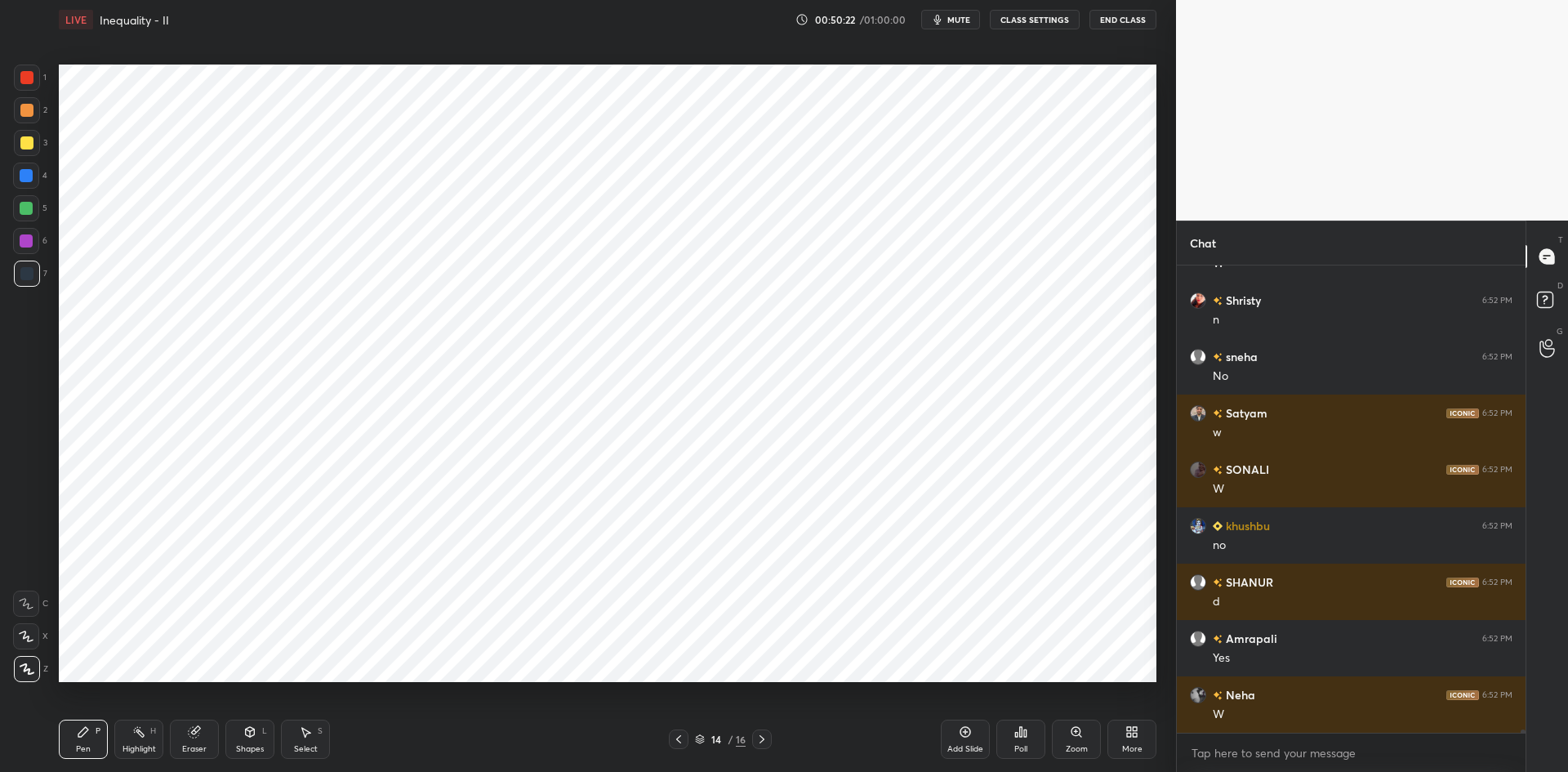
click at [31, 241] on div at bounding box center [26, 240] width 13 height 13
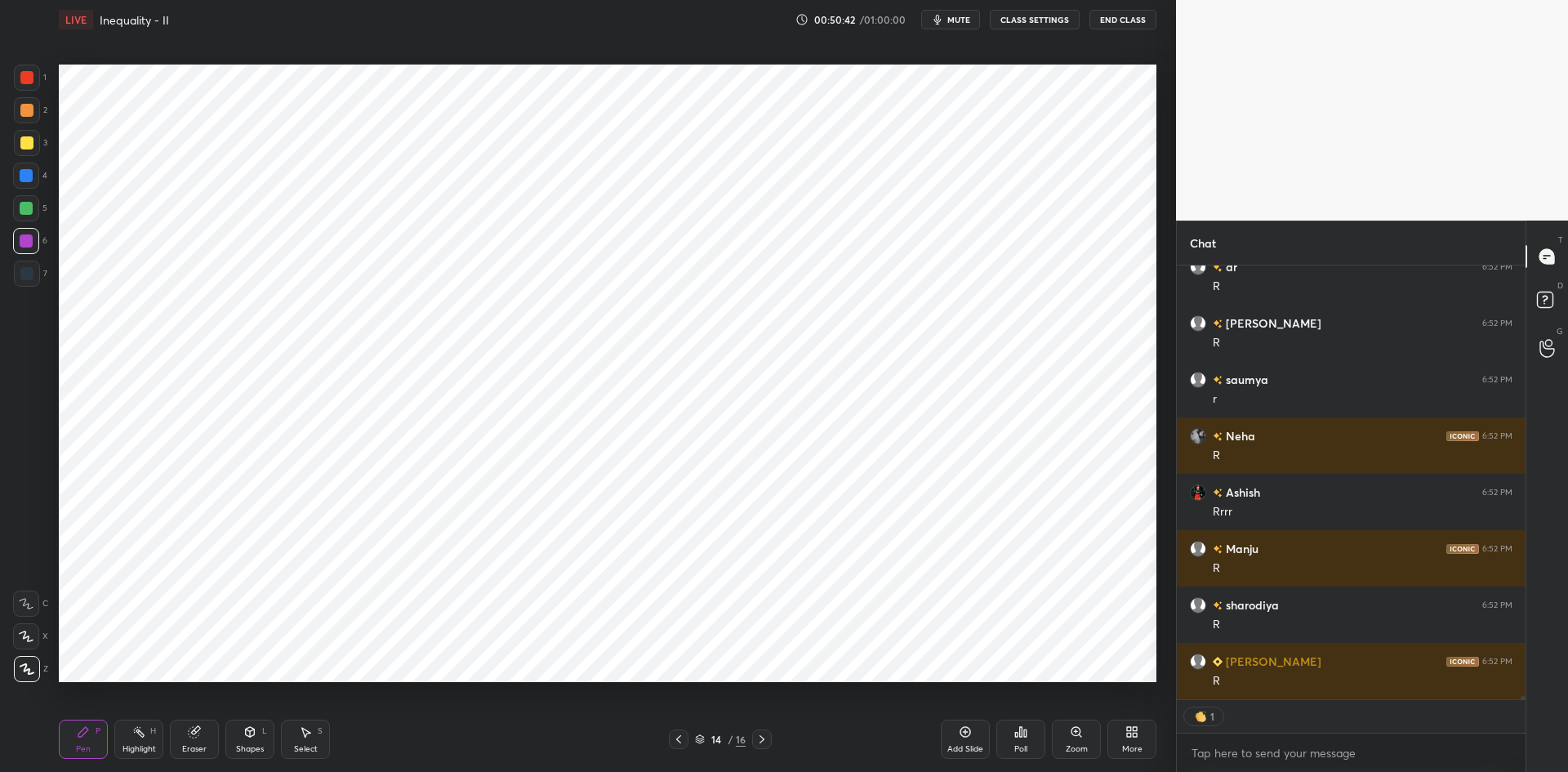
scroll to position [63686, 0]
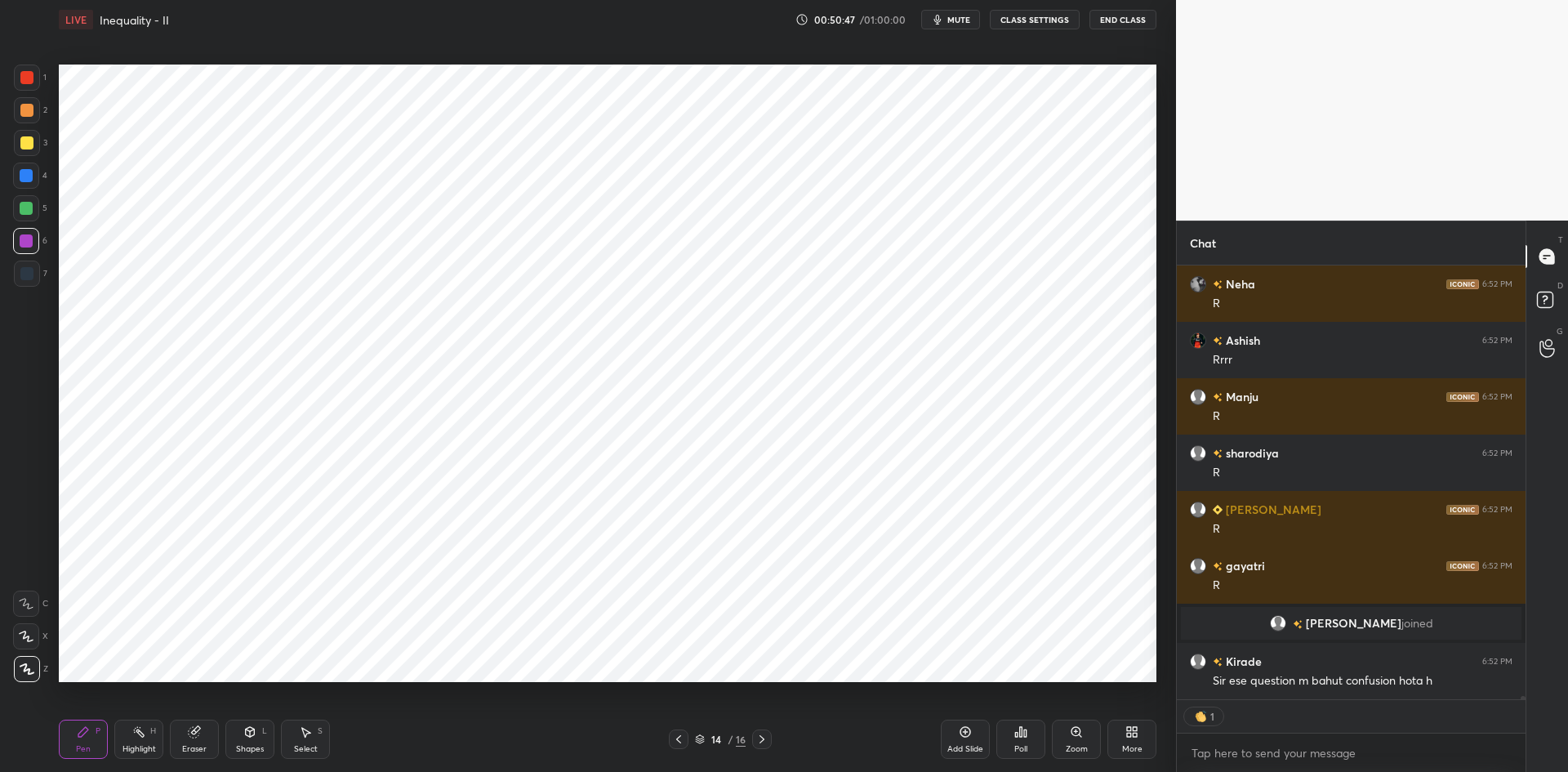
type textarea "x"
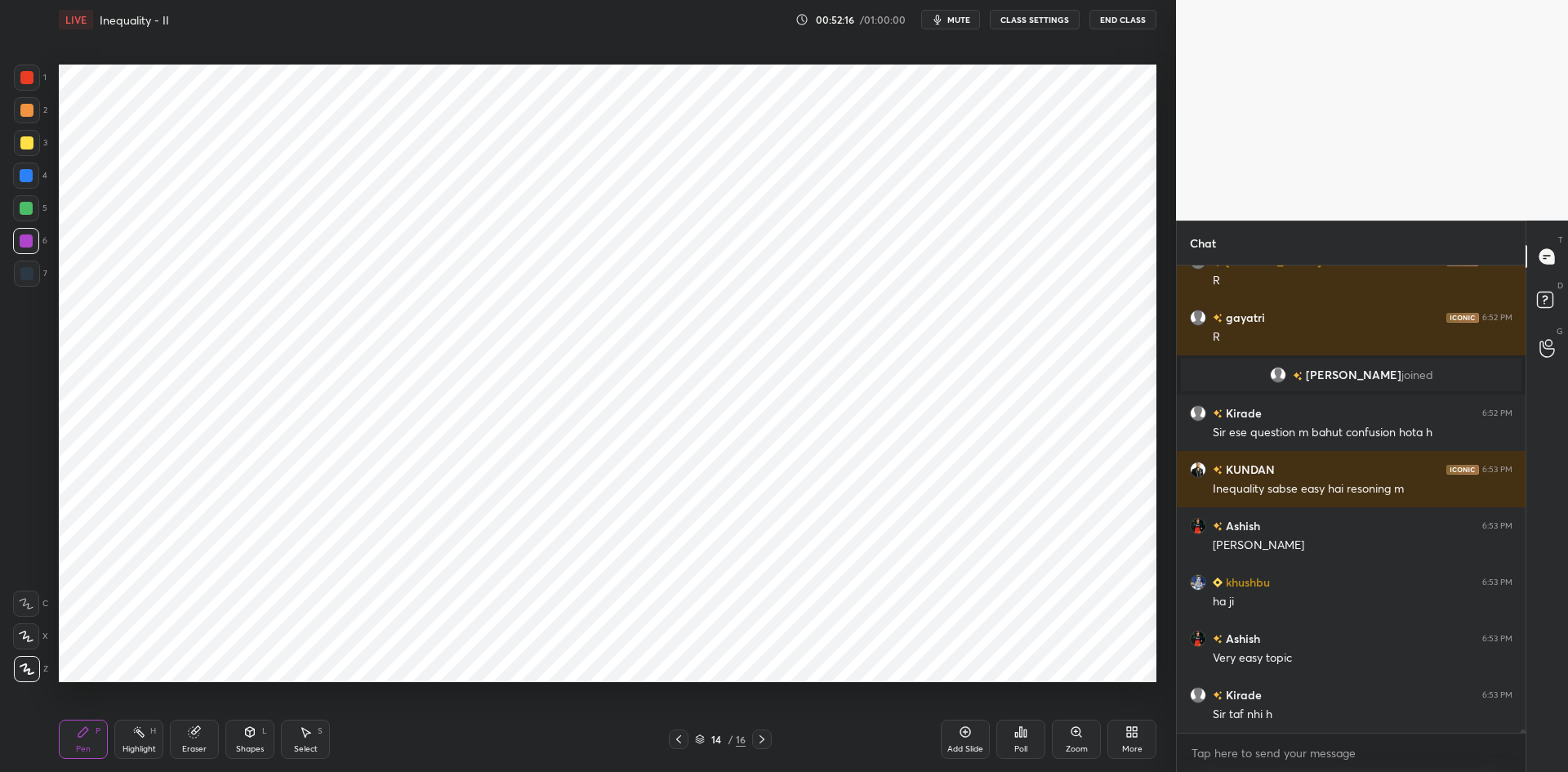
scroll to position [62694, 0]
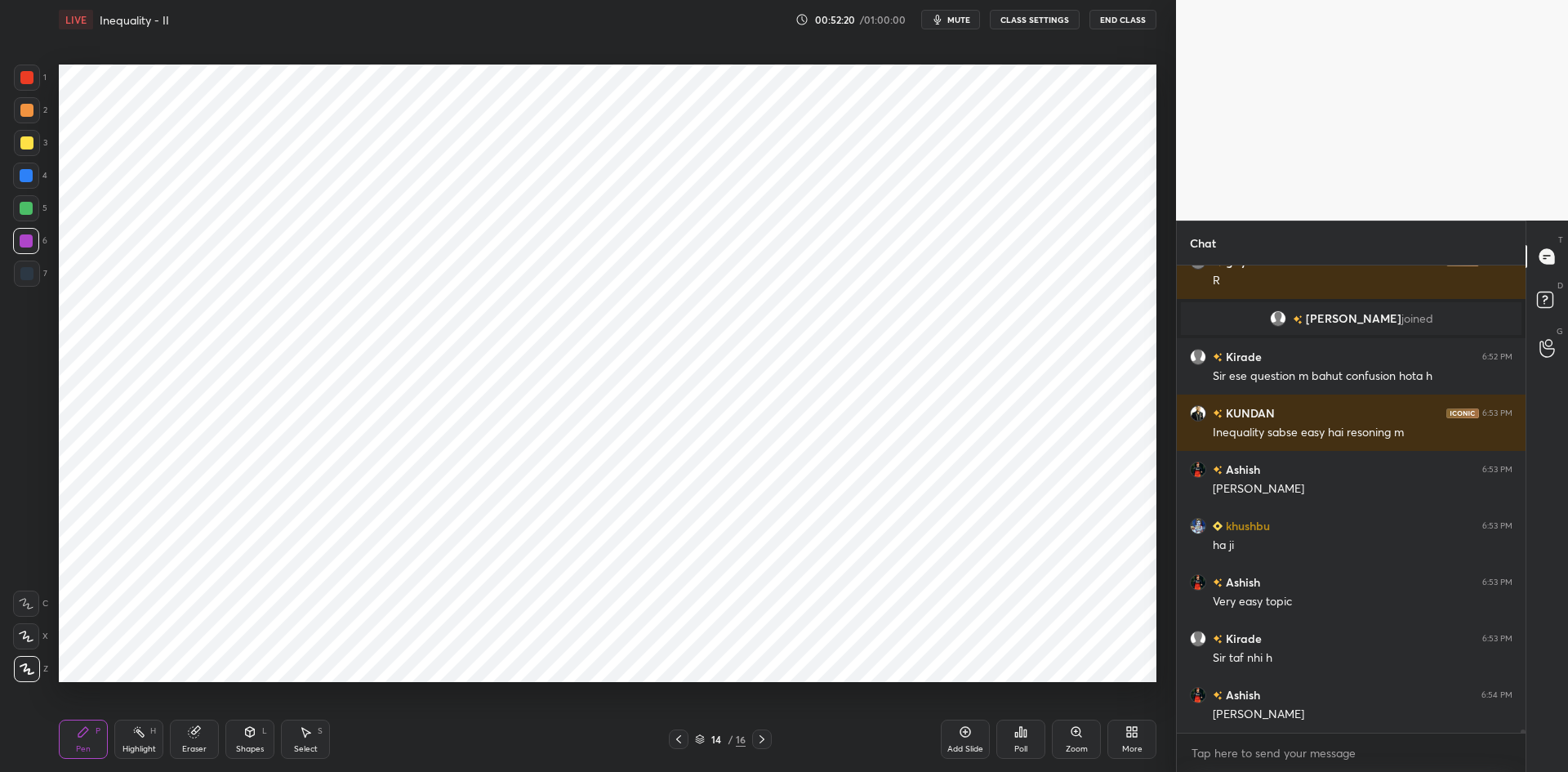
click at [1037, 21] on button "CLASS SETTINGS" at bounding box center [1034, 20] width 90 height 20
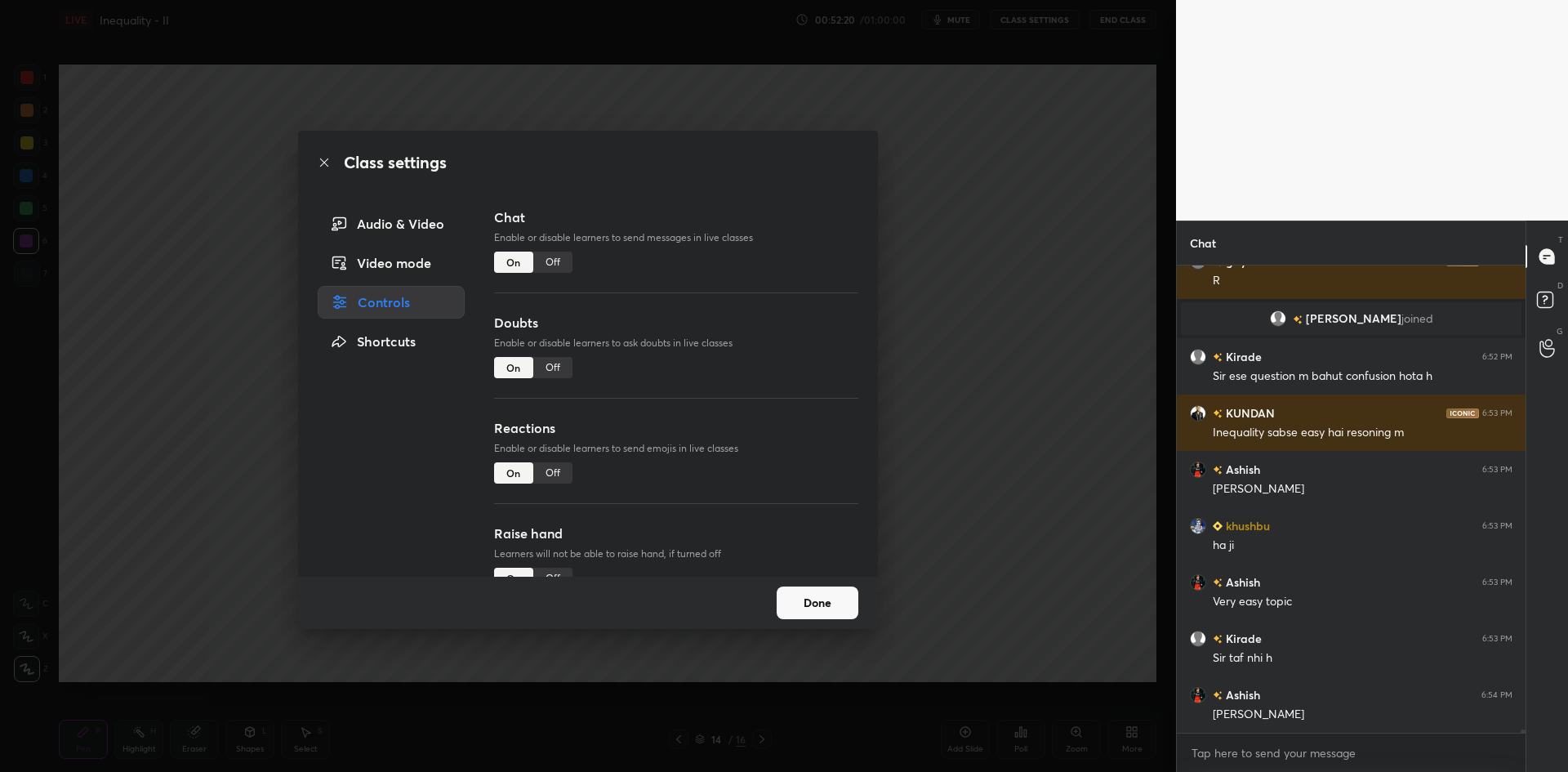
click at [562, 263] on div "Off" at bounding box center [553, 261] width 39 height 21
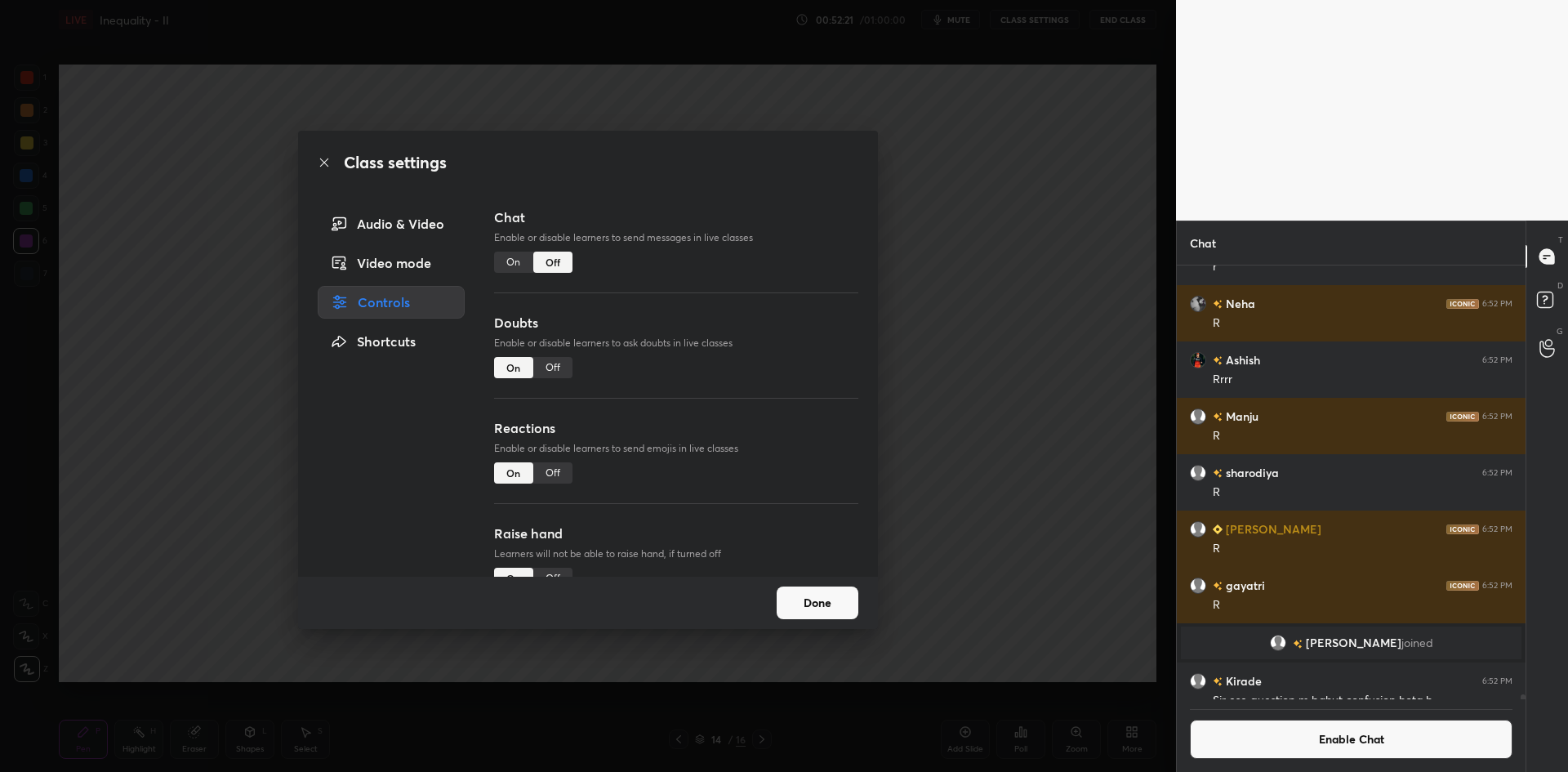
click at [973, 329] on div "Class settings Audio & Video Video mode Controls Shortcuts Chat Enable or disab…" at bounding box center [588, 386] width 1176 height 772
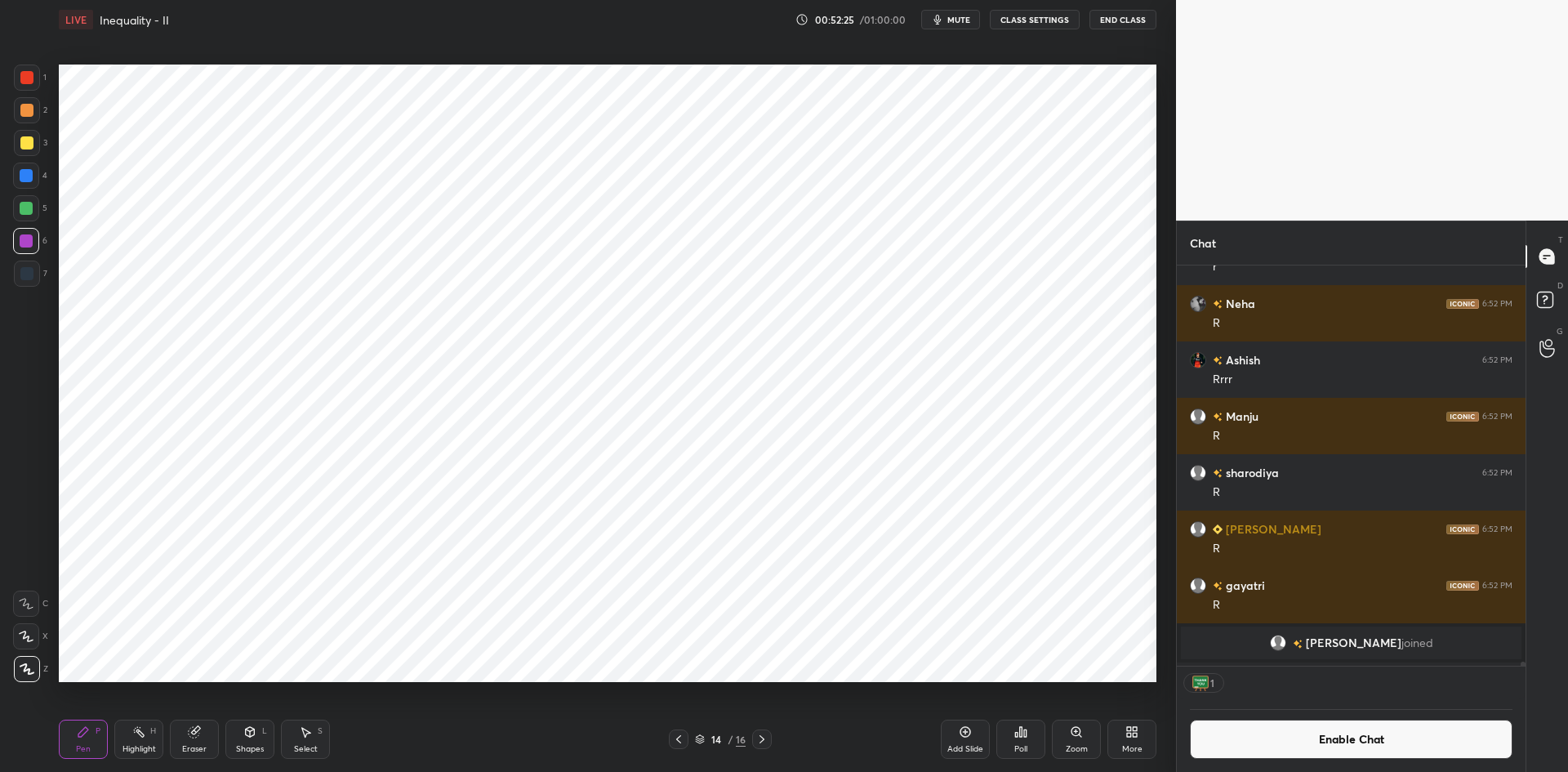
scroll to position [396, 344]
click at [1281, 730] on button "Enable Chat" at bounding box center [1352, 738] width 323 height 39
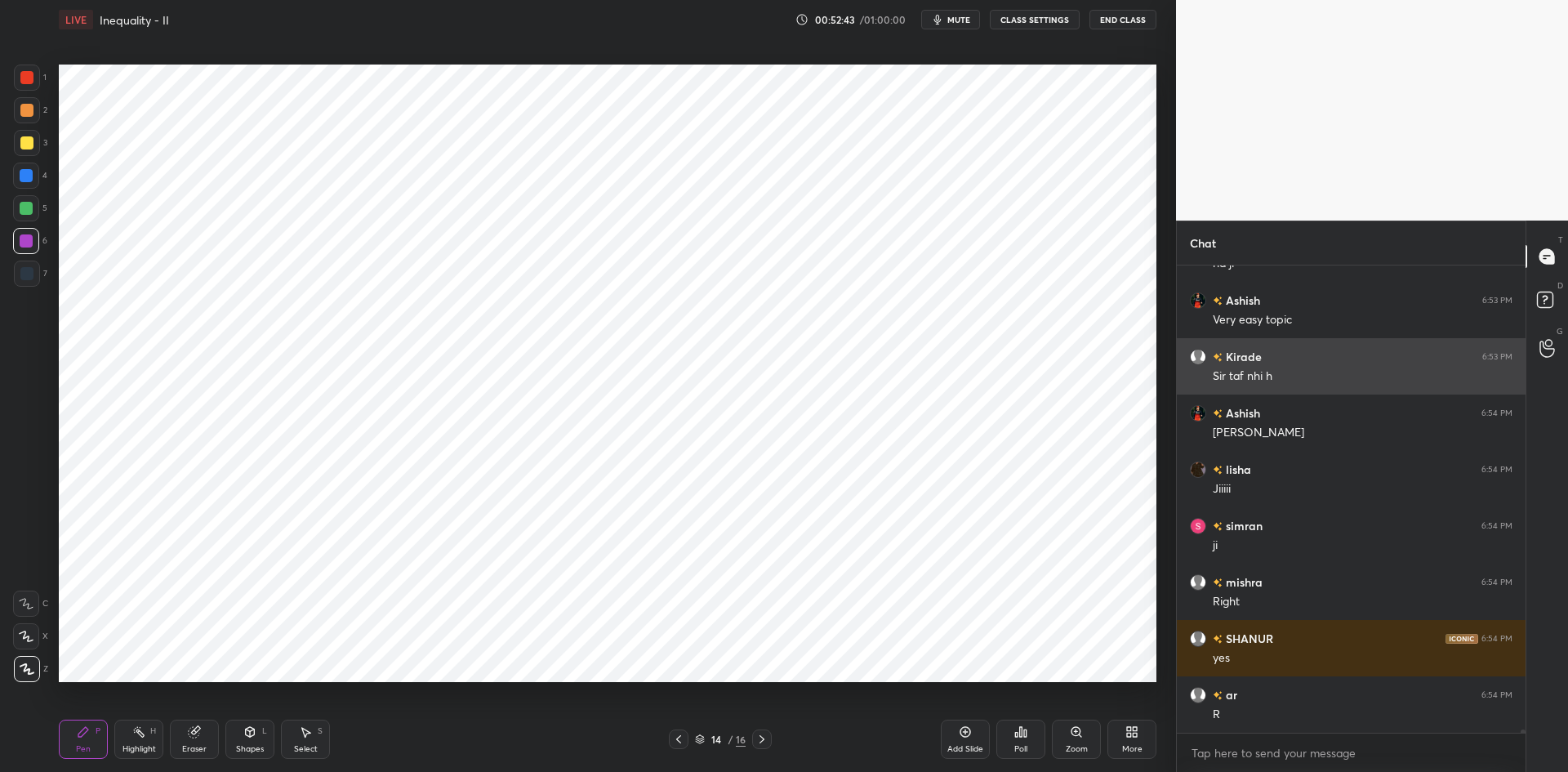
scroll to position [63002, 0]
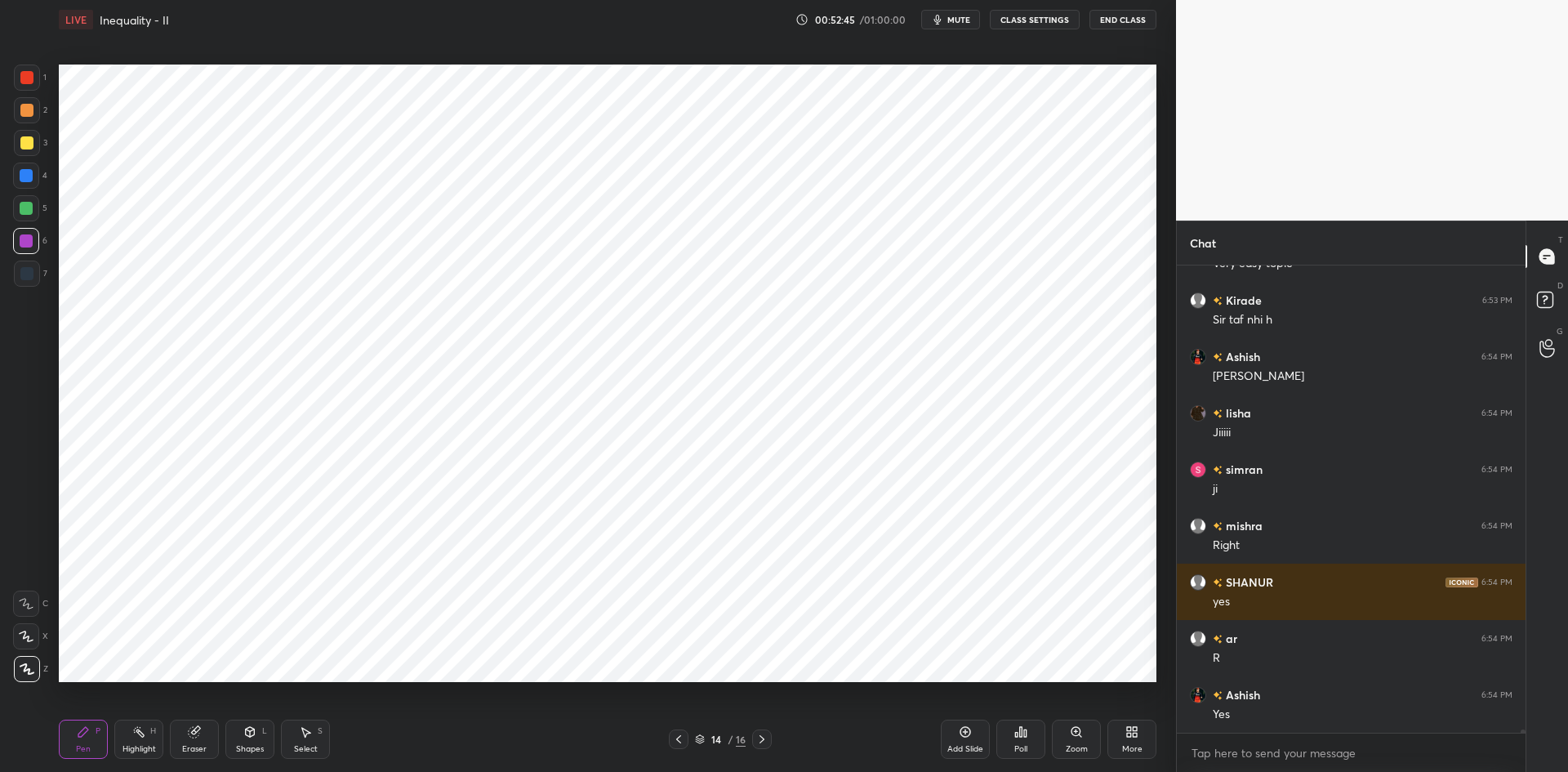
click at [37, 282] on div at bounding box center [26, 273] width 26 height 26
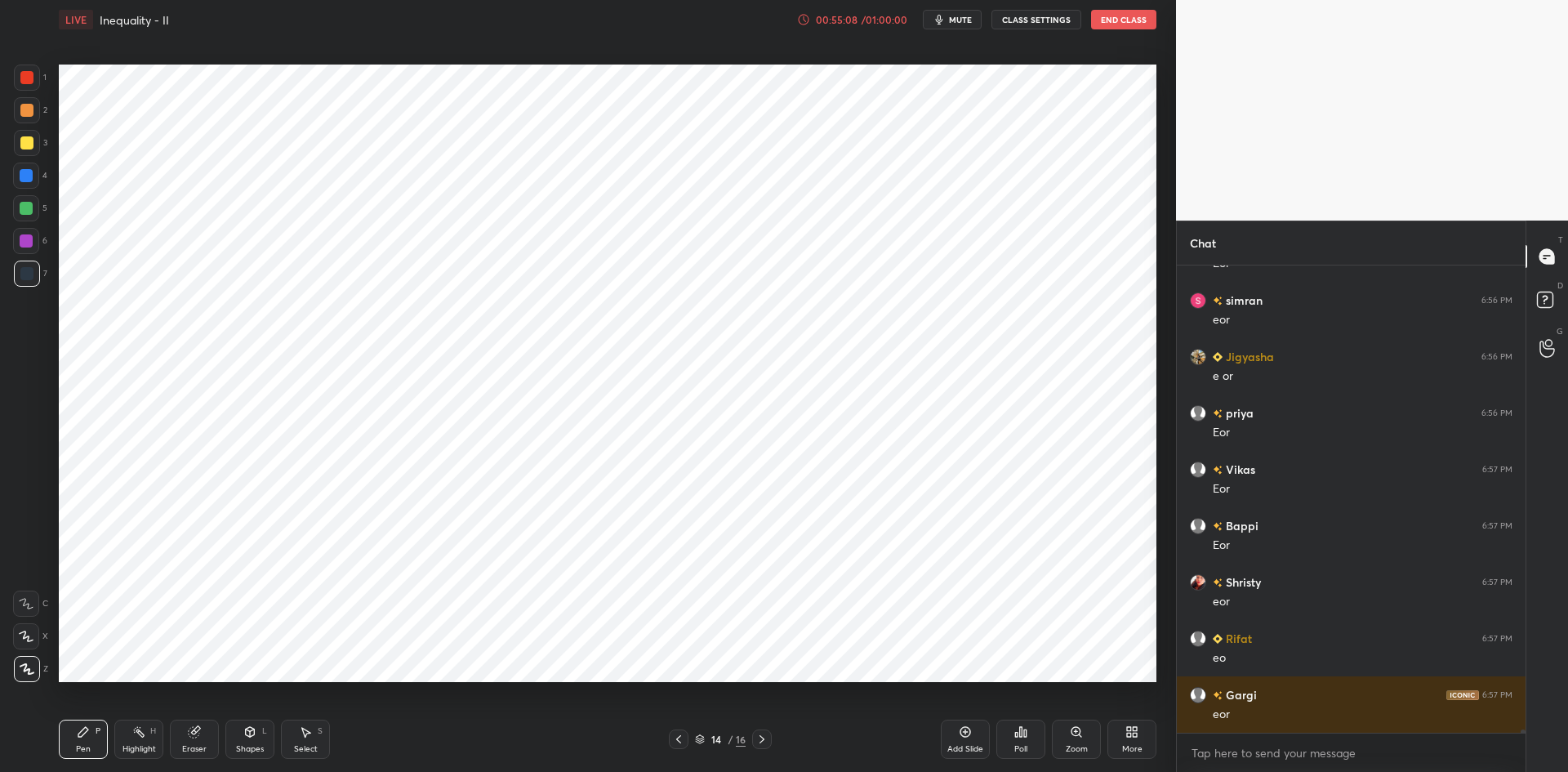
scroll to position [66213, 0]
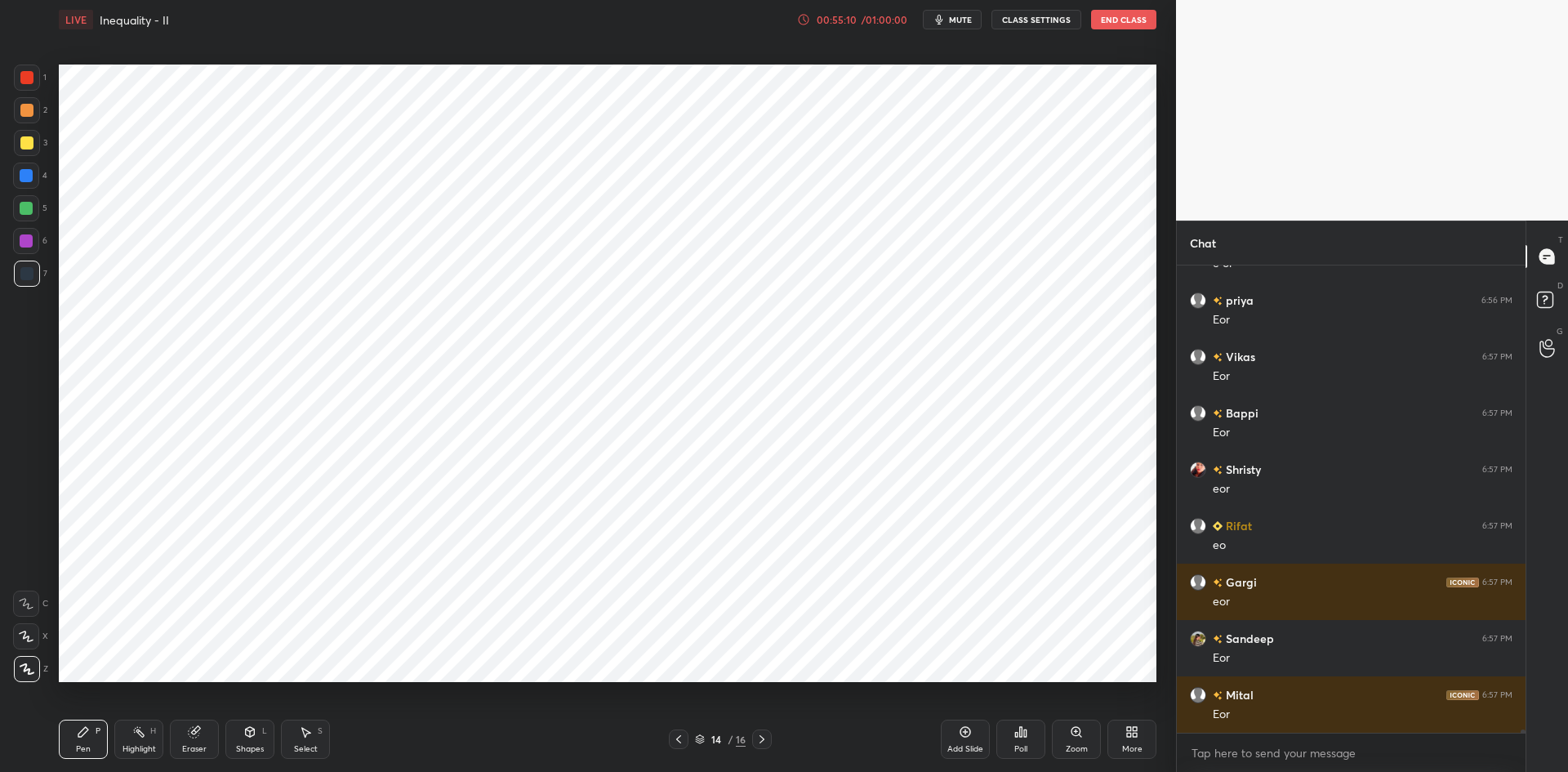
click at [302, 733] on icon at bounding box center [305, 731] width 13 height 13
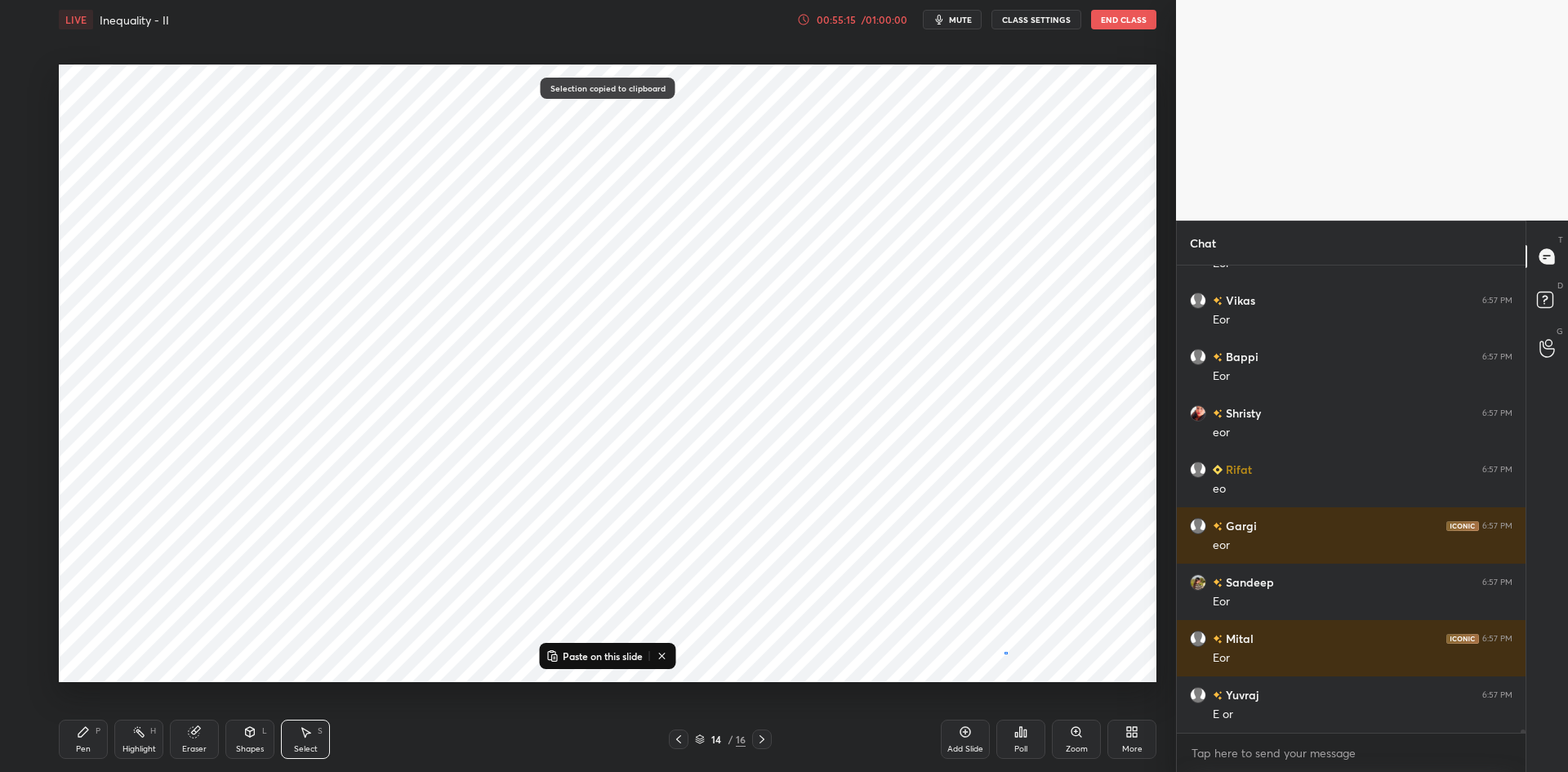
click at [1007, 652] on div "0 ° Undo Copy Paste here Duplicate Duplicate to new slide Delete" at bounding box center [608, 373] width 1098 height 618
click at [978, 732] on div "Add Slide" at bounding box center [965, 738] width 49 height 39
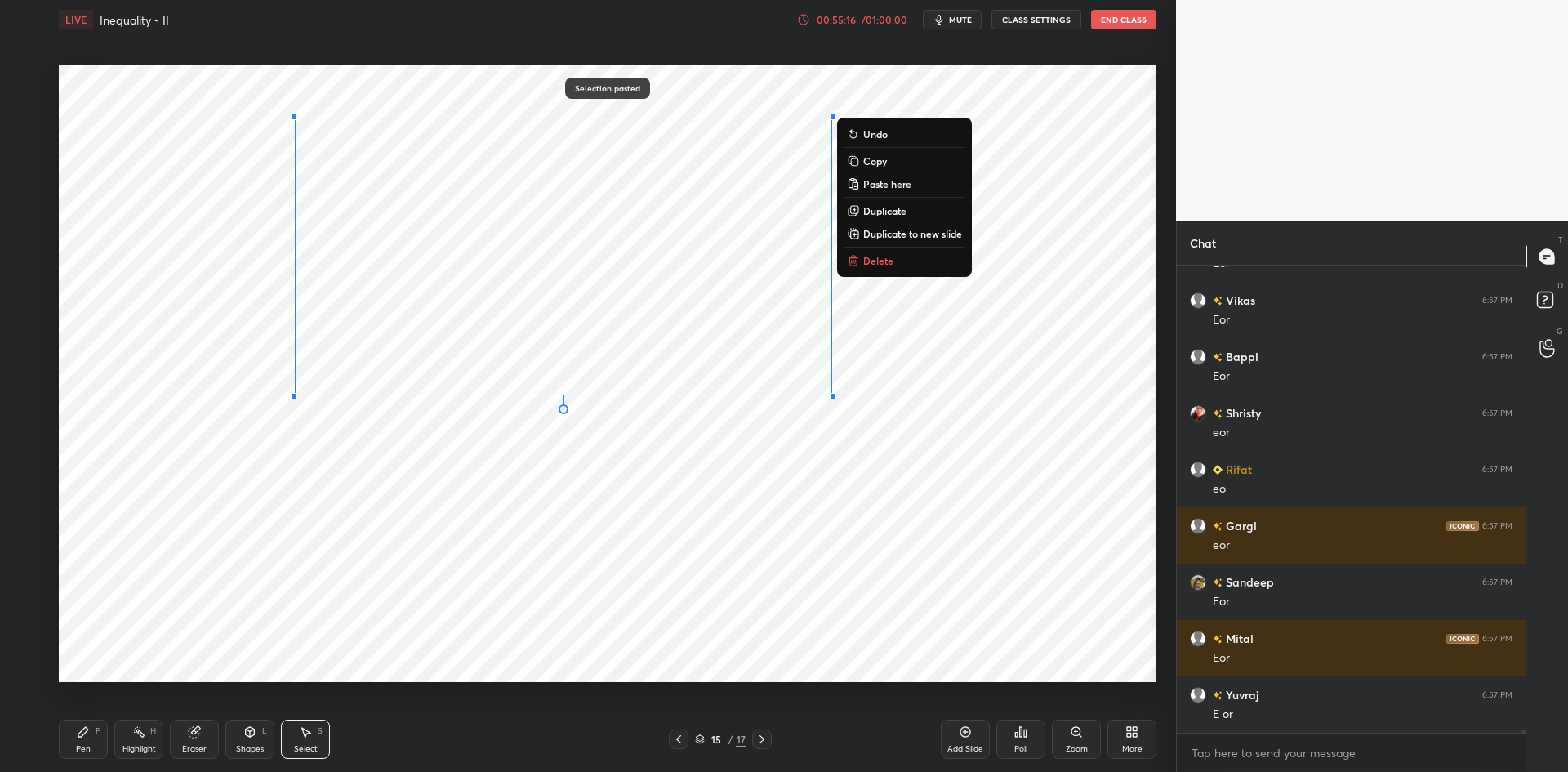
click at [959, 567] on div "0 ° Undo Copy Paste here Duplicate Duplicate to new slide Delete" at bounding box center [608, 373] width 1098 height 618
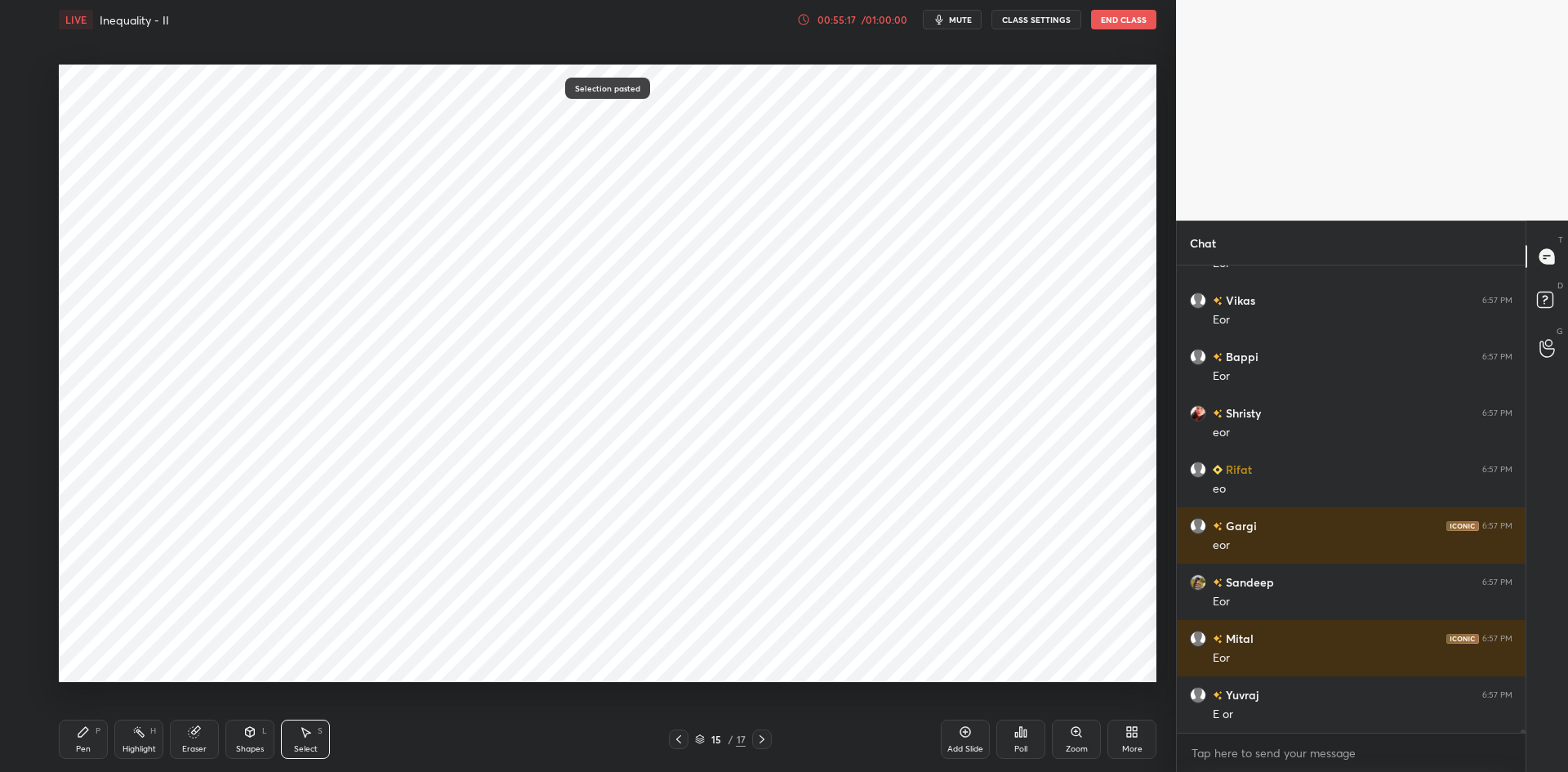
scroll to position [66383, 0]
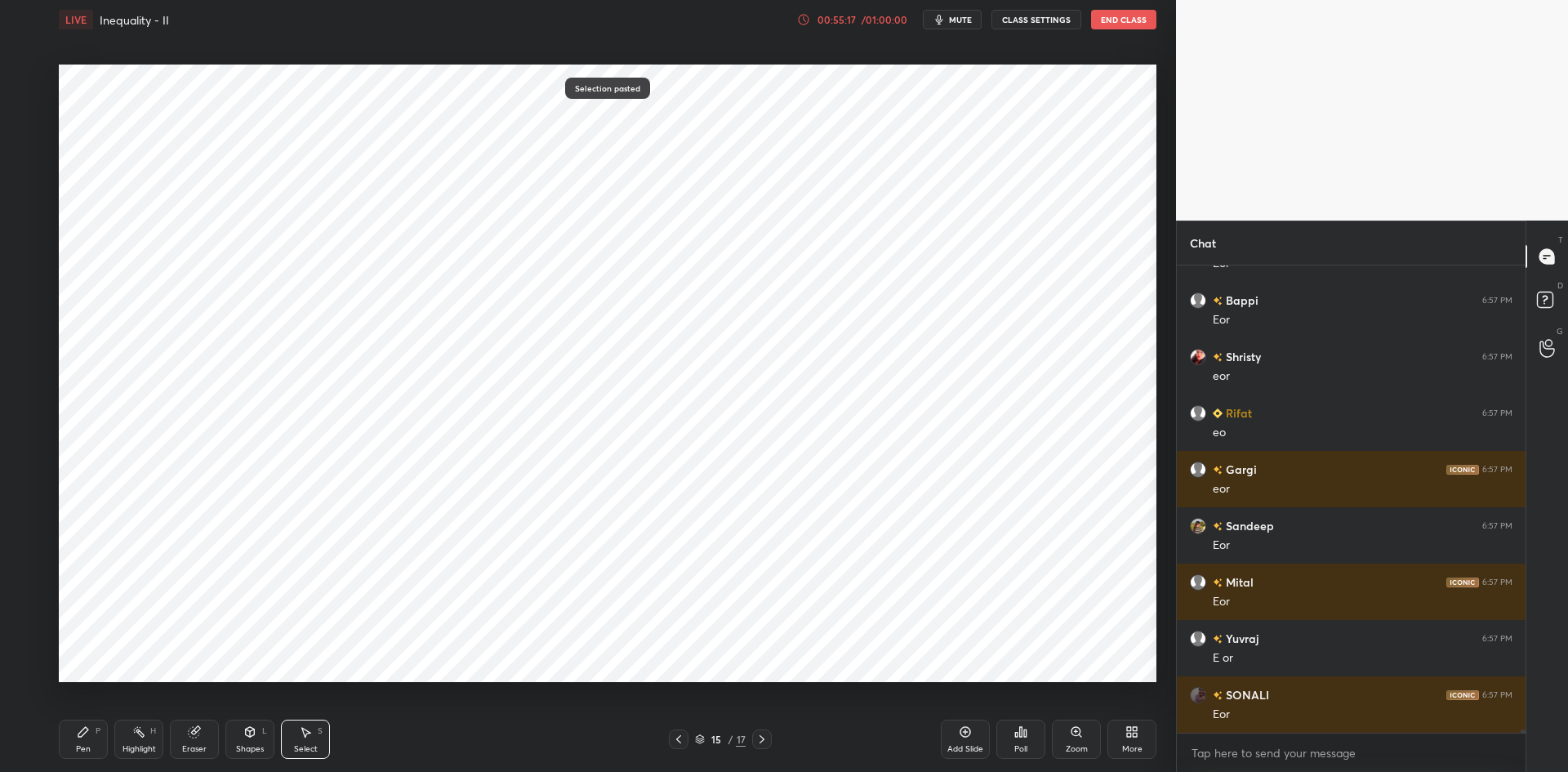
click at [191, 739] on div "Eraser" at bounding box center [194, 738] width 49 height 39
click at [88, 747] on div "Pen" at bounding box center [83, 748] width 15 height 8
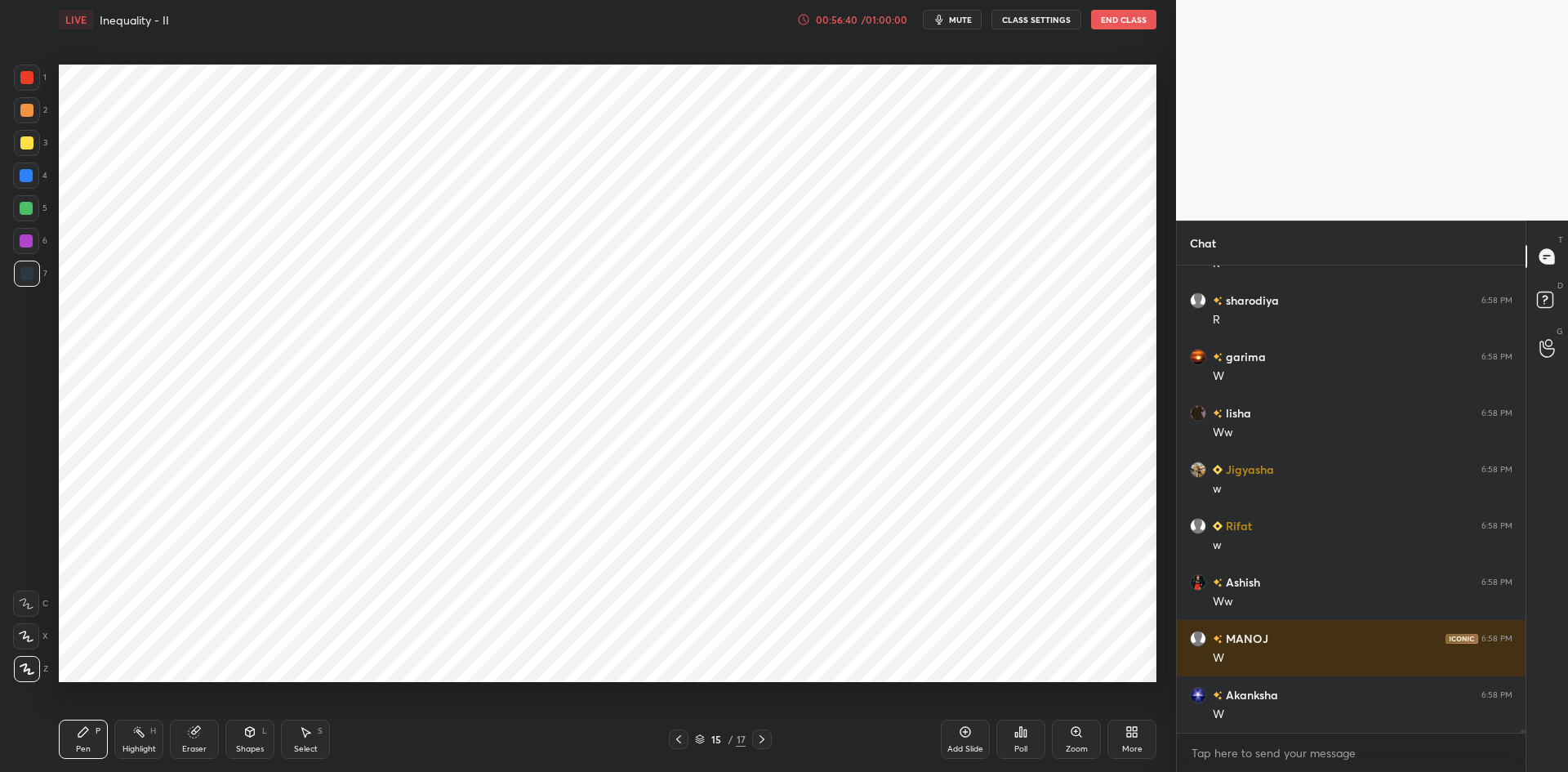
scroll to position [70384, 0]
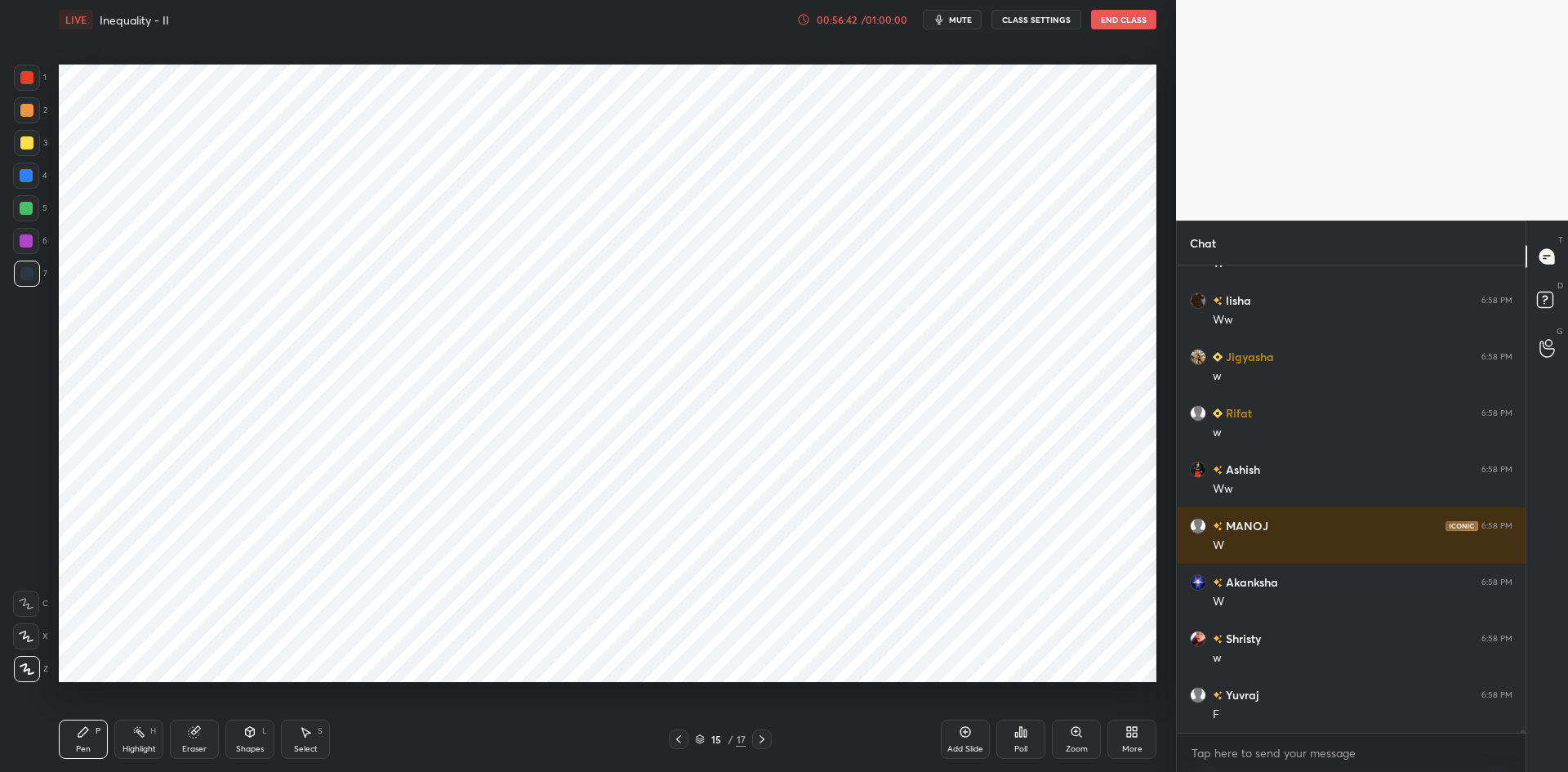
click at [1021, 745] on div "Poll" at bounding box center [1021, 748] width 13 height 8
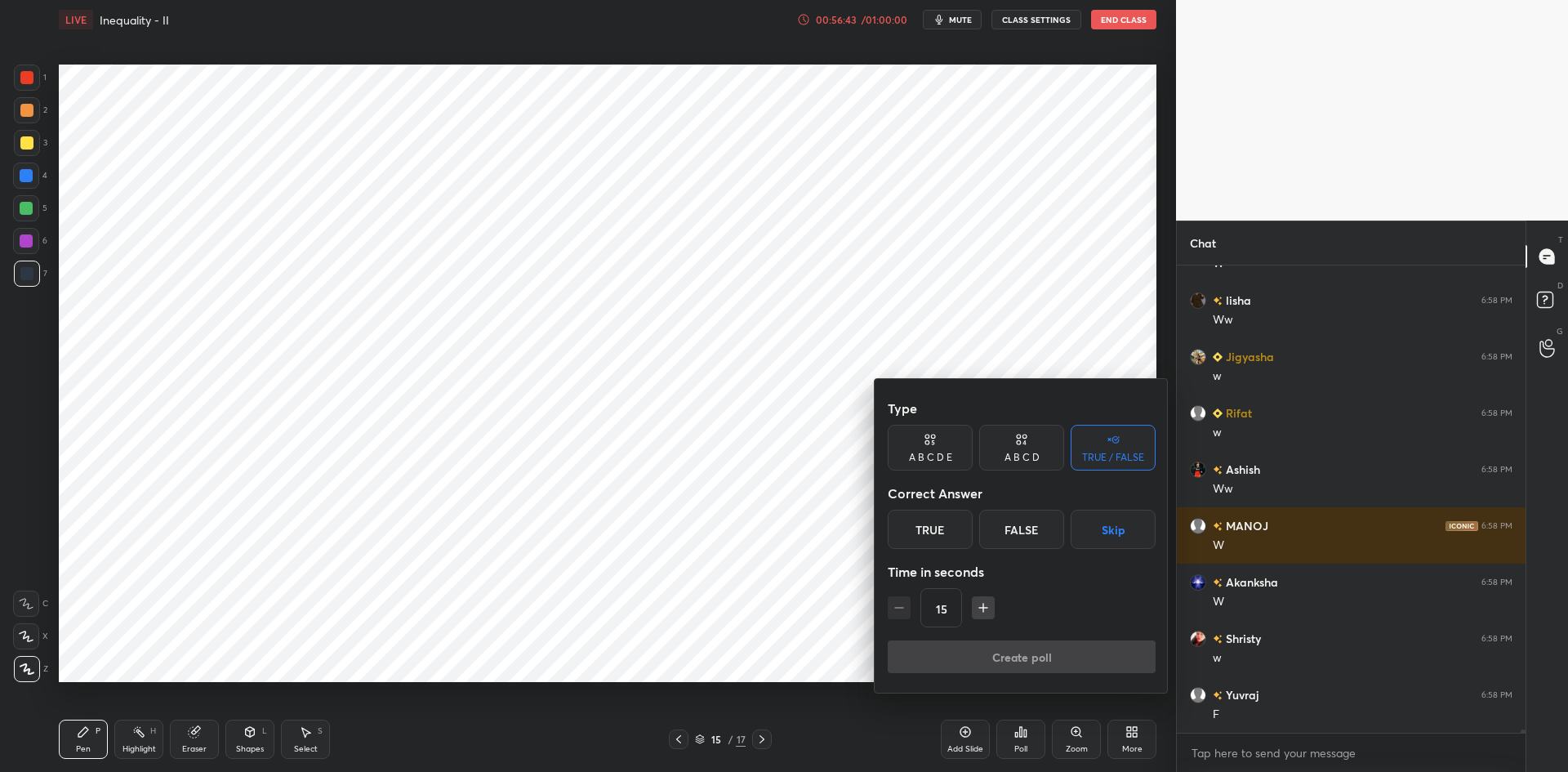
scroll to position [70496, 0]
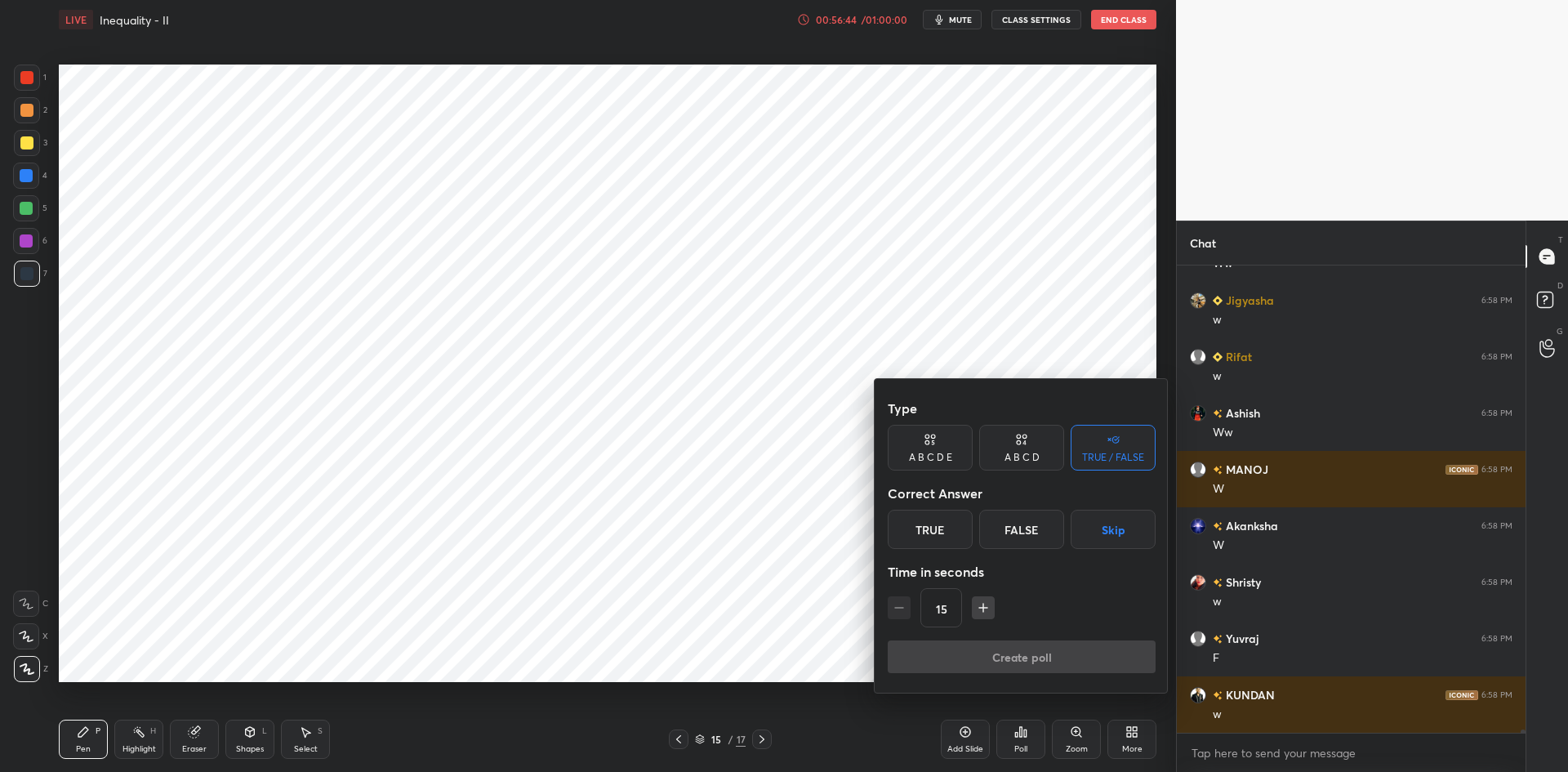
click at [1120, 520] on button "Skip" at bounding box center [1113, 529] width 85 height 39
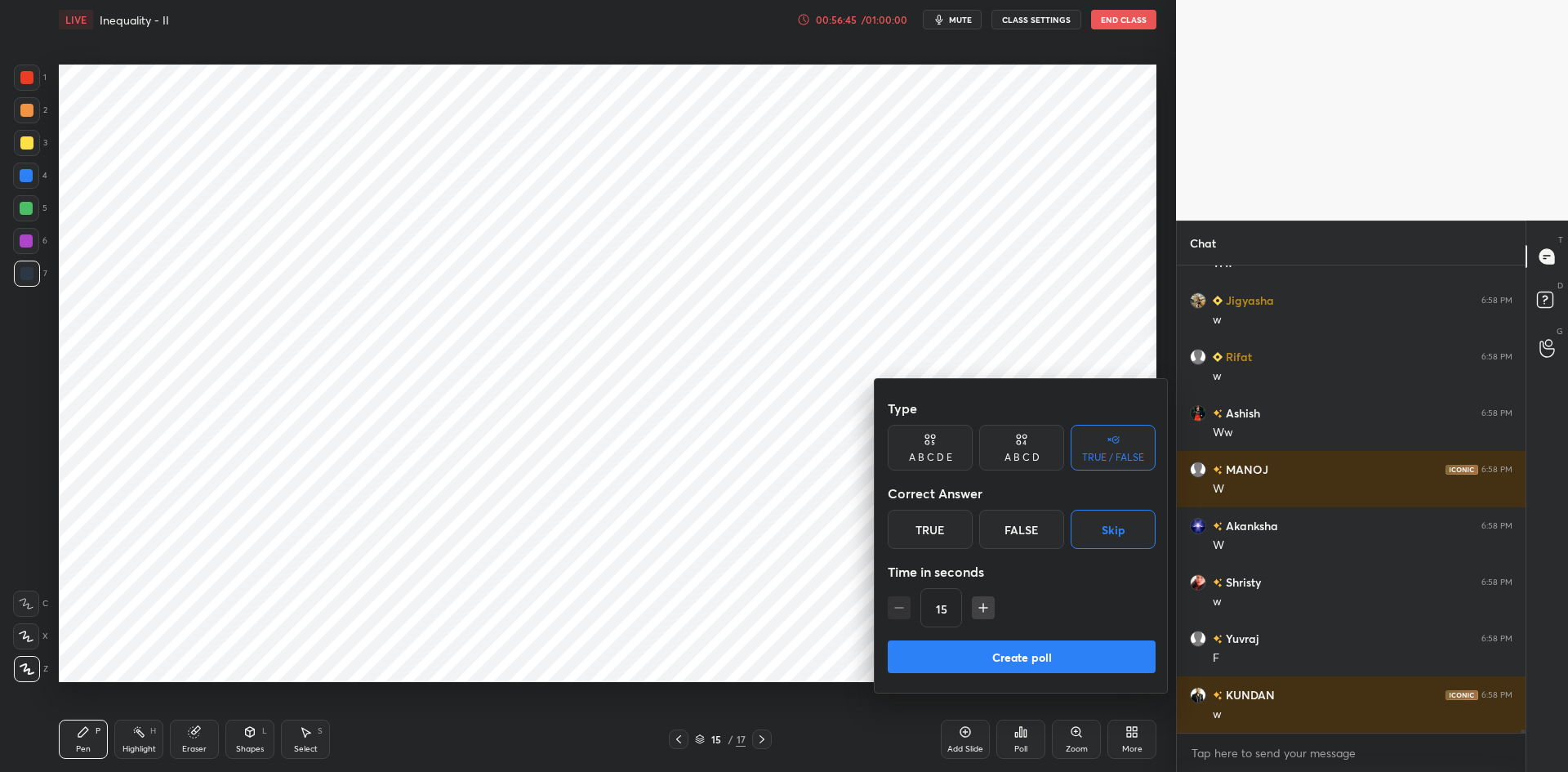
click at [1073, 647] on button "Create poll" at bounding box center [1022, 657] width 268 height 33
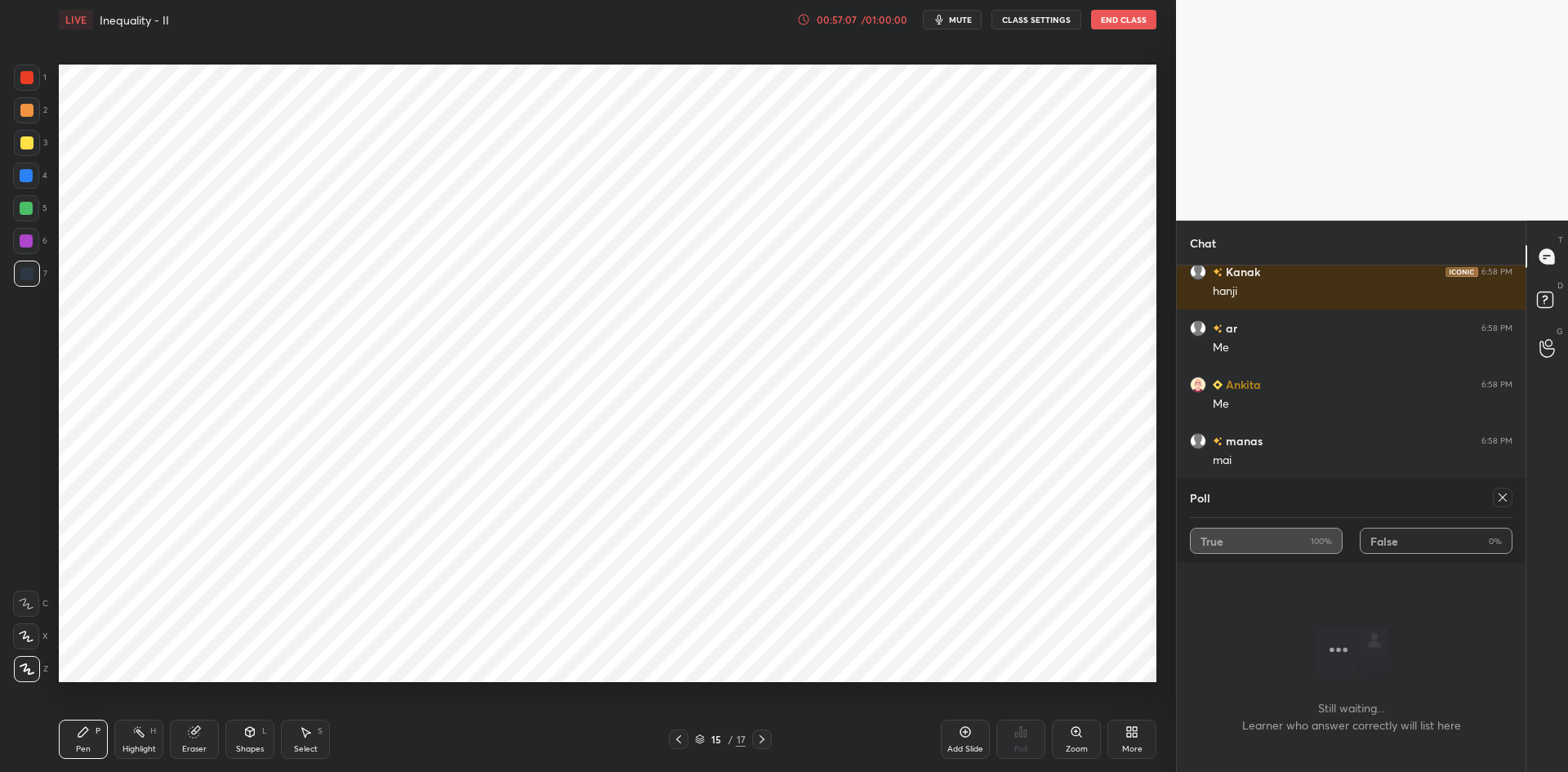
click at [1502, 495] on icon at bounding box center [1503, 497] width 8 height 8
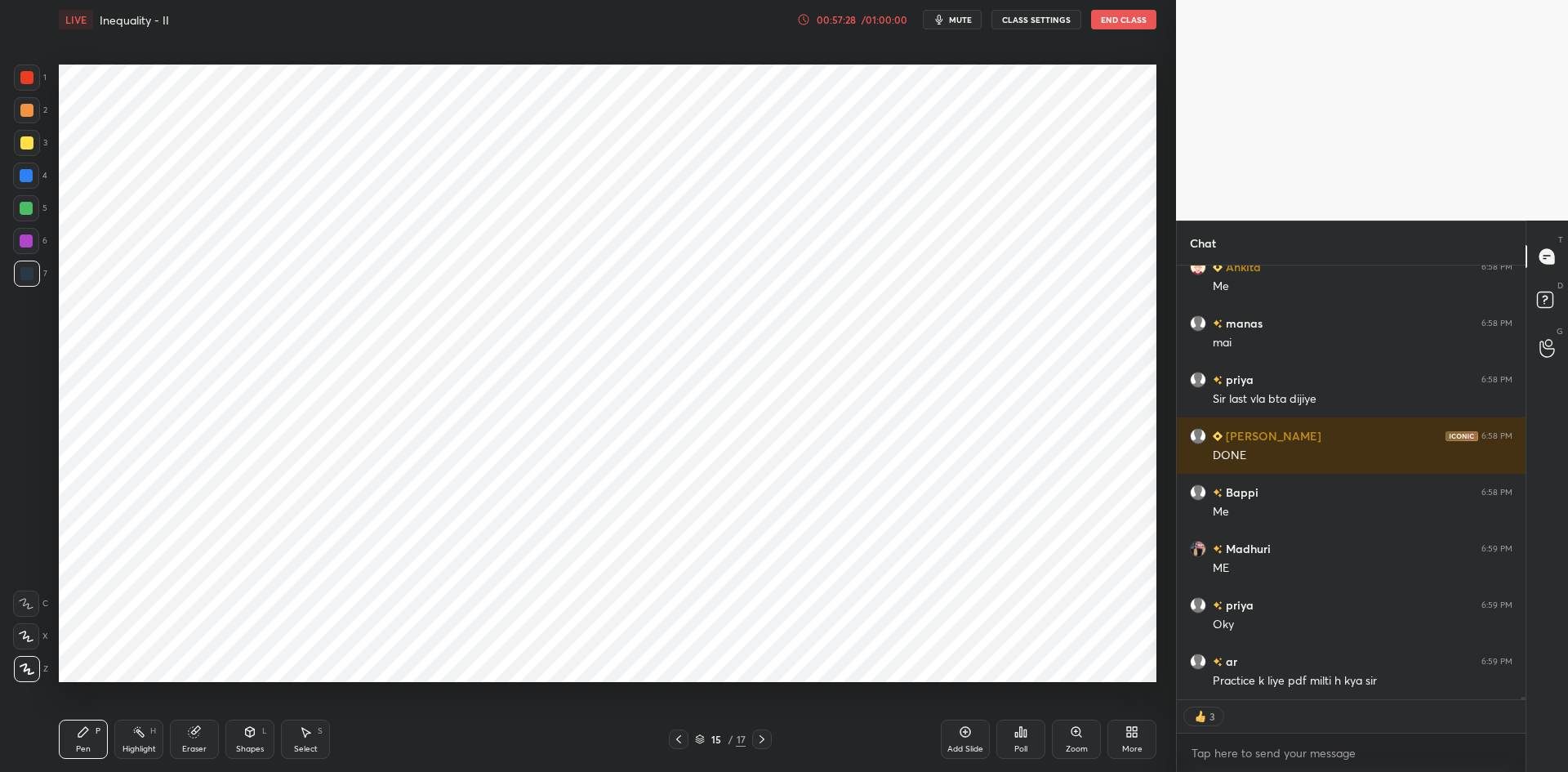
type textarea "x"
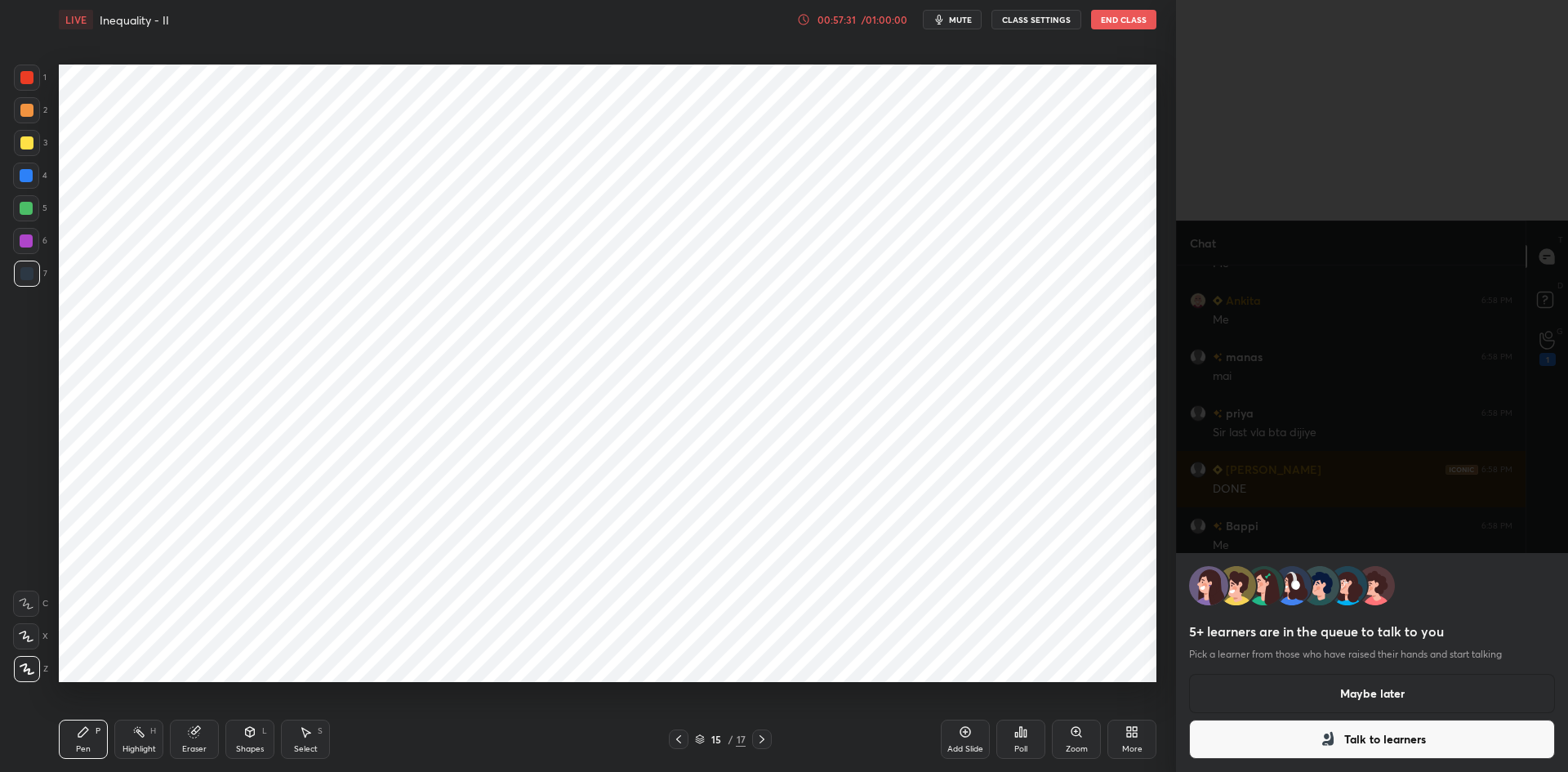
click at [1298, 687] on button "Maybe later" at bounding box center [1372, 693] width 366 height 39
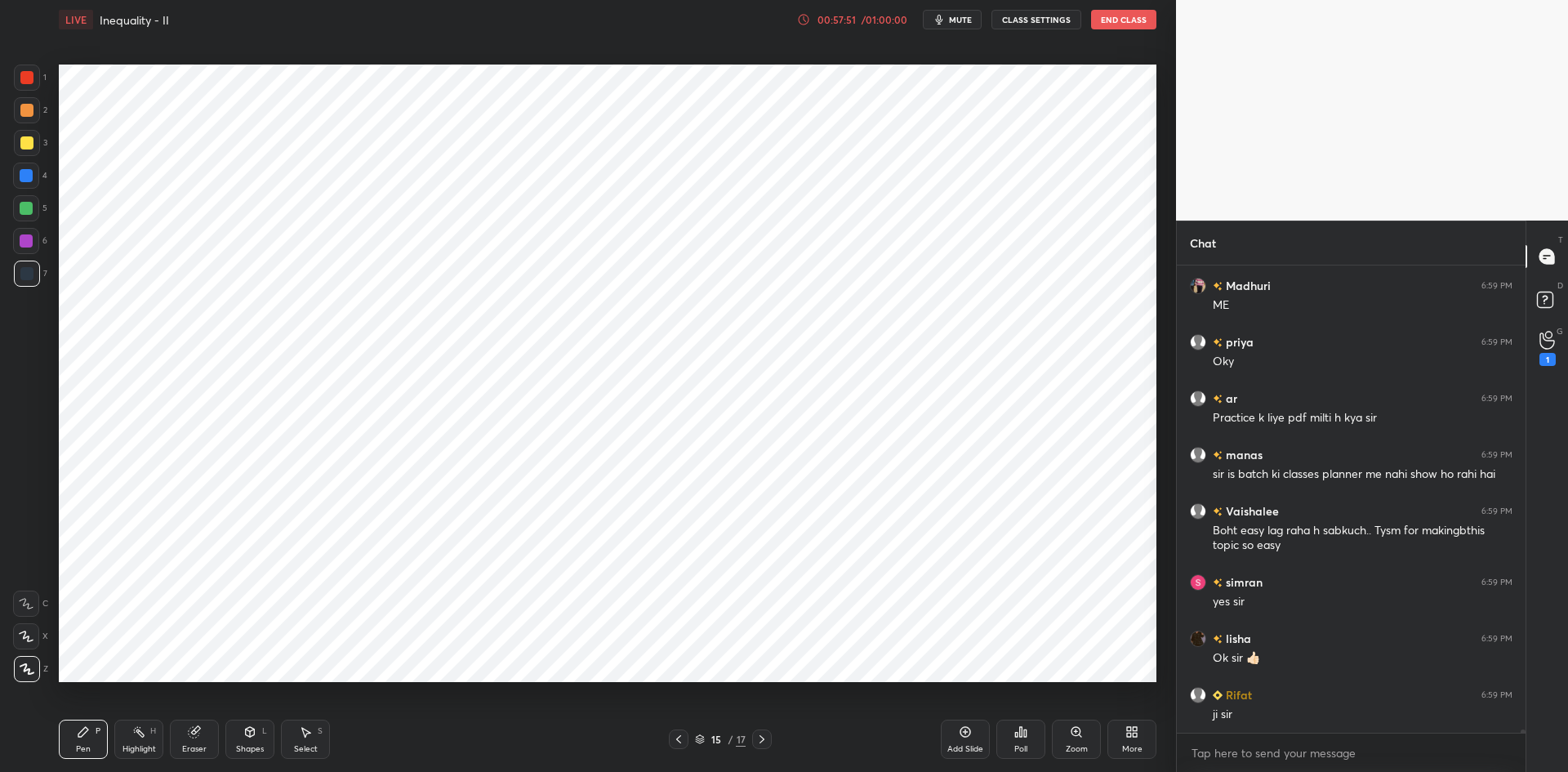
scroll to position [71863, 0]
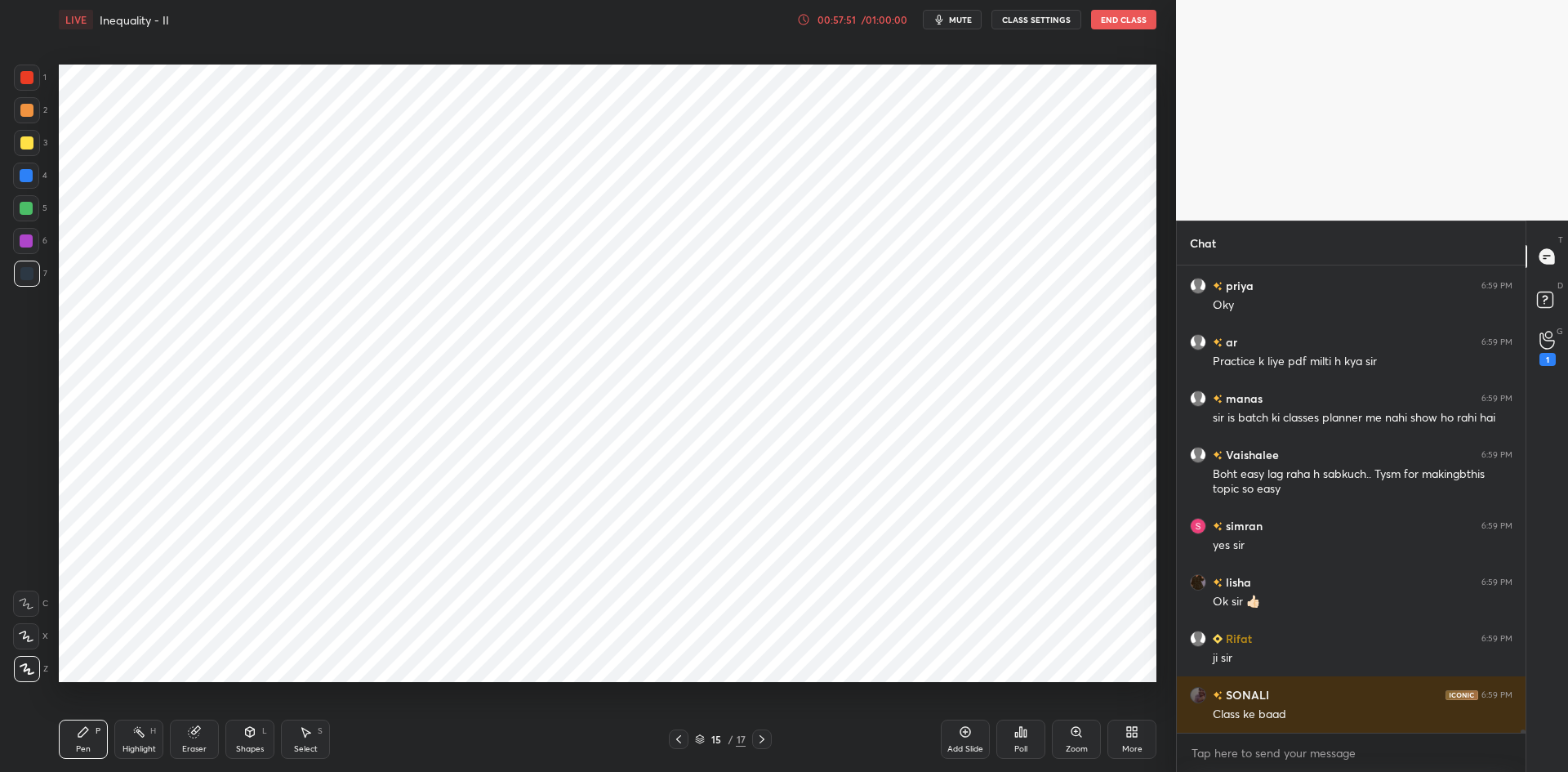
click at [1035, 21] on button "CLASS SETTINGS" at bounding box center [1036, 20] width 90 height 20
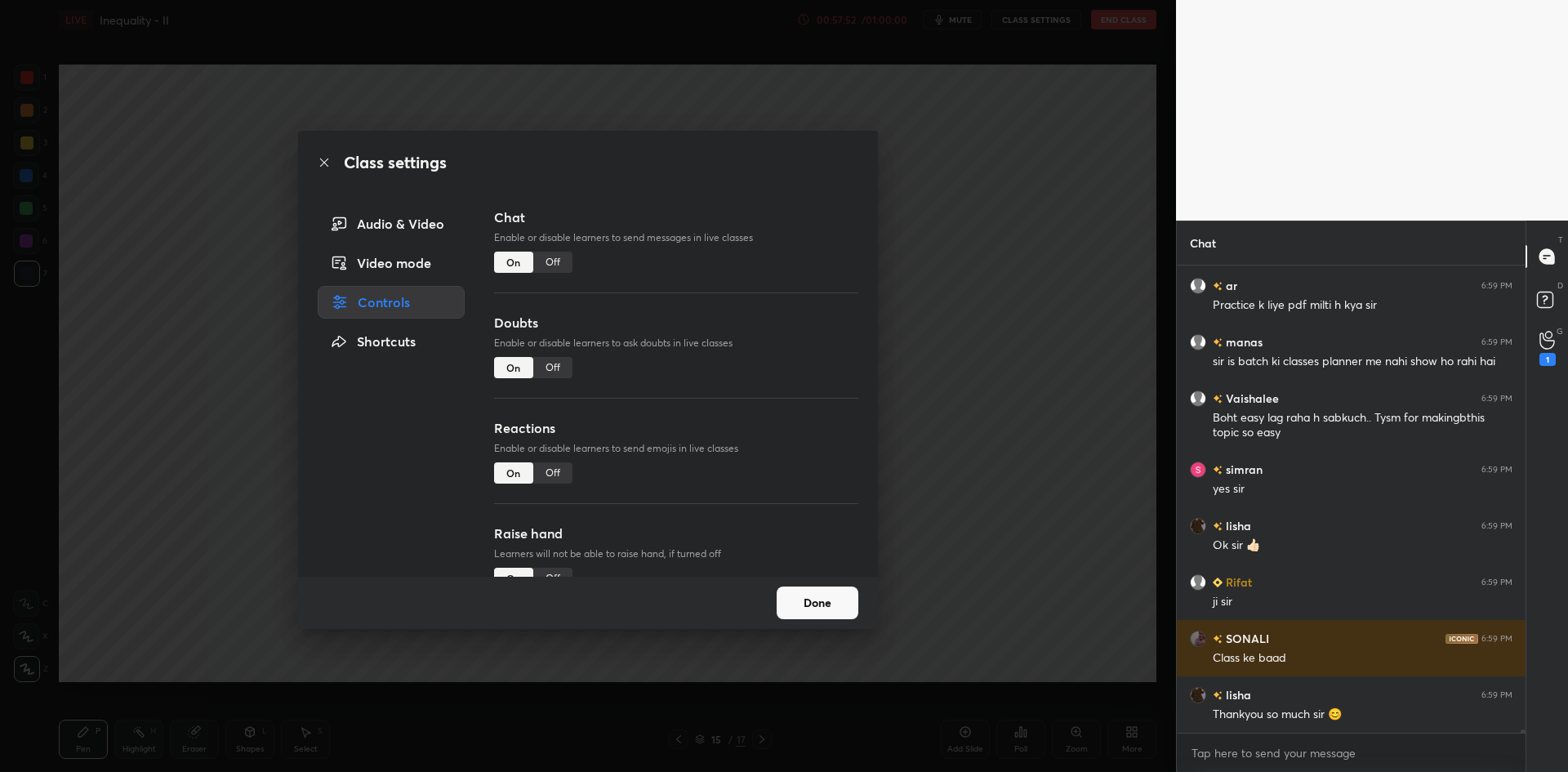
click at [554, 259] on div "Off" at bounding box center [553, 261] width 39 height 21
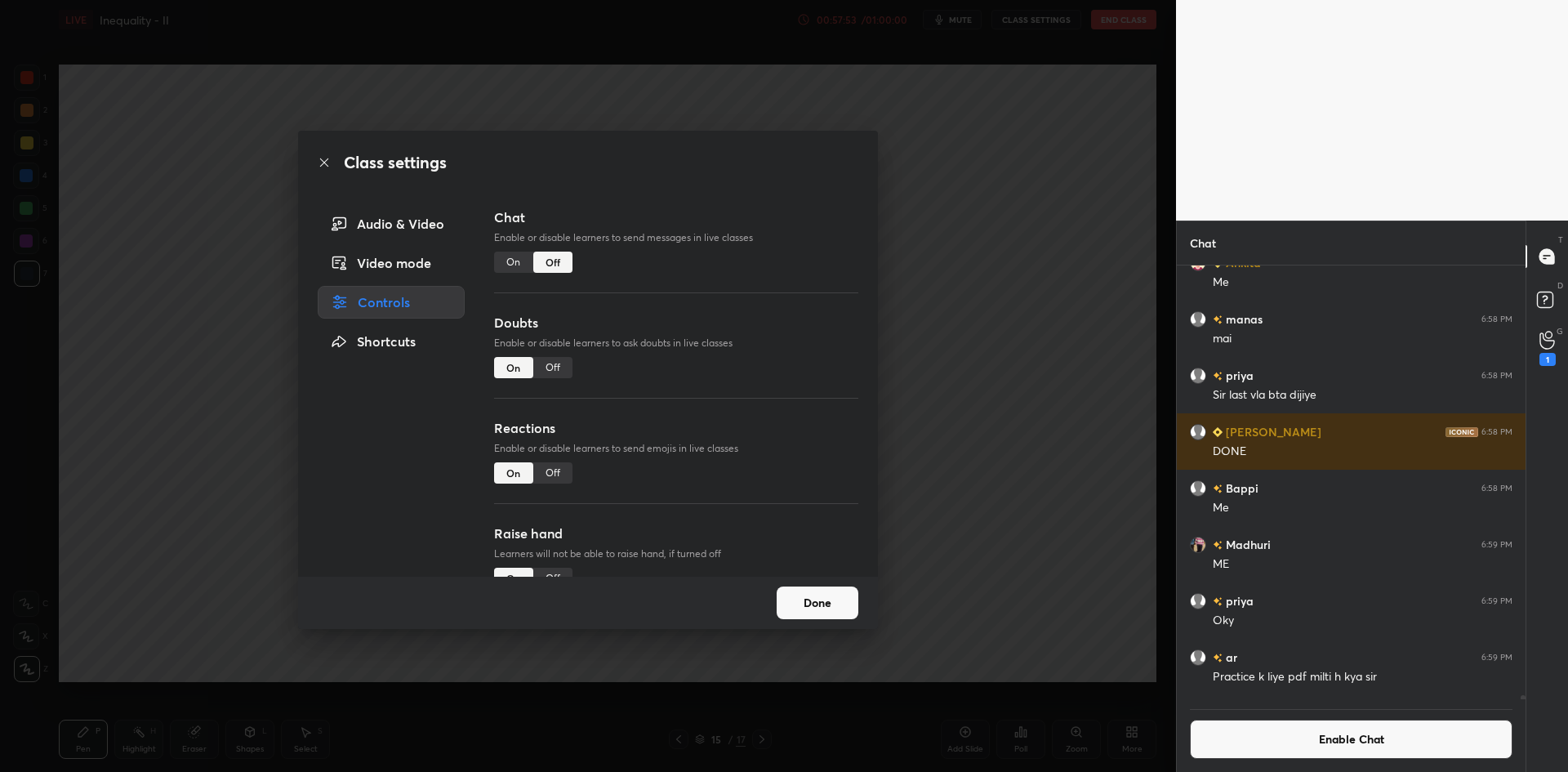
click at [1004, 437] on div "Class settings Audio & Video Video mode Controls Shortcuts Chat Enable or disab…" at bounding box center [588, 386] width 1176 height 772
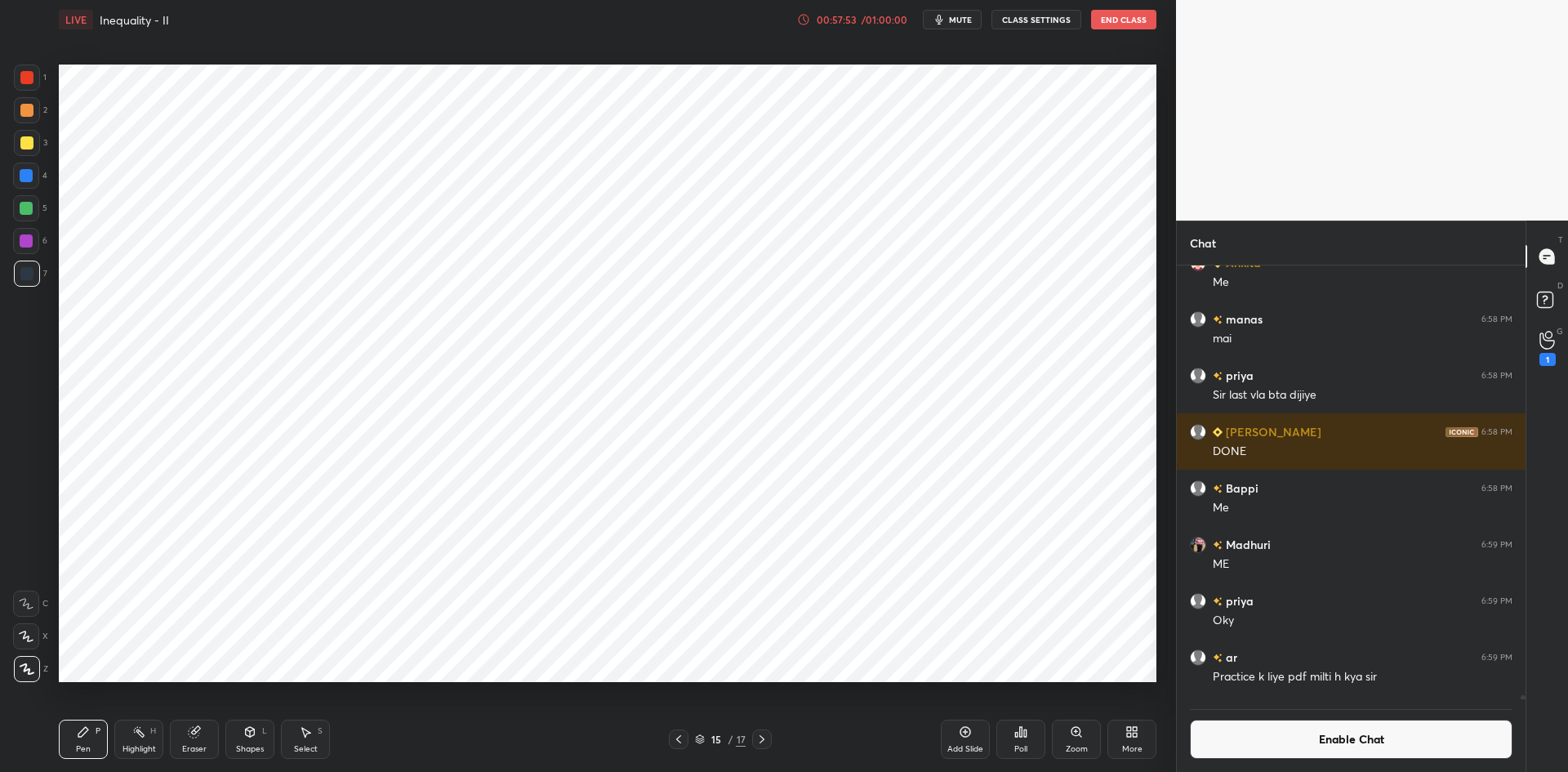
click at [972, 738] on div "Add Slide" at bounding box center [965, 738] width 49 height 39
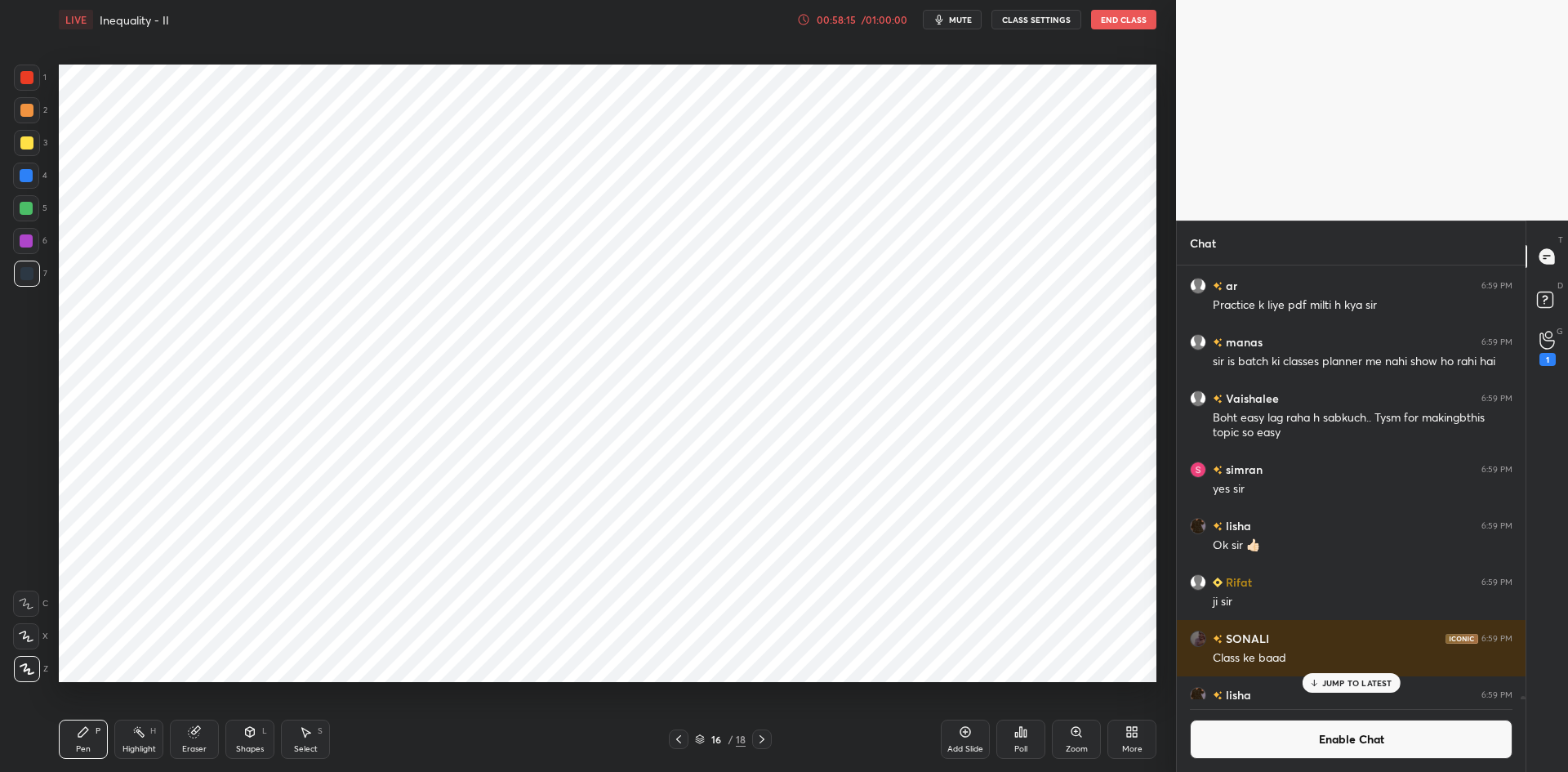
scroll to position [69426, 0]
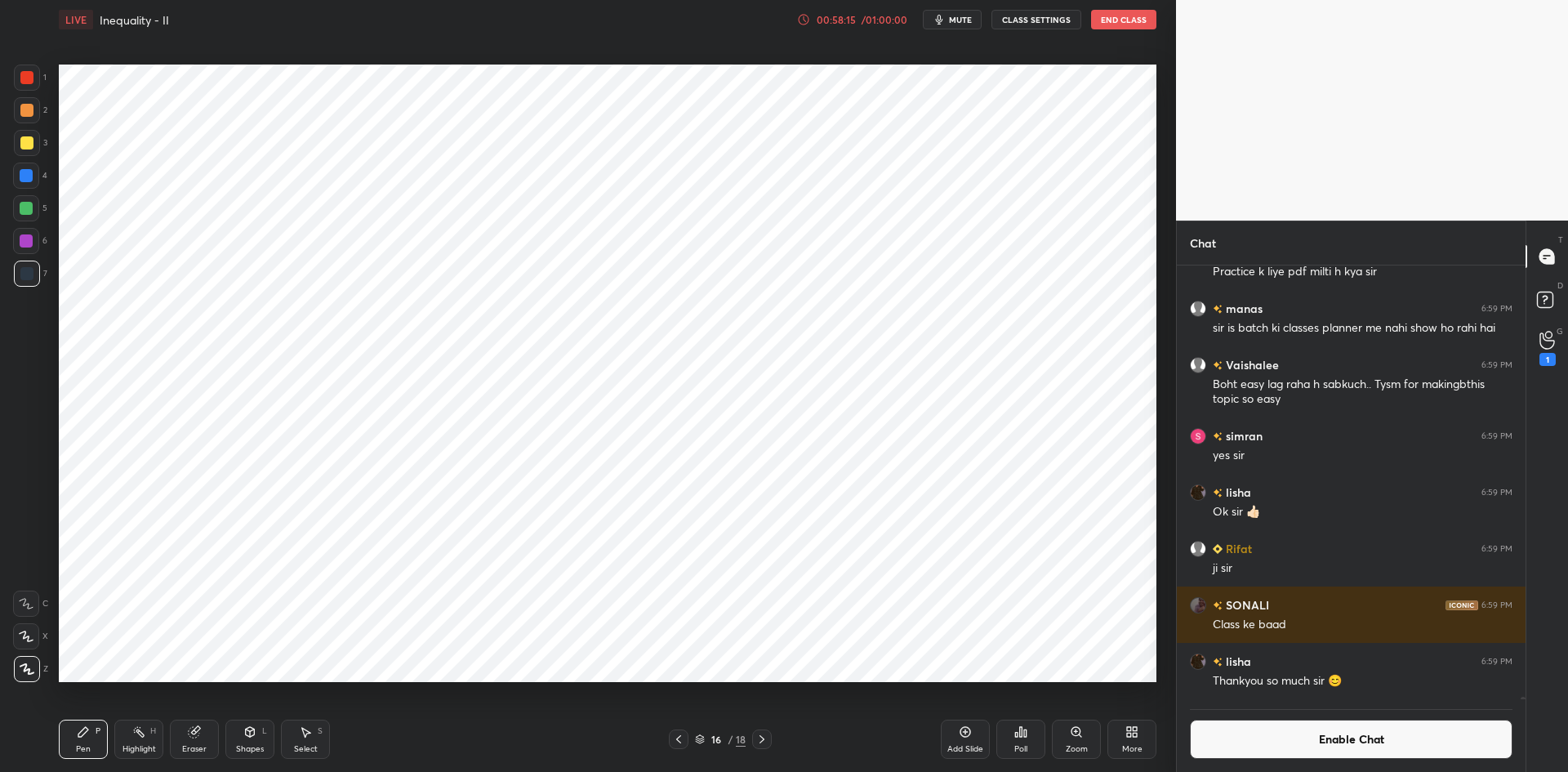
click at [1288, 735] on button "Enable Chat" at bounding box center [1352, 738] width 323 height 39
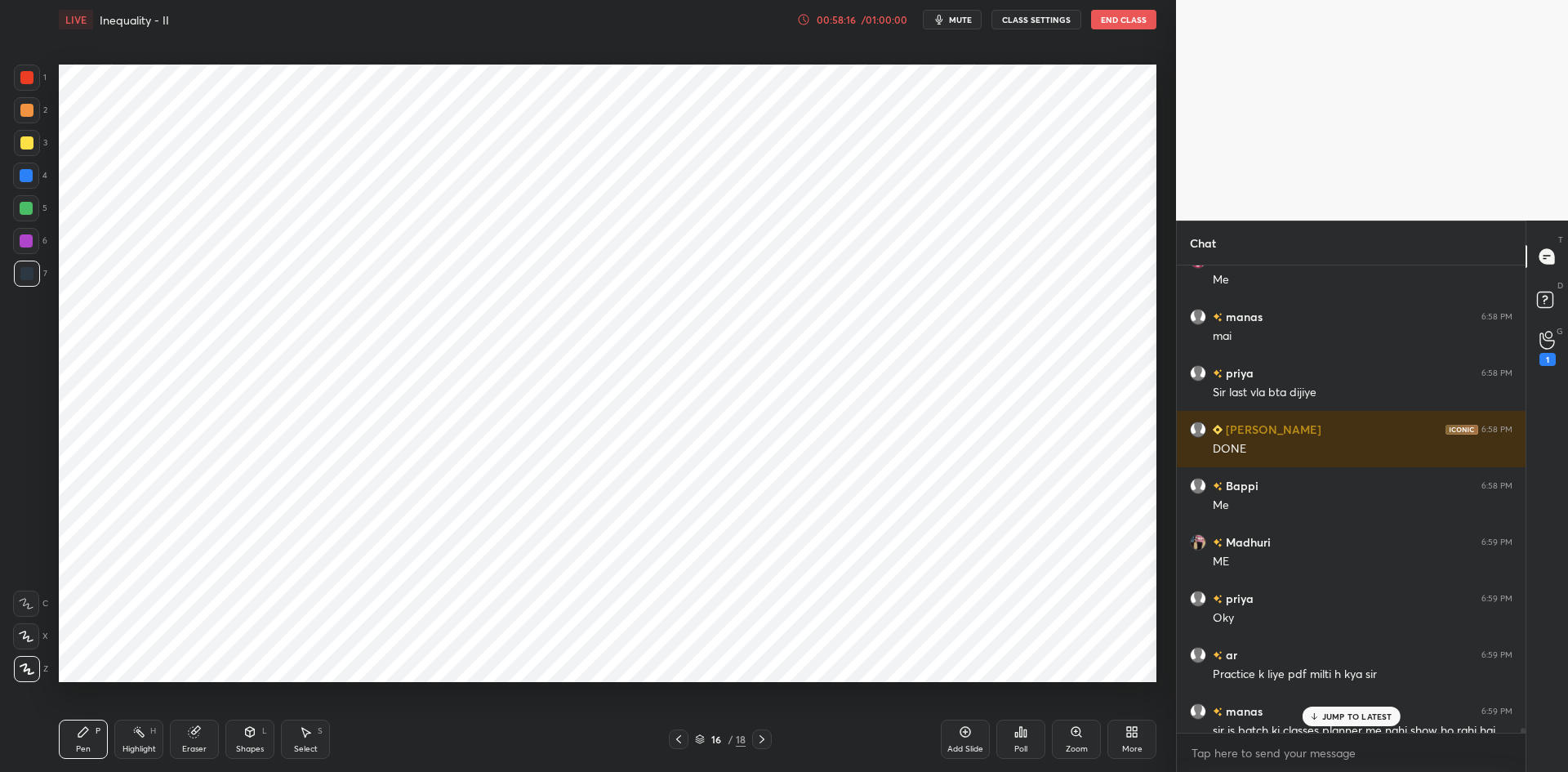
click at [1326, 719] on p "JUMP TO LATEST" at bounding box center [1357, 716] width 70 height 10
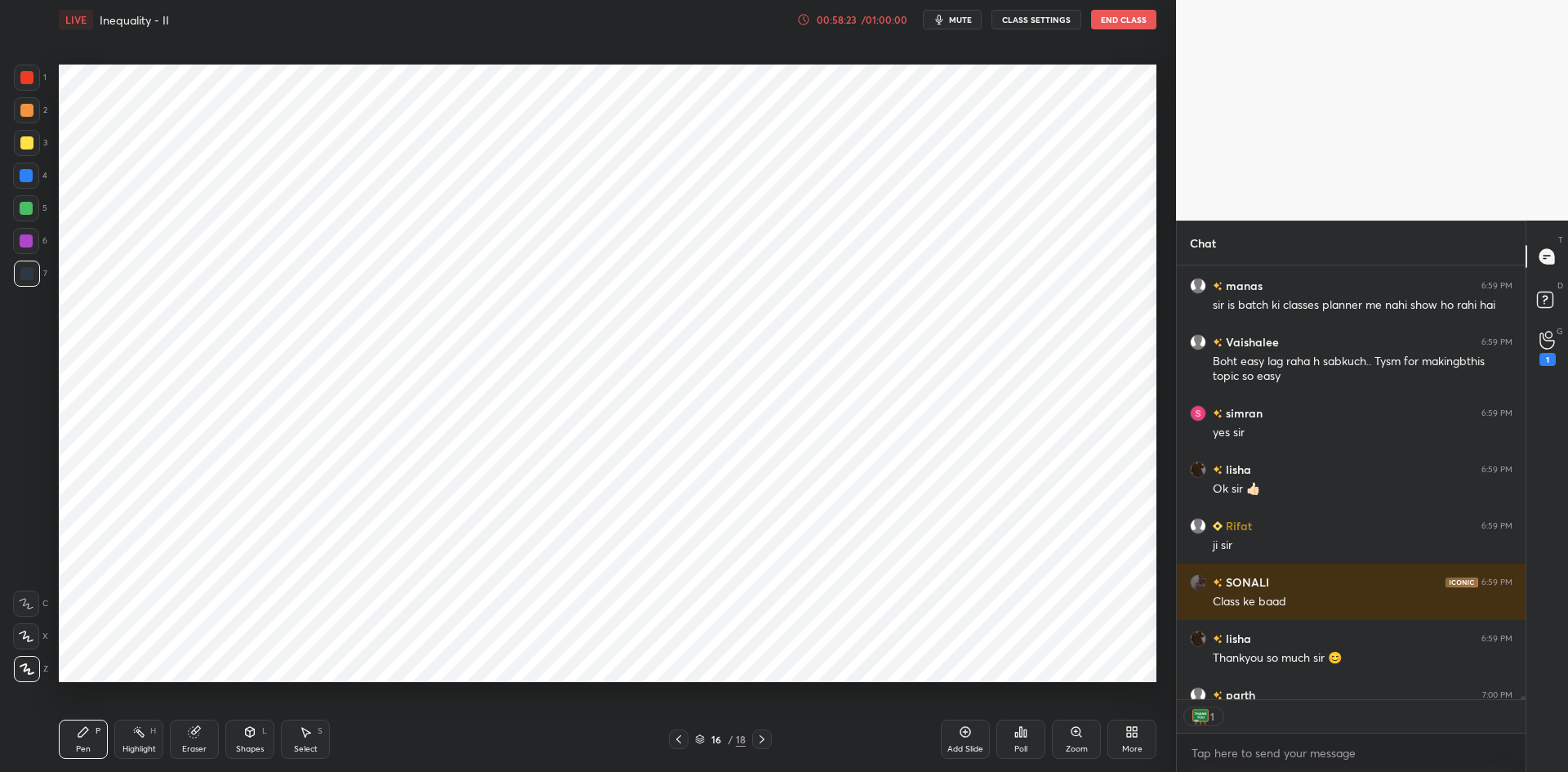
scroll to position [69538, 0]
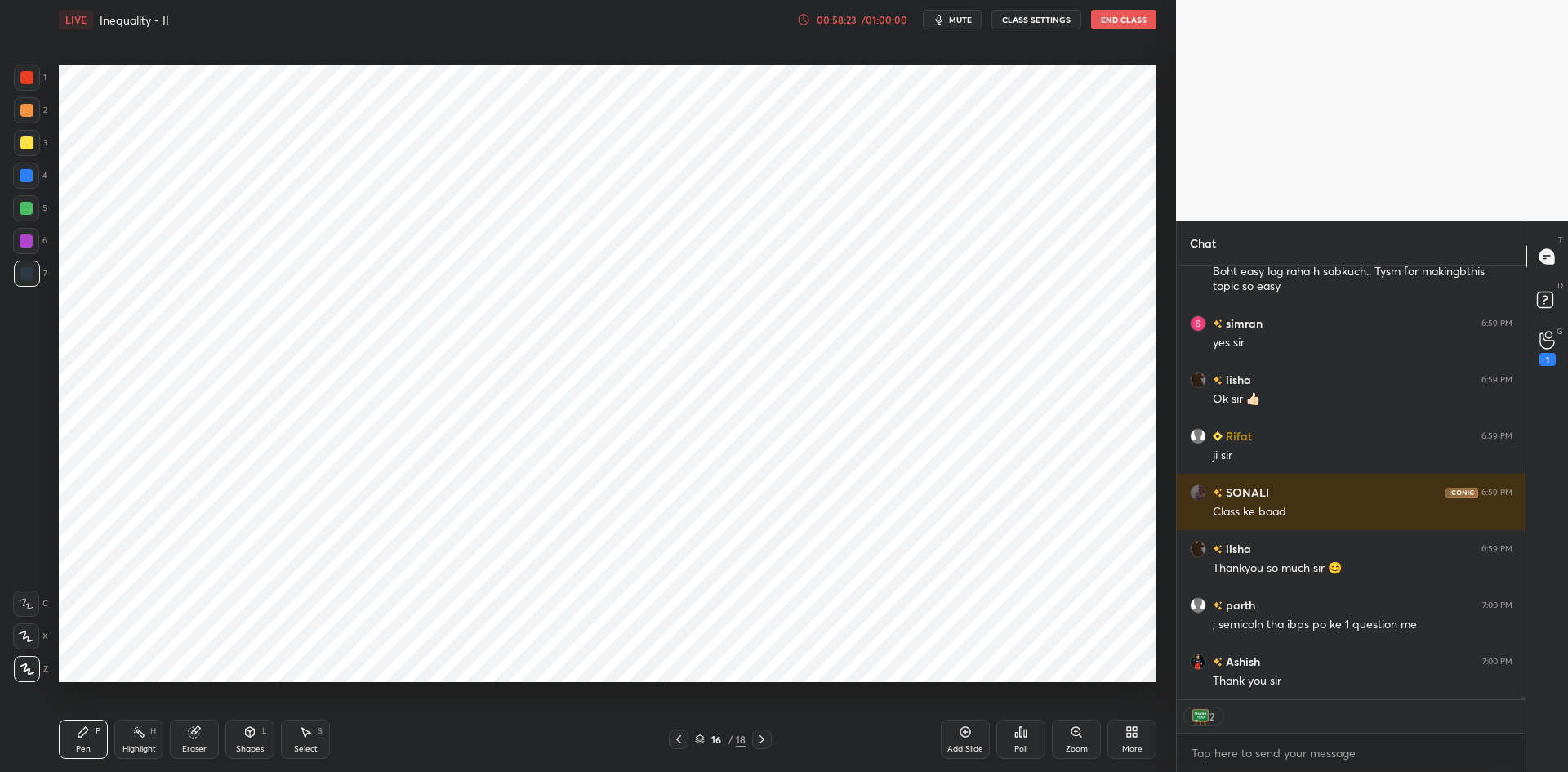
click at [1119, 27] on button "End Class" at bounding box center [1124, 20] width 65 height 20
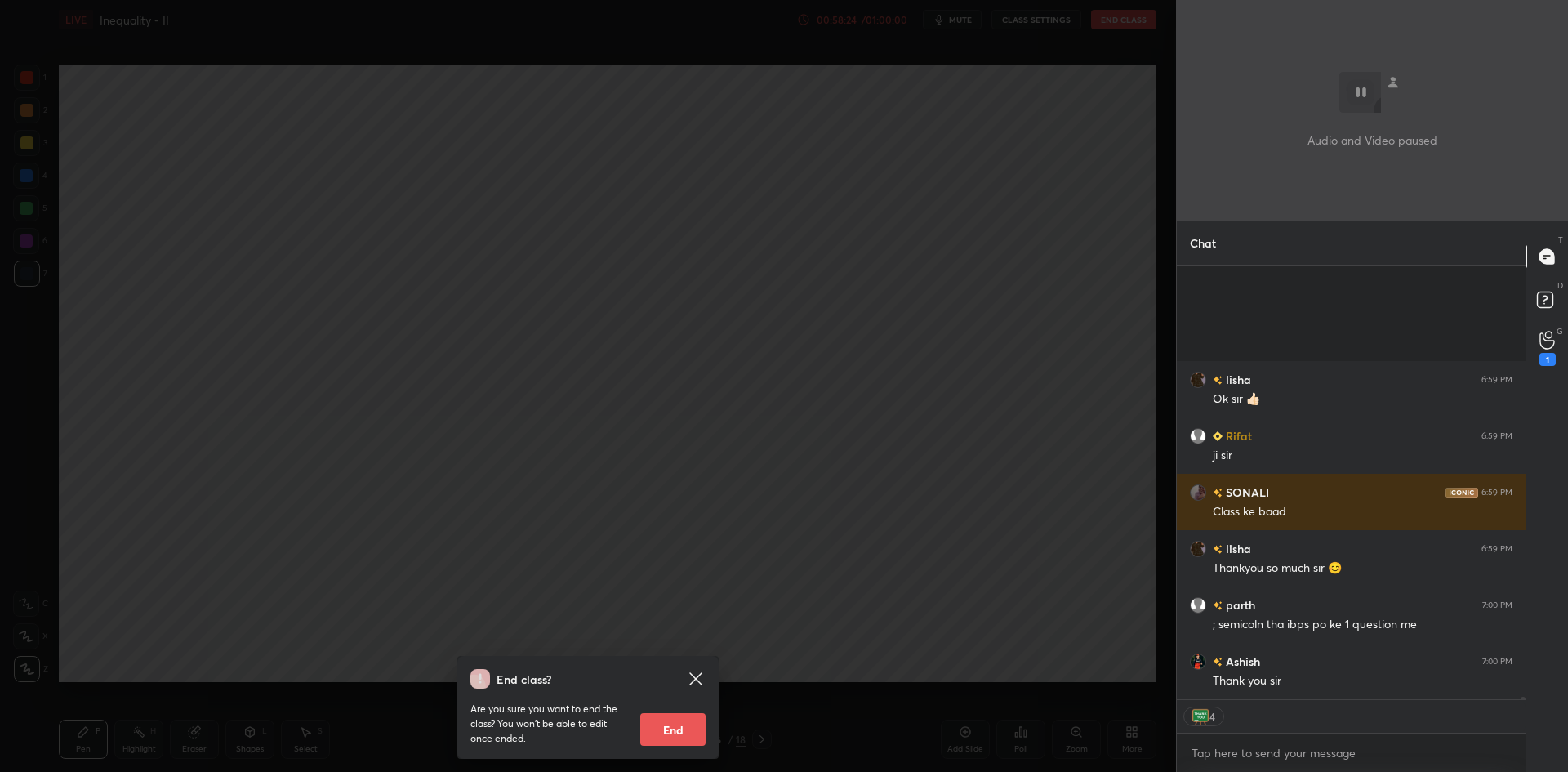
scroll to position [69708, 0]
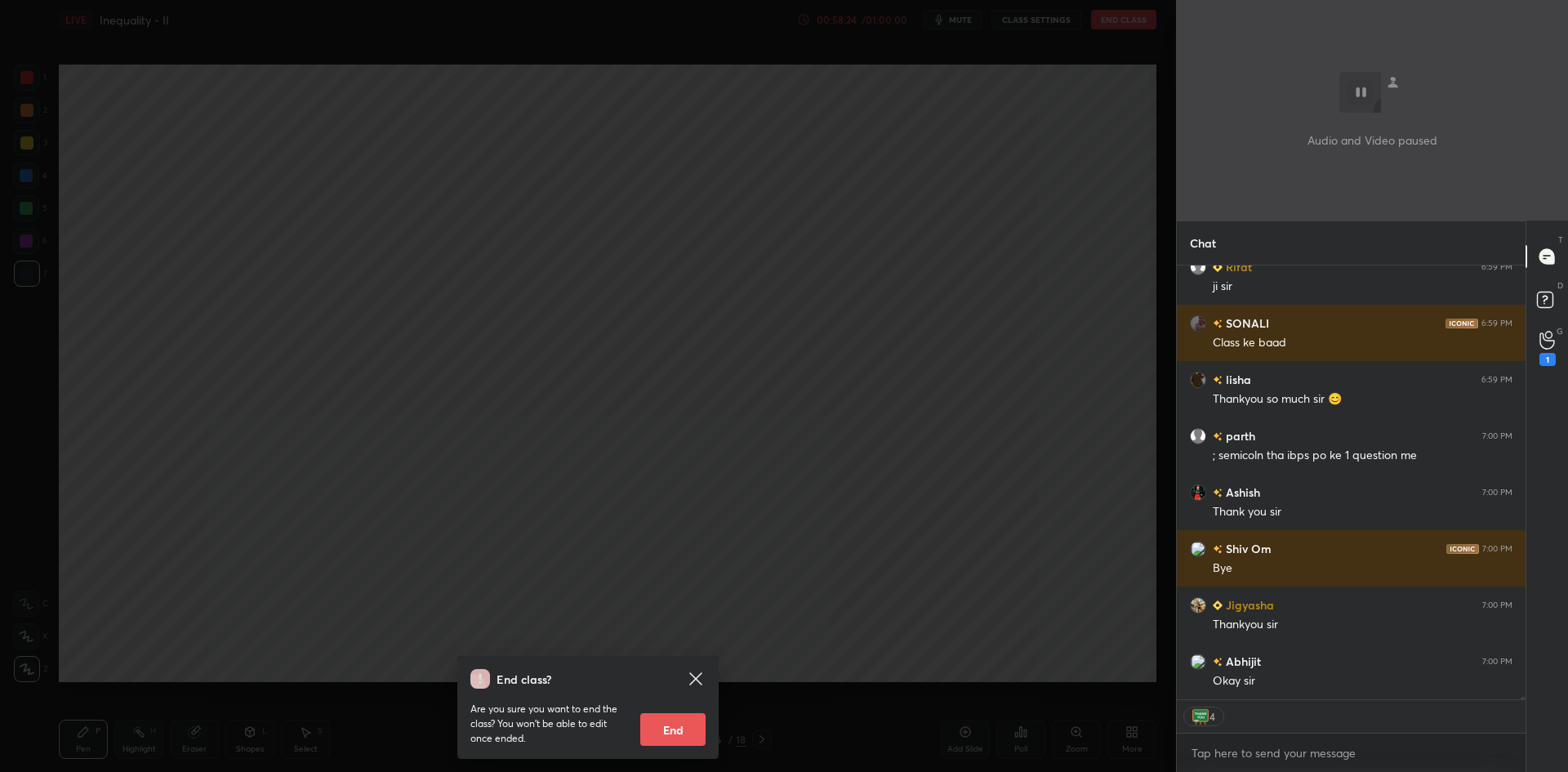
click at [669, 727] on button "End" at bounding box center [673, 729] width 65 height 33
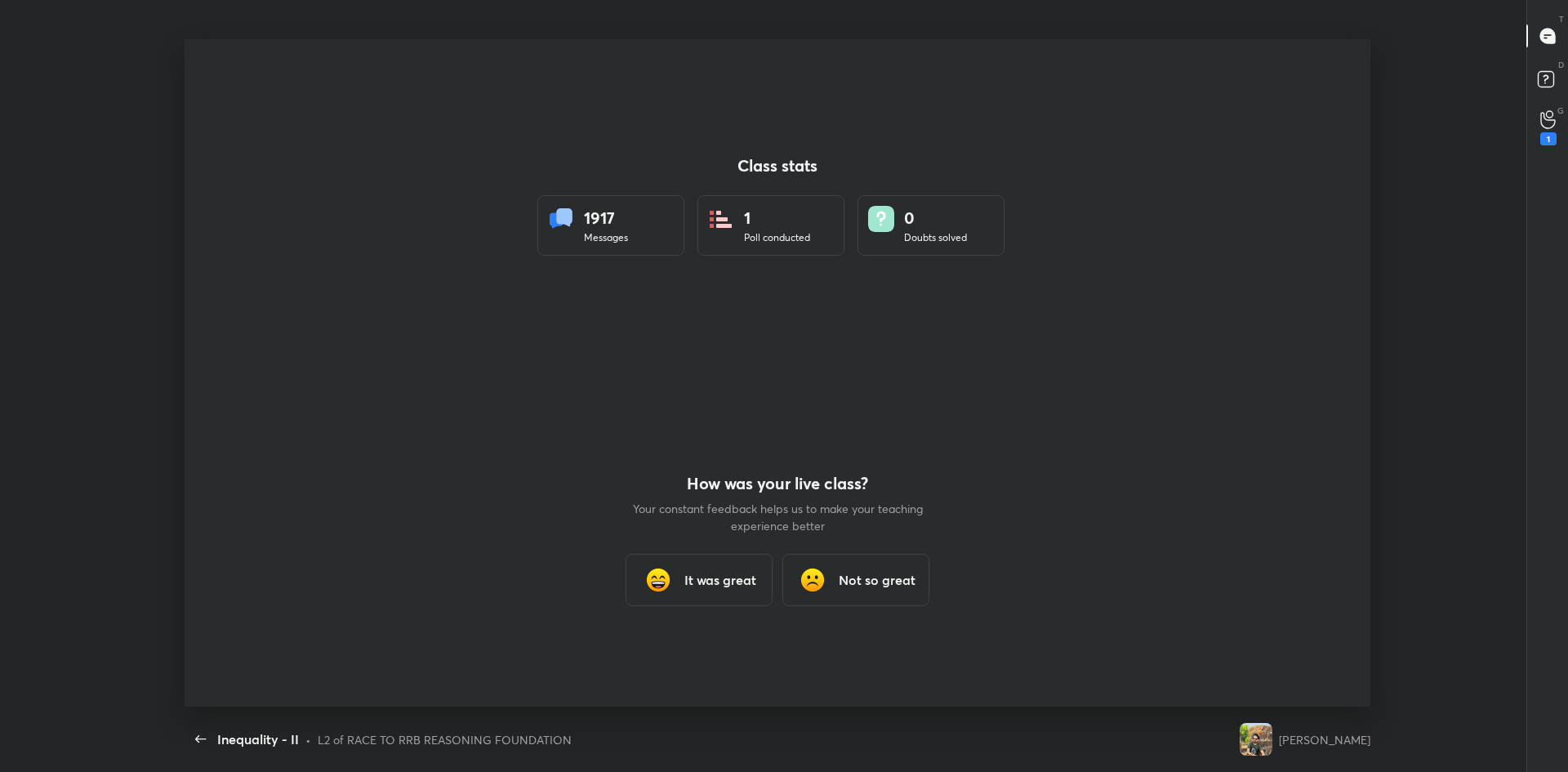
scroll to position [667, 1359]
click at [746, 598] on div "It was great" at bounding box center [700, 580] width 147 height 53
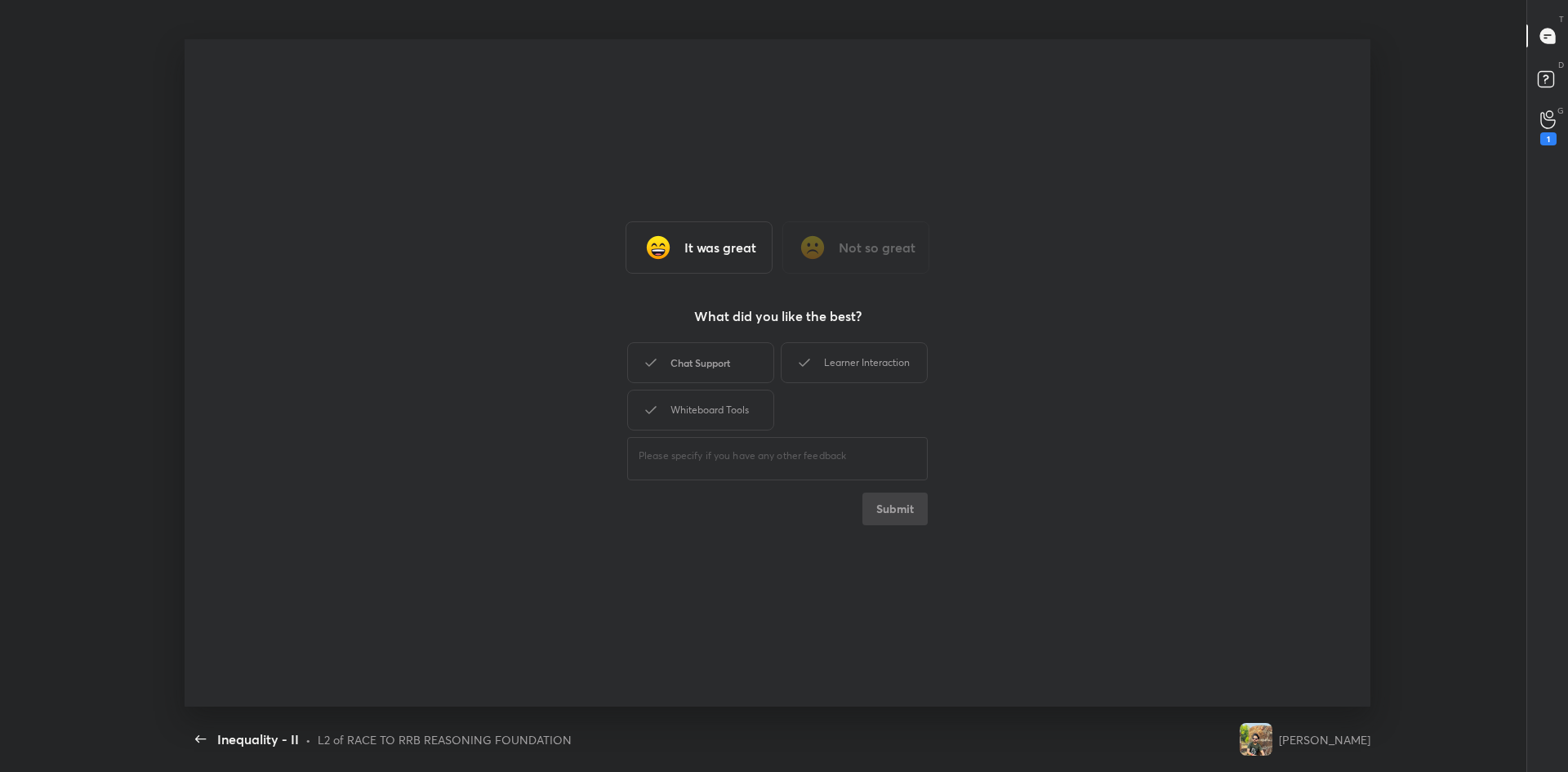
click at [698, 344] on div "Chat Support" at bounding box center [701, 362] width 147 height 41
drag, startPoint x: 823, startPoint y: 363, endPoint x: 789, endPoint y: 386, distance: 41.0
click at [823, 362] on div "Learner Interaction" at bounding box center [855, 362] width 147 height 41
click at [724, 407] on div "Whiteboard Tools" at bounding box center [701, 409] width 147 height 41
click at [881, 511] on button "Submit" at bounding box center [896, 509] width 65 height 33
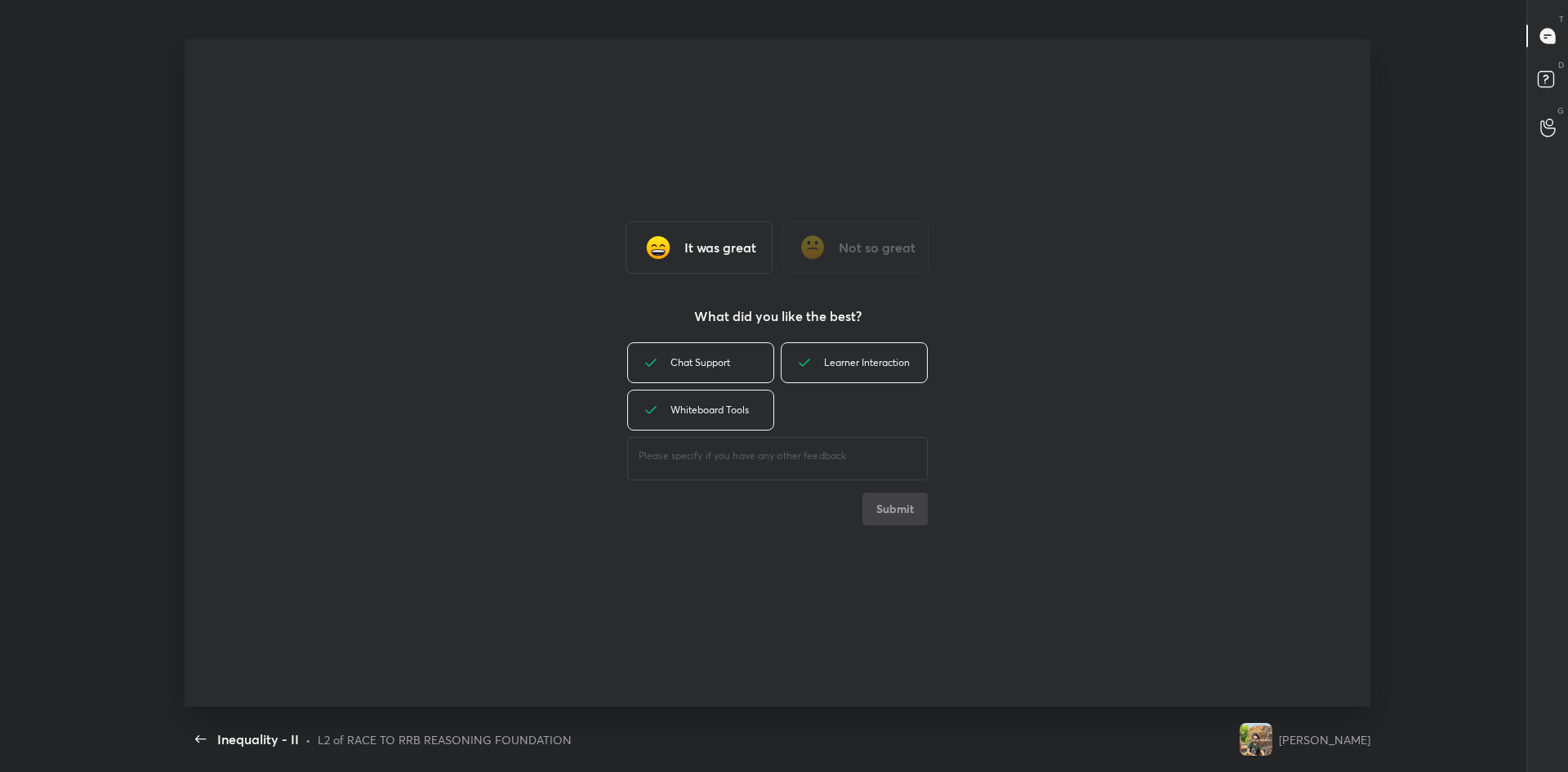
type textarea "x"
